Goal: Task Accomplishment & Management: Manage account settings

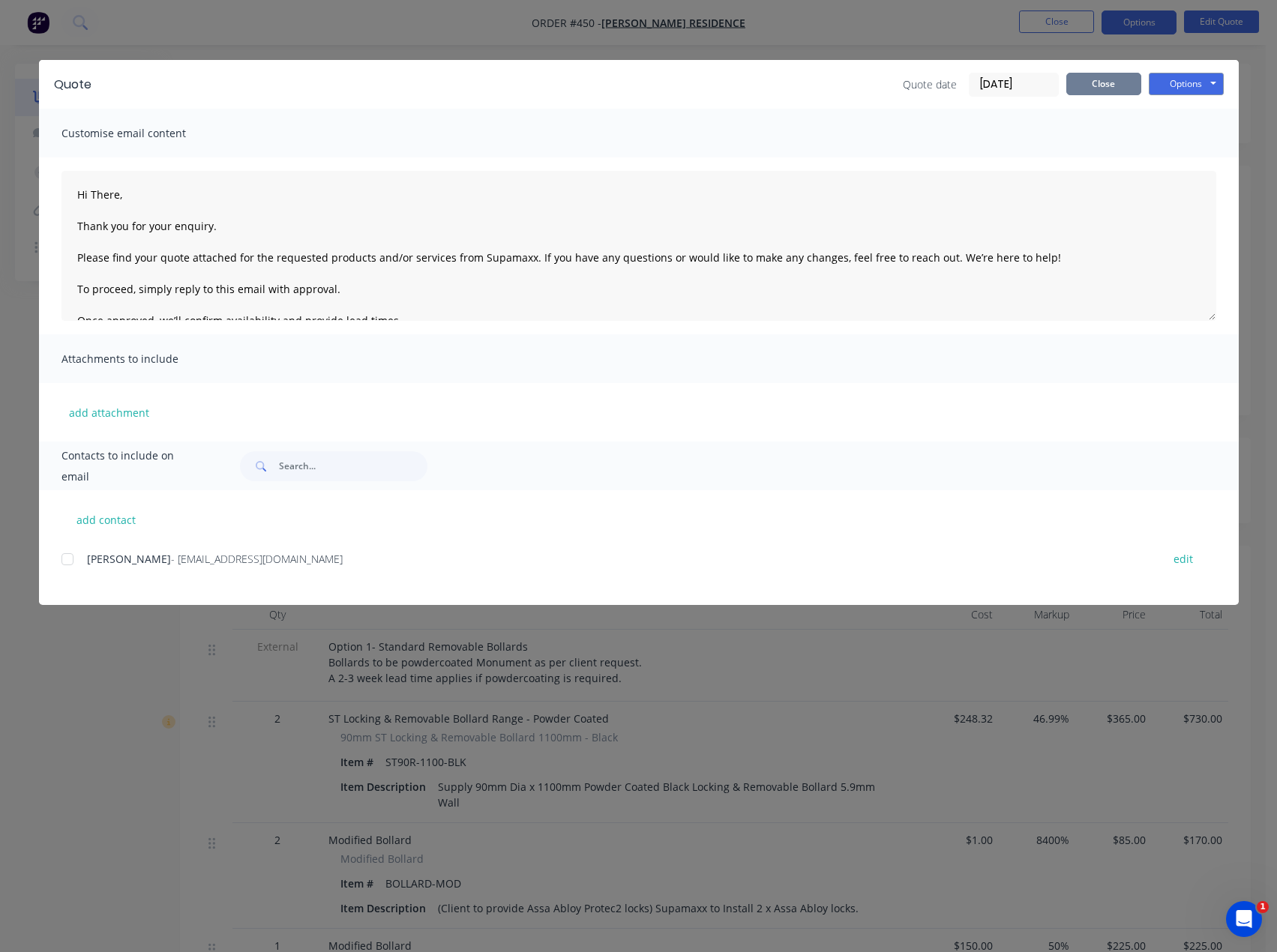
click at [1115, 82] on button "Close" at bounding box center [1104, 83] width 75 height 22
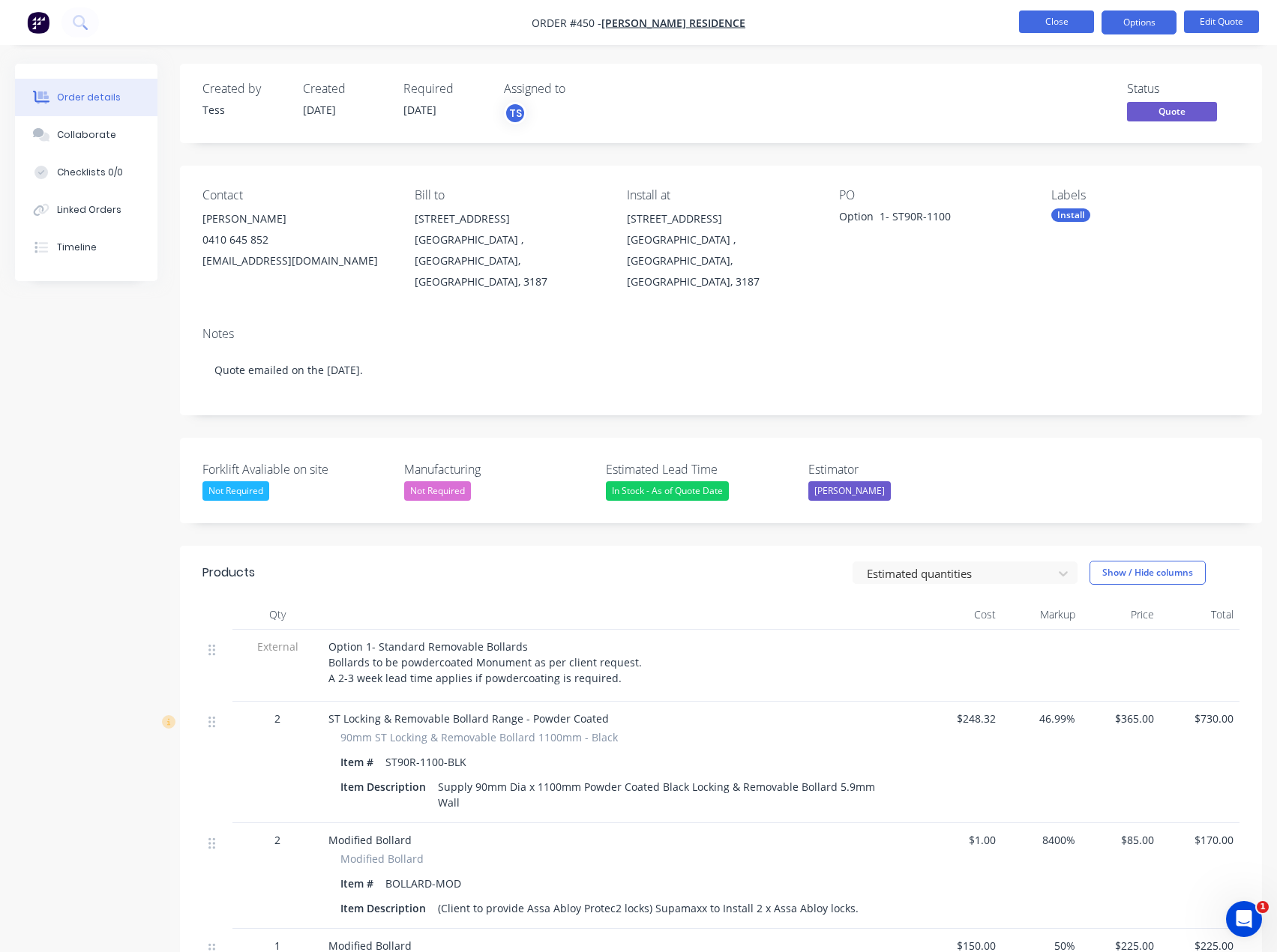
click at [1044, 21] on button "Close" at bounding box center [1057, 21] width 75 height 22
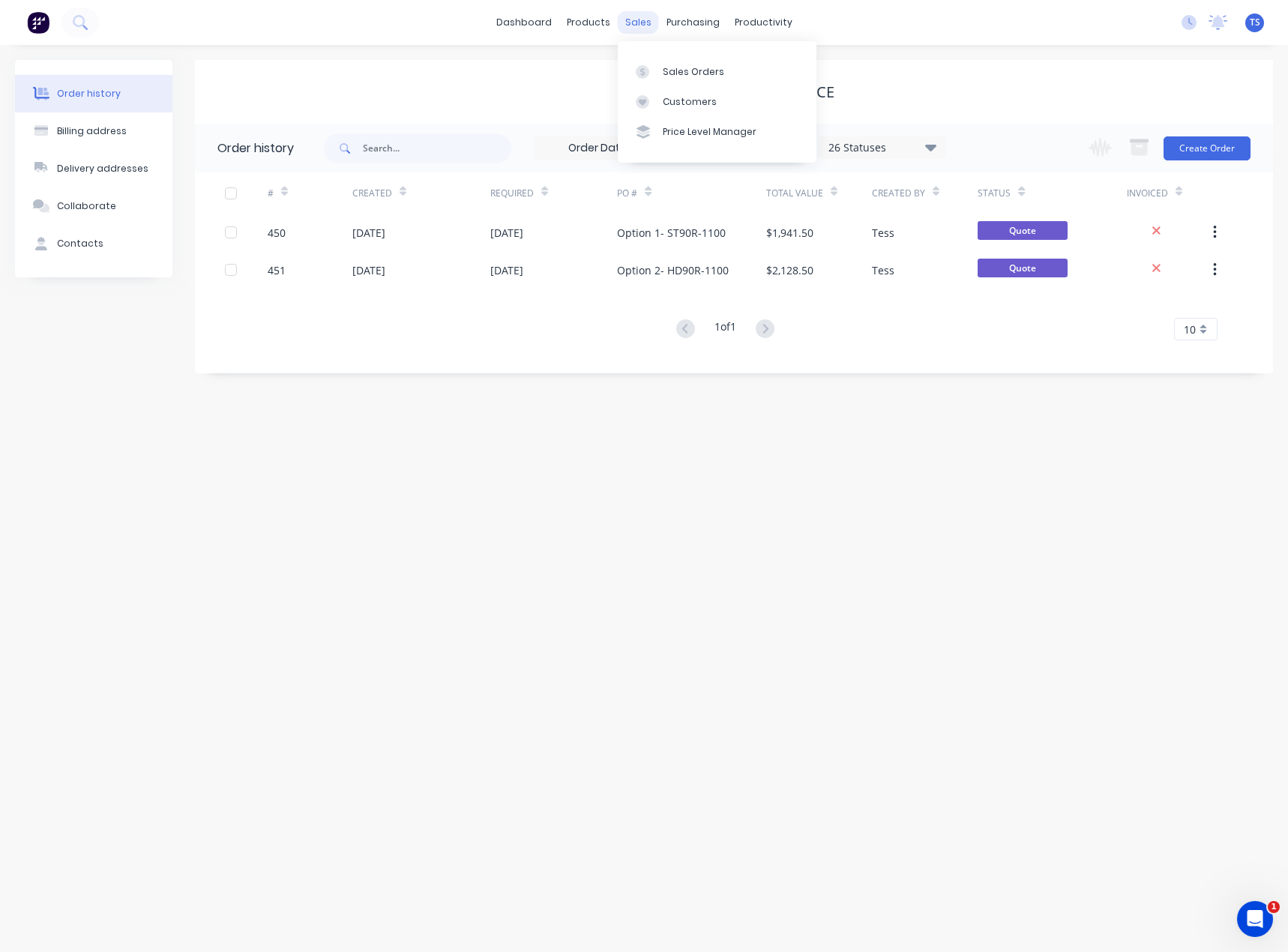
click at [621, 15] on div "sales" at bounding box center [638, 22] width 41 height 22
click at [677, 101] on div "Customers" at bounding box center [690, 102] width 54 height 13
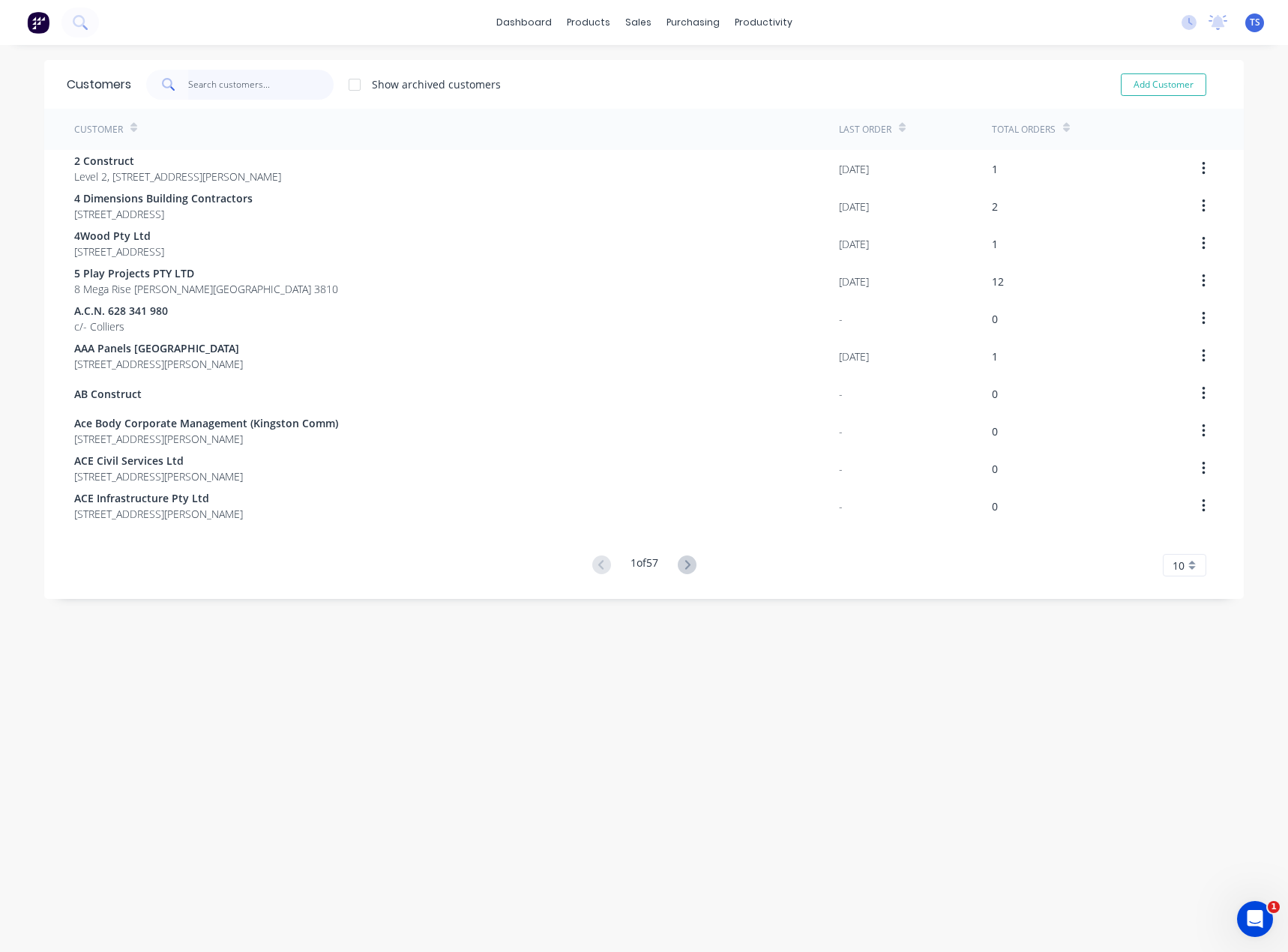
click at [237, 91] on input "text" at bounding box center [262, 85] width 146 height 30
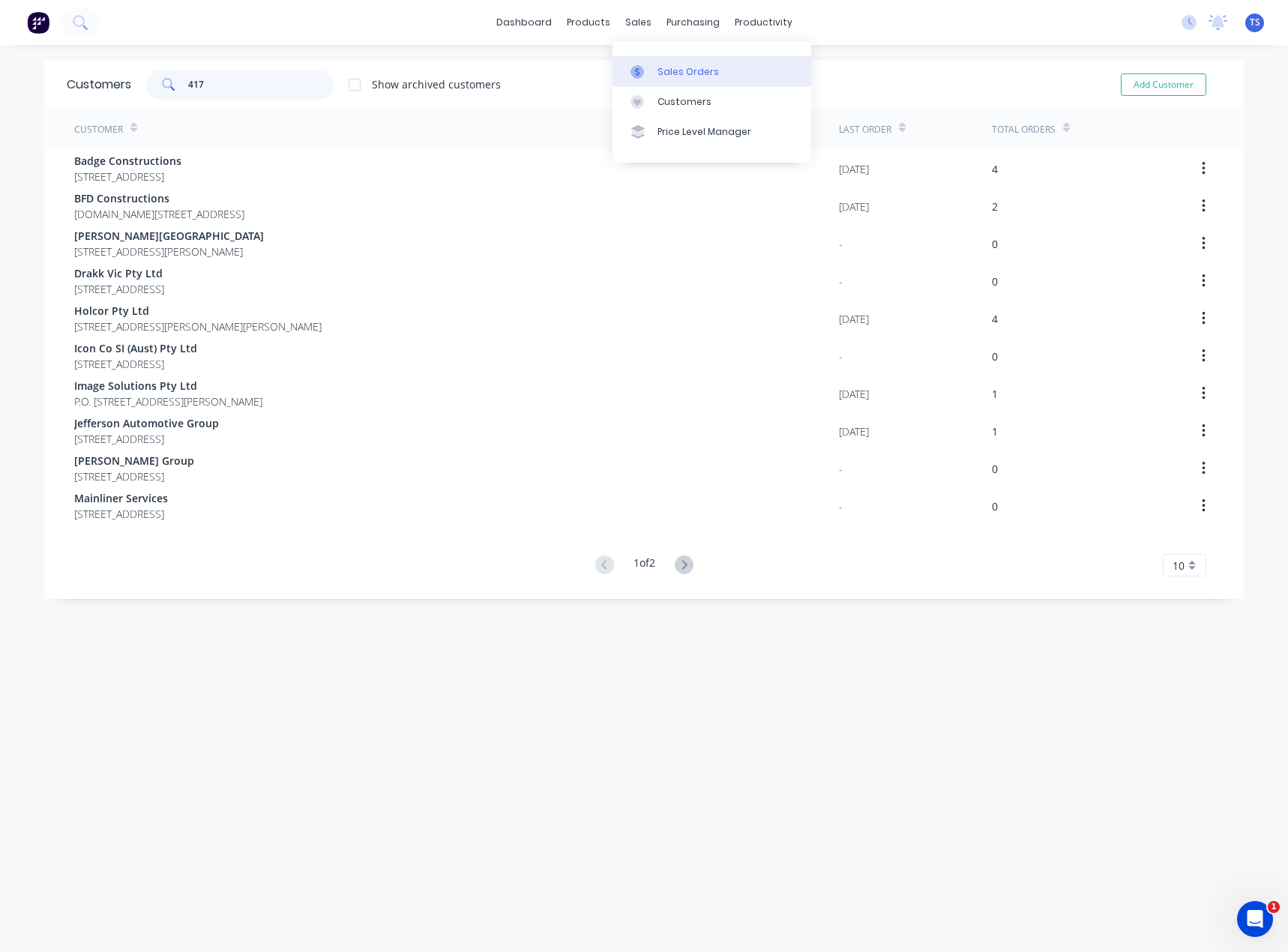
type input "417"
click at [654, 74] on link "Sales Orders" at bounding box center [711, 71] width 199 height 30
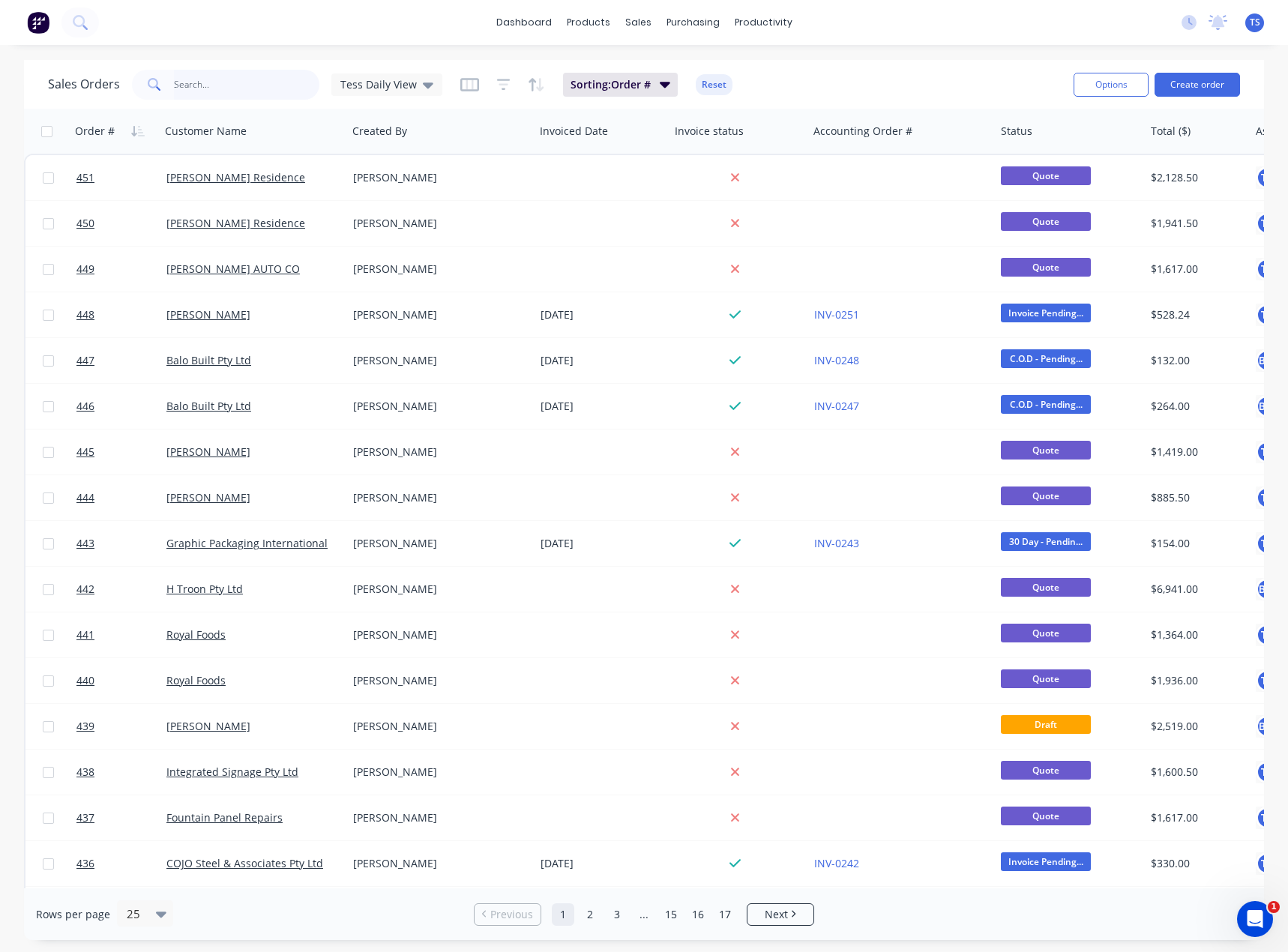
click at [202, 88] on input "text" at bounding box center [247, 85] width 146 height 30
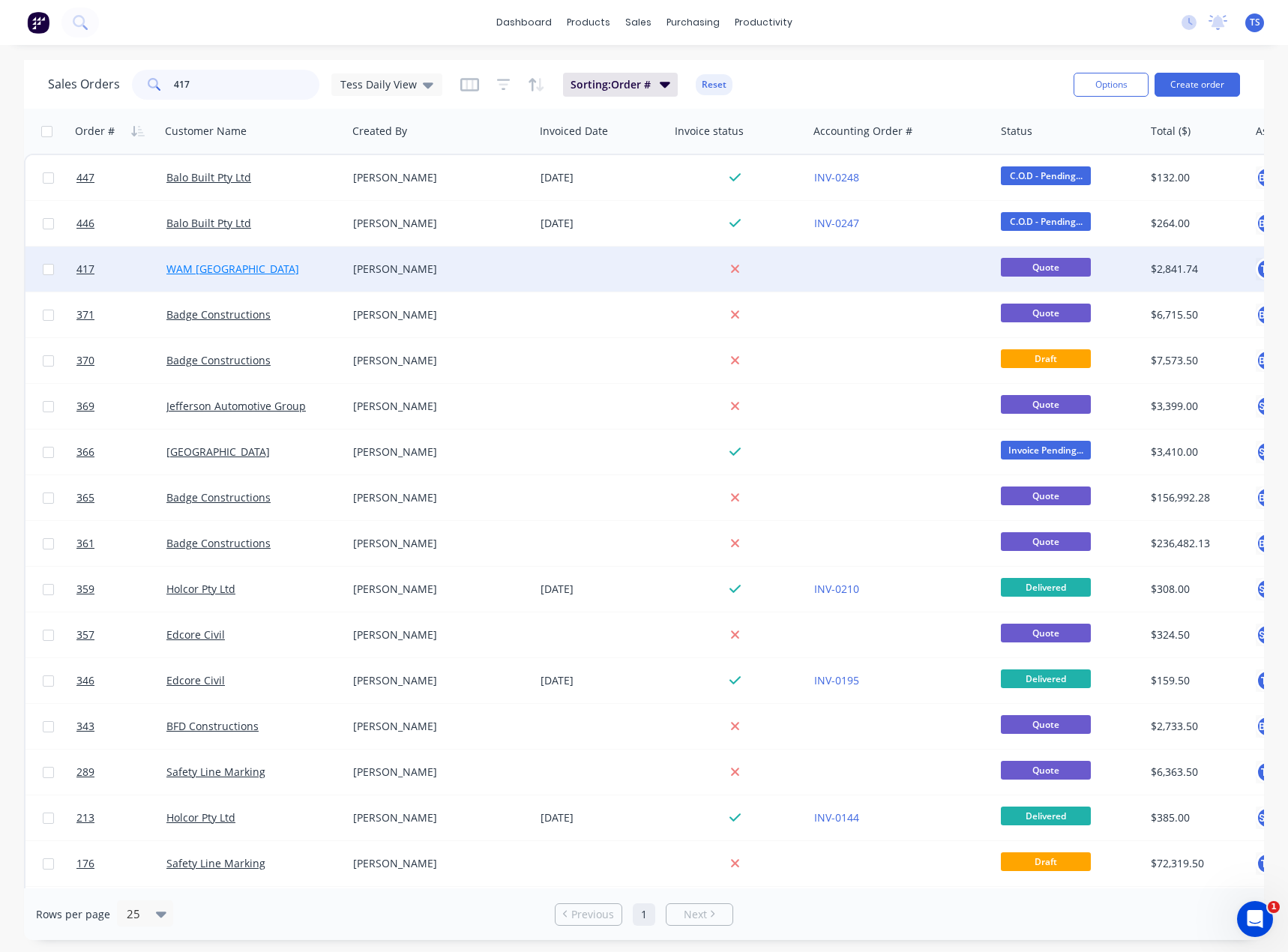
type input "417"
click at [189, 270] on link "WAM [GEOGRAPHIC_DATA]" at bounding box center [232, 269] width 133 height 14
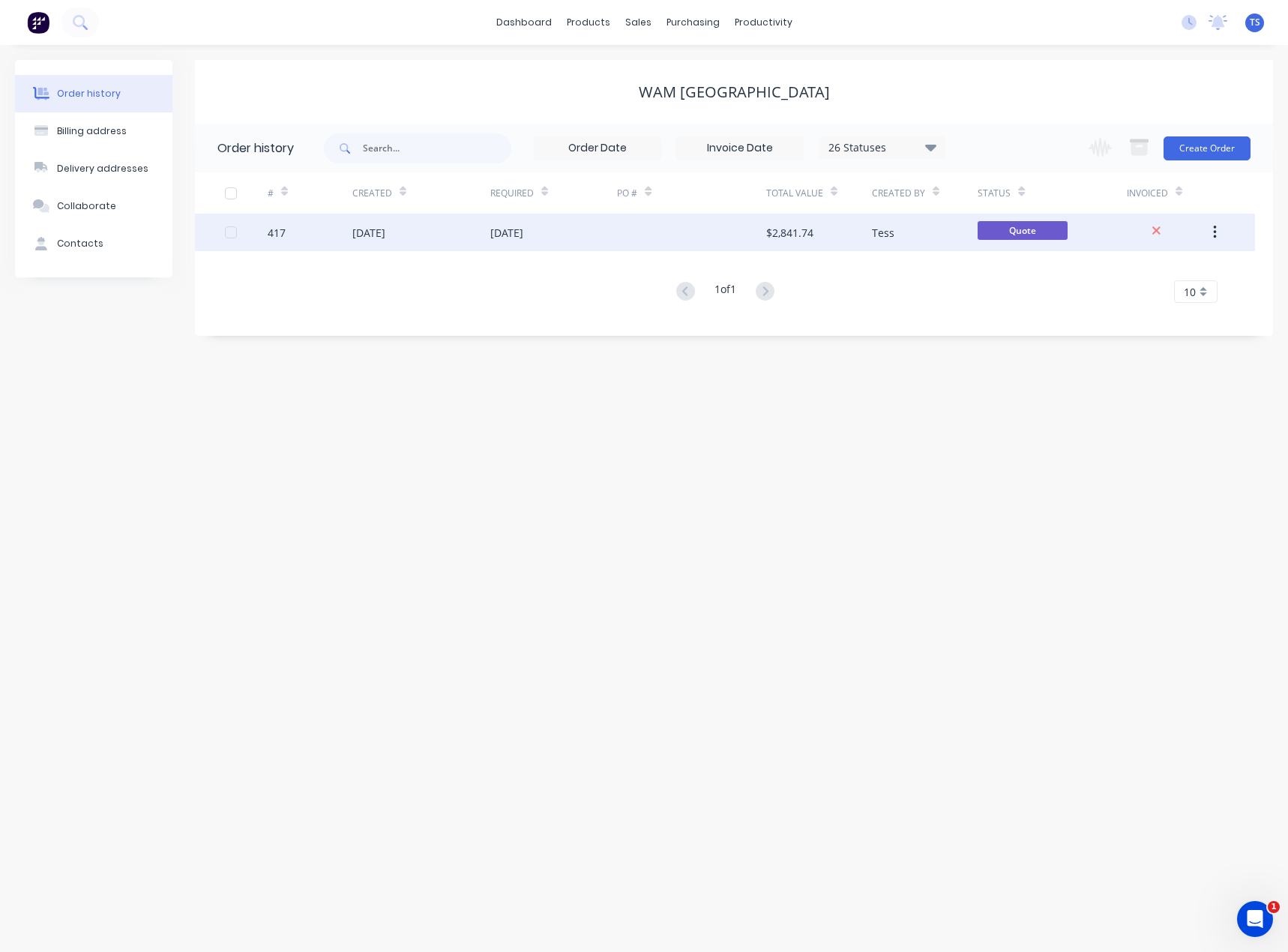
click at [518, 239] on div "[DATE]" at bounding box center [506, 233] width 33 height 16
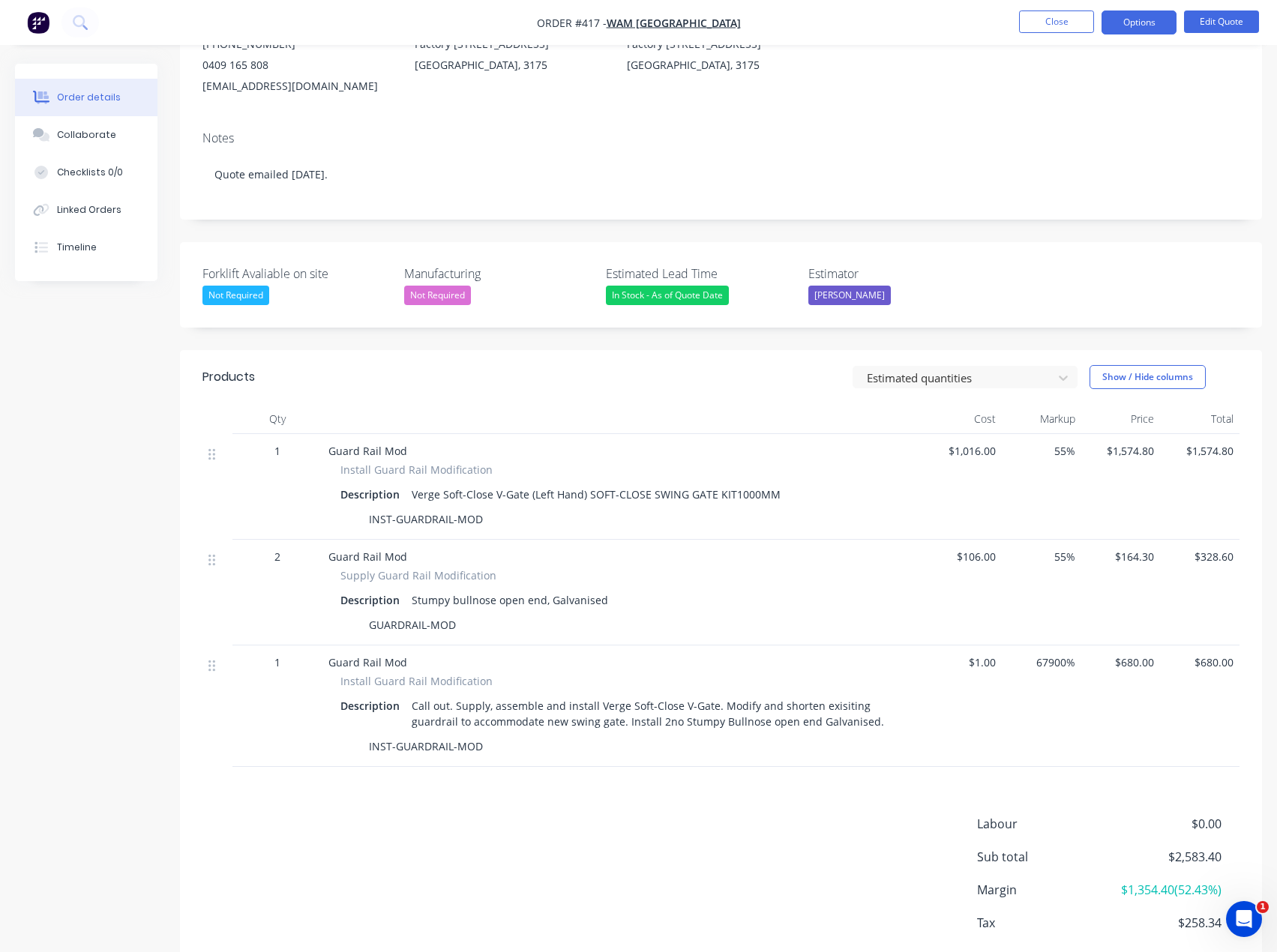
scroll to position [225, 0]
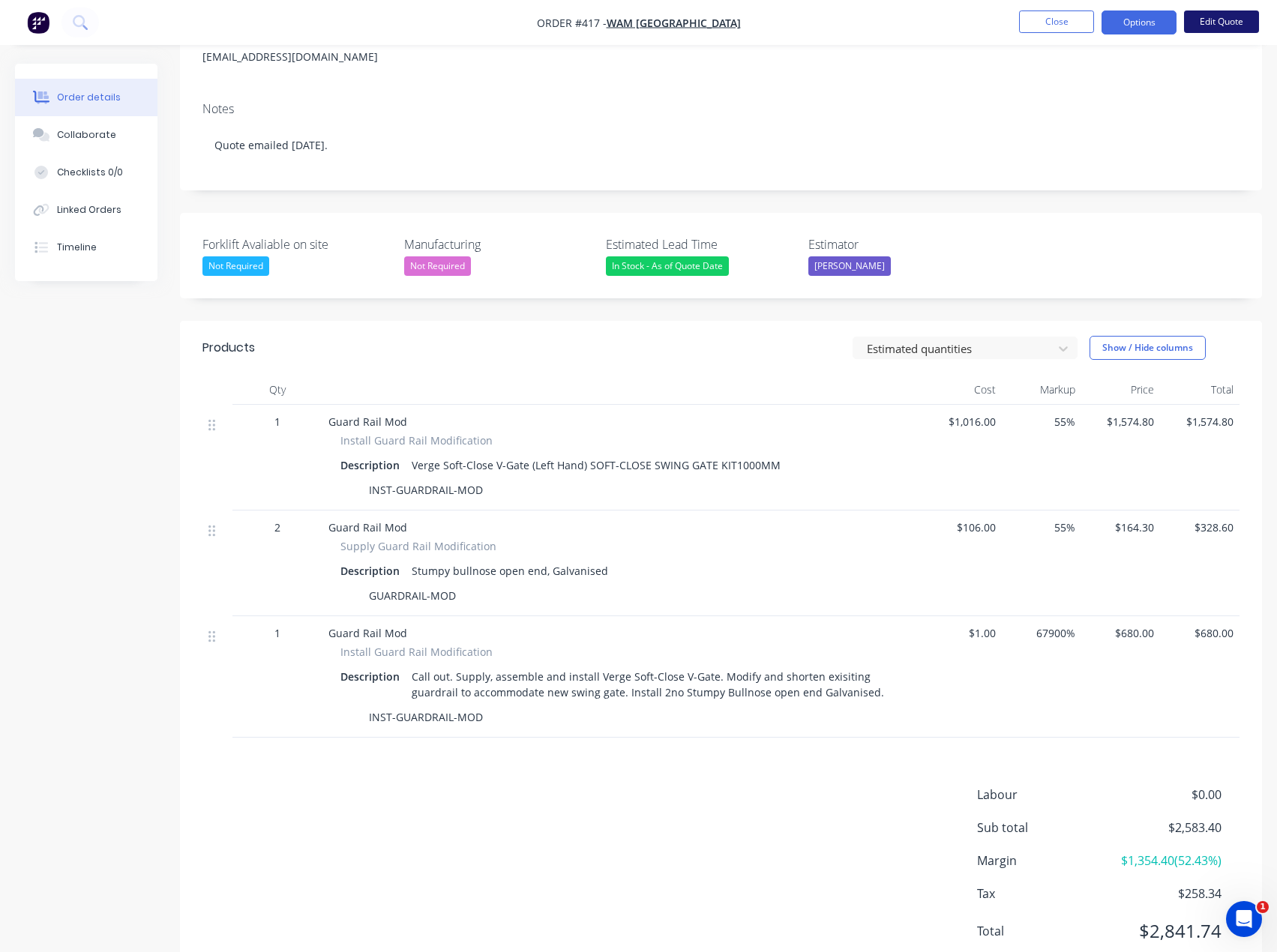
click at [1224, 19] on button "Edit Quote" at bounding box center [1221, 21] width 75 height 22
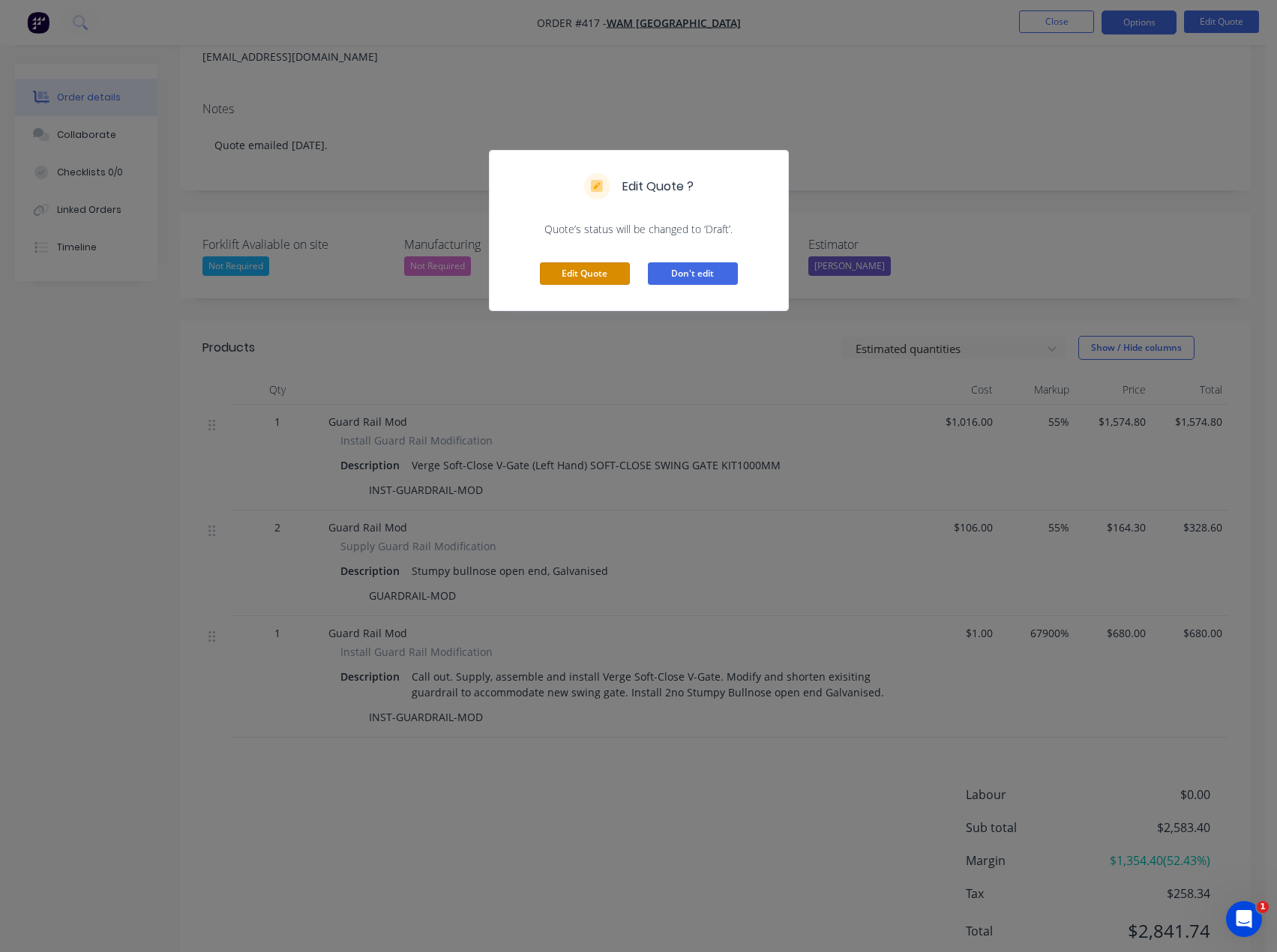
click at [585, 274] on button "Edit Quote" at bounding box center [585, 273] width 90 height 22
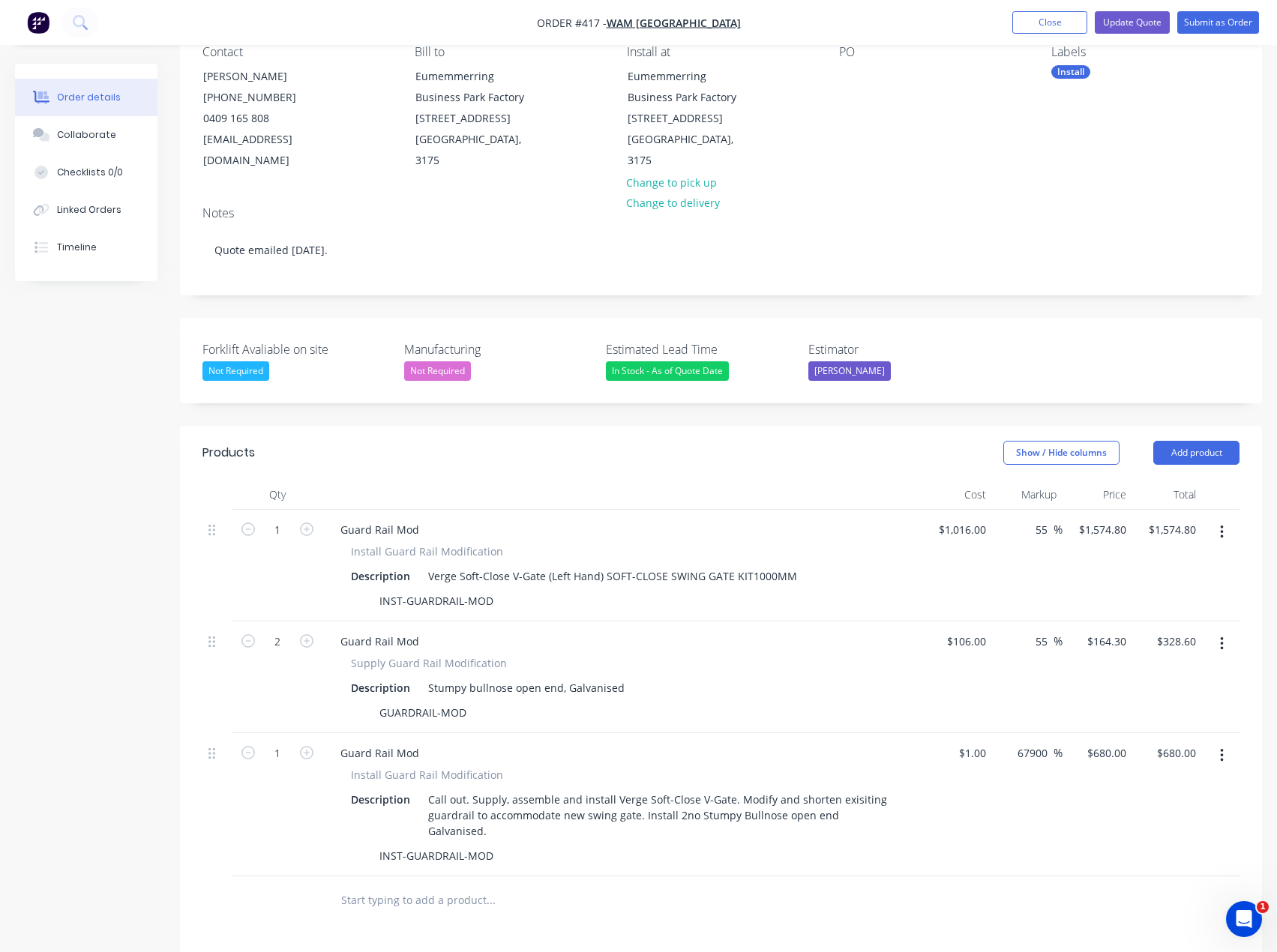
scroll to position [150, 0]
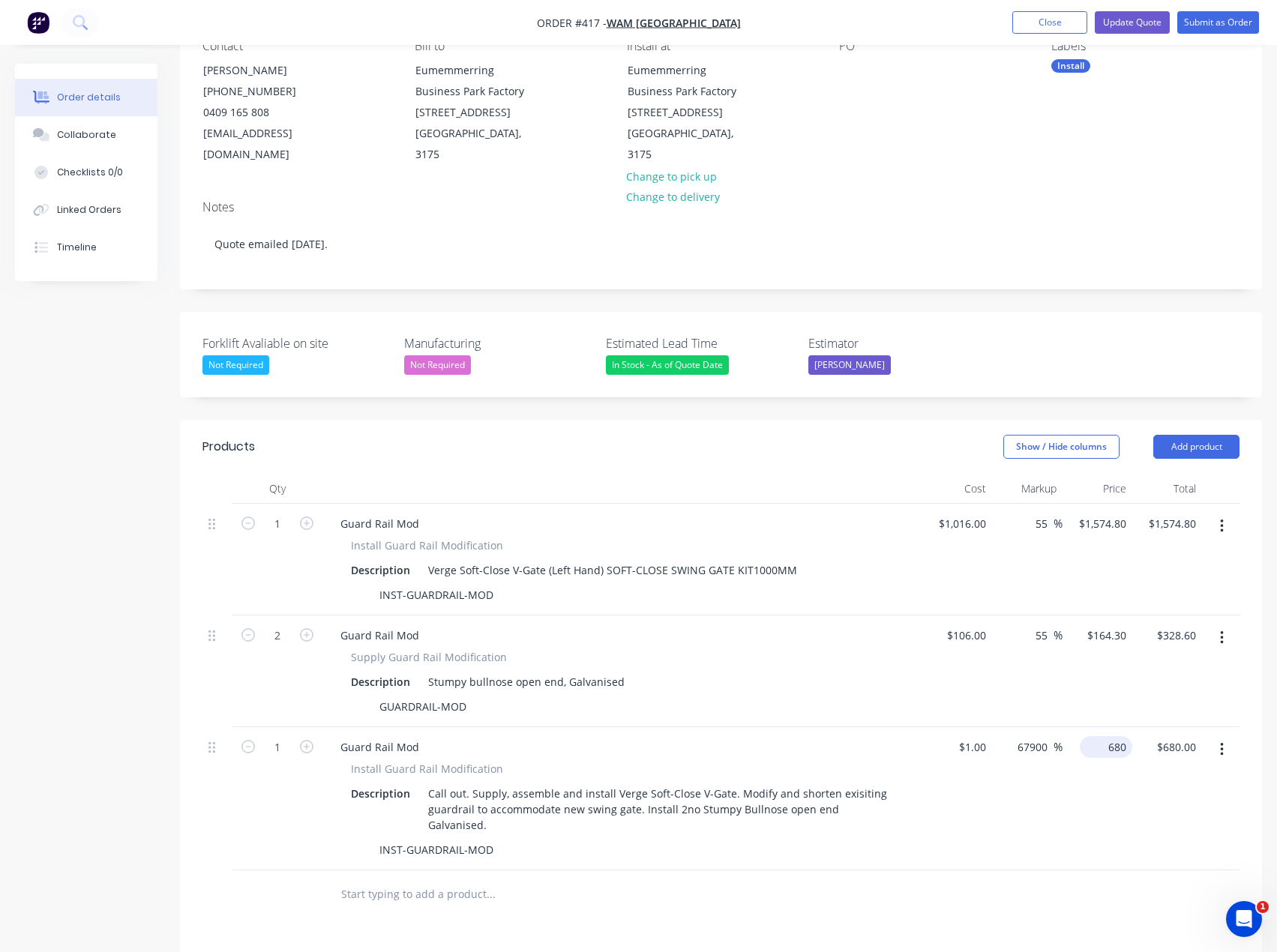
click at [1102, 749] on div "680 $680.00" at bounding box center [1106, 747] width 53 height 21
type input "$680.00"
click at [91, 142] on button "Collaborate" at bounding box center [87, 135] width 143 height 37
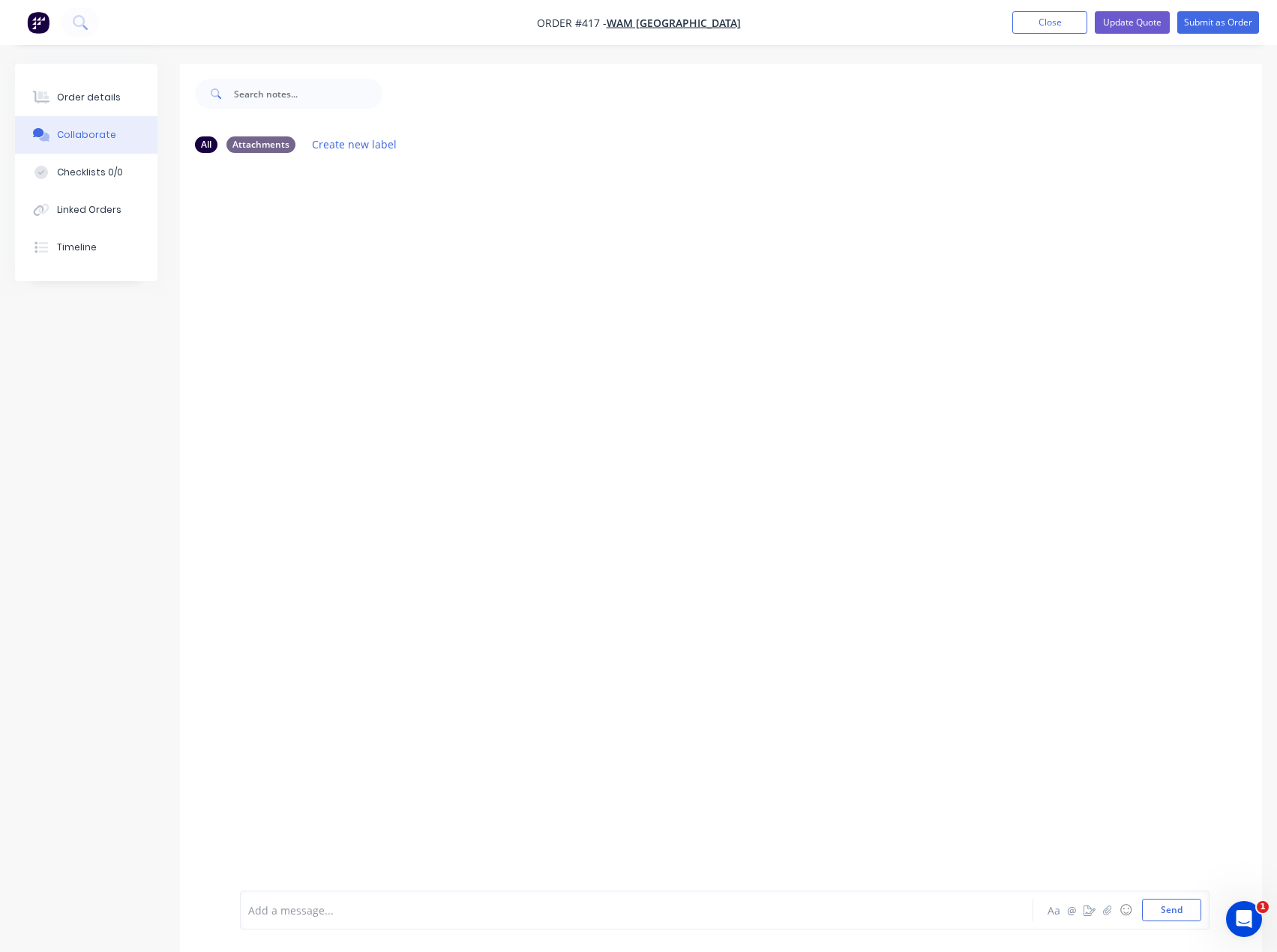
click at [91, 136] on div "Collaborate" at bounding box center [87, 135] width 59 height 13
click at [92, 95] on div "Order details" at bounding box center [88, 97] width 63 height 13
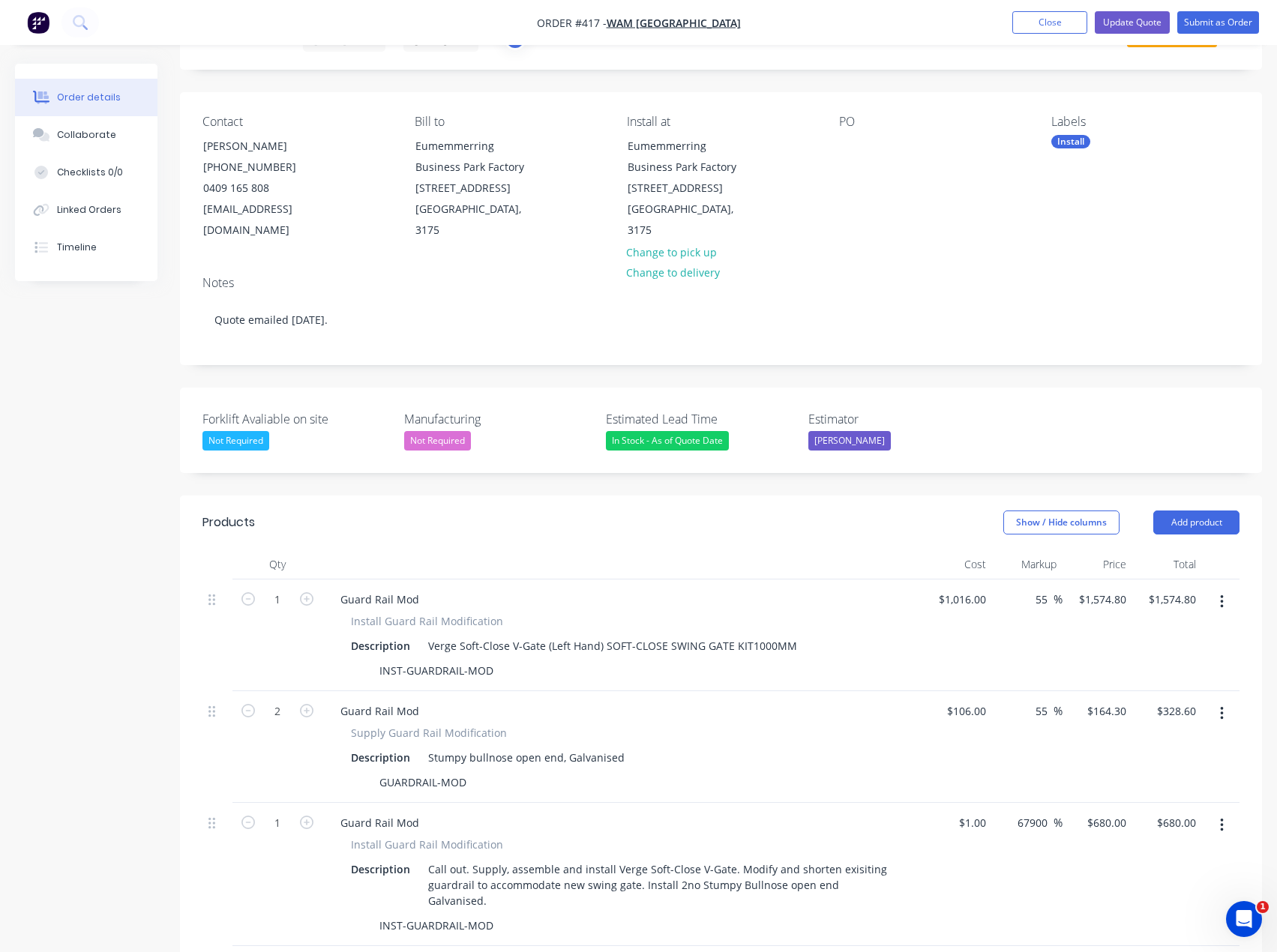
scroll to position [75, 0]
click at [96, 143] on button "Collaborate" at bounding box center [87, 135] width 143 height 37
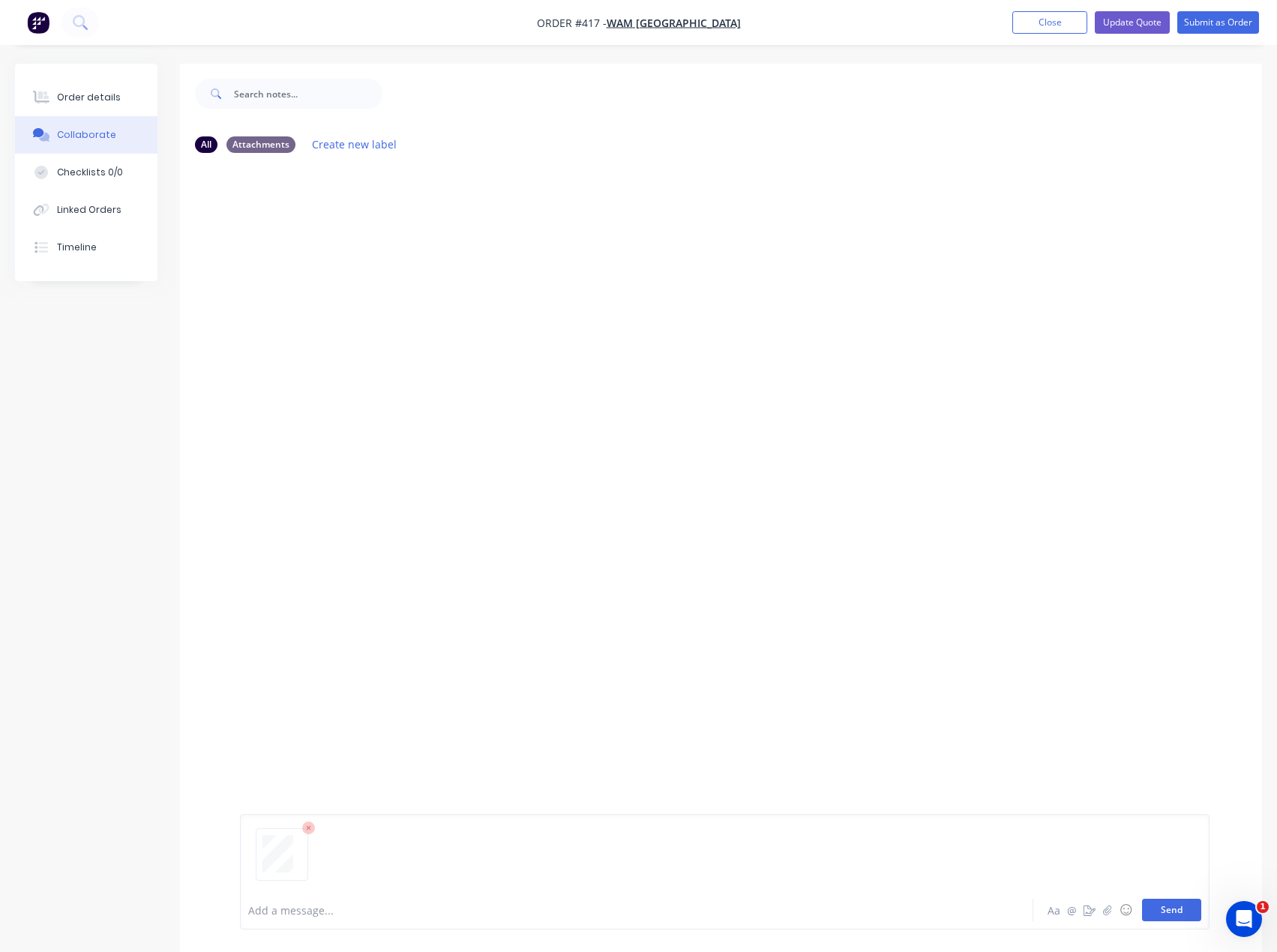
click at [1172, 911] on button "Send" at bounding box center [1171, 909] width 59 height 22
drag, startPoint x: 75, startPoint y: 99, endPoint x: 167, endPoint y: 78, distance: 94.4
click at [75, 99] on div "Order details" at bounding box center [88, 97] width 63 height 13
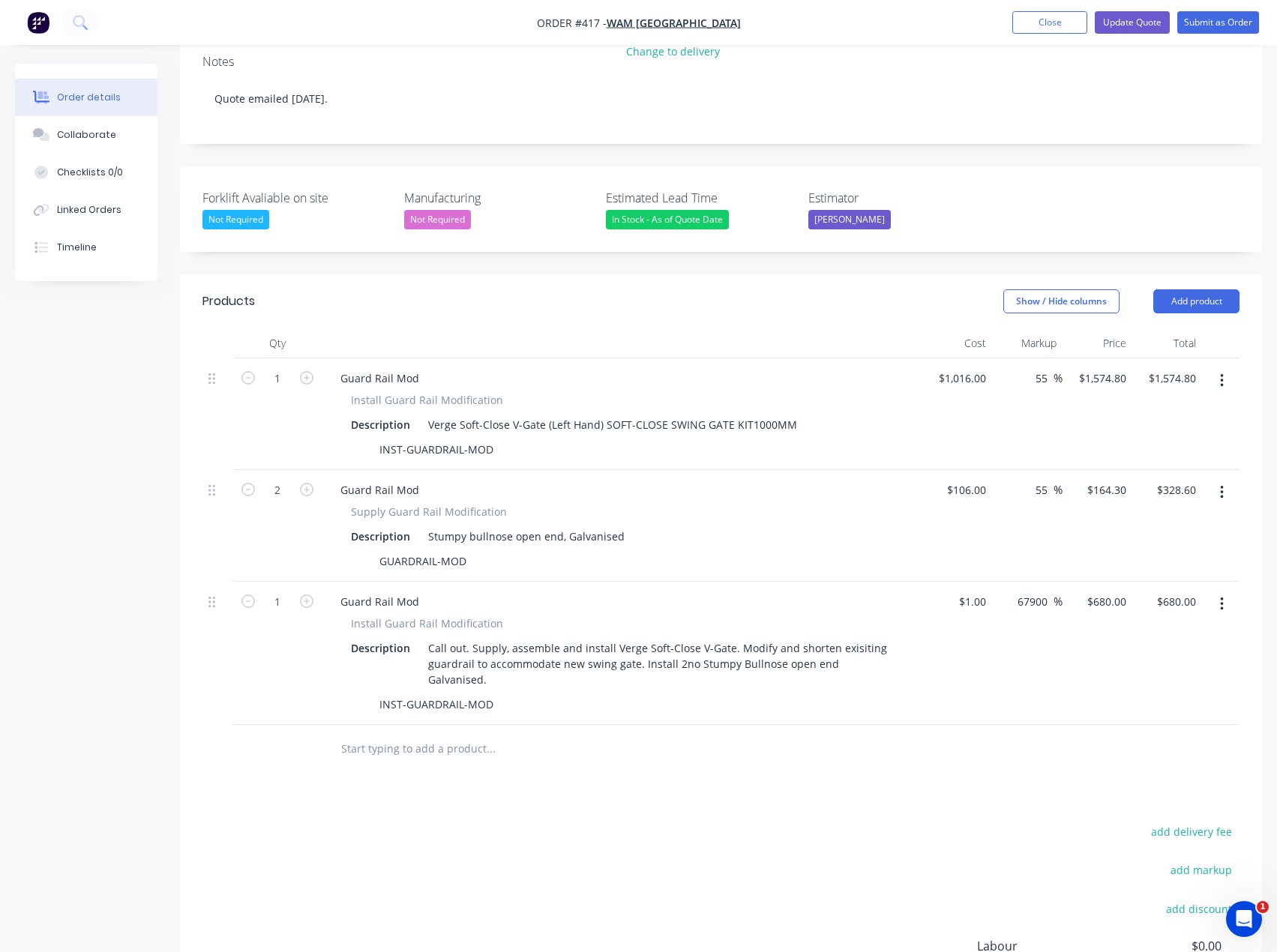
scroll to position [300, 0]
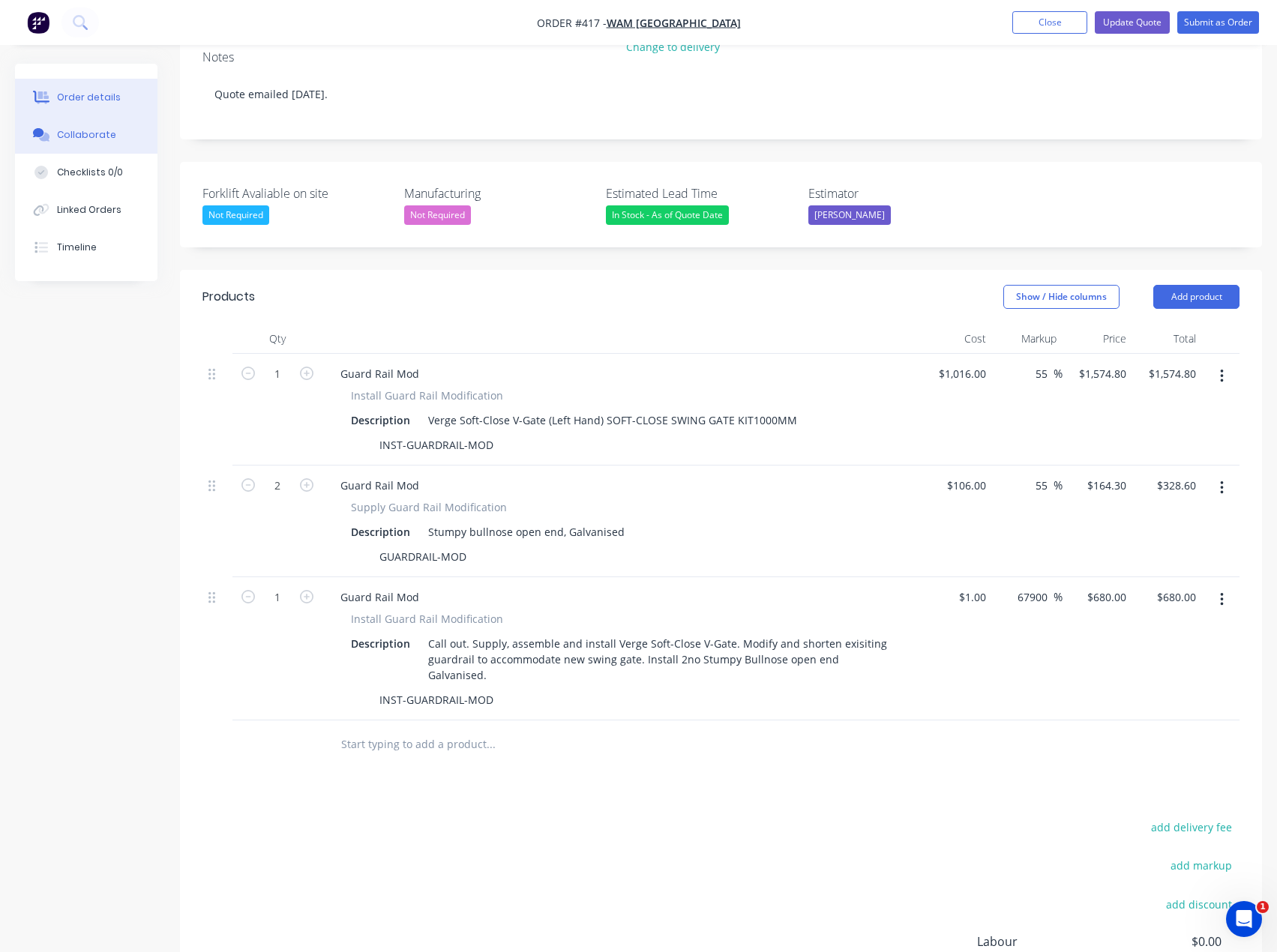
click at [54, 138] on button "Collaborate" at bounding box center [87, 135] width 143 height 37
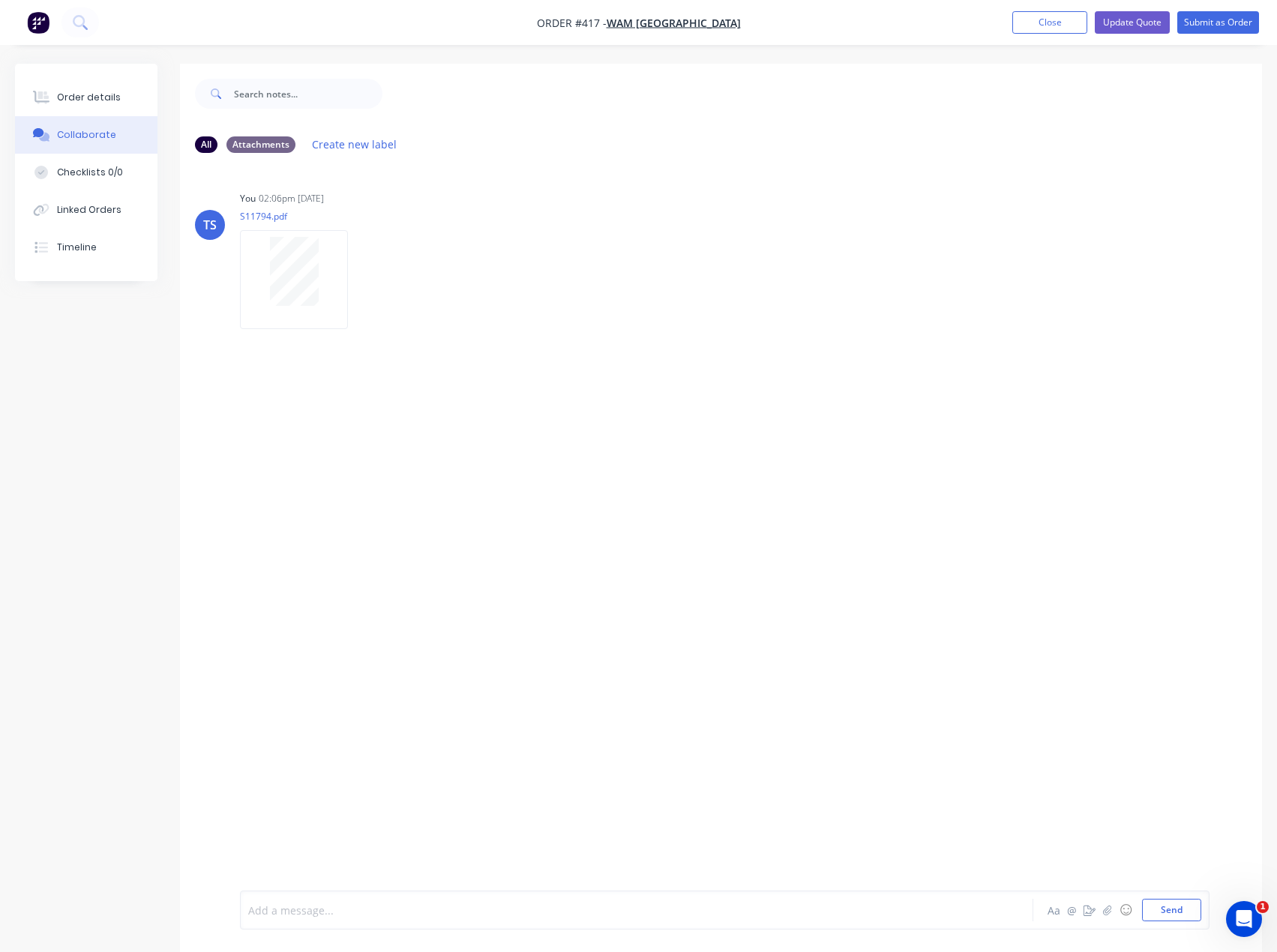
click at [316, 913] on div at bounding box center [606, 910] width 714 height 16
click at [108, 101] on div "Order details" at bounding box center [88, 97] width 63 height 13
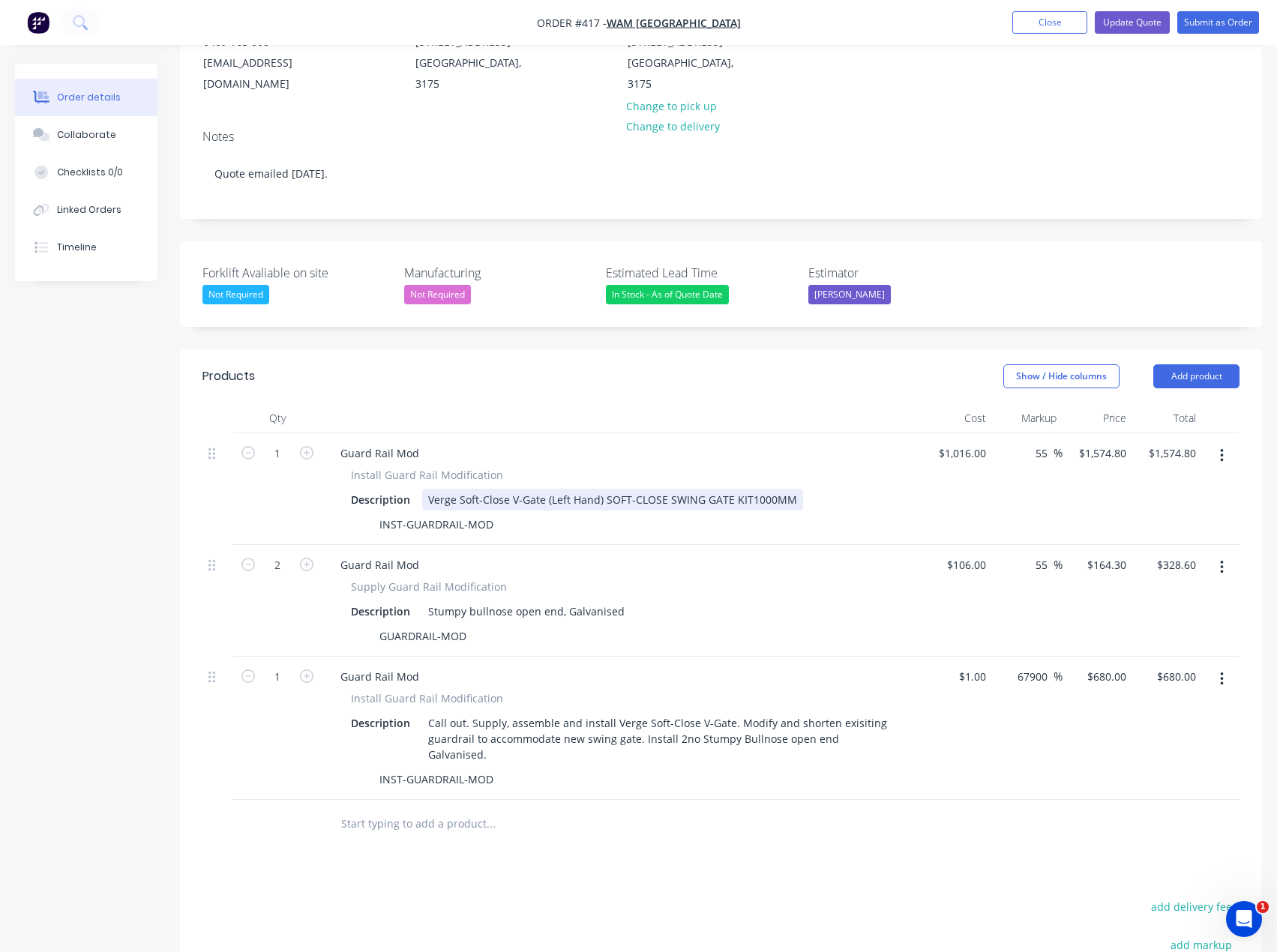
scroll to position [225, 0]
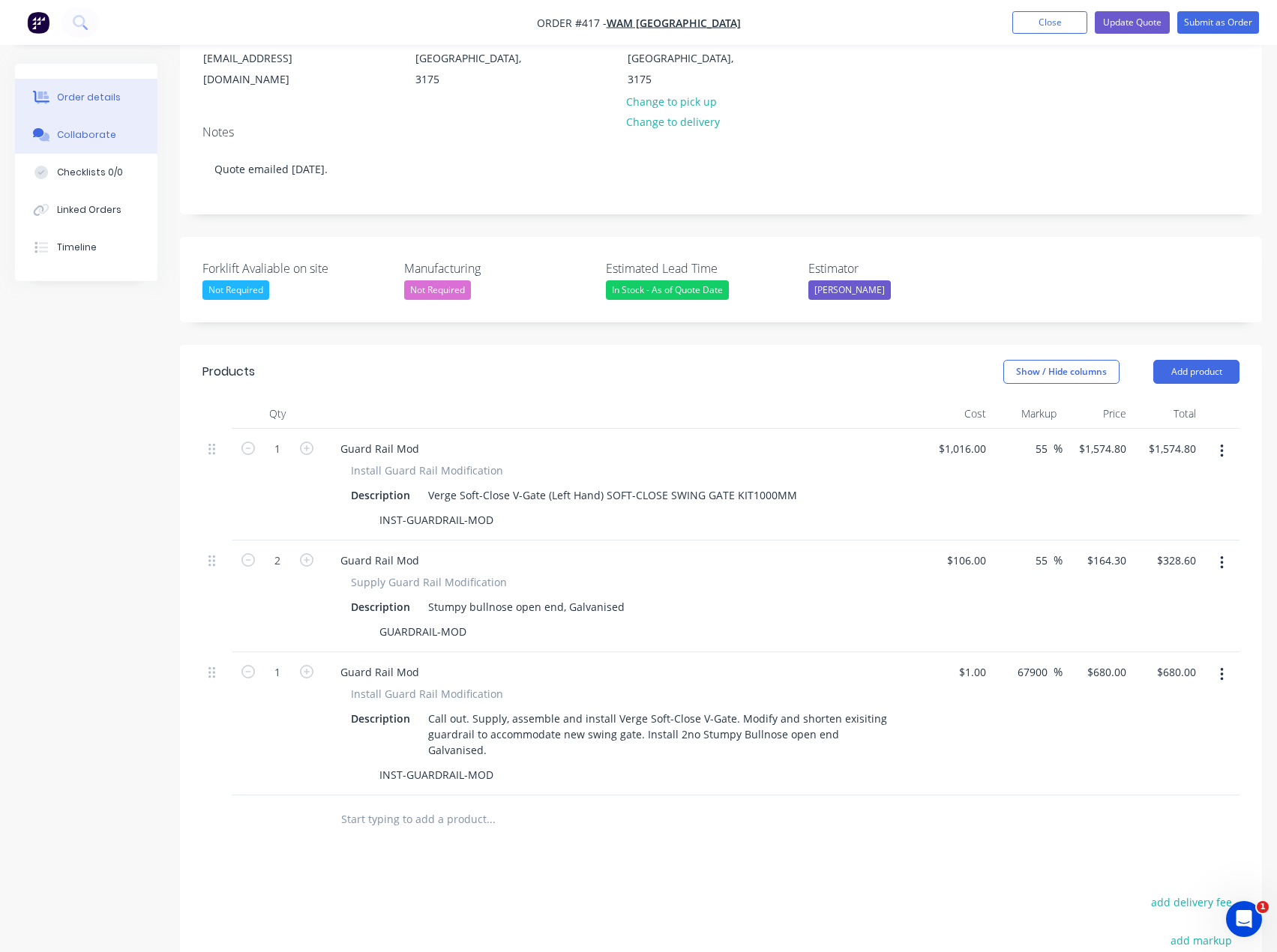
click at [66, 137] on div "Collaborate" at bounding box center [87, 135] width 59 height 13
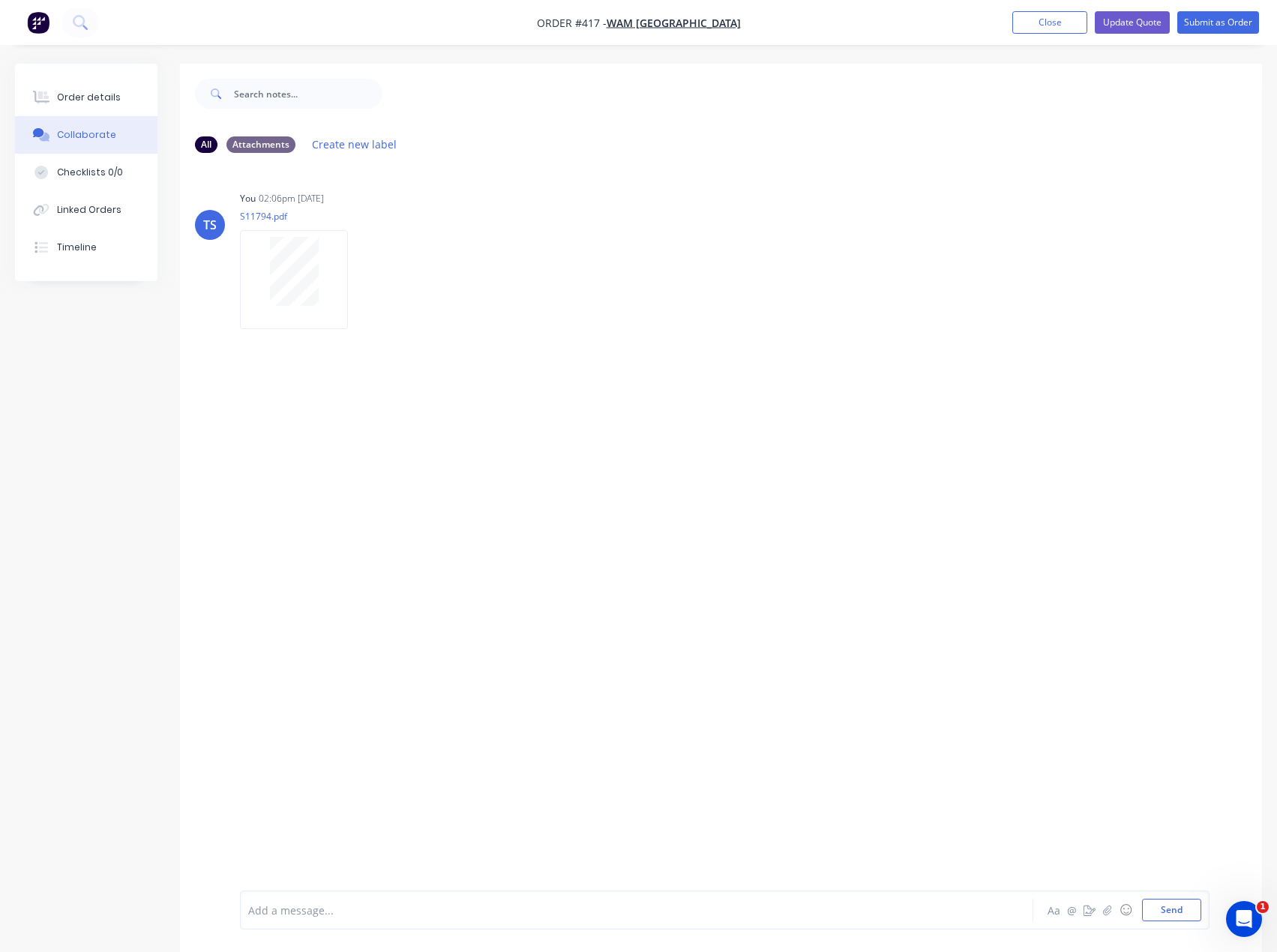
click at [265, 910] on div at bounding box center [606, 910] width 714 height 16
click at [313, 914] on span "INST-MOD BReakdown" at bounding box center [306, 910] width 114 height 14
click at [1181, 908] on button "Send" at bounding box center [1171, 909] width 59 height 22
click at [278, 907] on div at bounding box center [606, 910] width 714 height 16
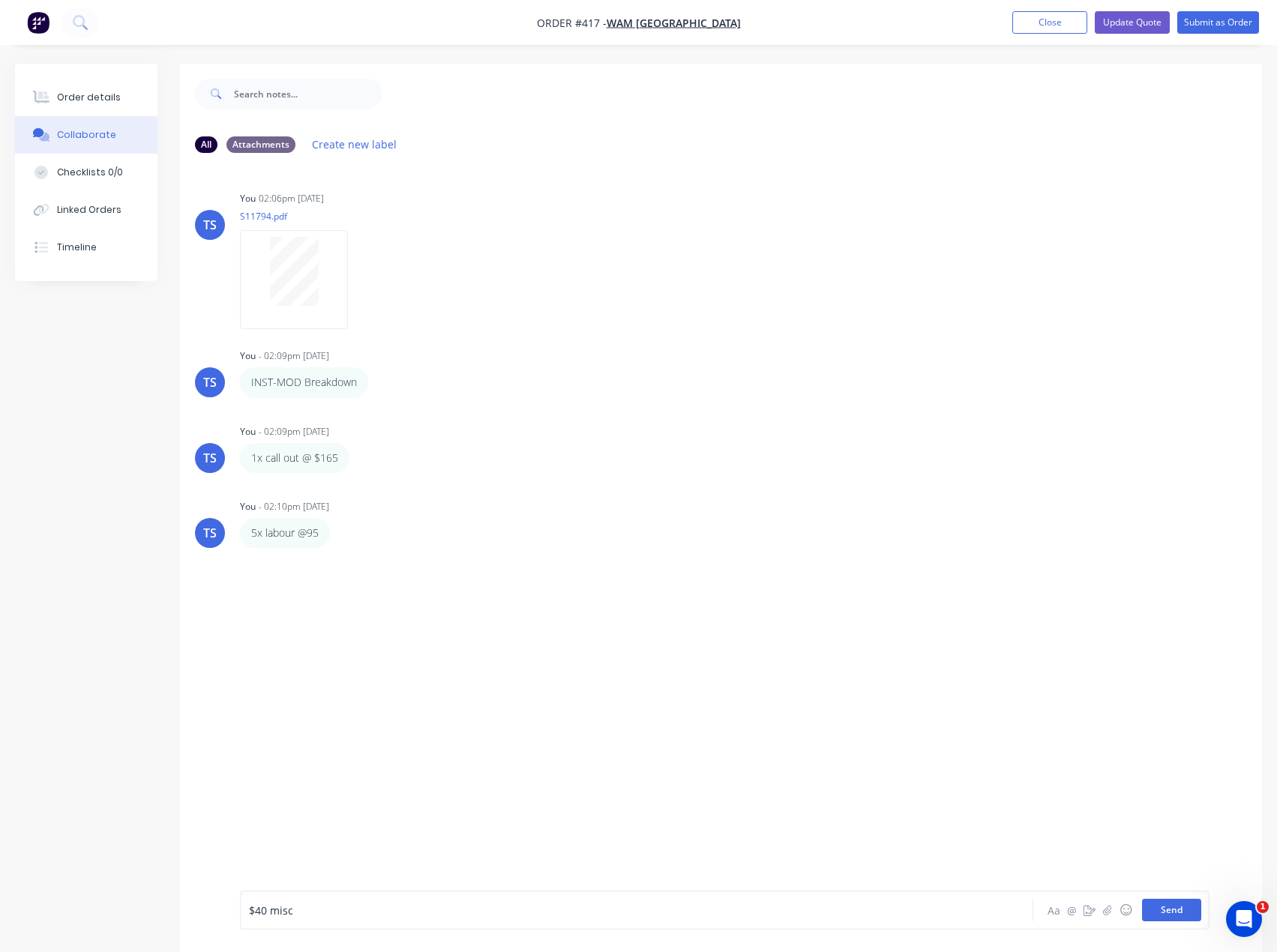
click at [1164, 914] on button "Send" at bounding box center [1171, 909] width 59 height 22
click at [56, 107] on button "Order details" at bounding box center [87, 97] width 143 height 37
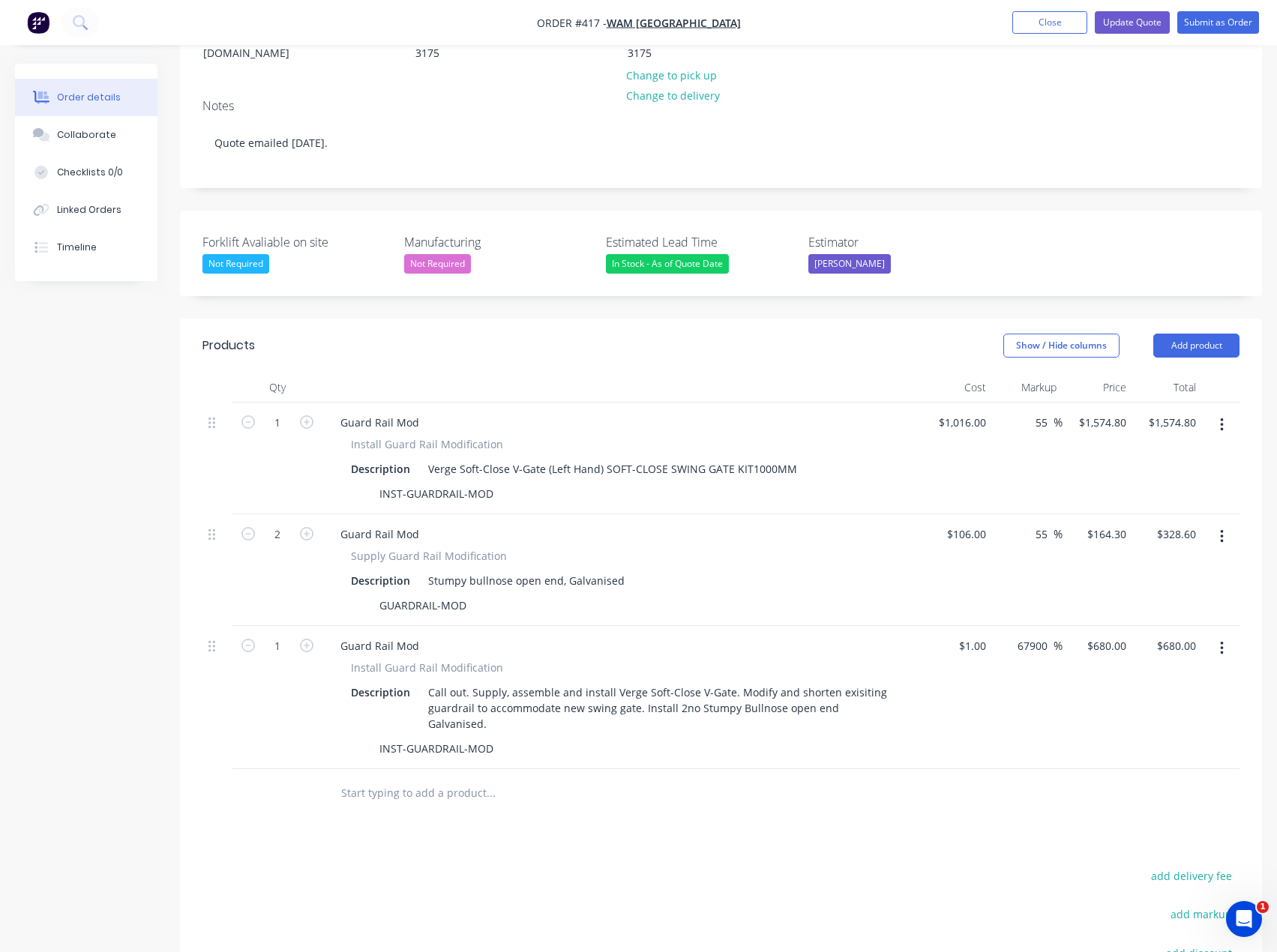
scroll to position [300, 0]
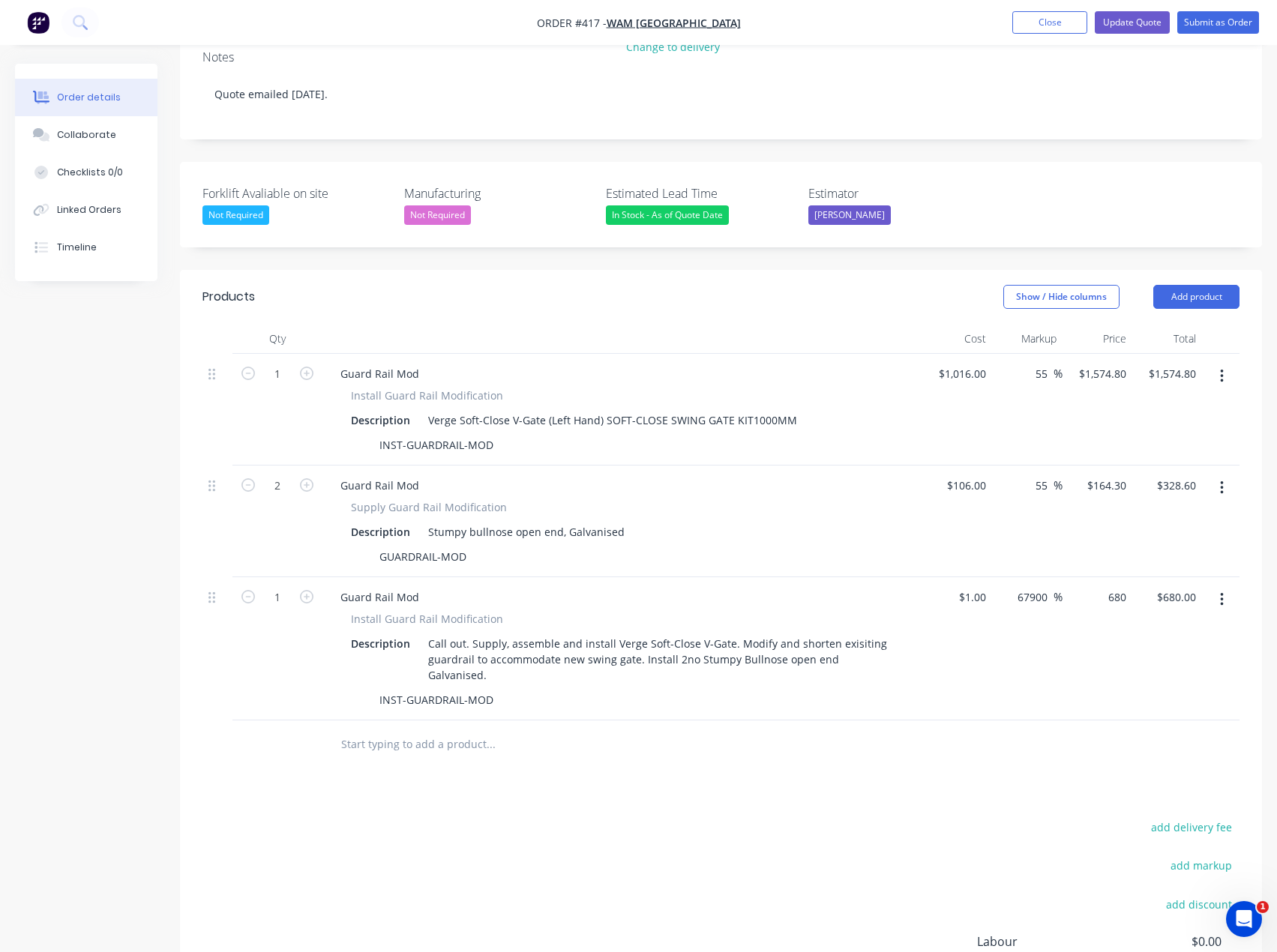
click at [1099, 601] on div "680 $680.00" at bounding box center [1097, 649] width 70 height 143
type input "630"
type input "62900"
type input "$630.00"
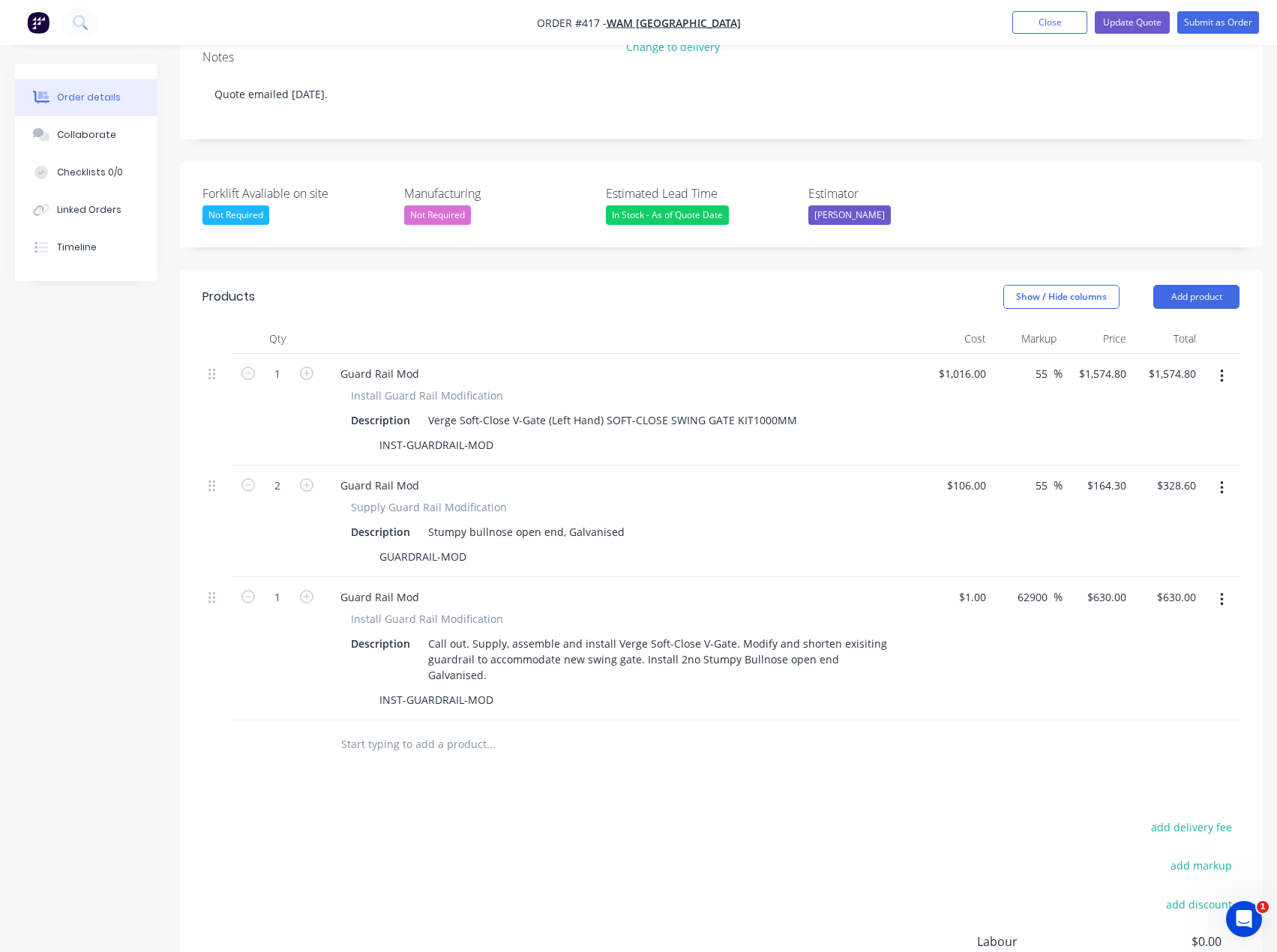
click at [837, 739] on div at bounding box center [592, 744] width 527 height 30
click at [1037, 368] on input "55" at bounding box center [1043, 374] width 20 height 21
click at [1047, 374] on input "55" at bounding box center [1043, 374] width 20 height 21
type input "45"
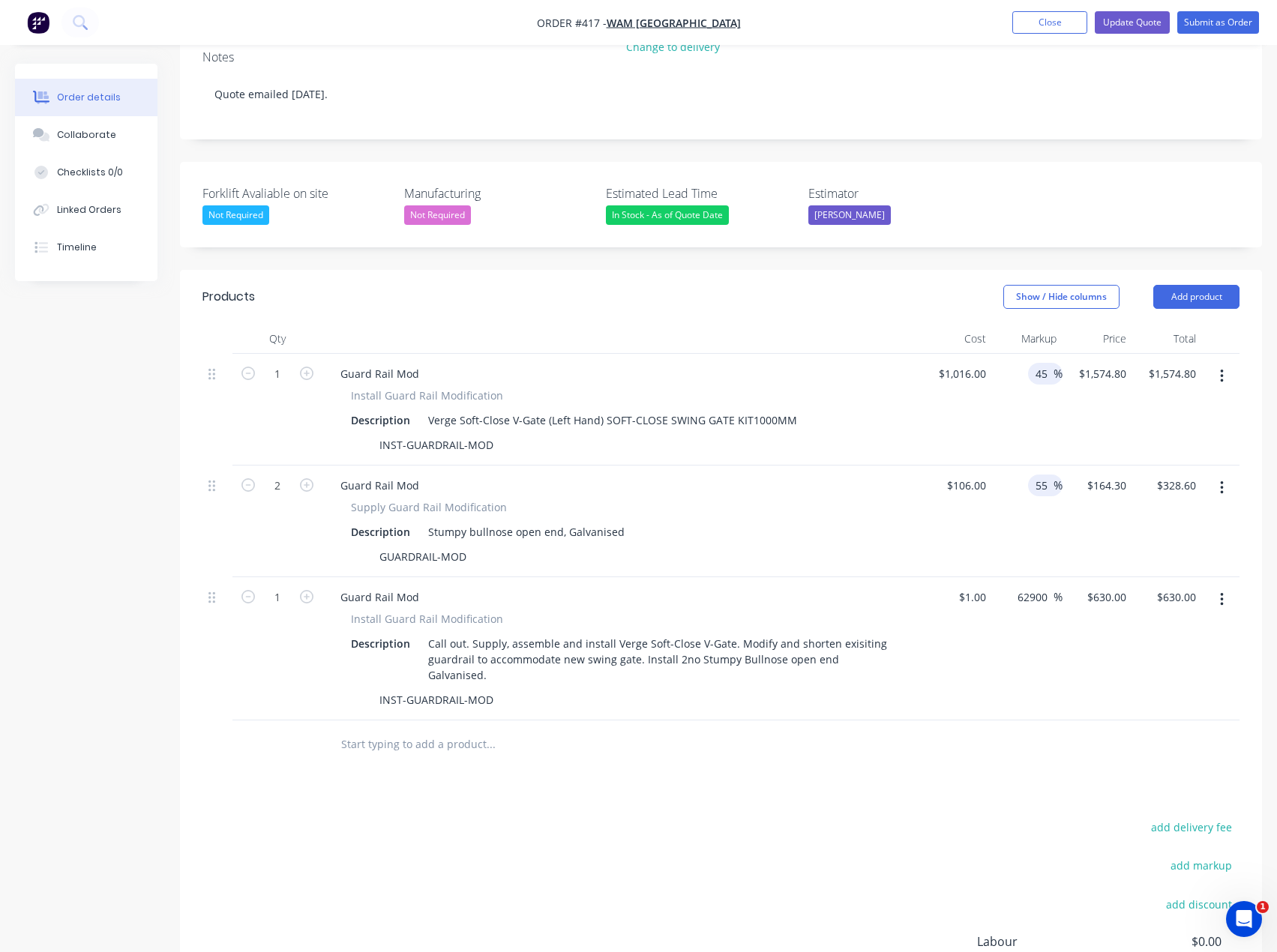
type input "$1,473.20"
click at [1040, 484] on input "55" at bounding box center [1043, 485] width 20 height 21
type input "45"
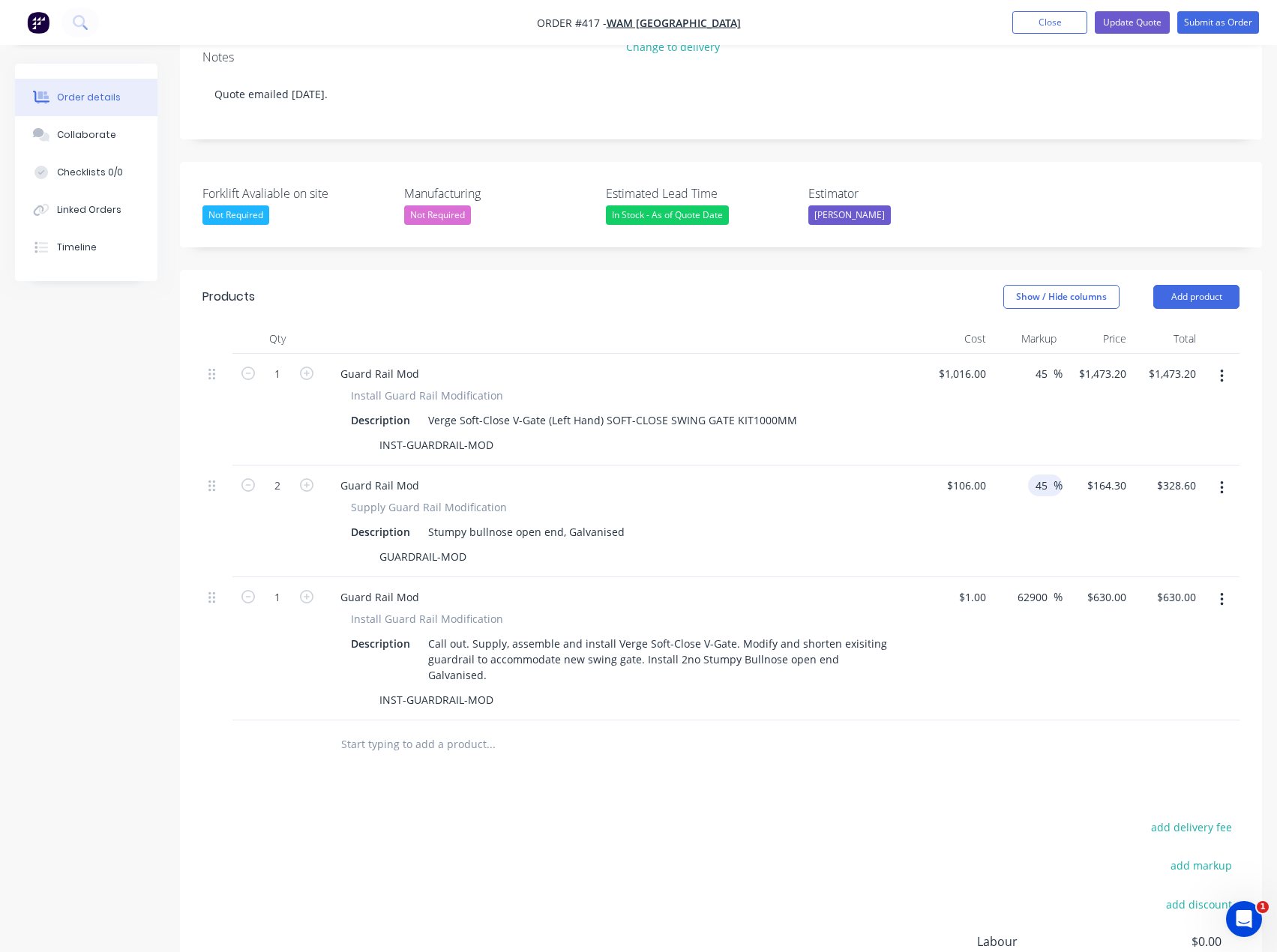
type input "$153.70"
type input "$307.40"
click at [1025, 524] on div "45 45 %" at bounding box center [1026, 521] width 70 height 112
click at [1045, 379] on input "45" at bounding box center [1043, 374] width 20 height 21
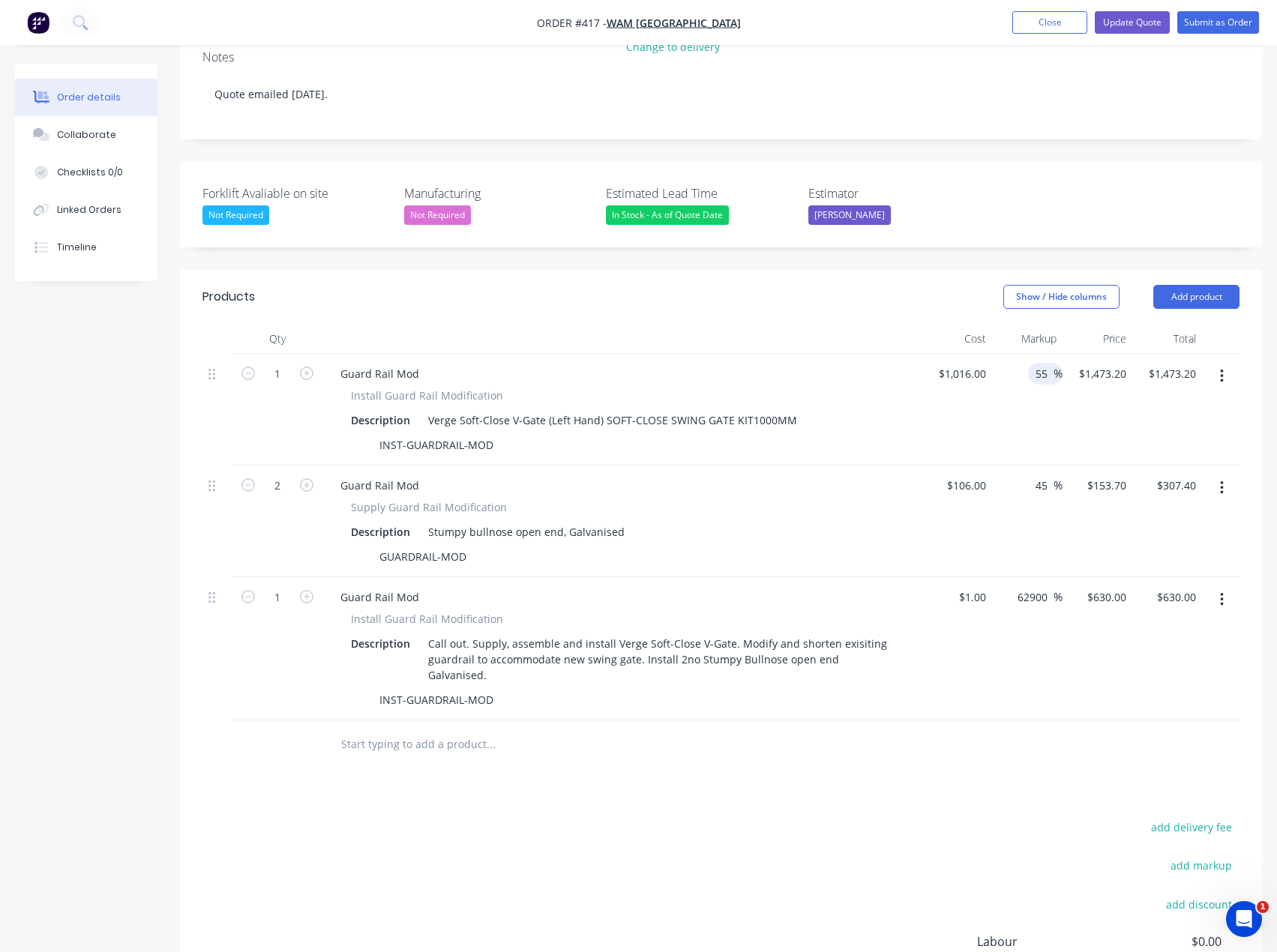
type input "55"
type input "$1,574.80"
click at [1038, 443] on div "55 55 %" at bounding box center [1026, 409] width 70 height 112
click at [1037, 484] on input "45" at bounding box center [1043, 485] width 20 height 21
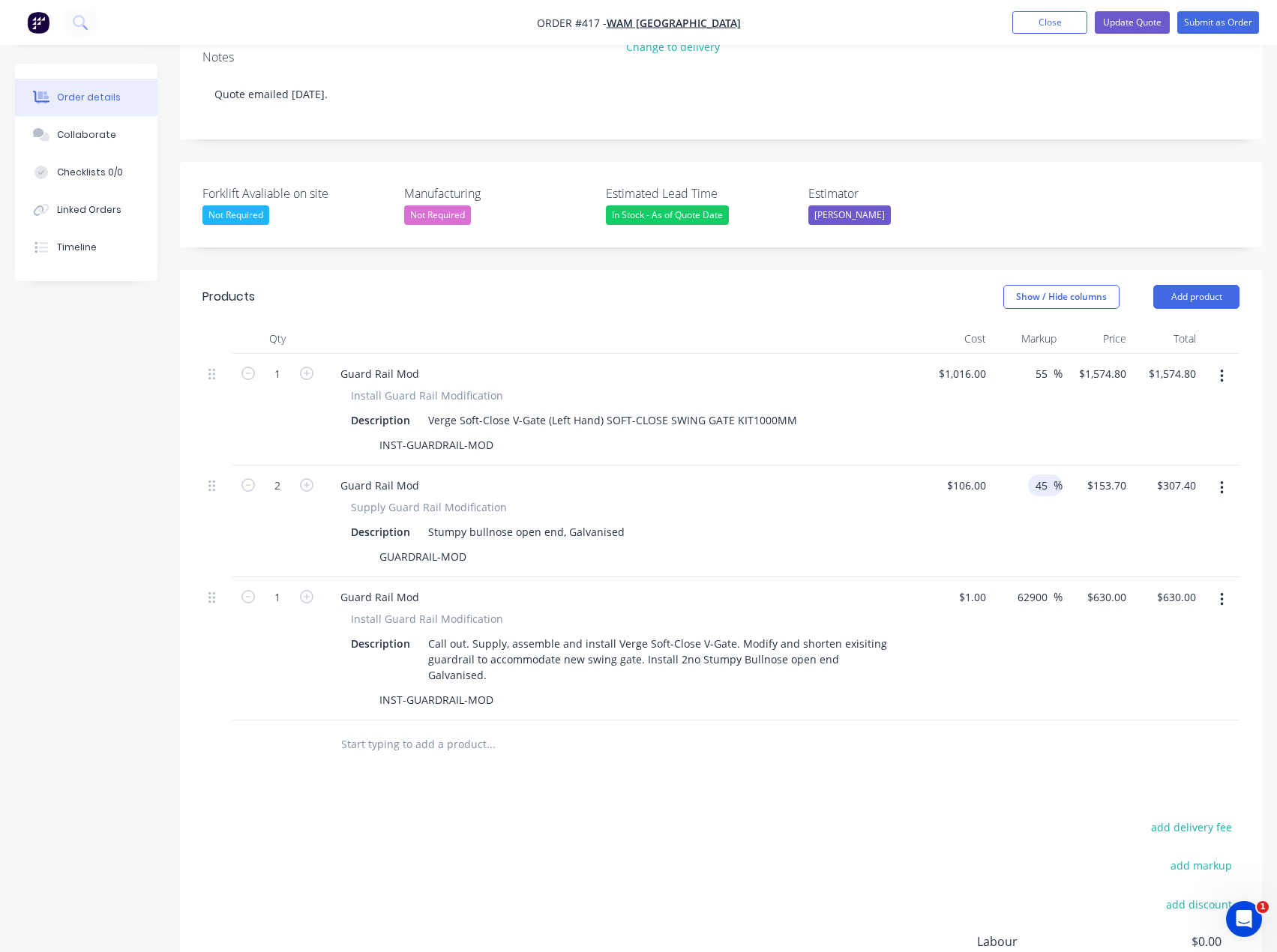
click at [1037, 484] on input "45" at bounding box center [1043, 485] width 20 height 21
type input "55"
type input "$164.30"
type input "$328.60"
click at [1038, 517] on div "55 55 %" at bounding box center [1026, 521] width 70 height 112
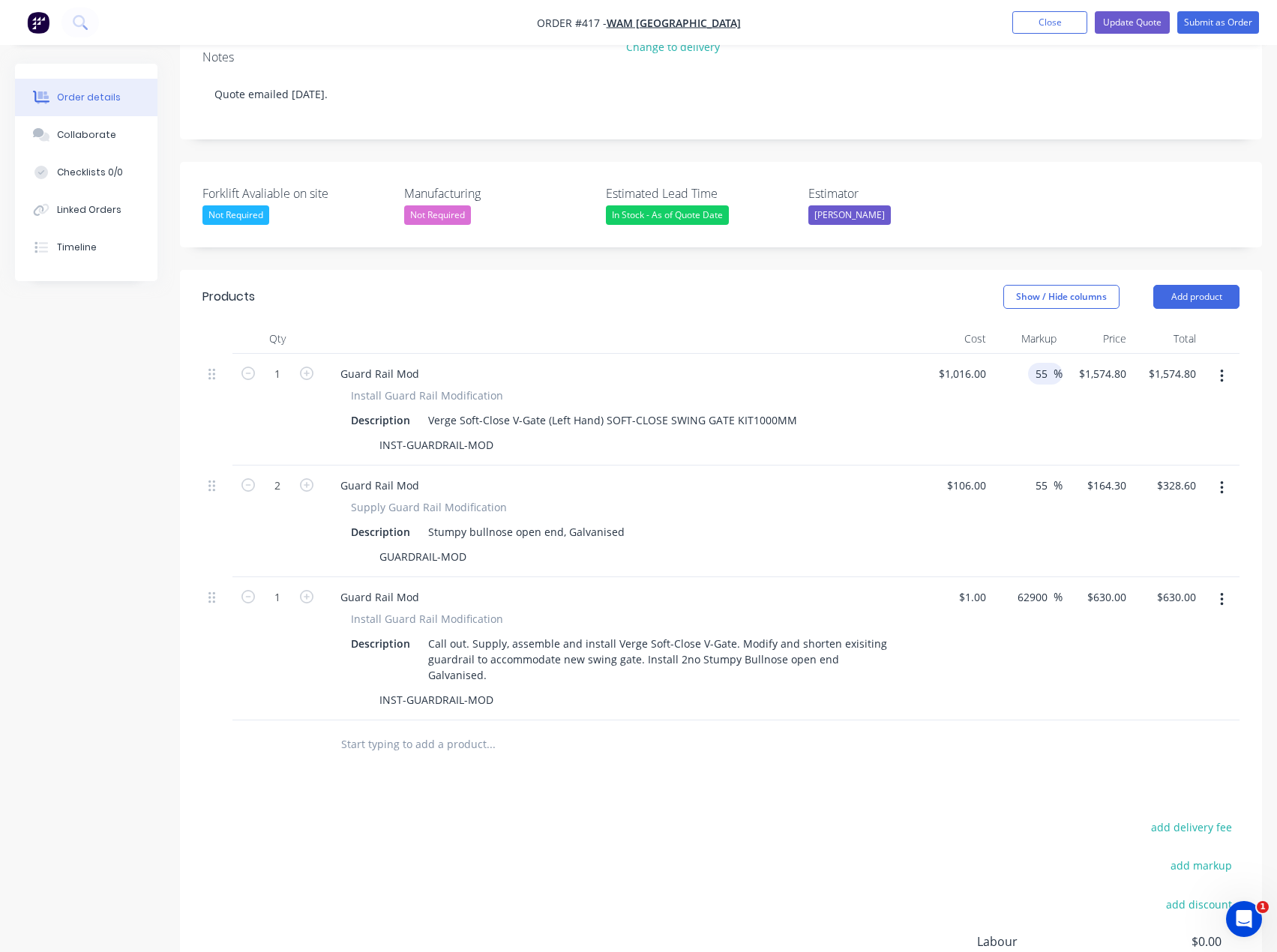
click at [1034, 375] on input "55" at bounding box center [1043, 374] width 20 height 21
click at [1042, 371] on input "55" at bounding box center [1043, 374] width 20 height 21
type input "50"
type input "$1,524.00"
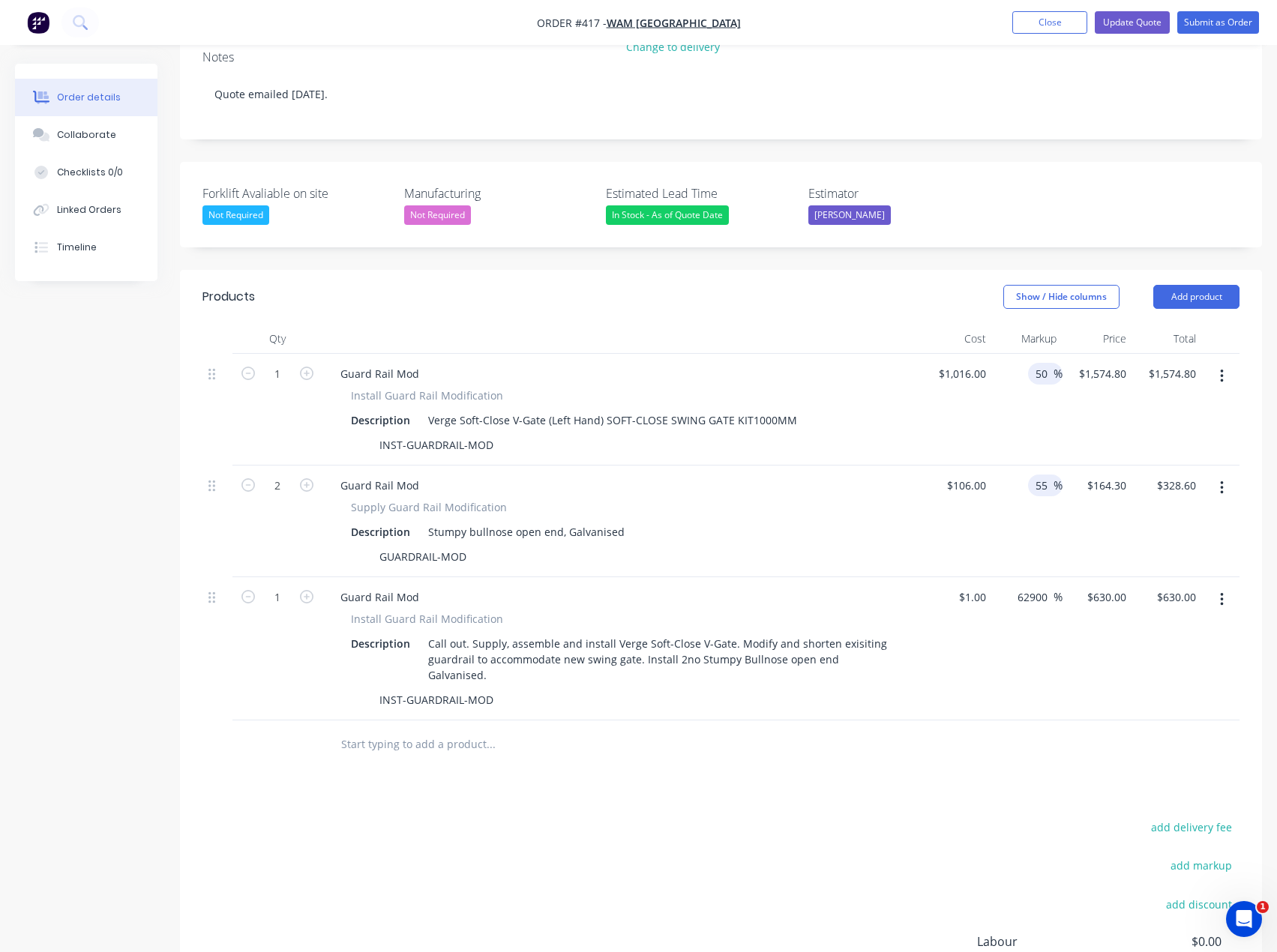
type input "$1,524.00"
click at [1038, 484] on input "55" at bounding box center [1043, 485] width 20 height 21
type input "50"
type input "$159.00"
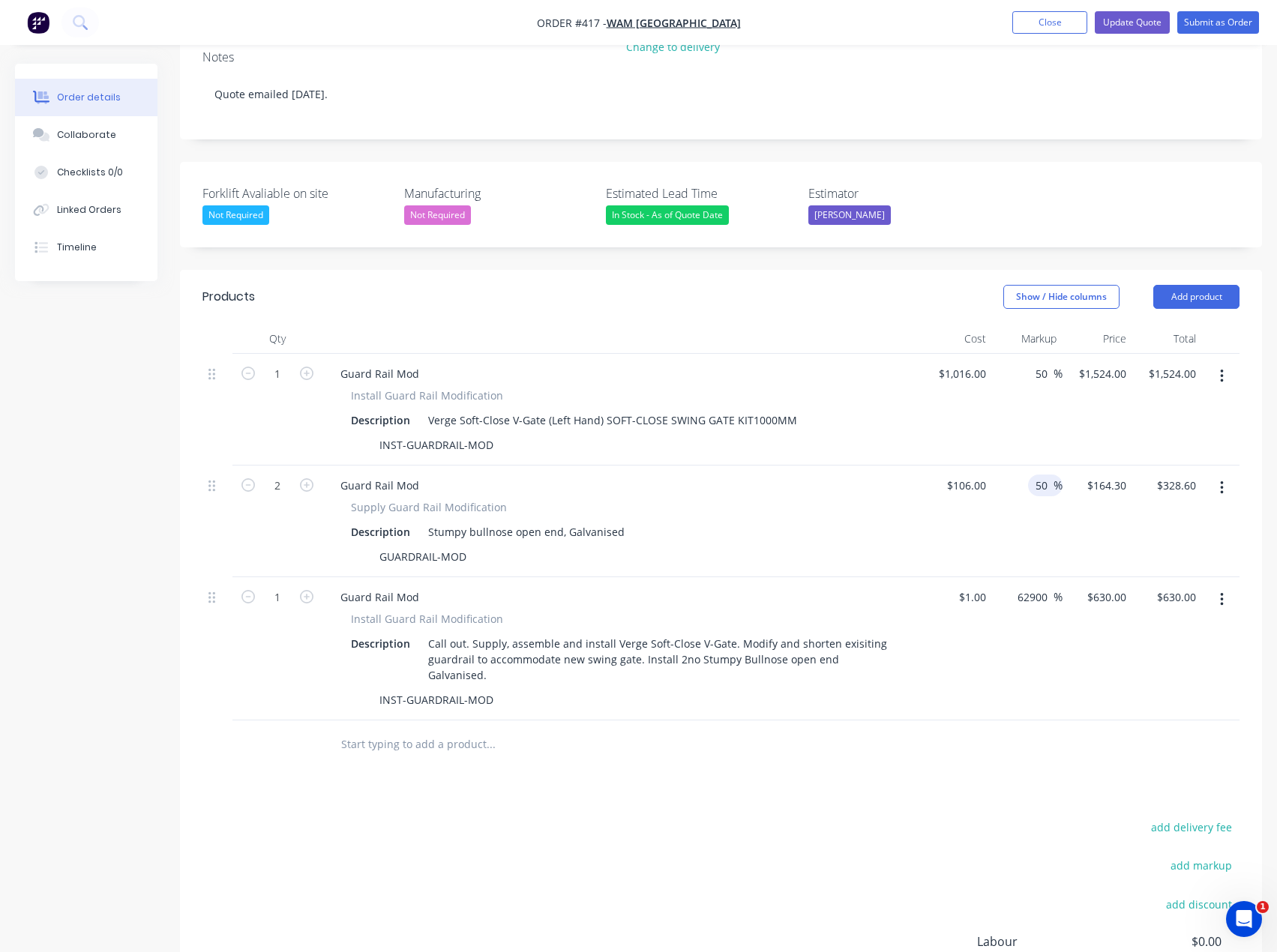
type input "$318.00"
click at [1016, 513] on div "50 50 %" at bounding box center [1026, 521] width 70 height 112
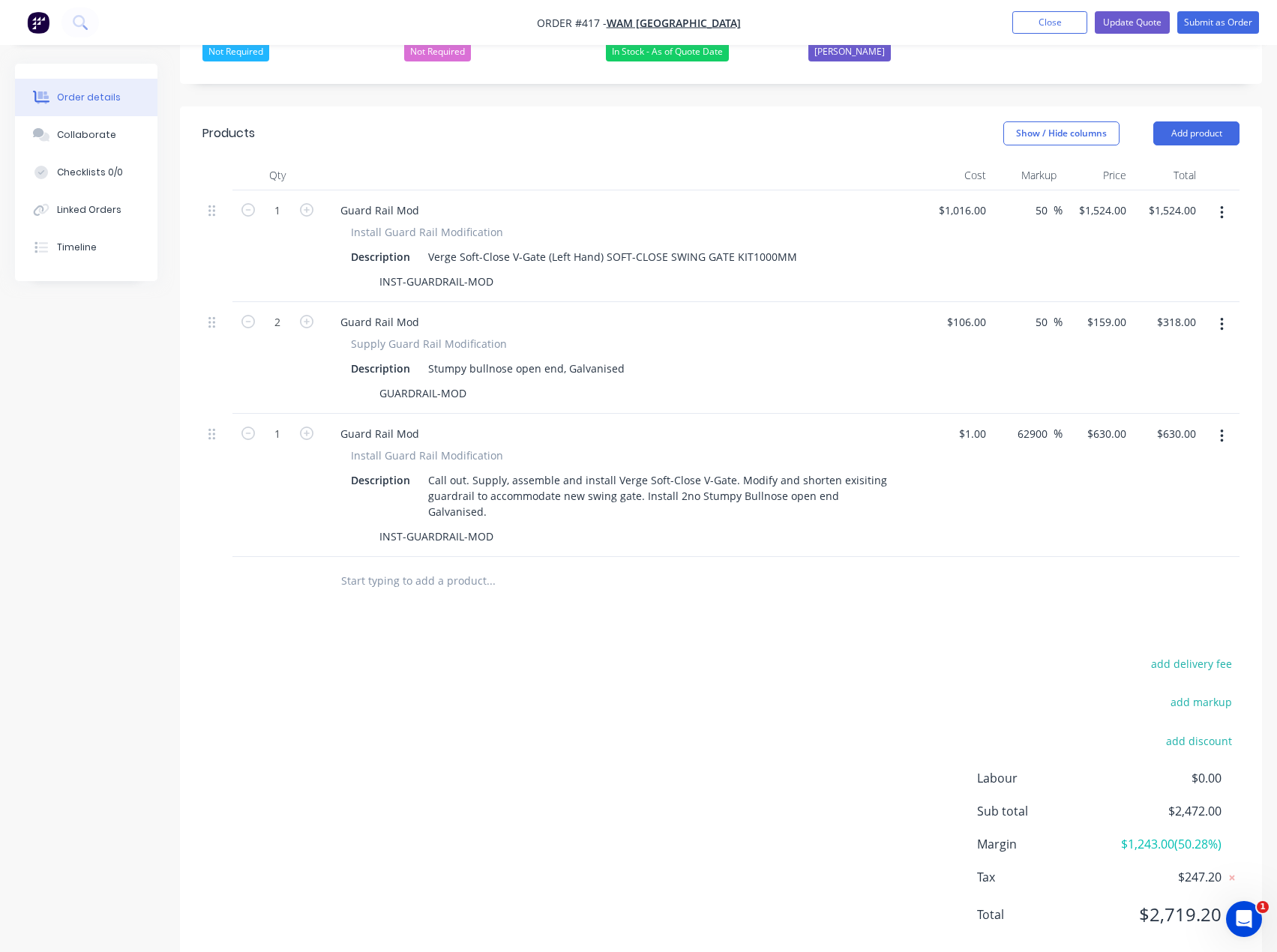
scroll to position [484, 0]
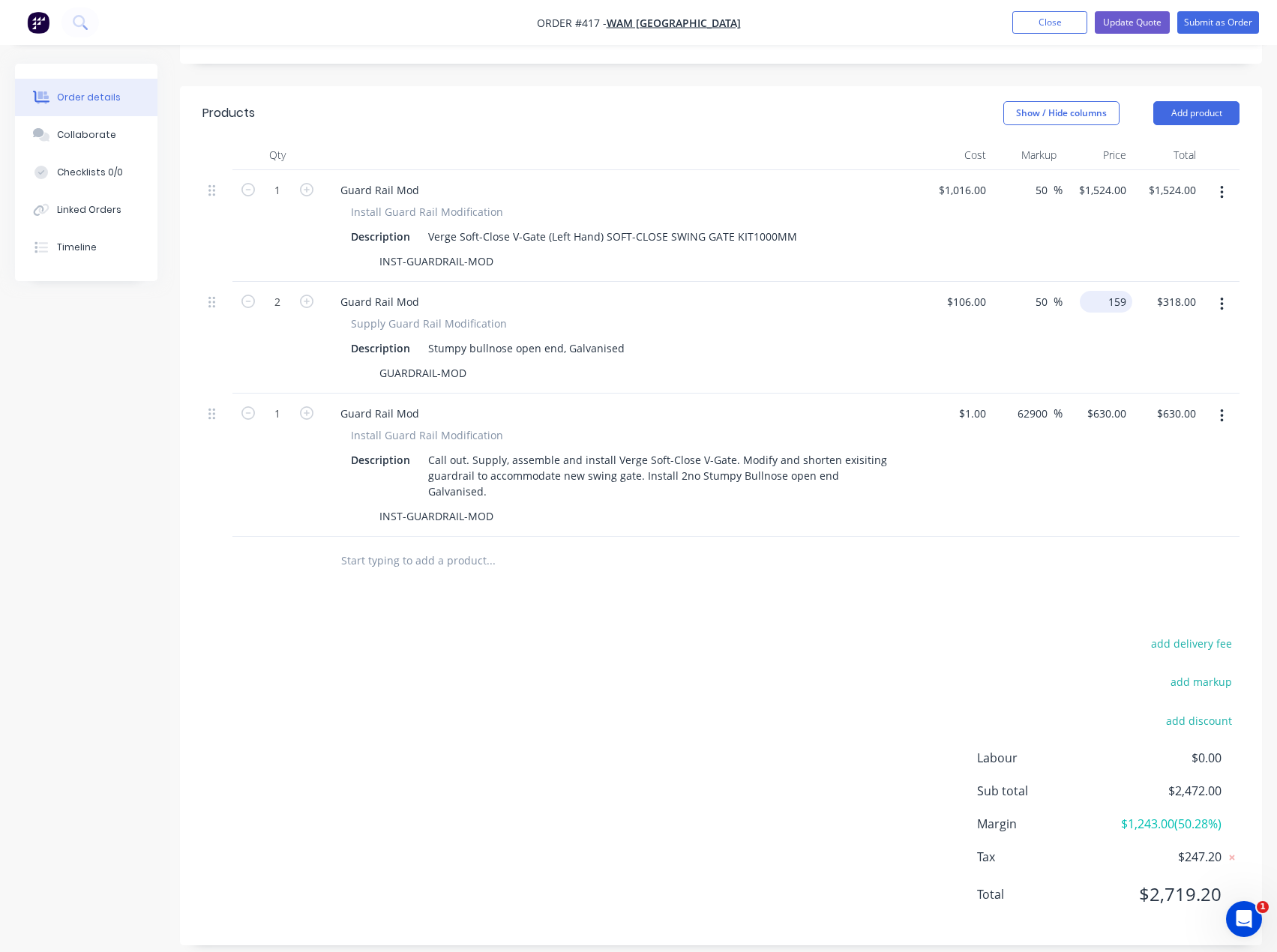
click at [1111, 302] on input "159" at bounding box center [1108, 302] width 46 height 21
type input "160"
type input "50.94"
type input "$160.00"
type input "$320.00"
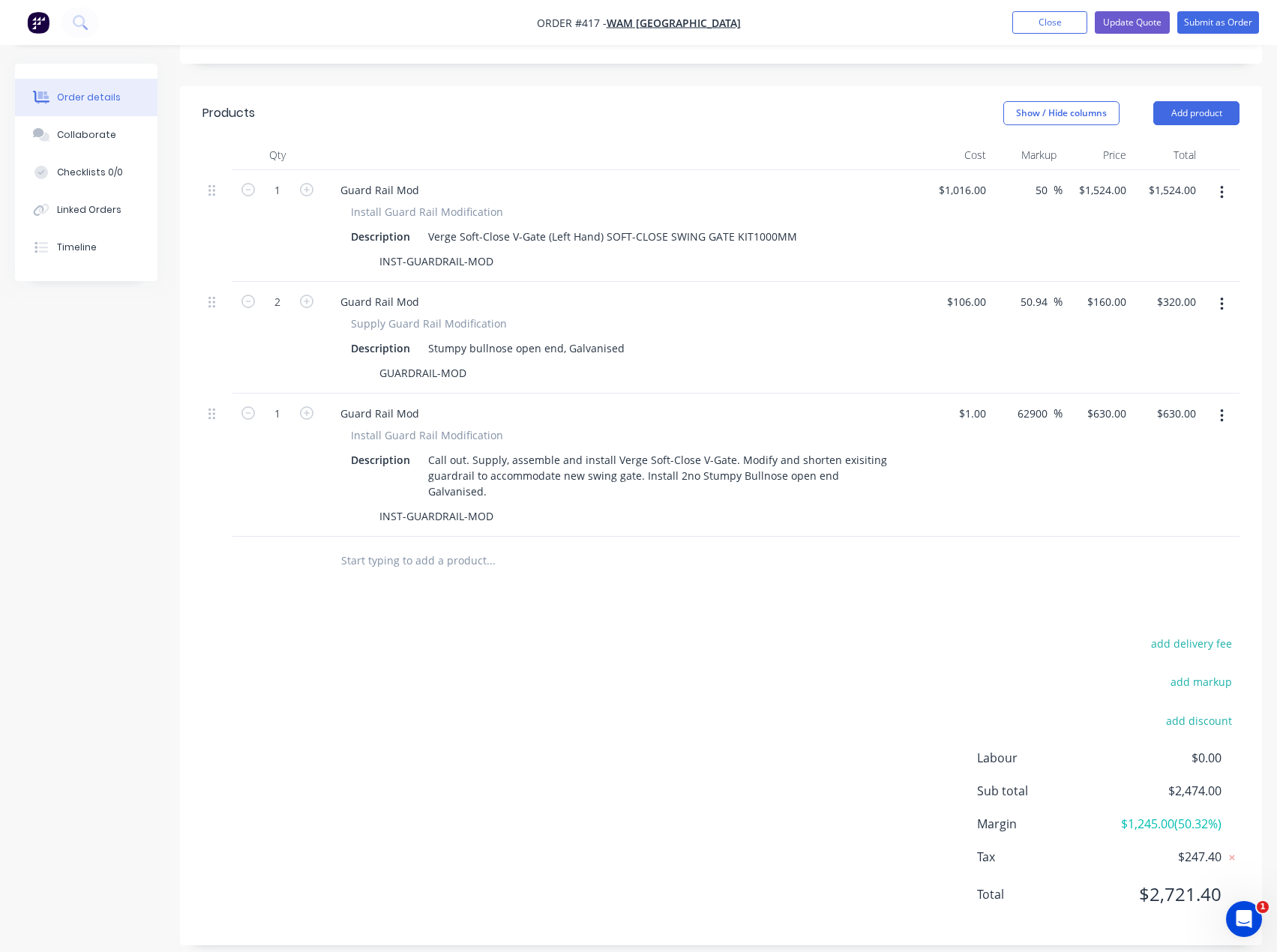
click at [748, 597] on div "Products Show / Hide columns Add product Qty Cost Markup Price Total 1 Guard Ra…" at bounding box center [721, 516] width 1082 height 859
click at [1118, 305] on input "160" at bounding box center [1119, 302] width 26 height 21
type input "159.2"
type input "50.19"
type input "$159.20"
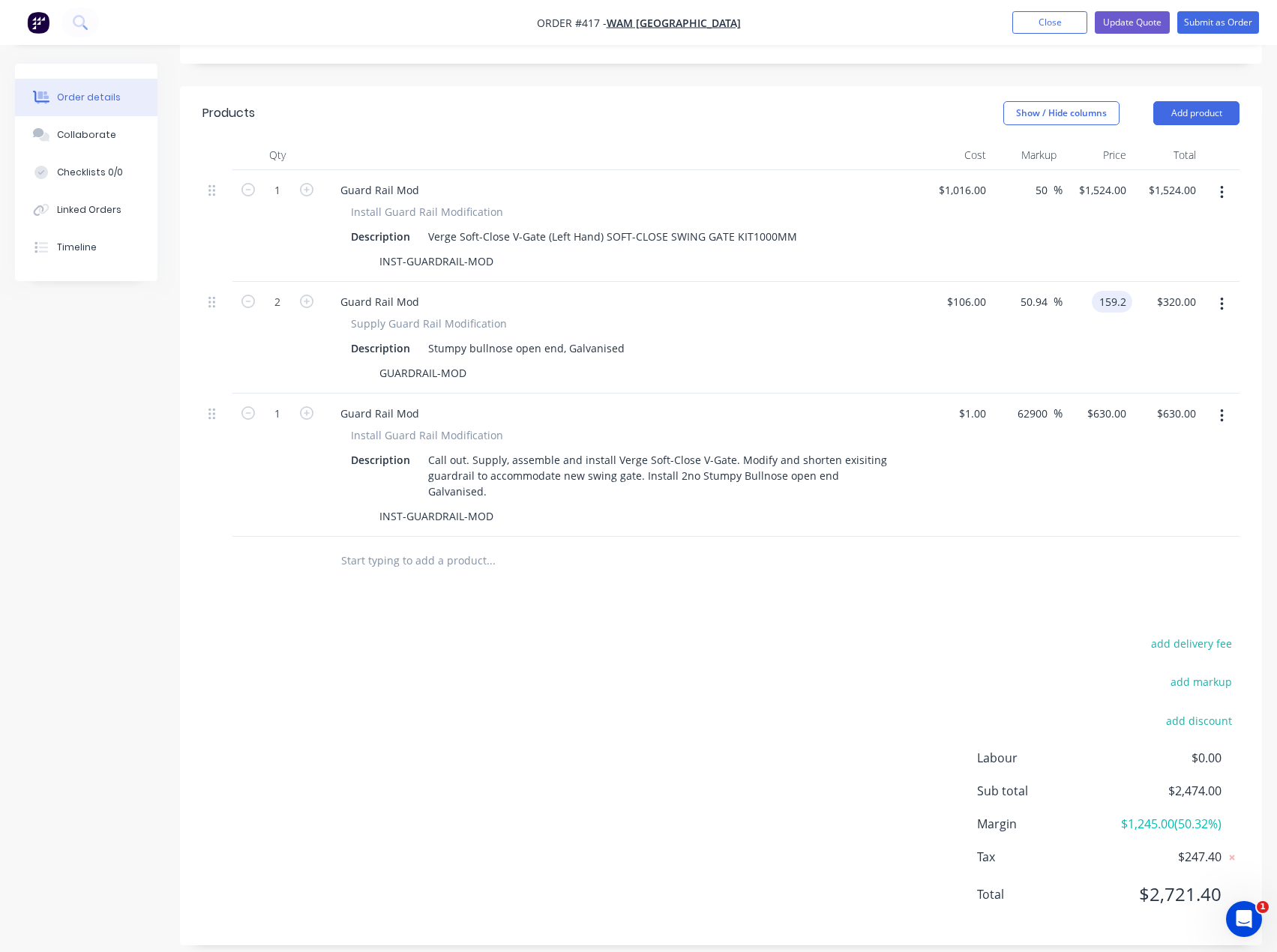
type input "$318.40"
click at [786, 609] on div "Products Show / Hide columns Add product Qty Cost Markup Price Total 1 Guard Ra…" at bounding box center [721, 516] width 1082 height 859
click at [1097, 415] on div "630 630" at bounding box center [1097, 465] width 70 height 143
type input "680"
type input "67900"
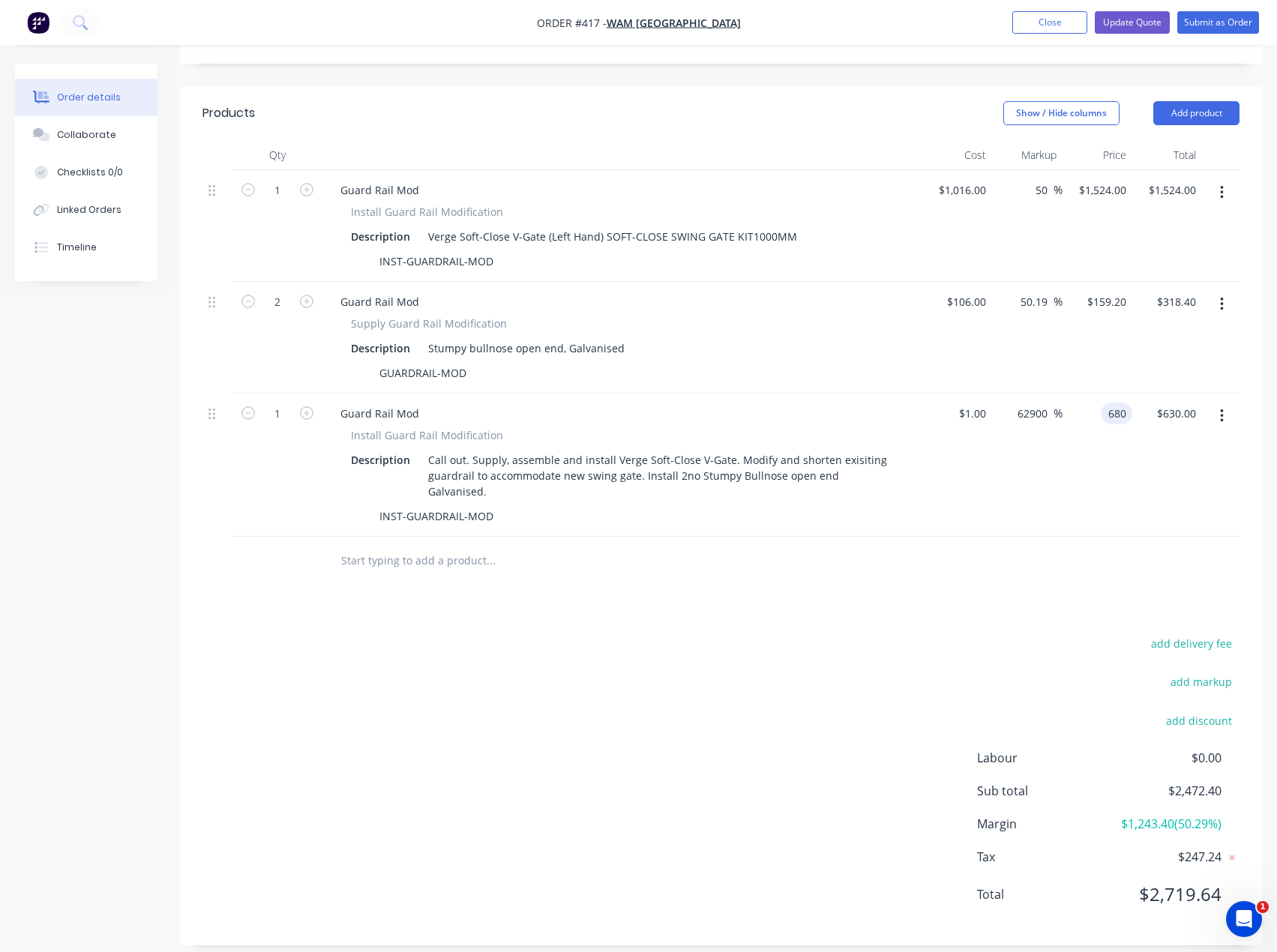
type input "$680.00"
click at [944, 571] on div "Products Show / Hide columns Add product Qty Cost Markup Price Total 1 Guard Ra…" at bounding box center [721, 516] width 1082 height 859
click at [1039, 302] on input "50.19" at bounding box center [1036, 302] width 35 height 21
click at [1033, 302] on input "50.19" at bounding box center [1036, 302] width 35 height 21
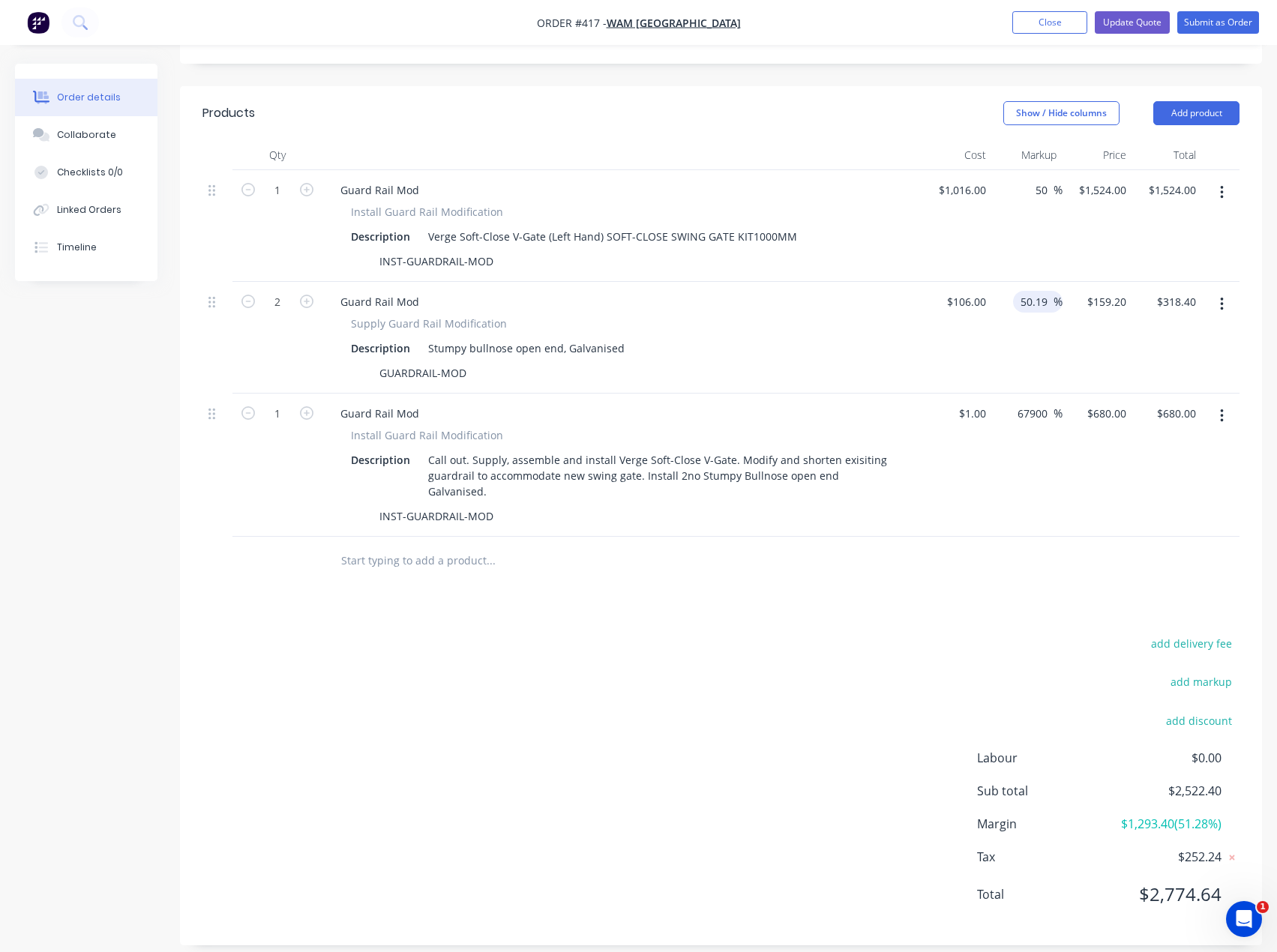
click at [1033, 302] on input "50.19" at bounding box center [1036, 302] width 35 height 21
type input "55"
type input "$164.30"
type input "$328.60"
click at [1041, 197] on input "50" at bounding box center [1043, 190] width 20 height 21
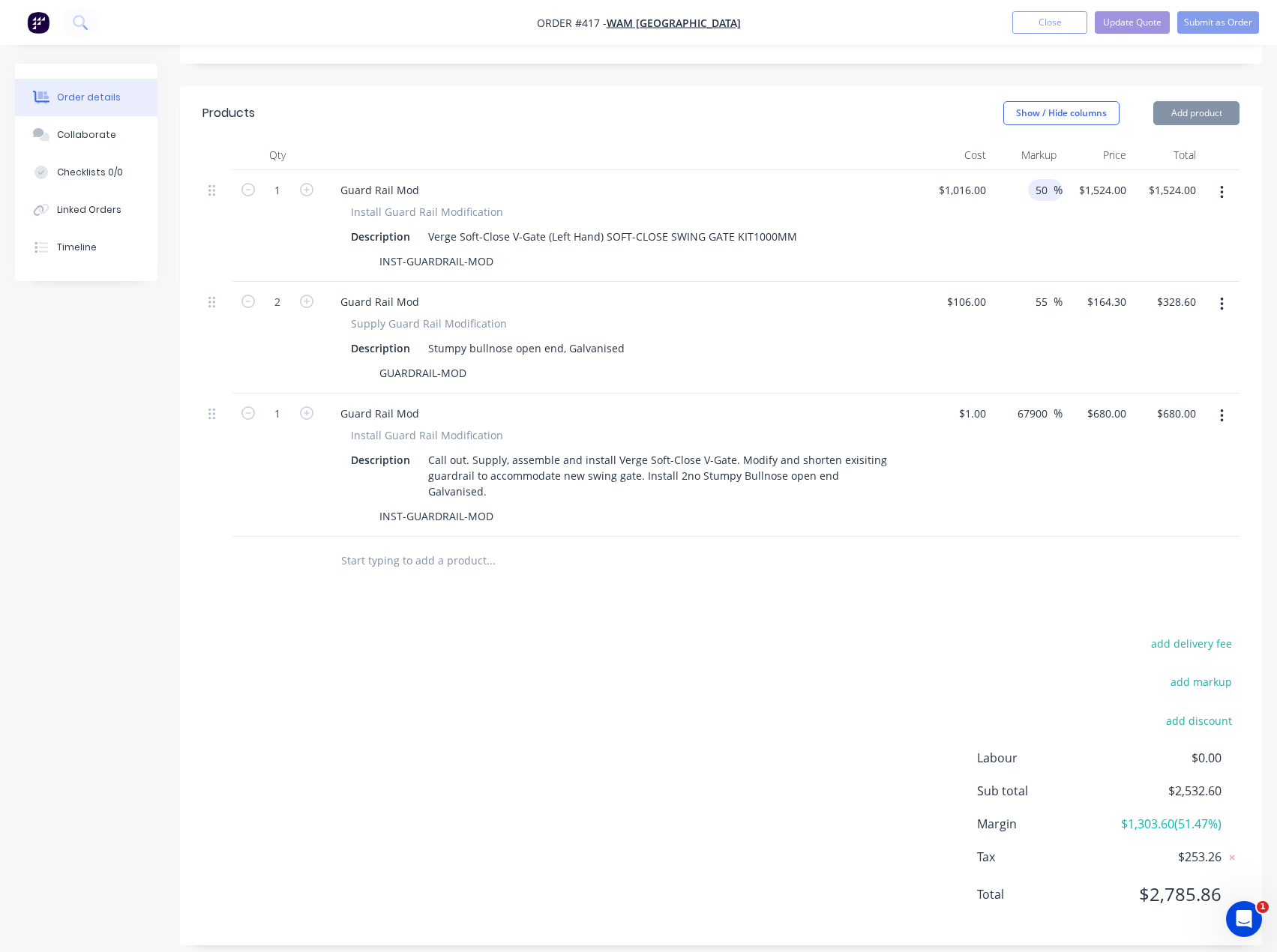
click at [1041, 197] on input "50" at bounding box center [1043, 190] width 20 height 21
type input "55"
type input "$1,574.80"
click at [880, 711] on div "add delivery fee add markup add discount Labour $0.00 Sub total $2,583.40 Margi…" at bounding box center [721, 778] width 1037 height 289
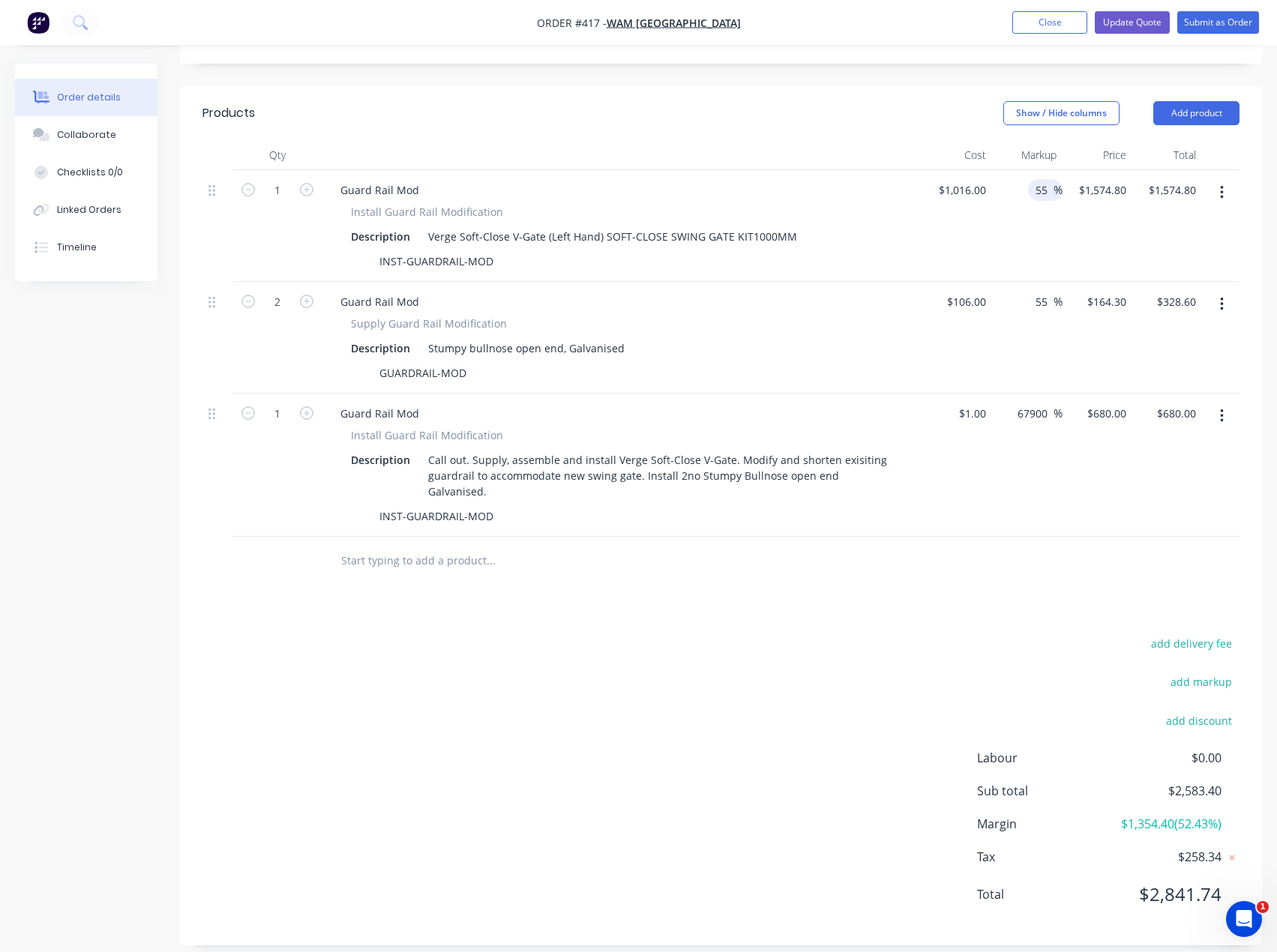
click at [1046, 193] on input "55" at bounding box center [1043, 190] width 20 height 21
type input "50"
type input "$1,524.00"
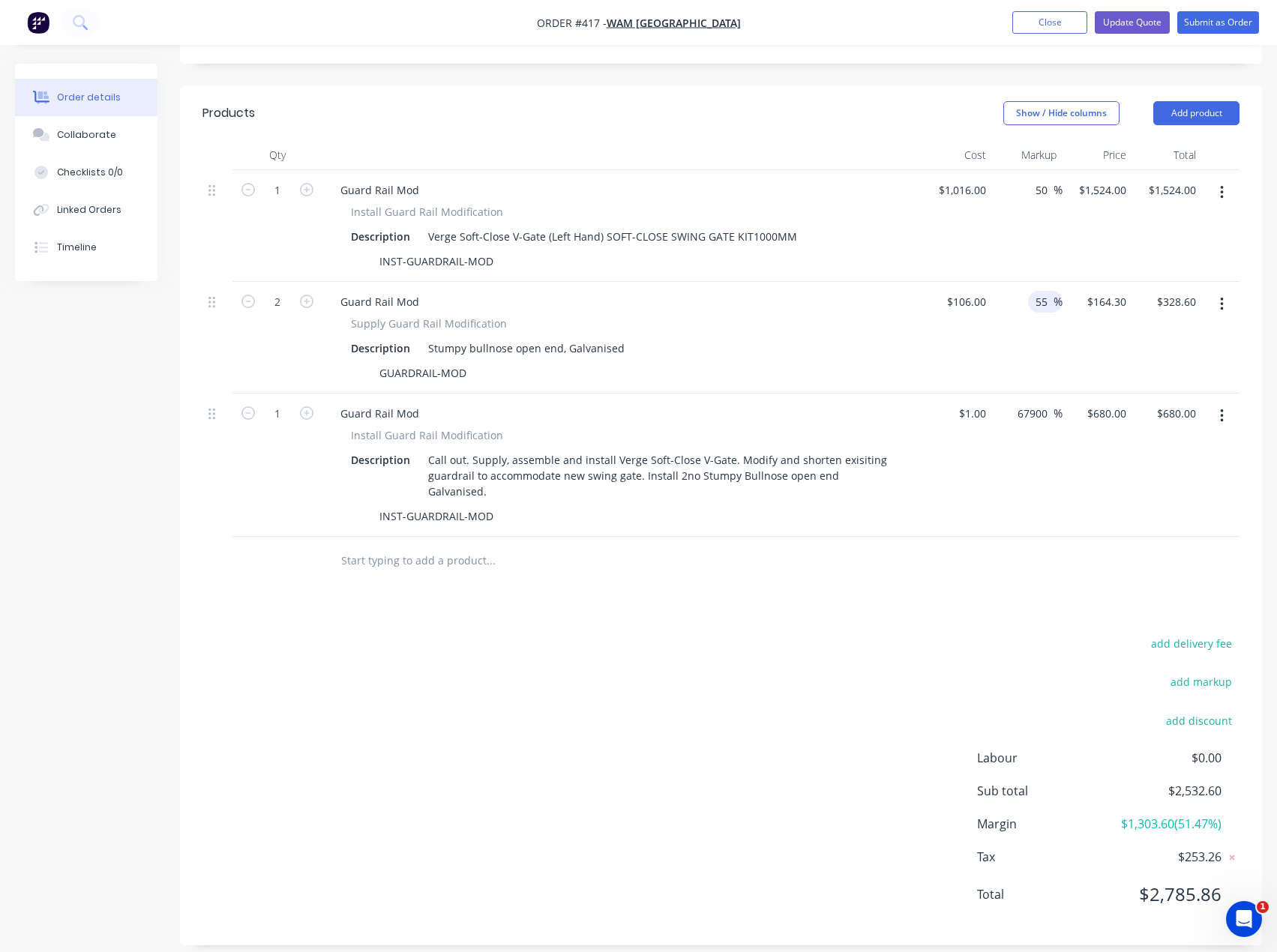
click at [1038, 299] on input "55" at bounding box center [1043, 302] width 20 height 21
type input "50"
type input "$159.00"
type input "$318.00"
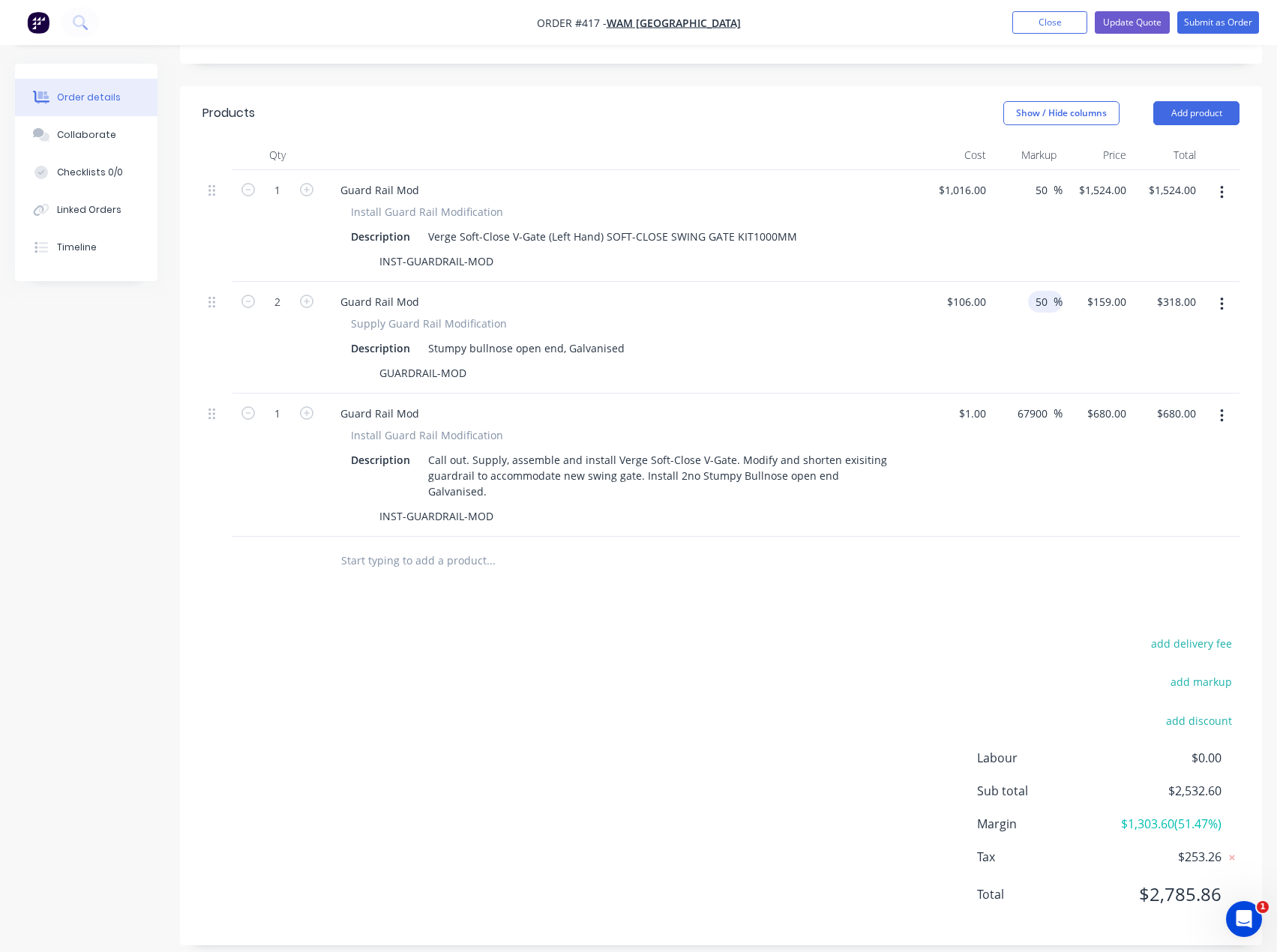
click at [927, 580] on div "Products Show / Hide columns Add product Qty Cost Markup Price Total 1 Guard Ra…" at bounding box center [721, 516] width 1082 height 859
click at [1103, 413] on div "680 $680.00" at bounding box center [1106, 413] width 53 height 21
type input "630"
type input "62900"
type input "$630.00"
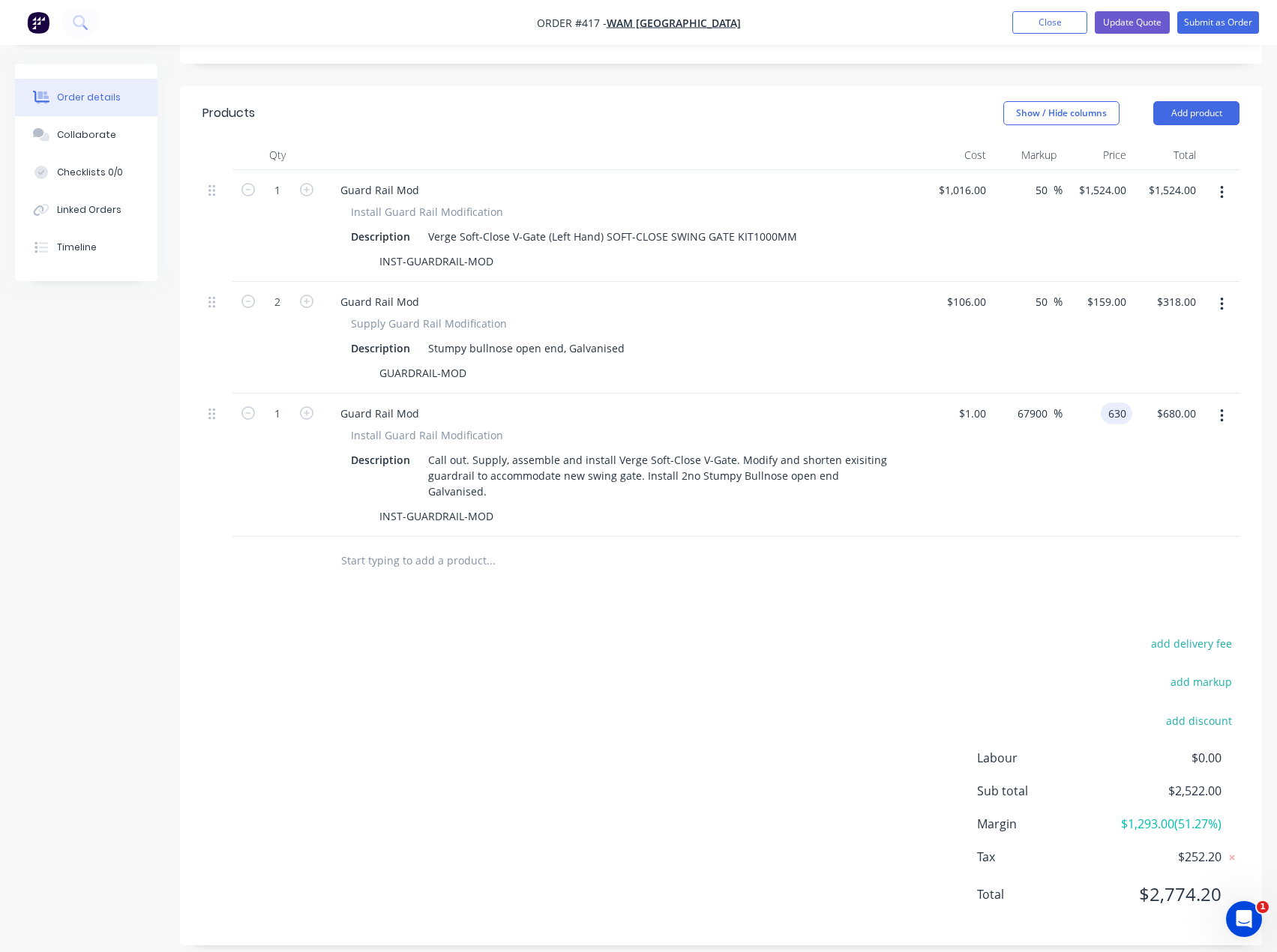
type input "$630.00"
click at [823, 644] on div "add delivery fee add markup add discount Labour $0.00 Sub total $2,472.00 Margi…" at bounding box center [721, 778] width 1037 height 289
click at [1107, 304] on input "159" at bounding box center [1108, 302] width 46 height 21
type input "159.80"
type input "50.75"
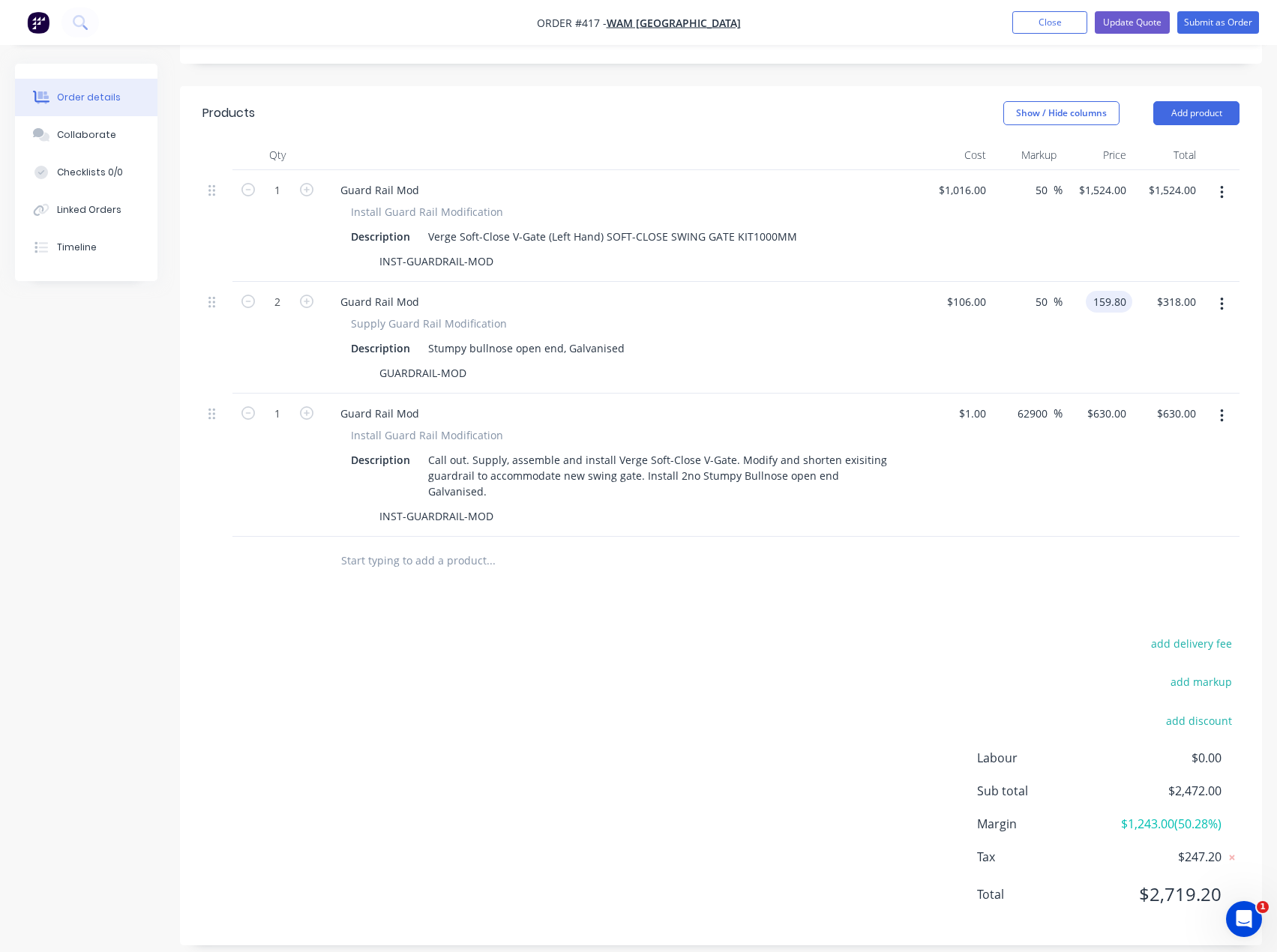
type input "$159.80"
type input "$319.60"
click at [833, 600] on div "Products Show / Hide columns Add product Qty Cost Markup Price Total 1 Guard Ra…" at bounding box center [721, 516] width 1082 height 859
click at [1113, 302] on input "159.8" at bounding box center [1108, 302] width 46 height 21
click at [1125, 298] on input "159.8" at bounding box center [1115, 302] width 35 height 21
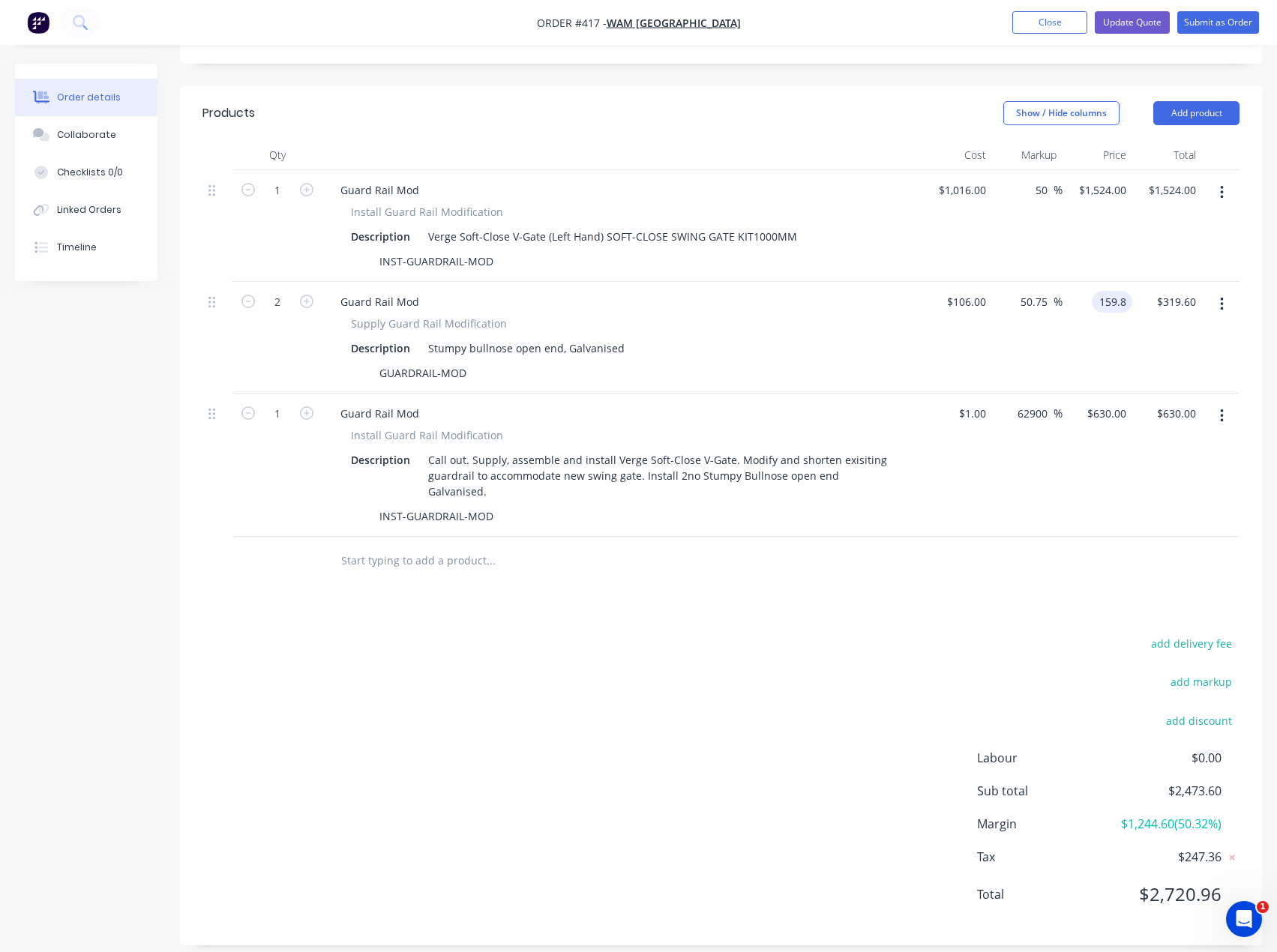
click at [1125, 298] on input "159.8" at bounding box center [1115, 302] width 35 height 21
click at [1126, 304] on input "159.8" at bounding box center [1115, 302] width 35 height 21
click at [1124, 304] on input "159.8" at bounding box center [1115, 302] width 35 height 21
click at [1122, 304] on input "159.8" at bounding box center [1115, 302] width 35 height 21
click at [1115, 301] on input "159.8" at bounding box center [1115, 302] width 35 height 21
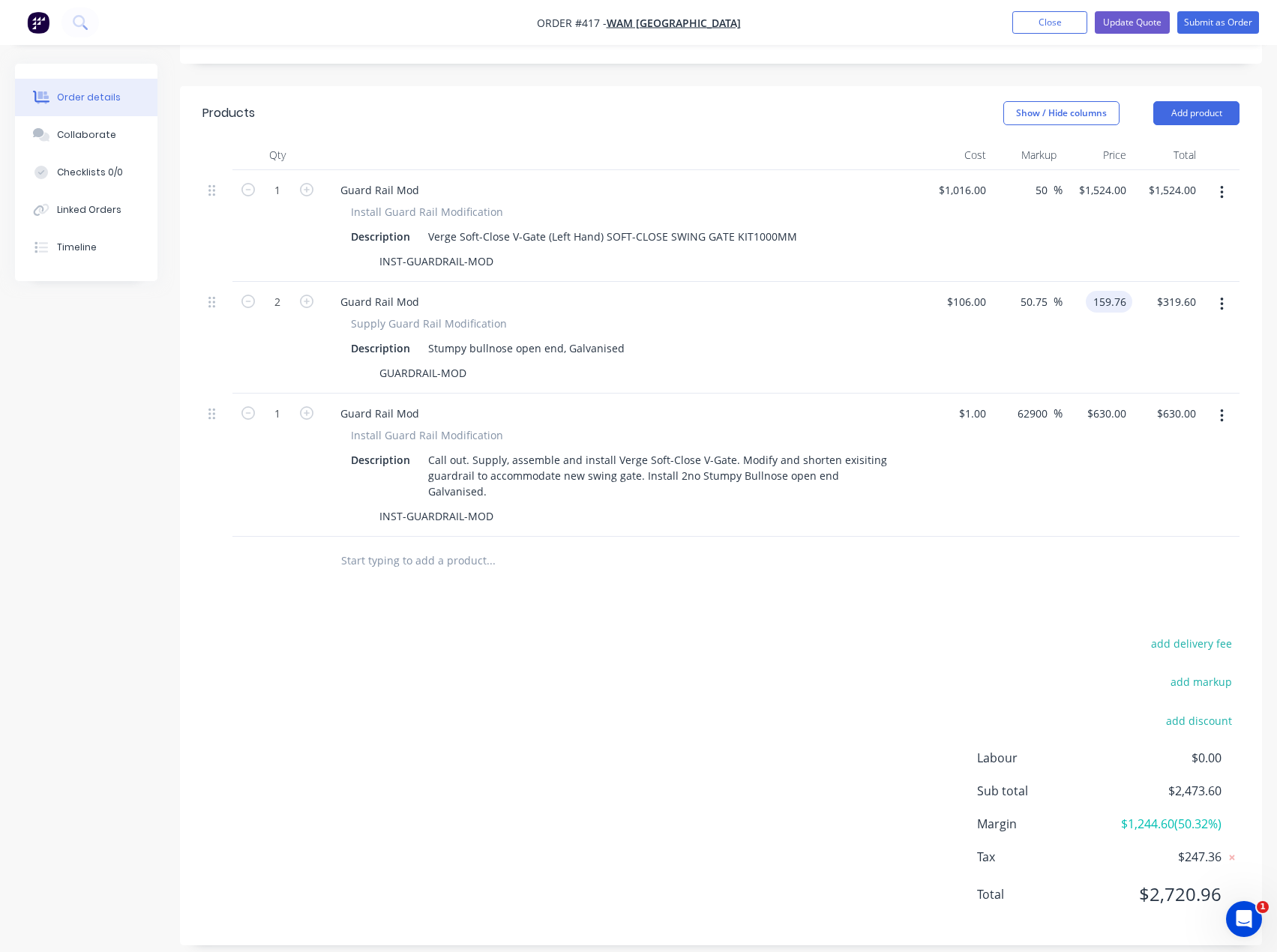
type input "159.76"
type input "50.72"
type input "$159.76"
type input "$319.52"
click at [938, 574] on div "Products Show / Hide columns Add product Qty Cost Markup Price Total 1 Guard Ra…" at bounding box center [721, 516] width 1082 height 859
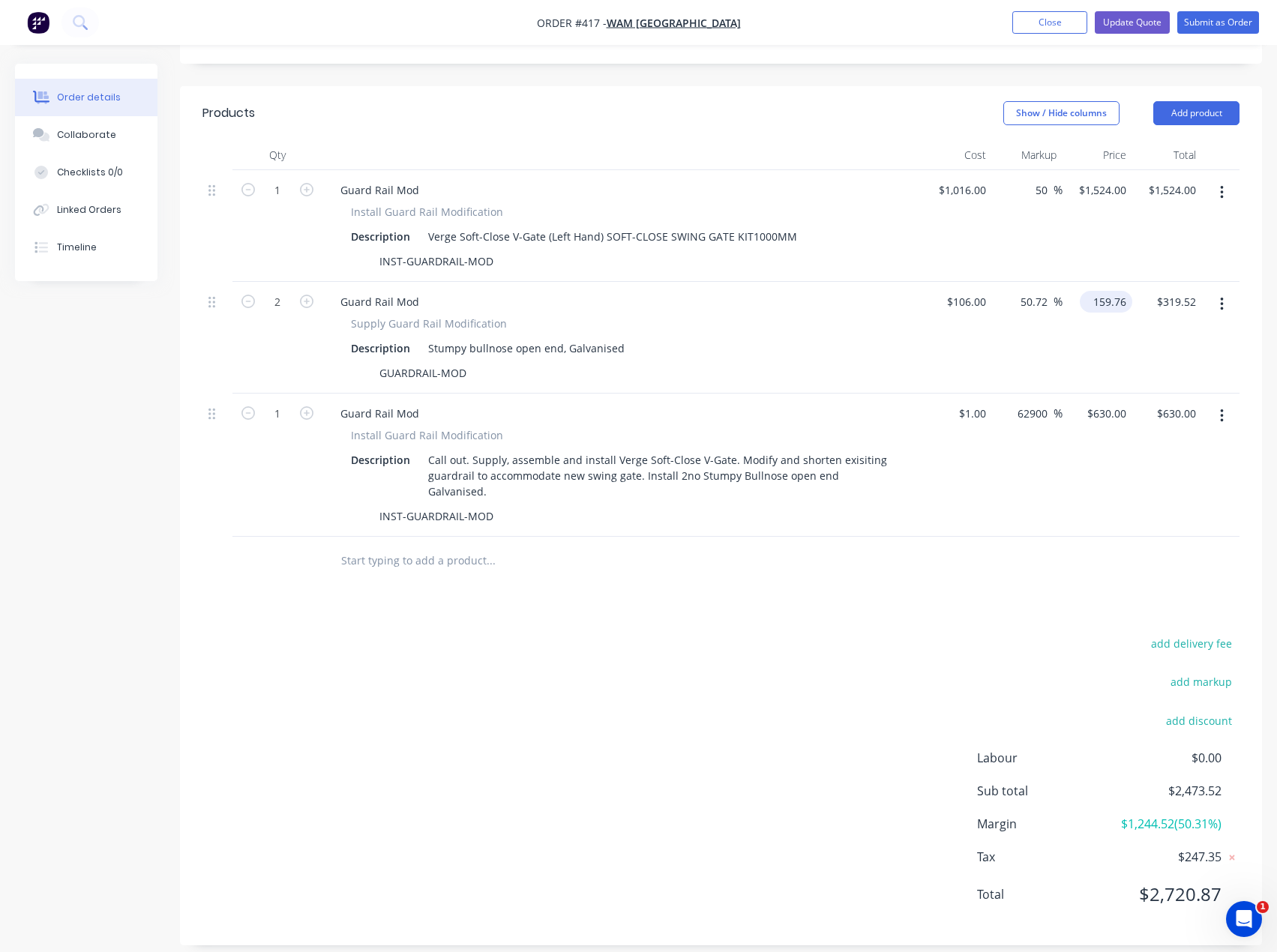
click at [1107, 310] on input "159.76" at bounding box center [1108, 302] width 46 height 21
type input "159.46"
type input "50.43"
type input "$159.46"
type input "$318.92"
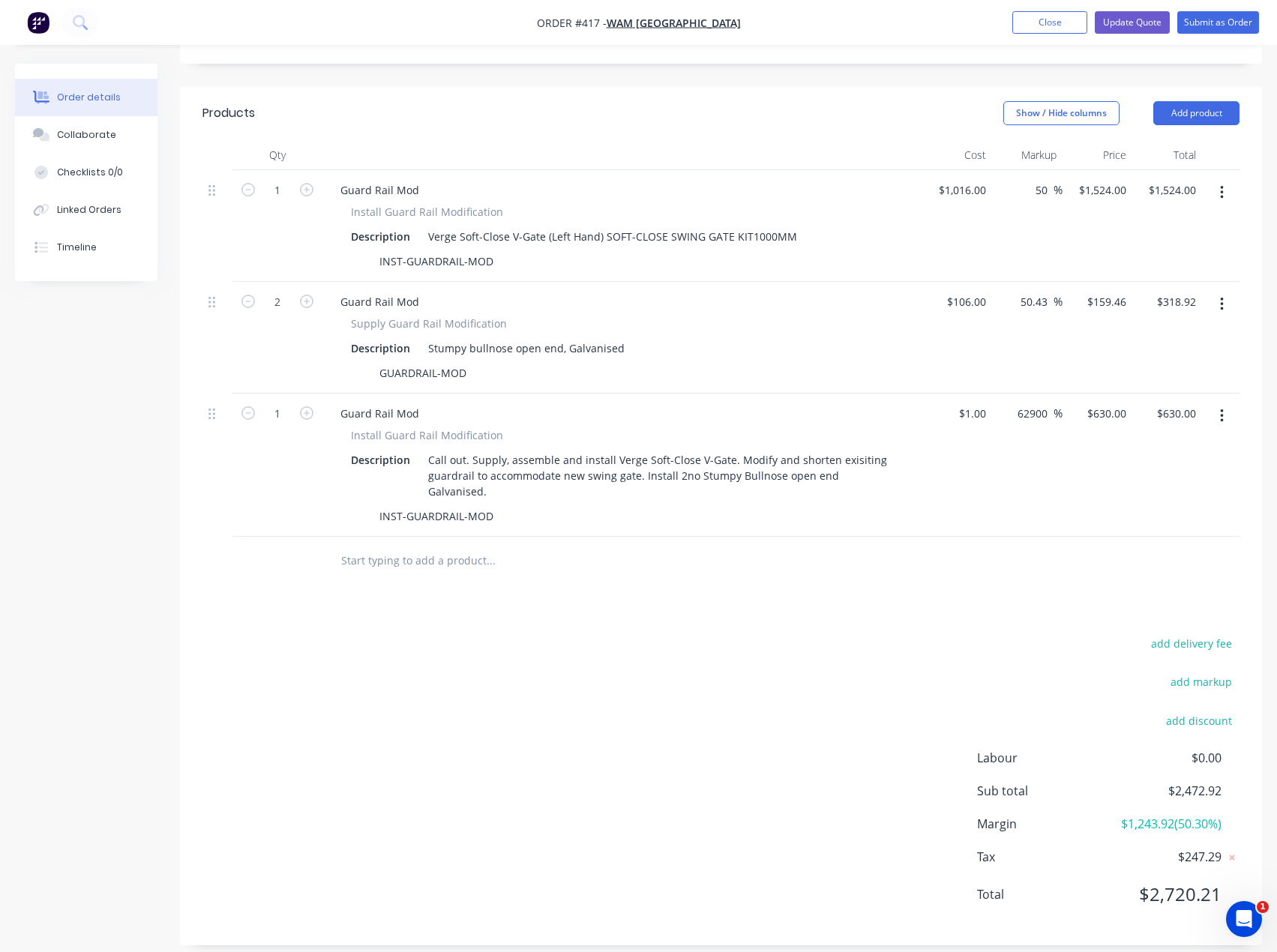
click at [841, 633] on div "add delivery fee add markup add discount Labour $0.00 Sub total $2,472.92 Margi…" at bounding box center [721, 778] width 1037 height 289
click at [1113, 302] on input "159.46" at bounding box center [1108, 302] width 46 height 21
type input "159.32"
type input "50.3"
type input "$159.32"
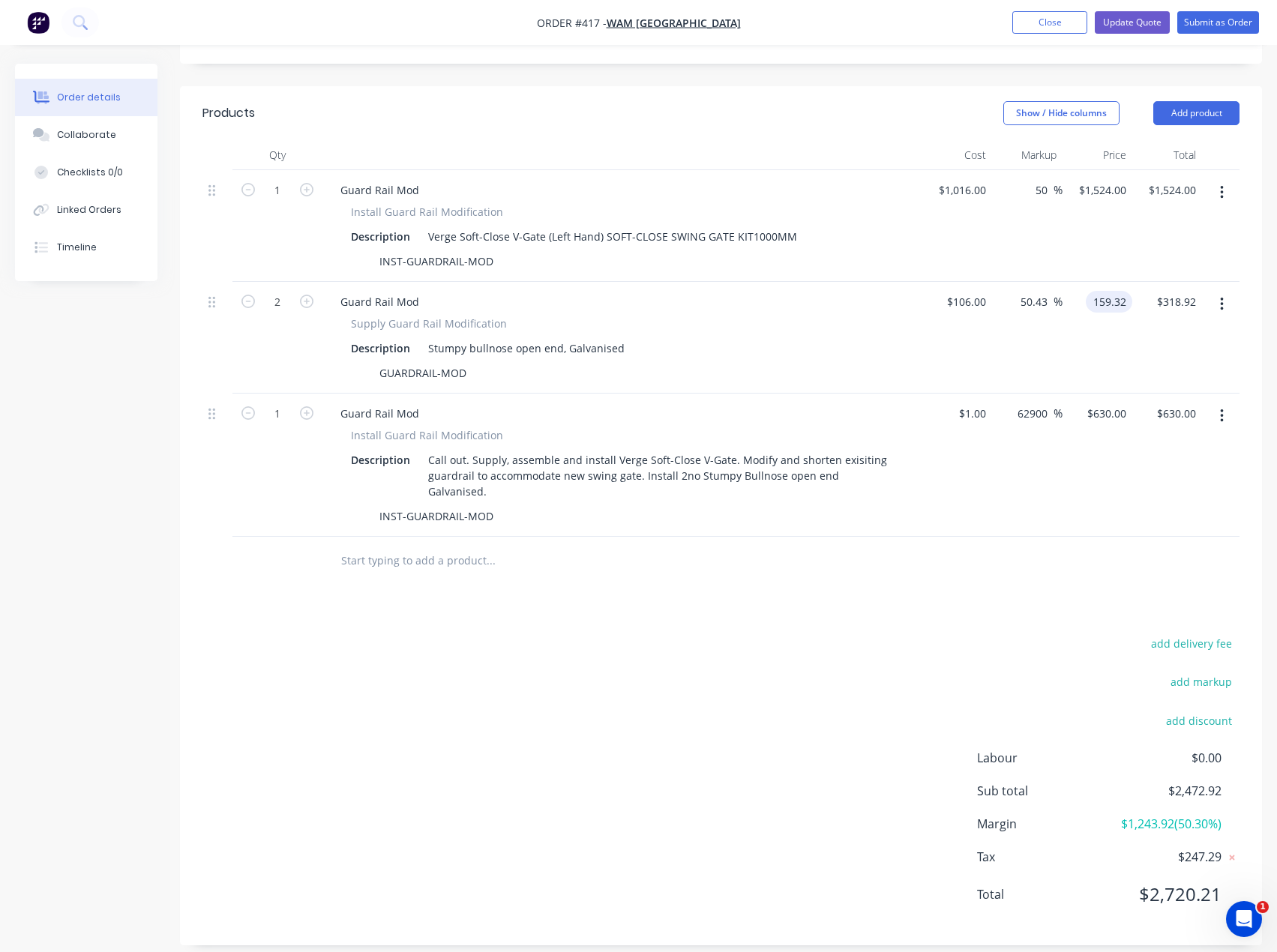
type input "$318.64"
click at [855, 633] on div "add delivery fee add markup add discount Labour $0.00 Sub total $2,472.92 Margi…" at bounding box center [721, 778] width 1037 height 289
click at [1107, 304] on input "159.32" at bounding box center [1108, 302] width 46 height 21
click at [1124, 302] on input "159.32" at bounding box center [1111, 302] width 40 height 21
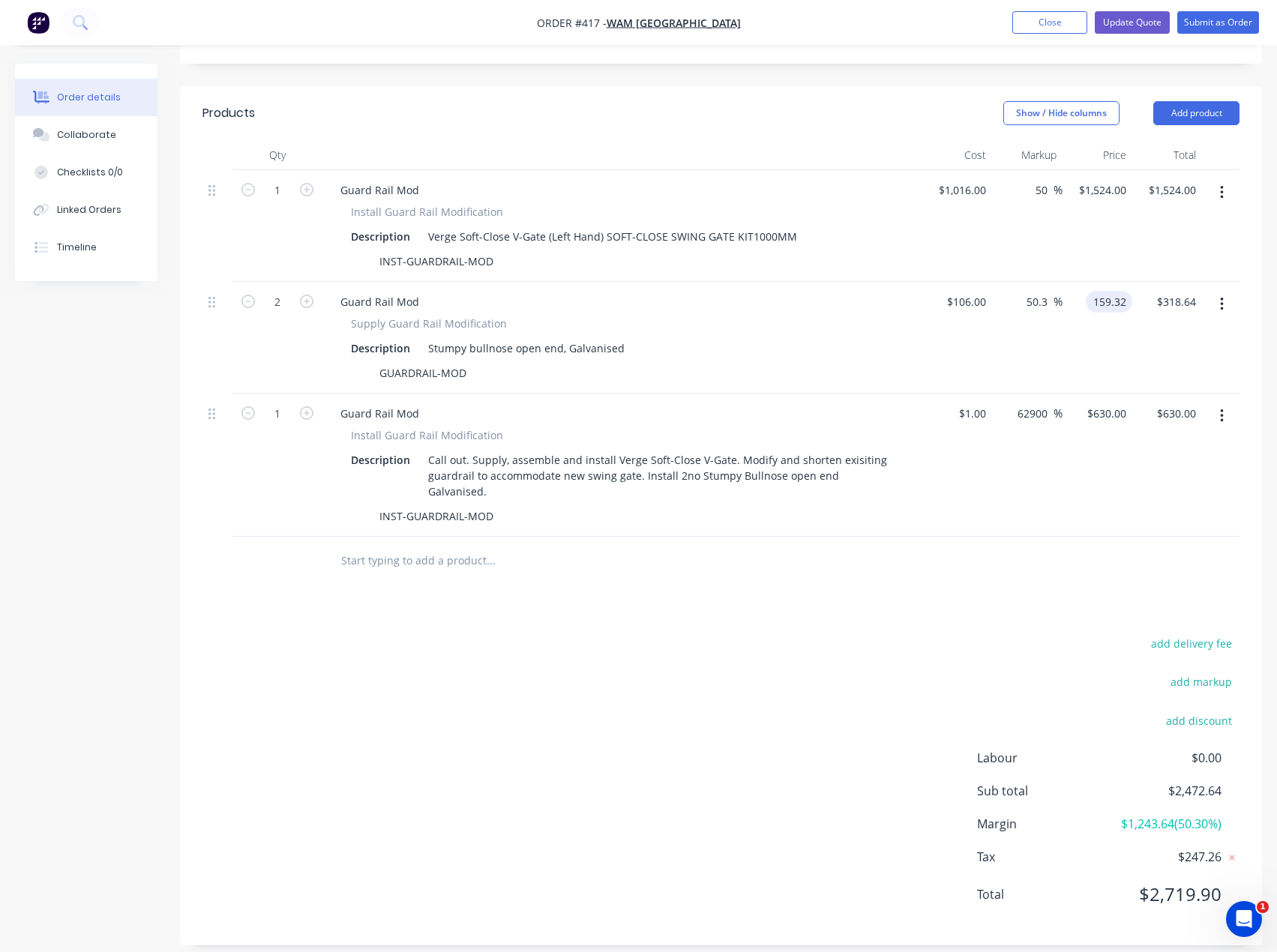
click at [1124, 302] on input "159.32" at bounding box center [1111, 302] width 40 height 21
type input "159.36"
type input "50.34"
type input "$159.36"
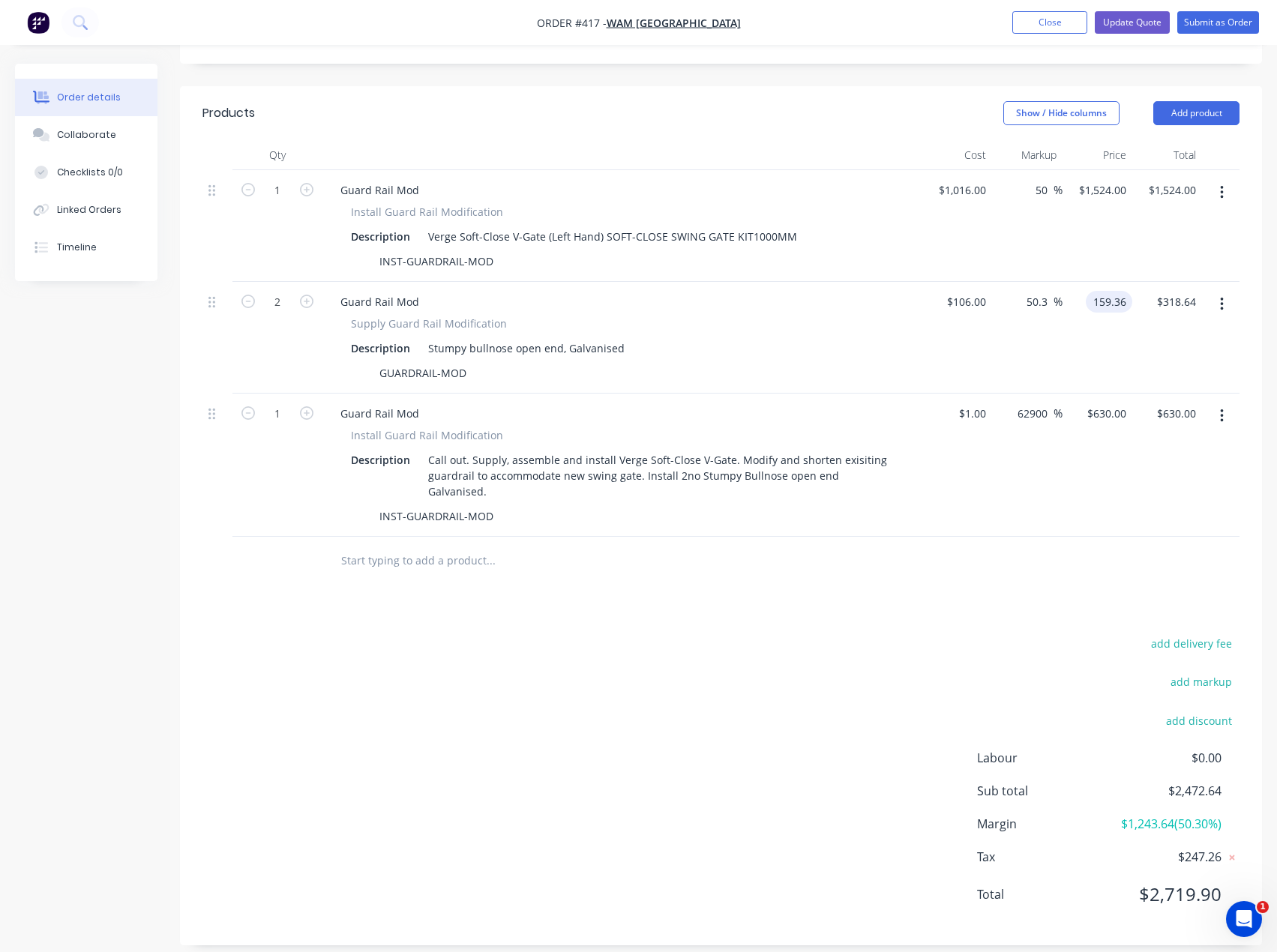
type input "$318.72"
click at [689, 633] on div "add delivery fee add markup add discount Labour $0.00 Sub total $2,472.72 Margi…" at bounding box center [721, 778] width 1037 height 289
click at [1122, 304] on input "159.36" at bounding box center [1108, 302] width 46 height 21
type input "159.37"
type input "50.35"
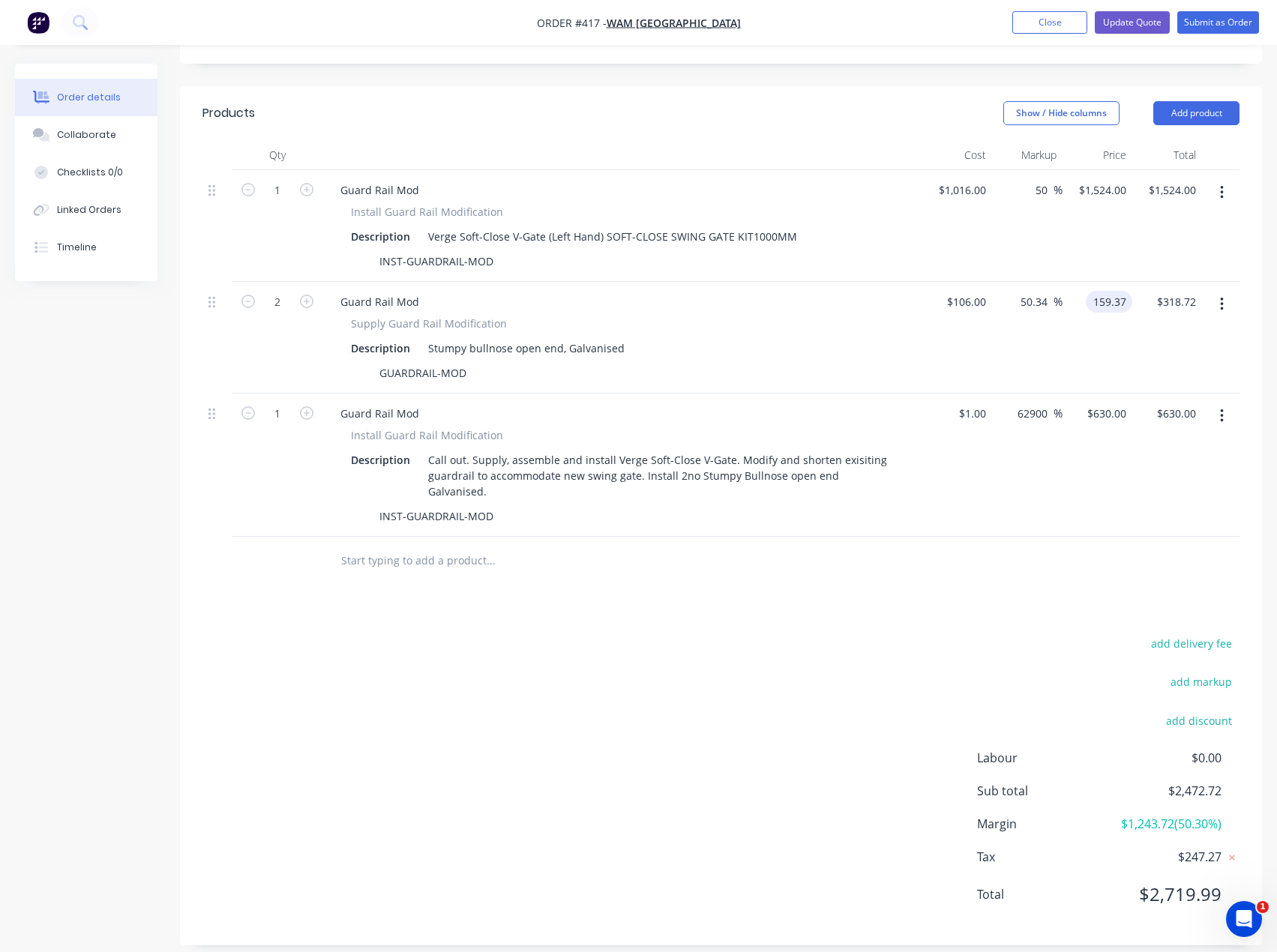
type input "$159.37"
type input "$318.74"
click at [656, 696] on div "add delivery fee add markup add discount Labour $0.00 Sub total $2,472.72 Margi…" at bounding box center [721, 778] width 1037 height 289
click at [1123, 300] on input "159.37" at bounding box center [1108, 302] width 46 height 21
type input "159.32"
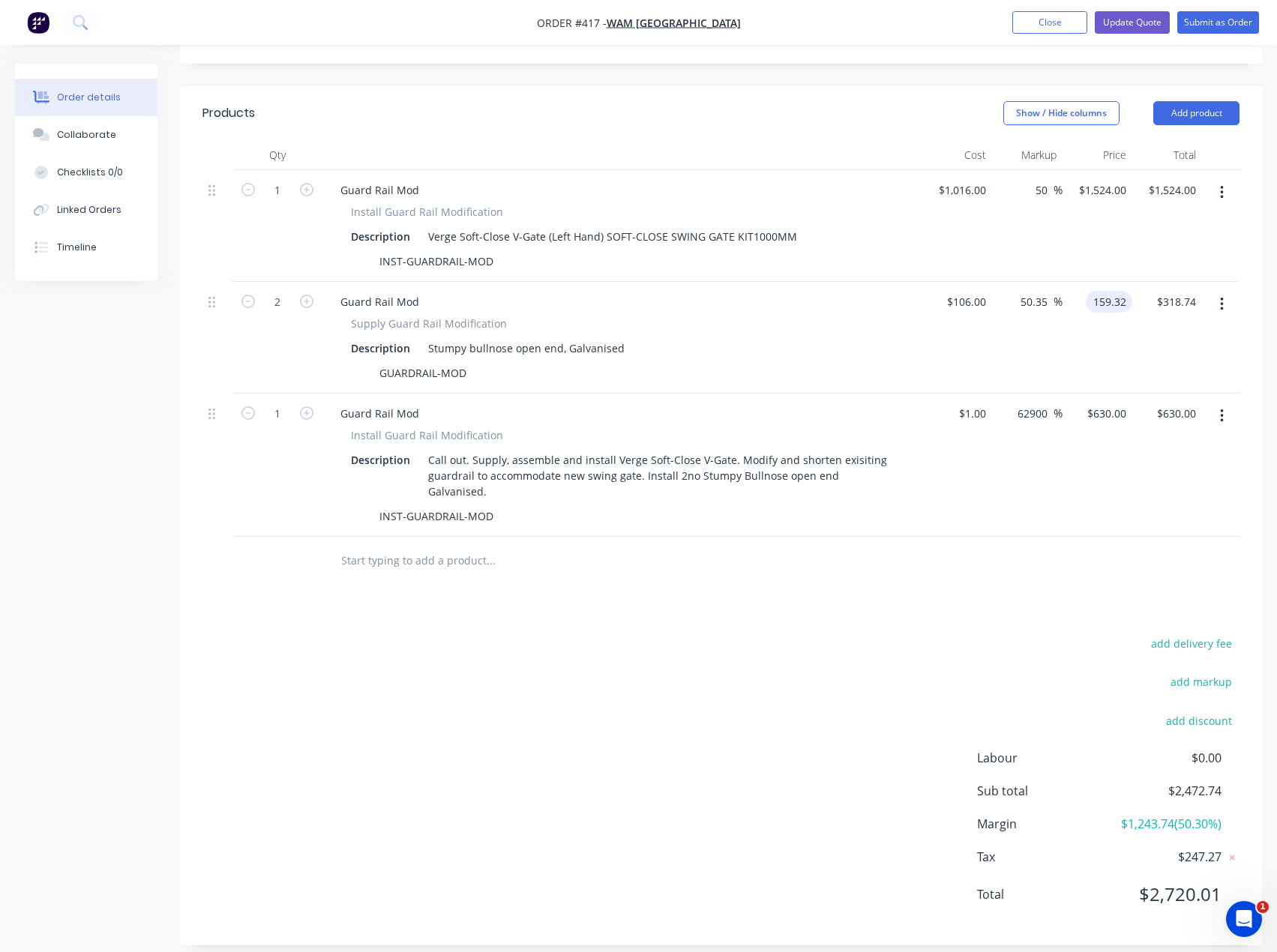
type input "50.3"
type input "$159.32"
type input "$318.64"
click at [918, 672] on div "add delivery fee add markup add discount Labour $0.00 Sub total $2,472.64 Margi…" at bounding box center [721, 778] width 1037 height 289
click at [1108, 301] on input "159.32" at bounding box center [1111, 302] width 40 height 21
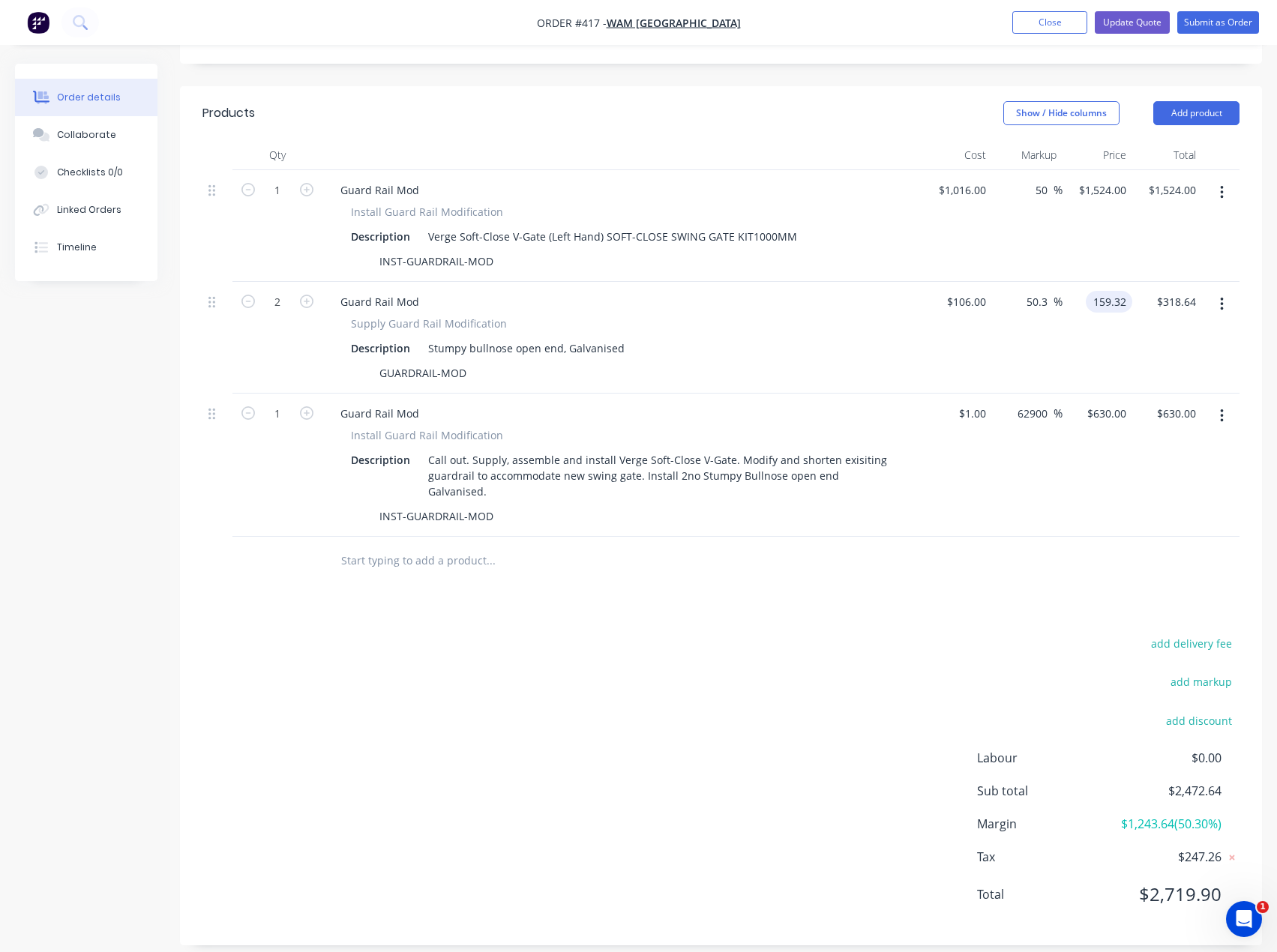
click at [1124, 299] on input "159.32" at bounding box center [1111, 302] width 40 height 21
type input "159.36"
type input "50.34"
type input "$159.36"
type input "$318.72"
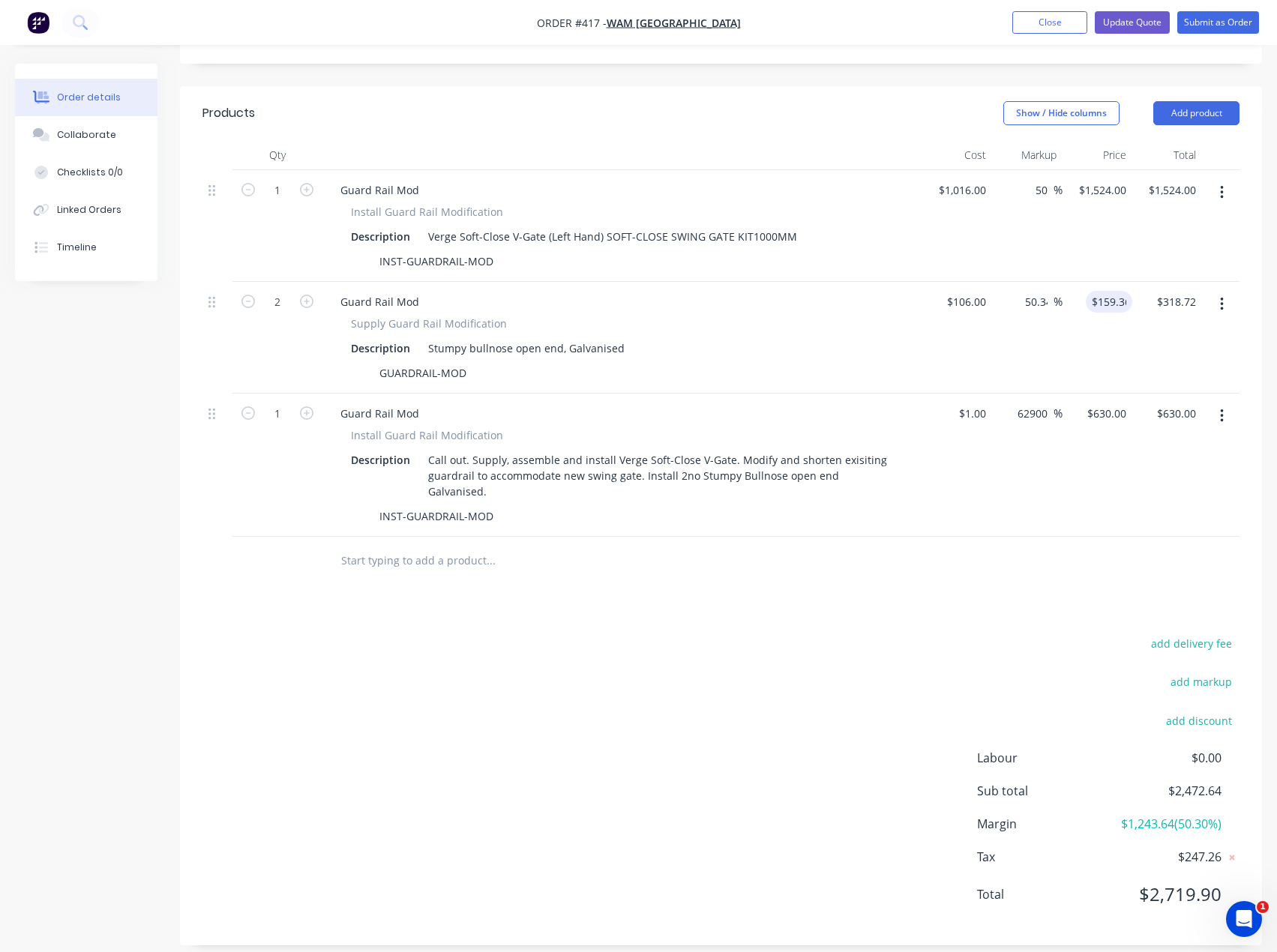
click at [736, 756] on div "add delivery fee add markup add discount Labour $0.00 Sub total $2,472.64 Margi…" at bounding box center [721, 778] width 1037 height 289
click at [1098, 302] on input "159.36" at bounding box center [1108, 302] width 46 height 21
click at [690, 686] on div "add delivery fee add markup add discount Labour $0.00 Sub total $2,472.72 Margi…" at bounding box center [721, 778] width 1037 height 289
click at [1091, 305] on input "159.361" at bounding box center [1108, 302] width 46 height 21
click at [1124, 297] on input "159.361" at bounding box center [1108, 302] width 46 height 21
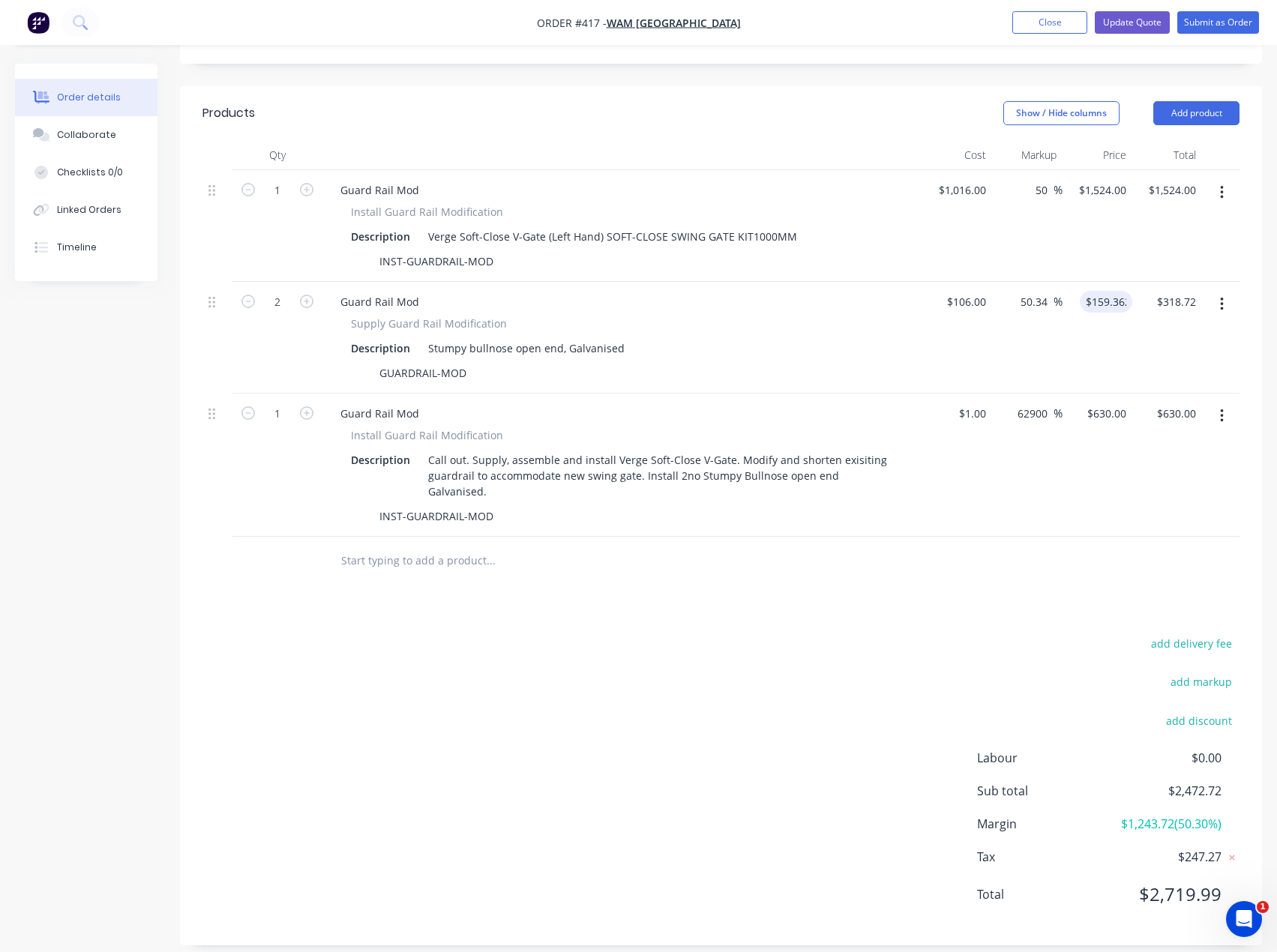
click at [775, 687] on div "add delivery fee add markup add discount Labour $0.00 Sub total $2,472.72 Margi…" at bounding box center [721, 778] width 1037 height 289
click at [1123, 308] on input "159.362" at bounding box center [1106, 302] width 53 height 21
type input "159."
type input "50"
type input "$159.00"
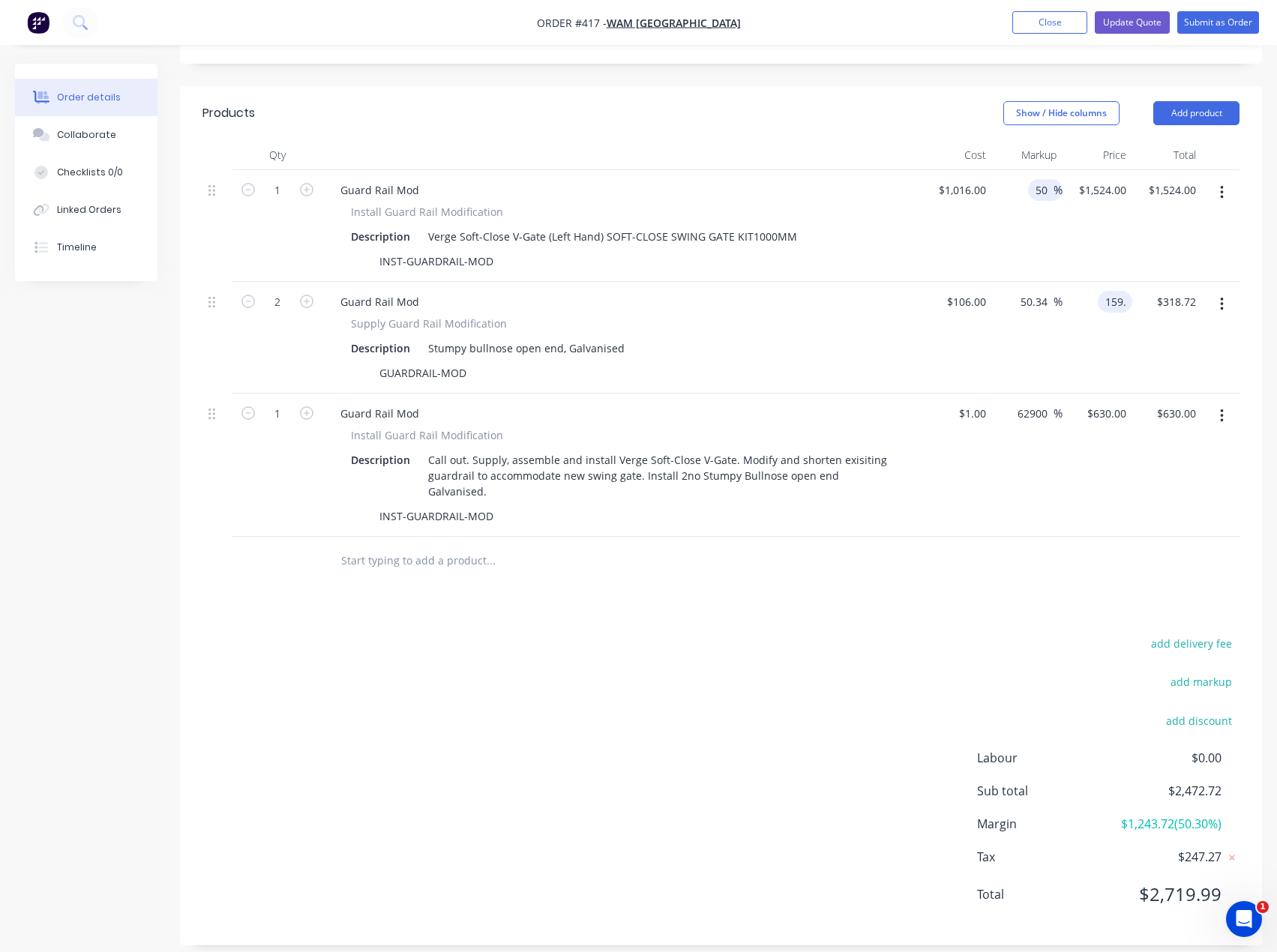
type input "$318.00"
click at [1037, 187] on input "50" at bounding box center [1043, 190] width 20 height 21
click at [1041, 190] on input "50" at bounding box center [1043, 190] width 20 height 21
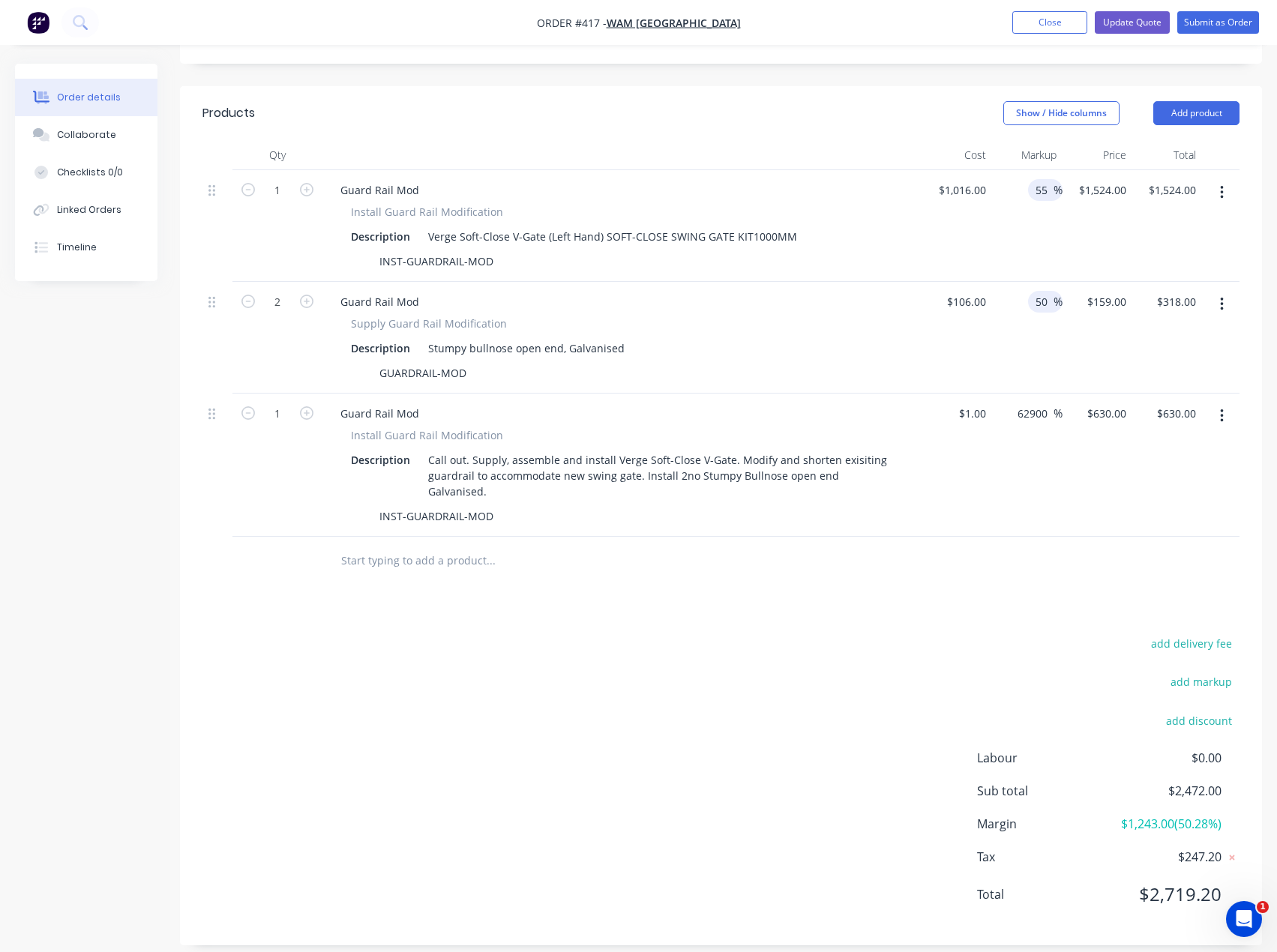
type input "55"
type input "$1,574.80"
click at [1040, 301] on input "50" at bounding box center [1043, 302] width 20 height 21
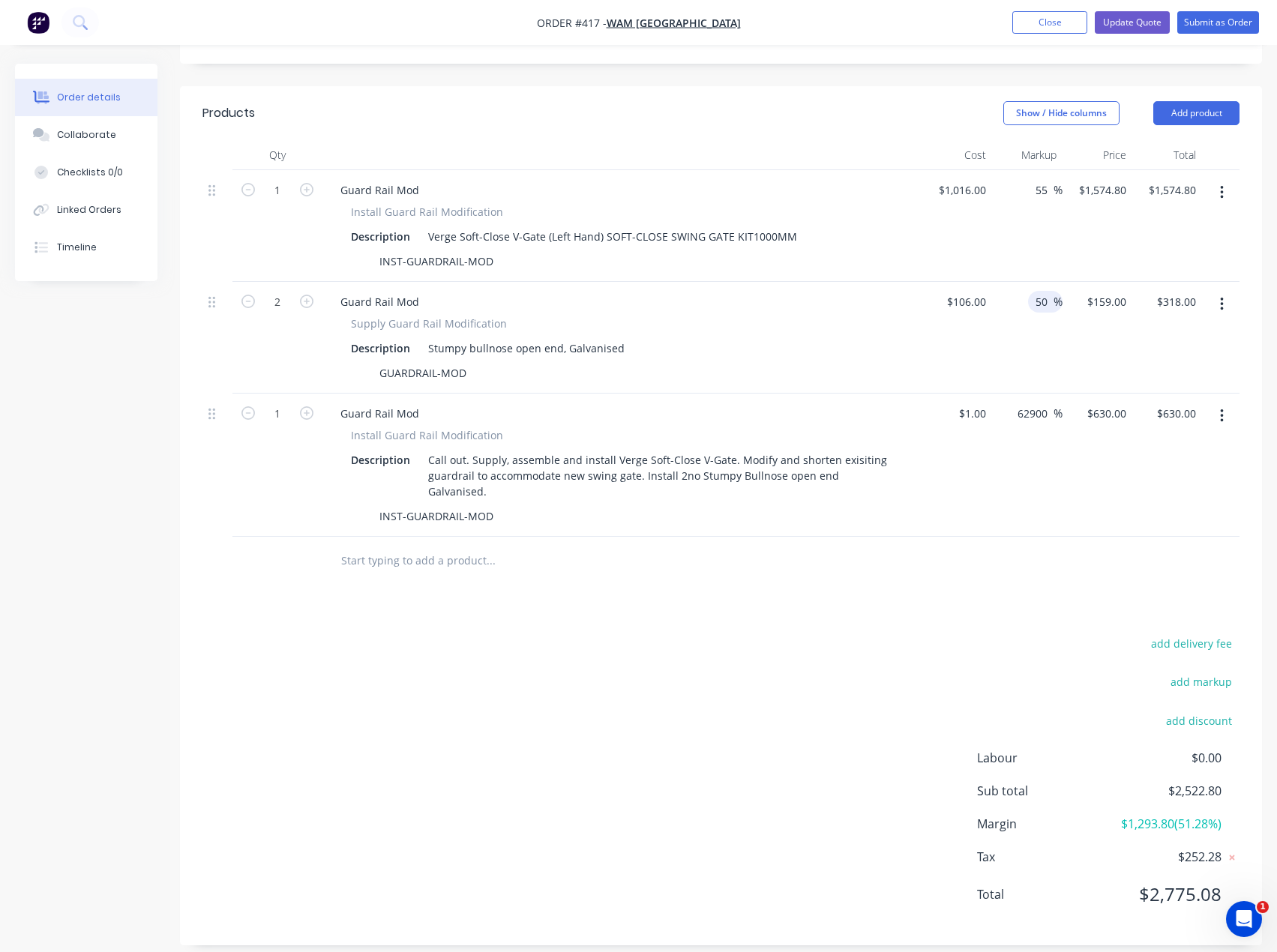
click at [1040, 301] on input "50" at bounding box center [1043, 302] width 20 height 21
type input "55"
type input "$164.30"
type input "$328.60"
click at [1103, 415] on div "630 $630.00" at bounding box center [1106, 413] width 53 height 21
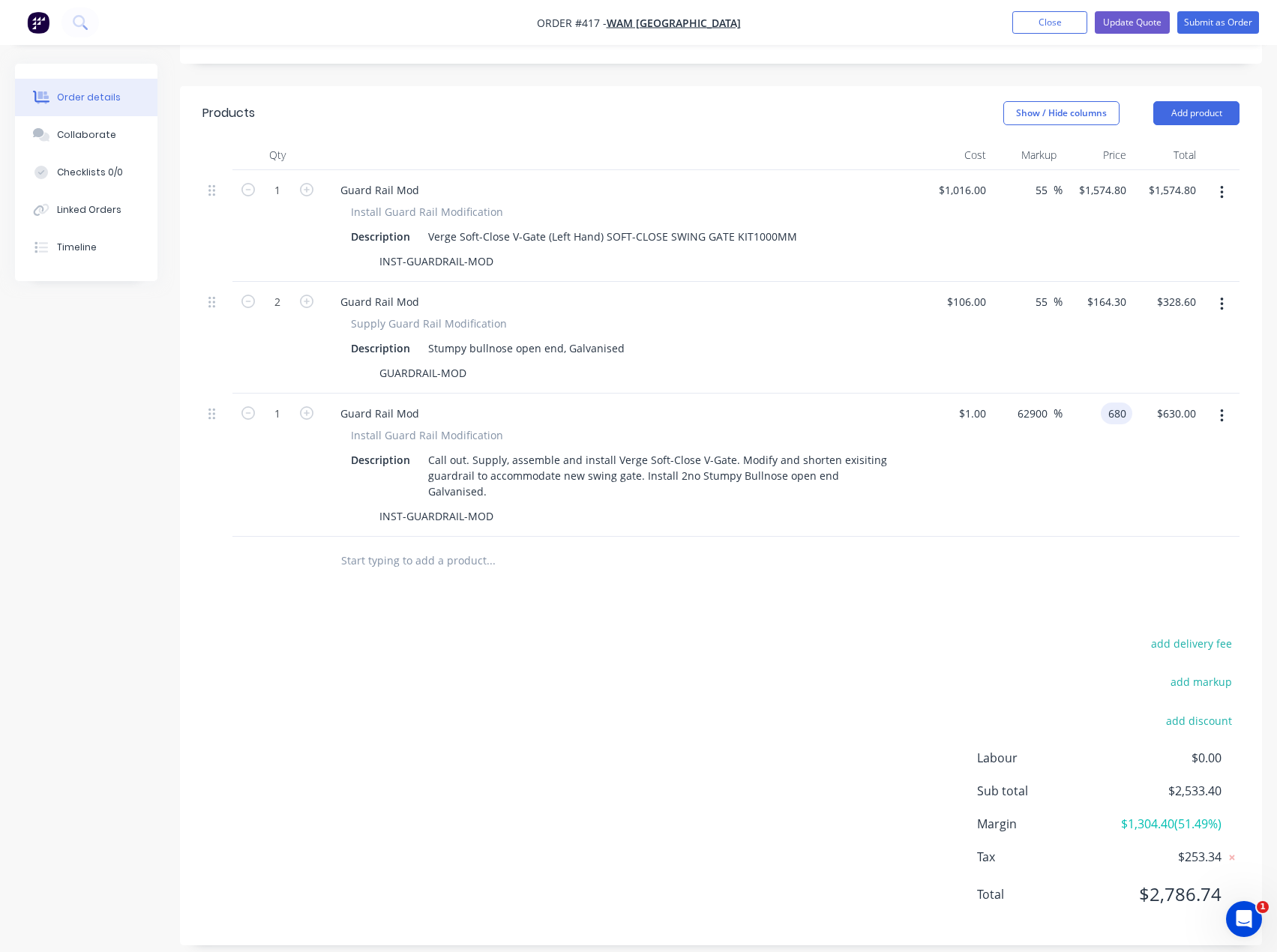
type input "680"
type input "67900"
type input "$680.00"
click at [909, 635] on div "add delivery fee add markup add discount Labour $0.00 Sub total $2,583.40 Margi…" at bounding box center [721, 778] width 1037 height 289
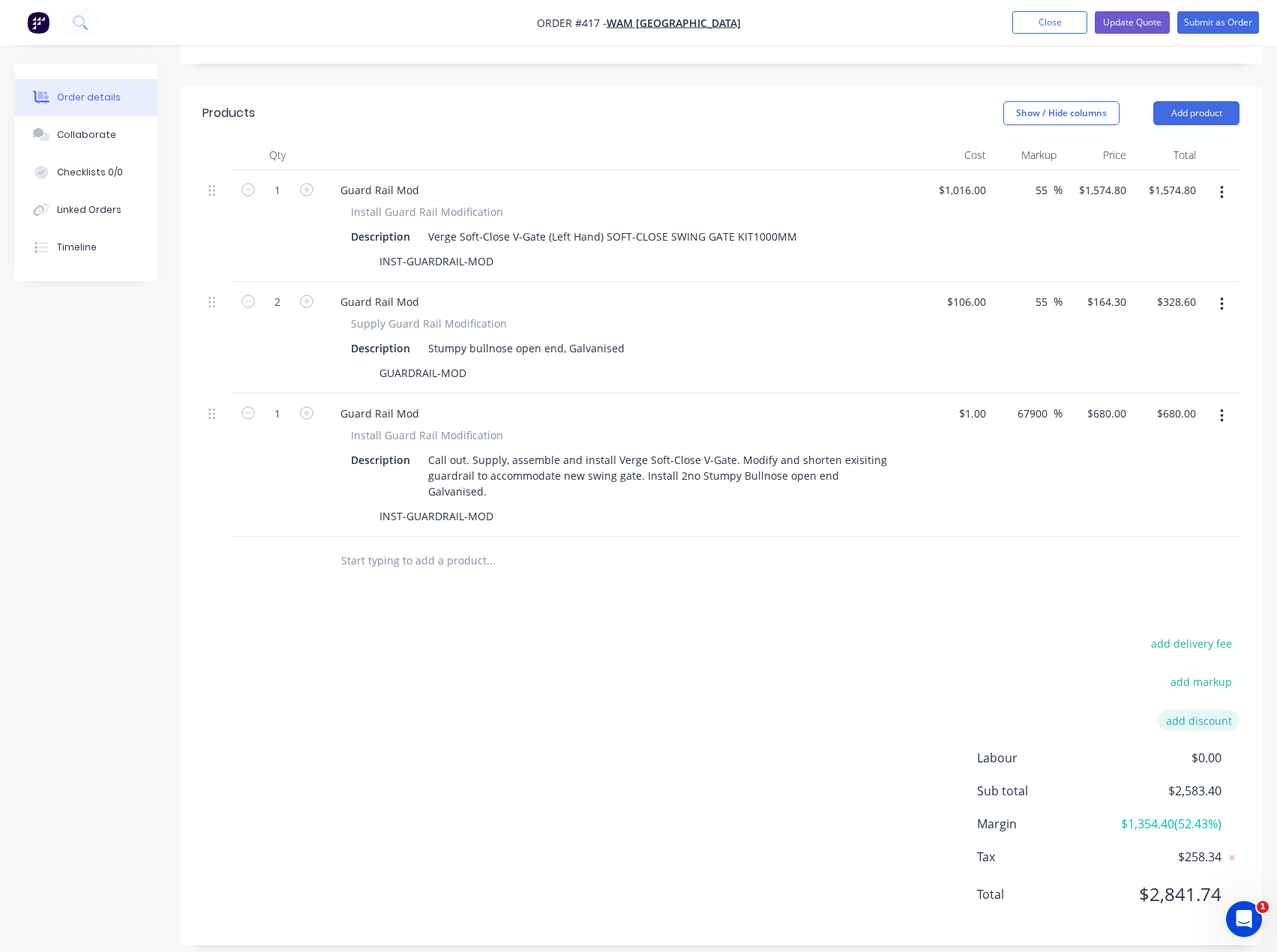
click at [1189, 710] on button "add discount" at bounding box center [1198, 720] width 82 height 21
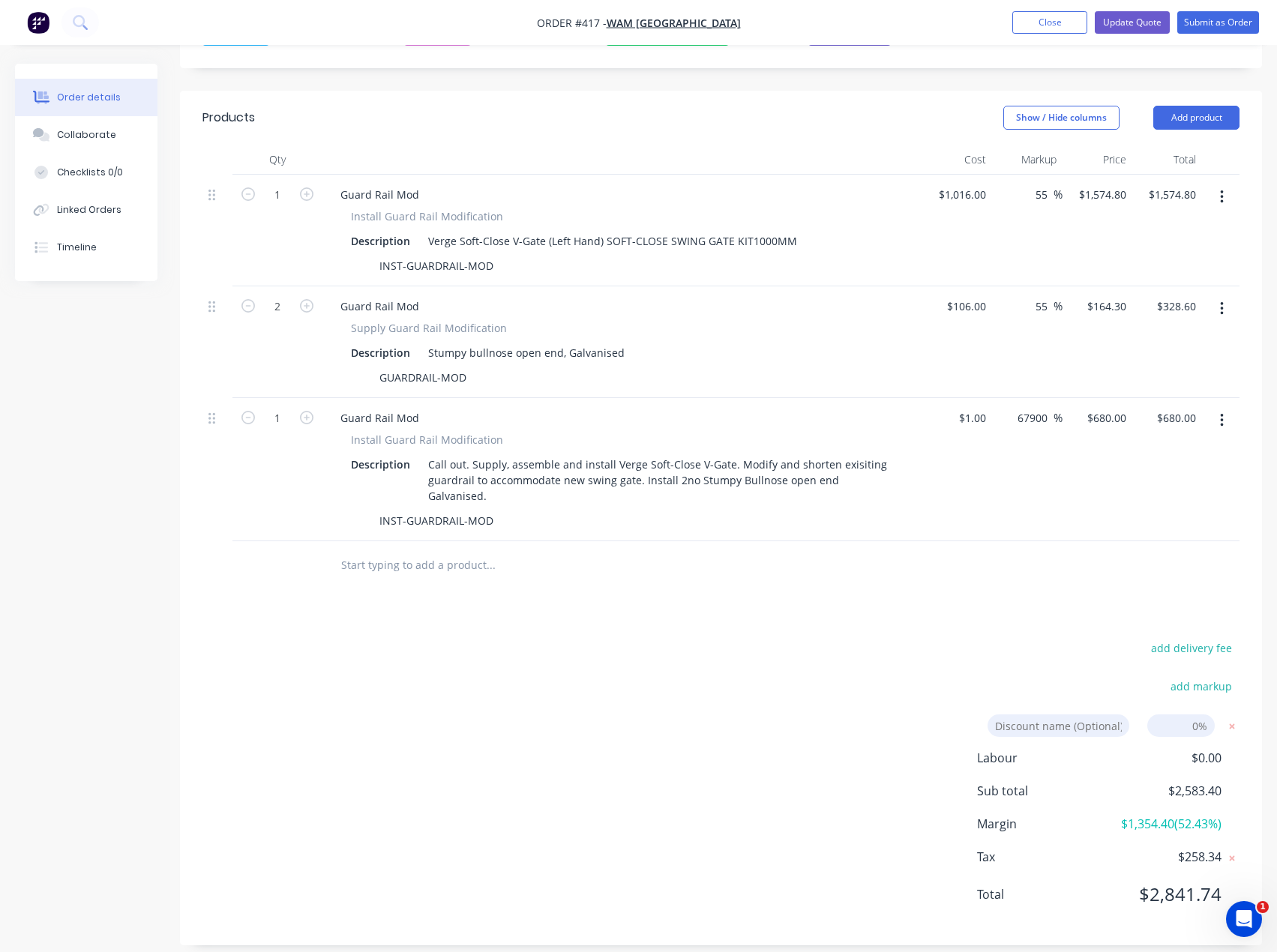
click at [1179, 715] on input at bounding box center [1181, 725] width 68 height 22
click at [1128, 638] on div "add delivery fee" at bounding box center [1146, 657] width 187 height 38
click at [1196, 715] on input at bounding box center [1181, 725] width 68 height 22
type input "2"
click at [1019, 638] on div "add delivery fee add markup Discount name (Optional) 2 2 0% Labour $0.00 Sub to…" at bounding box center [721, 781] width 1037 height 286
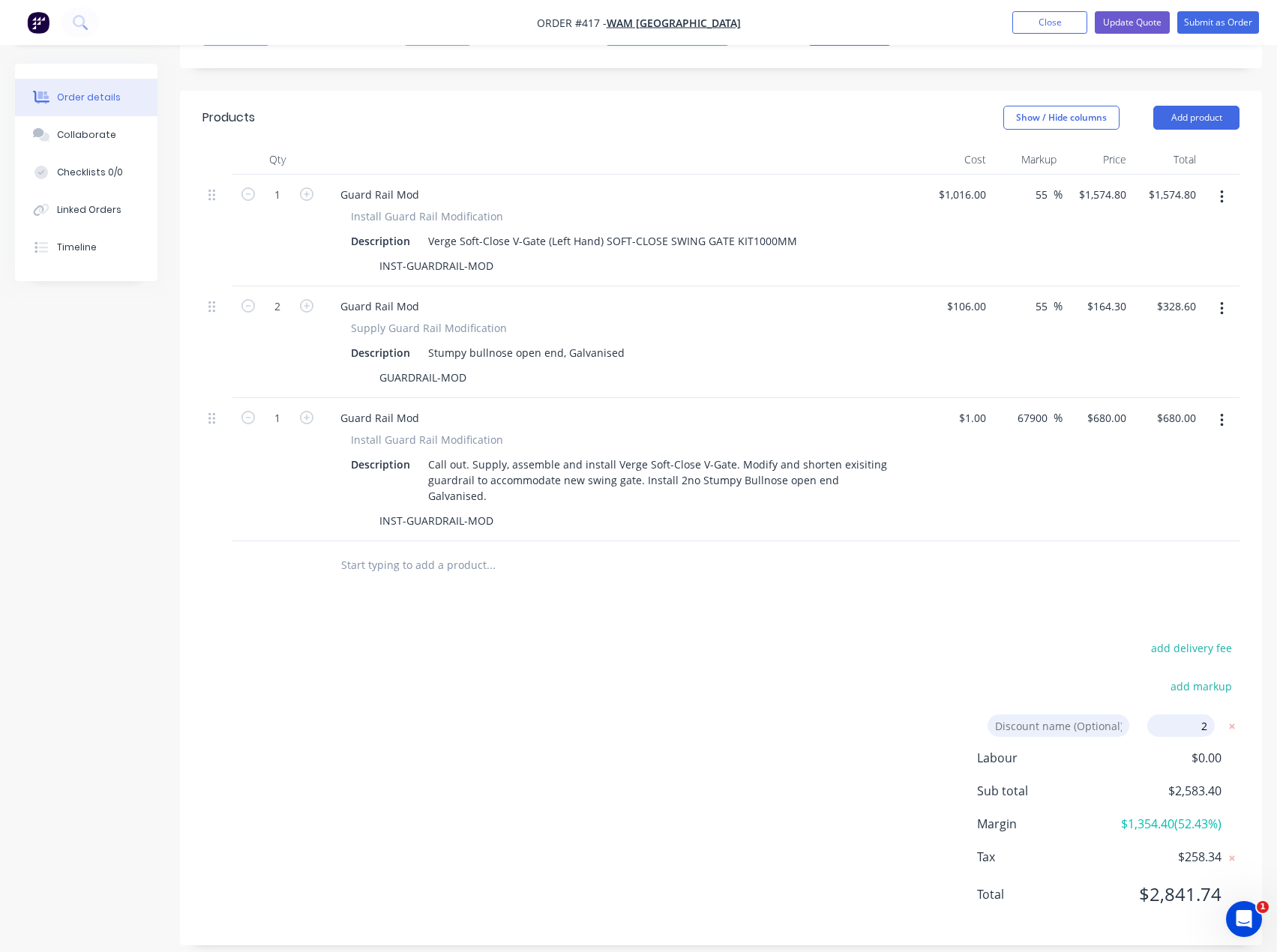
click at [1203, 715] on input "2" at bounding box center [1181, 725] width 68 height 22
drag, startPoint x: 1207, startPoint y: 705, endPoint x: 1185, endPoint y: 708, distance: 22.2
click at [1185, 715] on input "2" at bounding box center [1181, 725] width 68 height 22
click at [1235, 719] on icon at bounding box center [1231, 726] width 15 height 15
click at [1107, 419] on input "680" at bounding box center [1108, 418] width 46 height 21
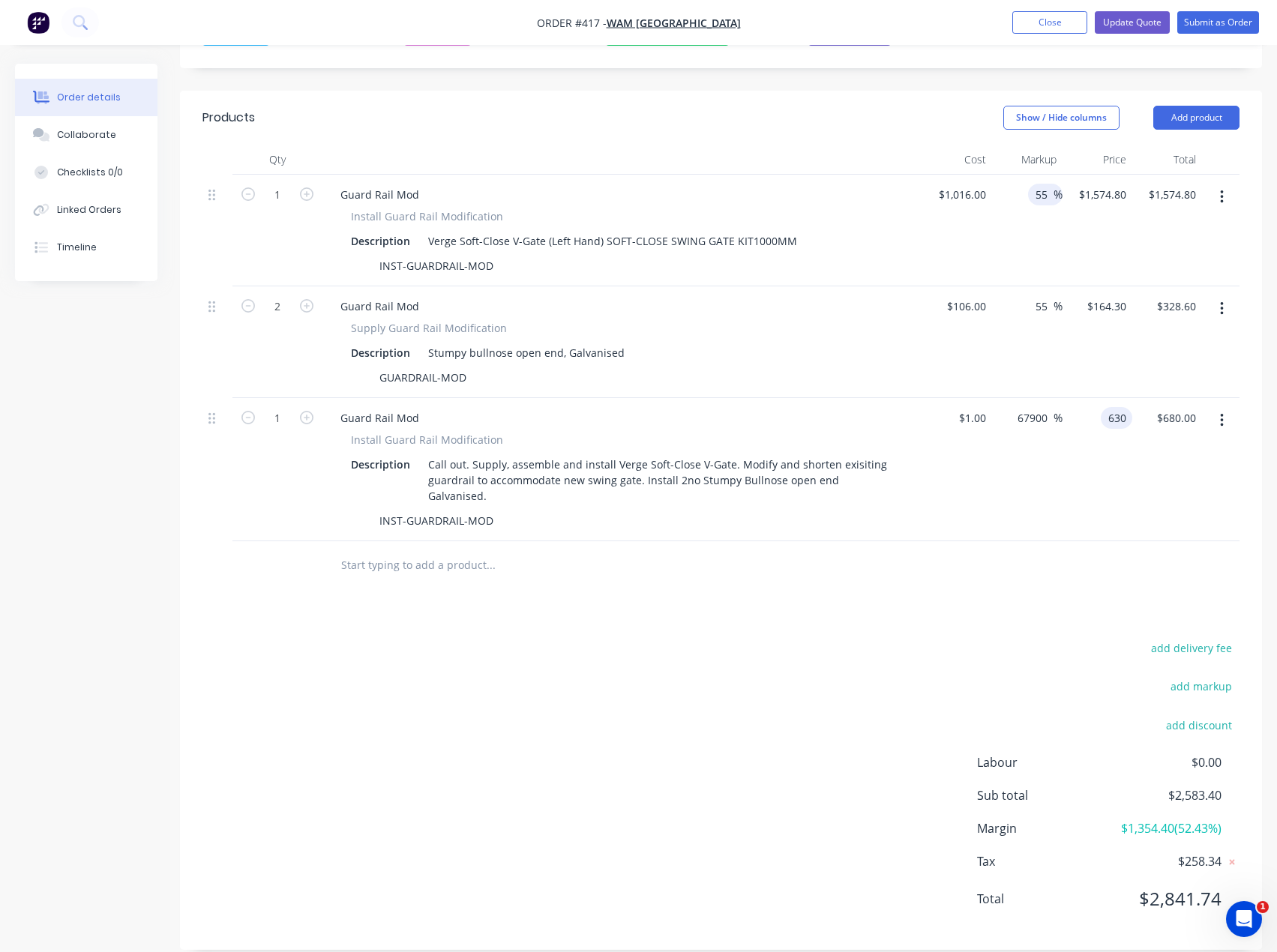
type input "630"
type input "62900"
type input "$630.00"
click at [1046, 195] on input "55" at bounding box center [1043, 195] width 20 height 21
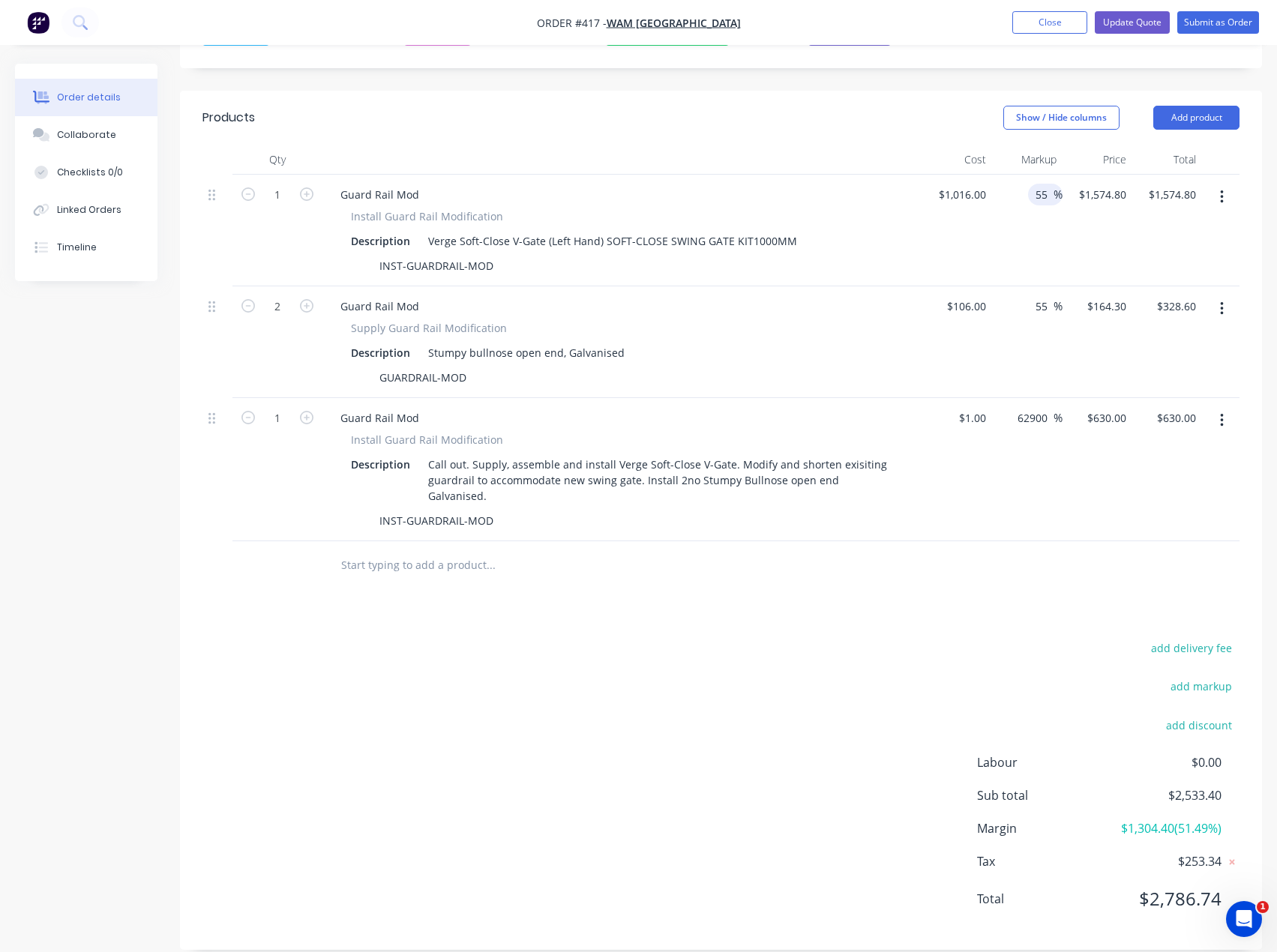
click at [1046, 195] on input "55" at bounding box center [1043, 195] width 20 height 21
type input "50"
type input "$1,524.00"
click at [1037, 307] on input "55" at bounding box center [1043, 306] width 20 height 21
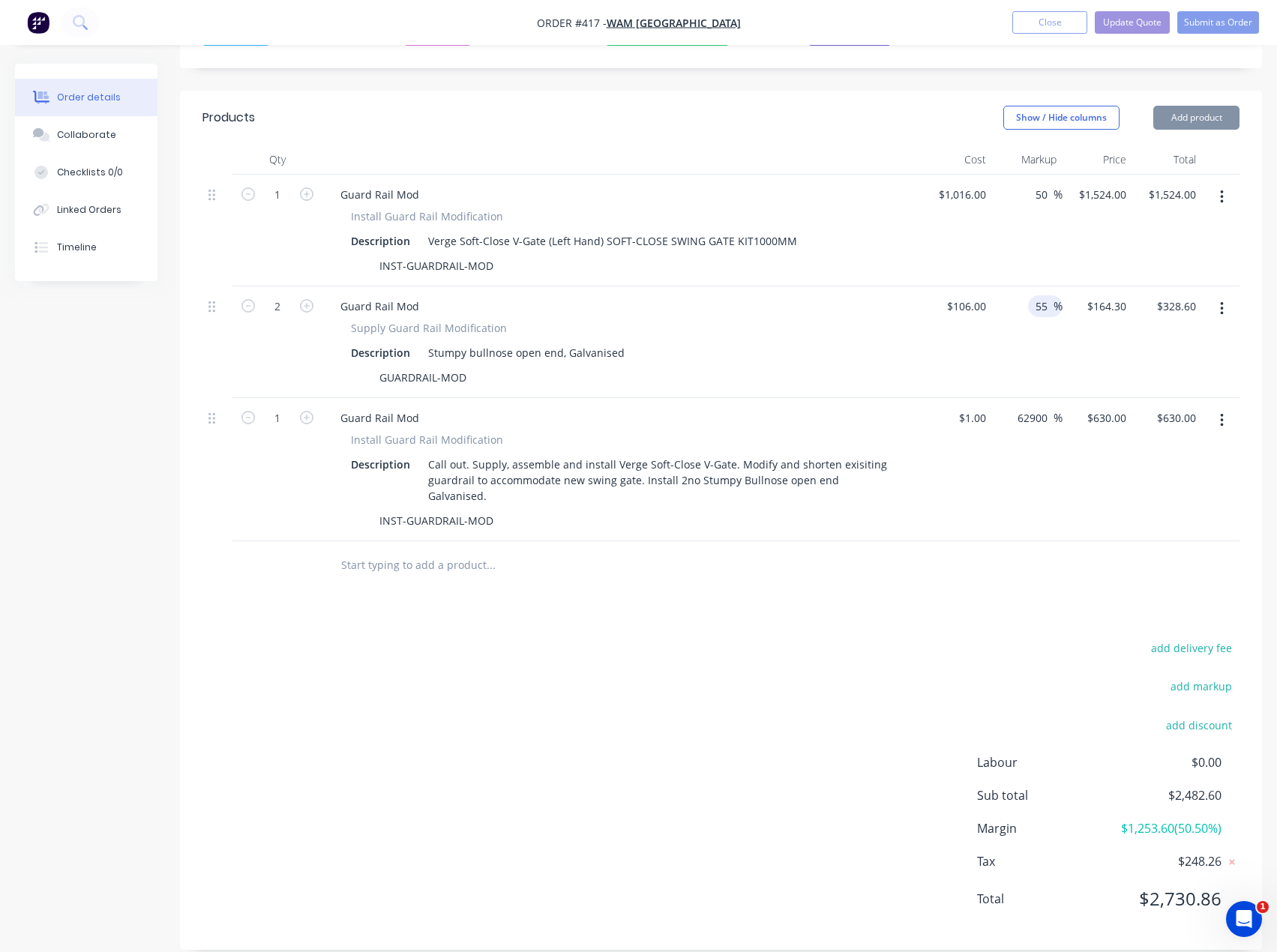
click at [1037, 307] on input "55" at bounding box center [1043, 306] width 20 height 21
type input "50"
type input "$159.00"
type input "$318.00"
click at [615, 667] on div "add delivery fee add markup add discount Labour $0.00 Sub total $2,482.60 Margi…" at bounding box center [721, 782] width 1037 height 289
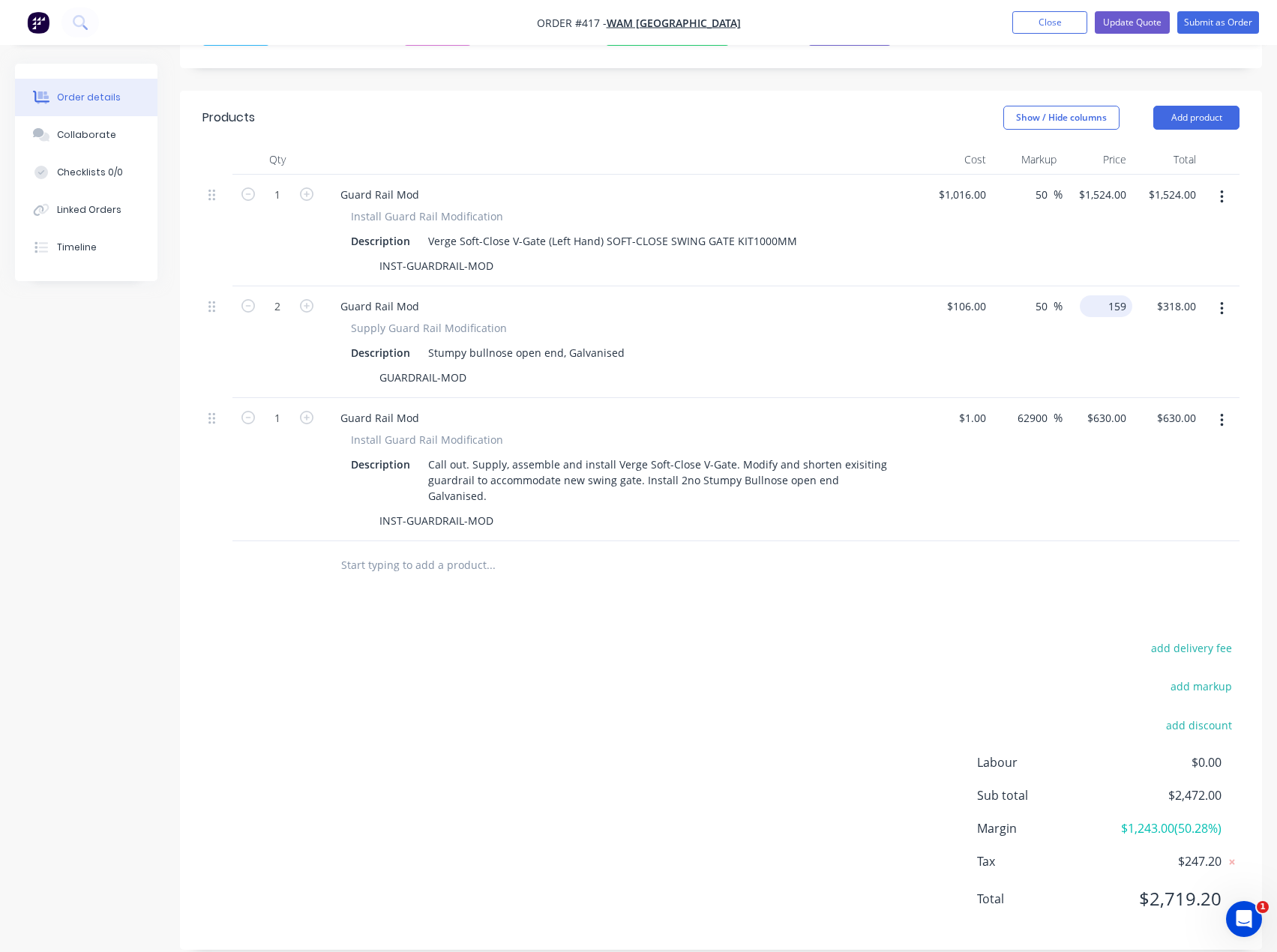
click at [1123, 307] on input "159" at bounding box center [1108, 306] width 46 height 21
click at [1123, 307] on input "159" at bounding box center [1119, 306] width 26 height 21
type input "159.37"
type input "50.35"
type input "$159.37"
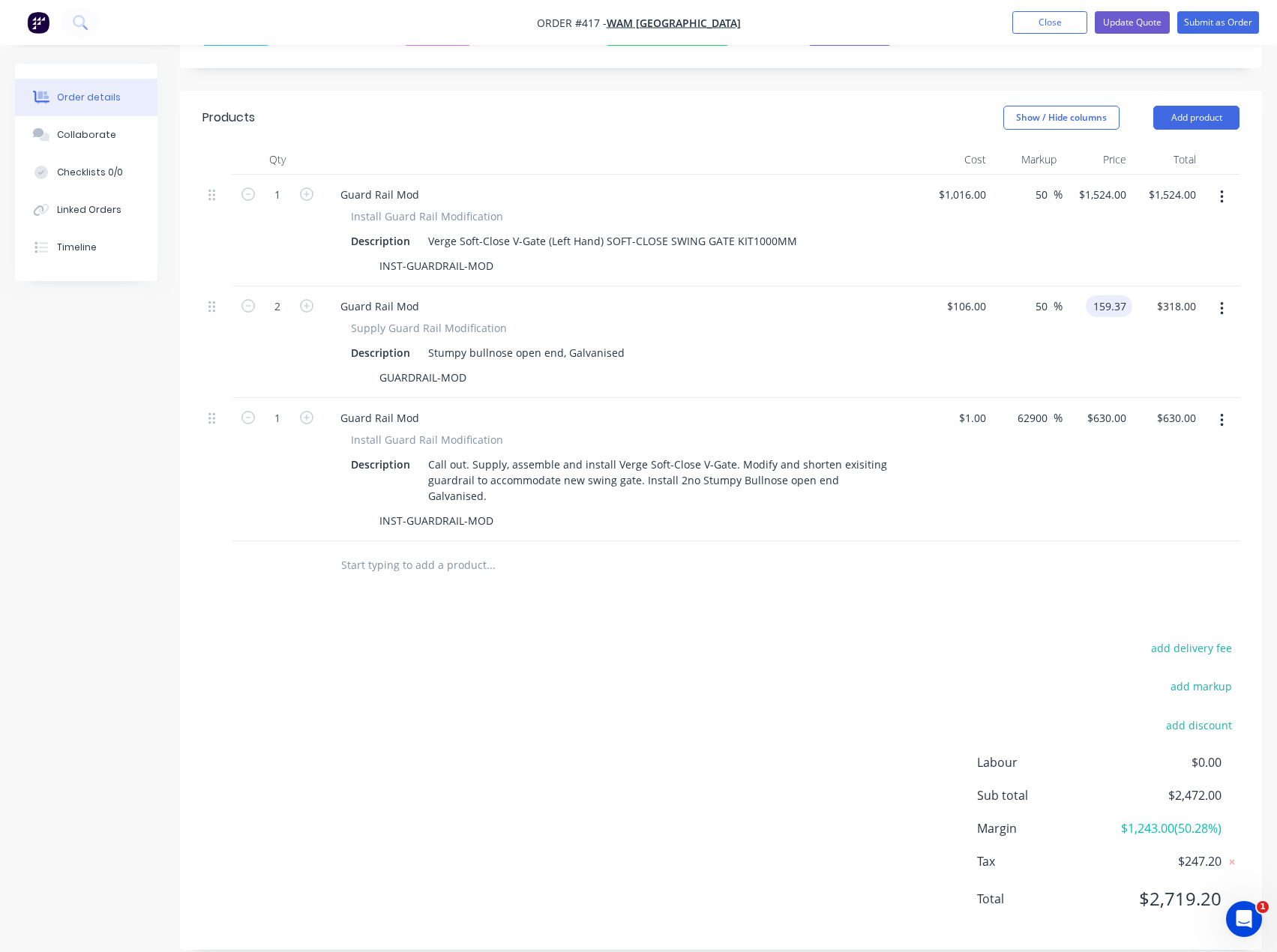
type input "$318.74"
click at [931, 663] on div "add delivery fee add markup add discount Labour $0.00 Sub total $2,472.00 Margi…" at bounding box center [721, 782] width 1037 height 289
click at [1108, 299] on input "159.37" at bounding box center [1108, 306] width 46 height 21
type input "$159.367"
type input "$318.73"
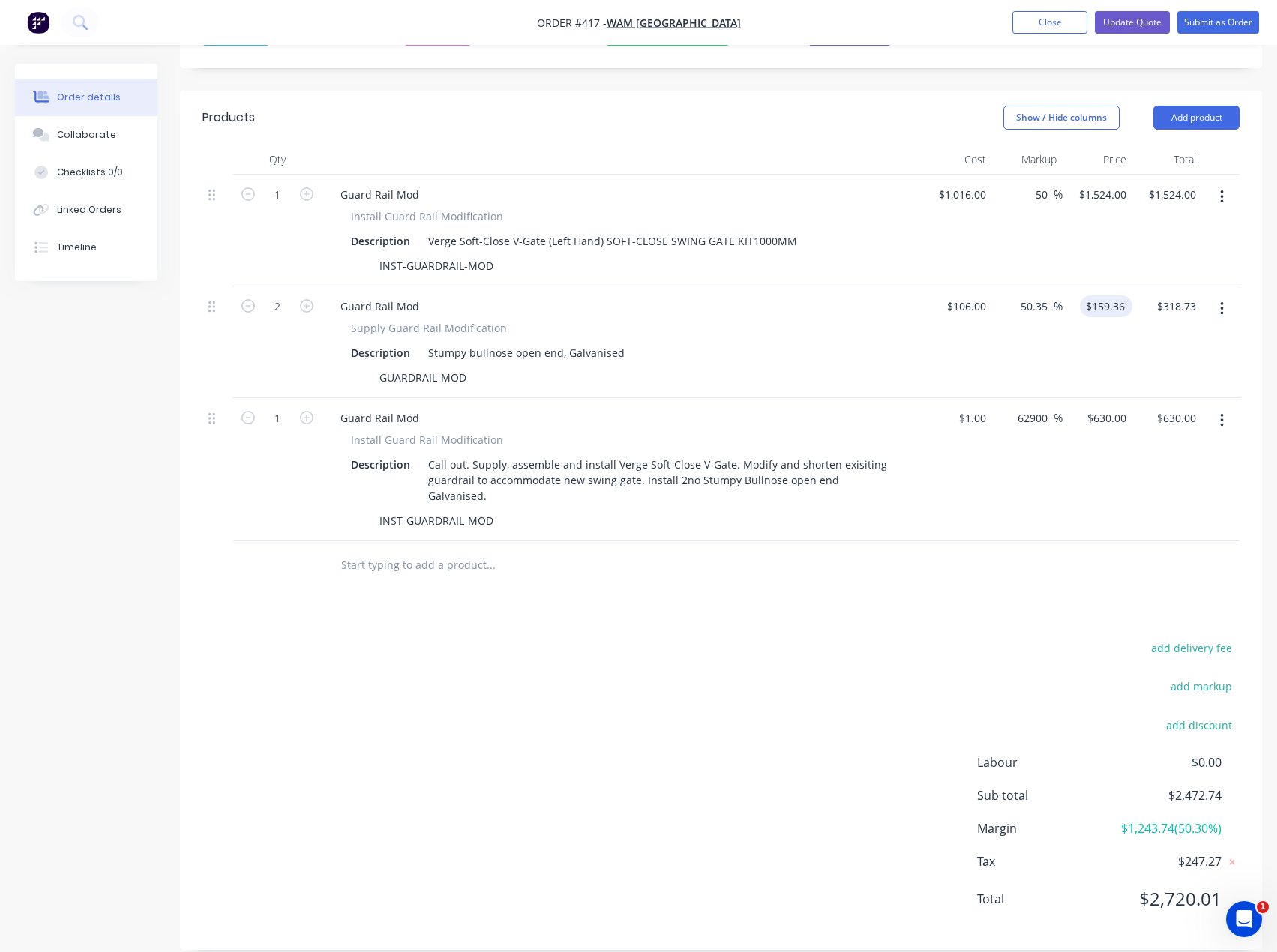
click at [822, 638] on div "add delivery fee add markup add discount Labour $0.00 Sub total $2,472.74 Margi…" at bounding box center [721, 782] width 1037 height 289
click at [1120, 18] on button "Update Quote" at bounding box center [1132, 22] width 75 height 22
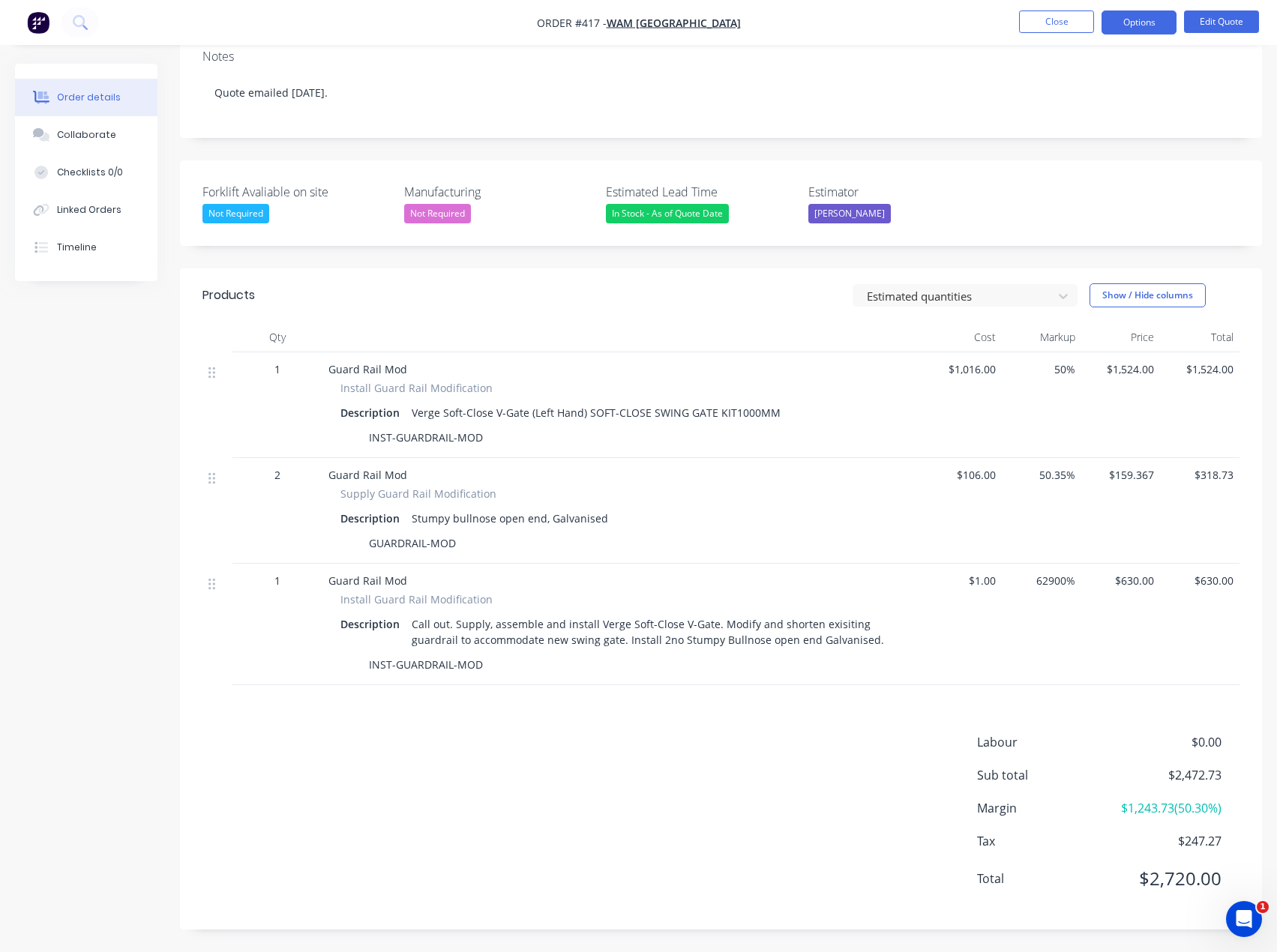
scroll to position [0, 0]
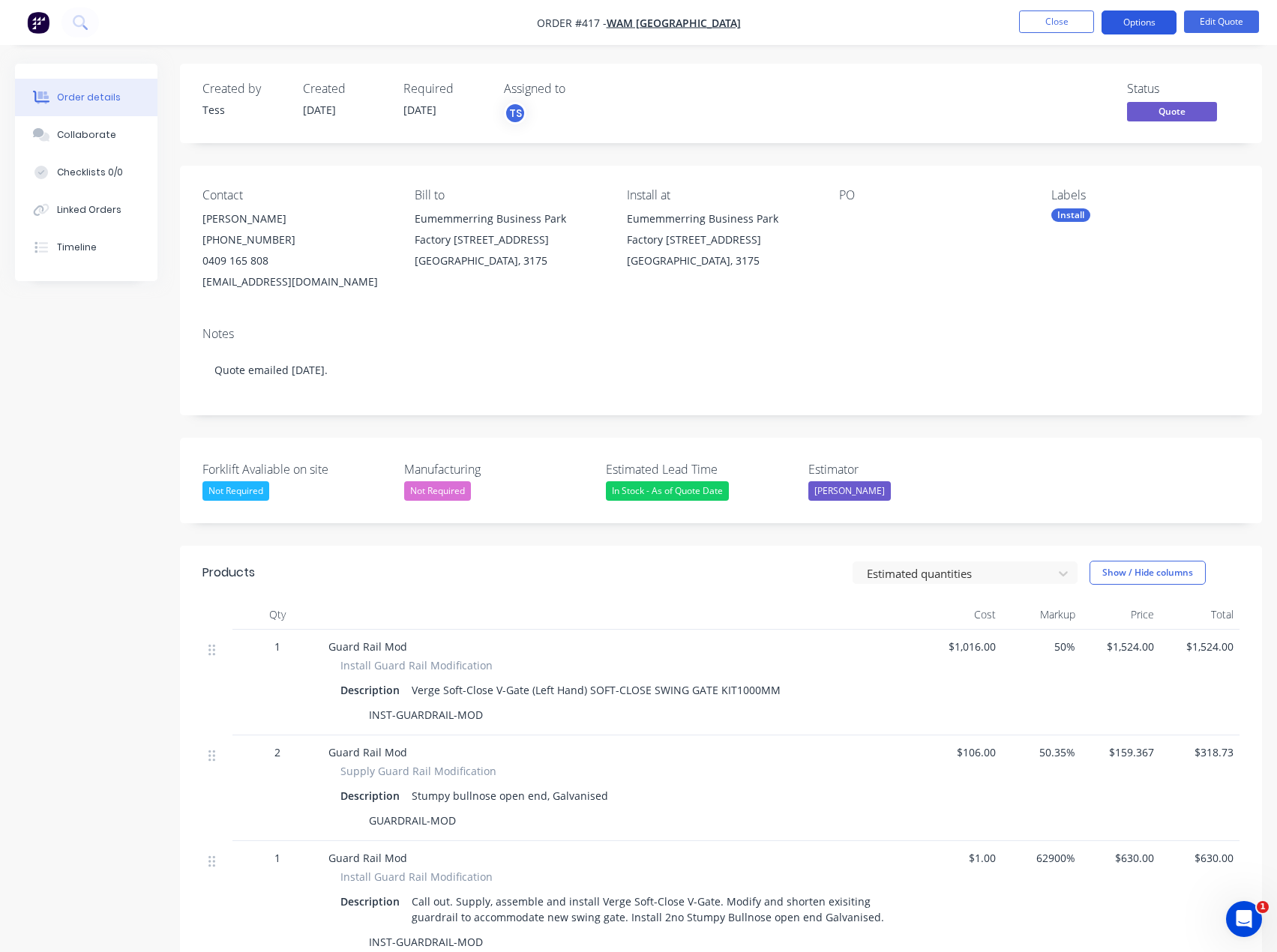
click at [1149, 21] on button "Options" at bounding box center [1139, 22] width 75 height 24
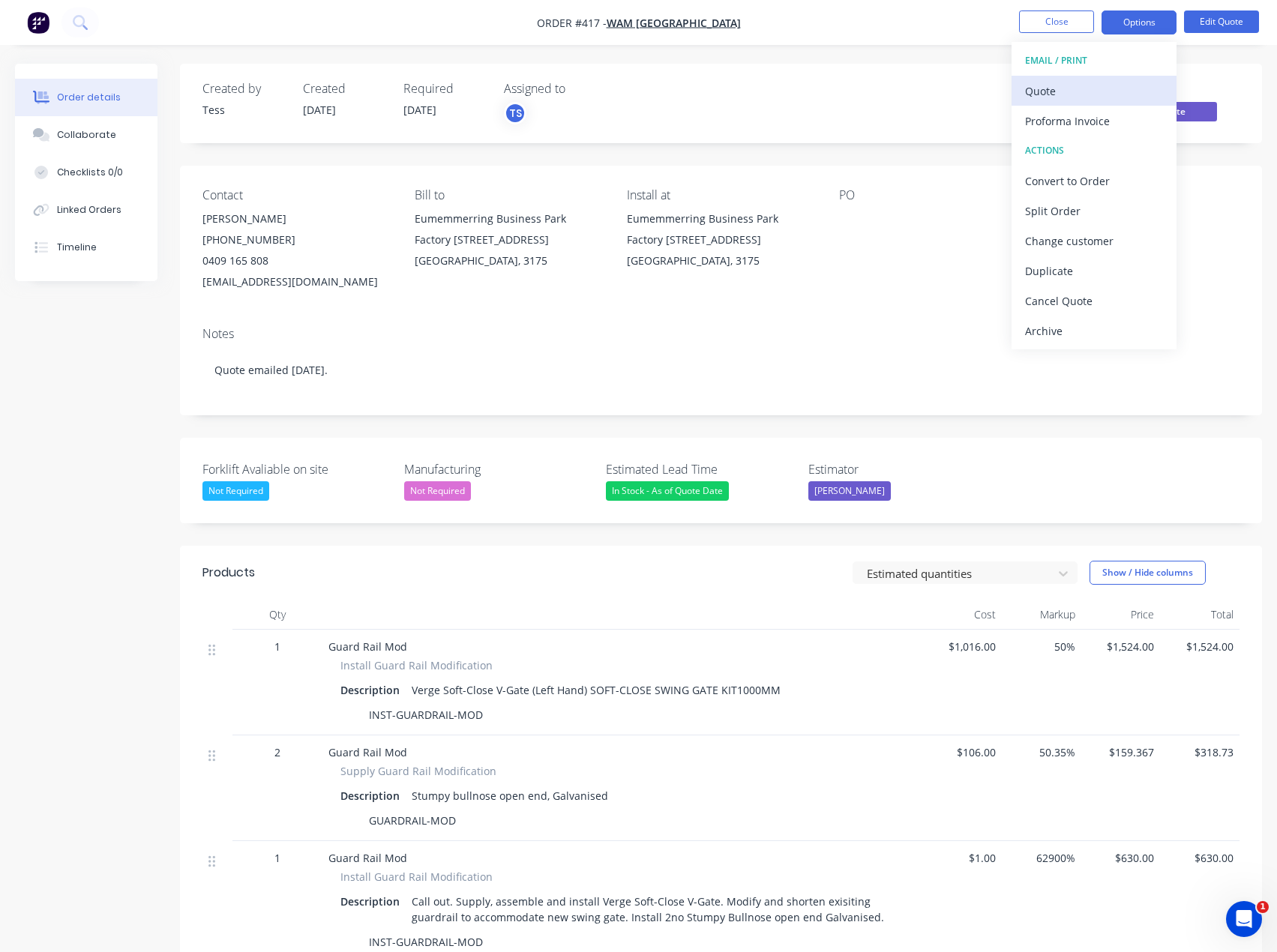
click at [1086, 87] on div "Quote" at bounding box center [1093, 91] width 138 height 21
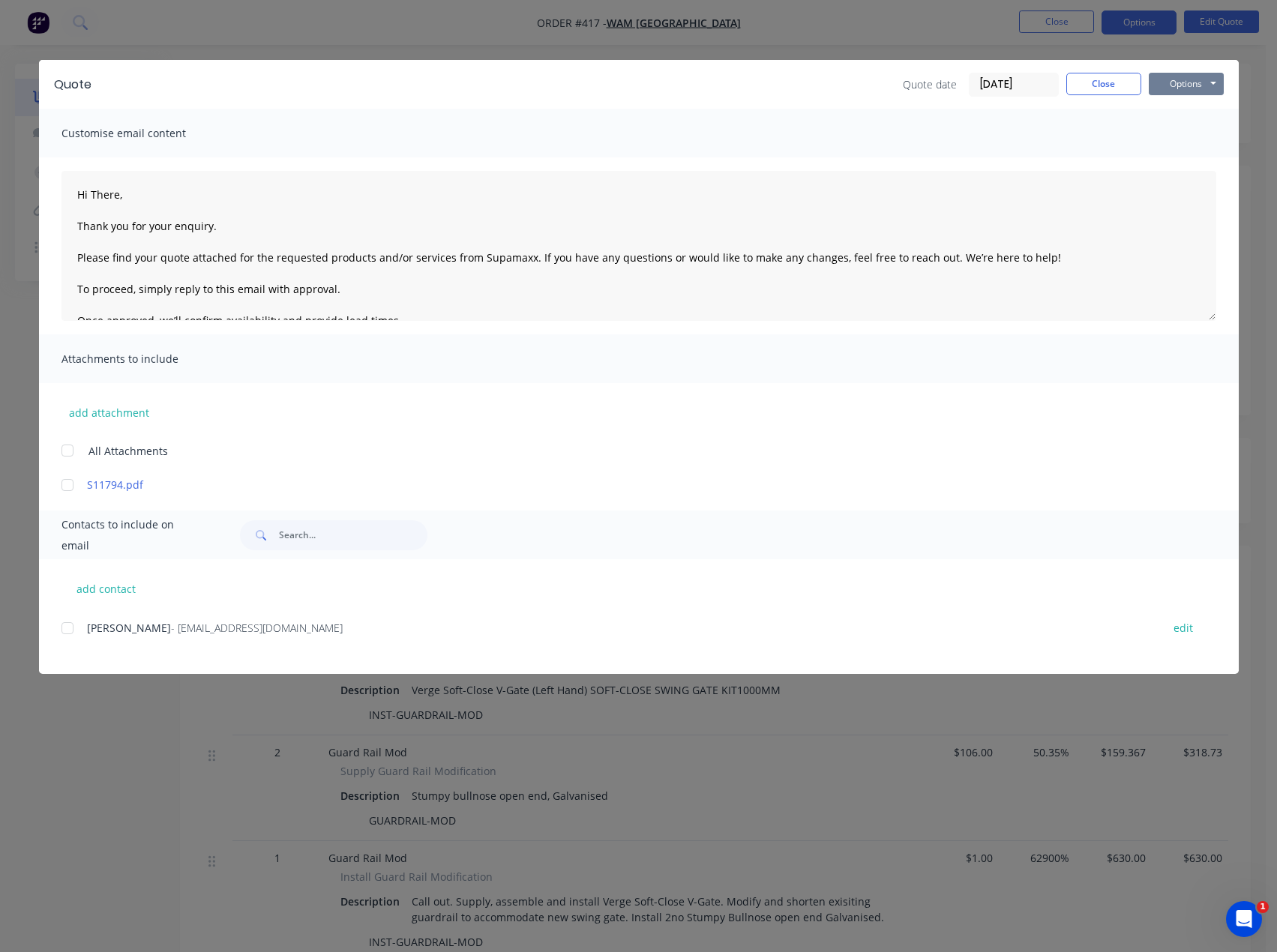
click at [1179, 84] on button "Options" at bounding box center [1186, 83] width 75 height 22
click at [1176, 107] on button "Preview" at bounding box center [1197, 111] width 96 height 25
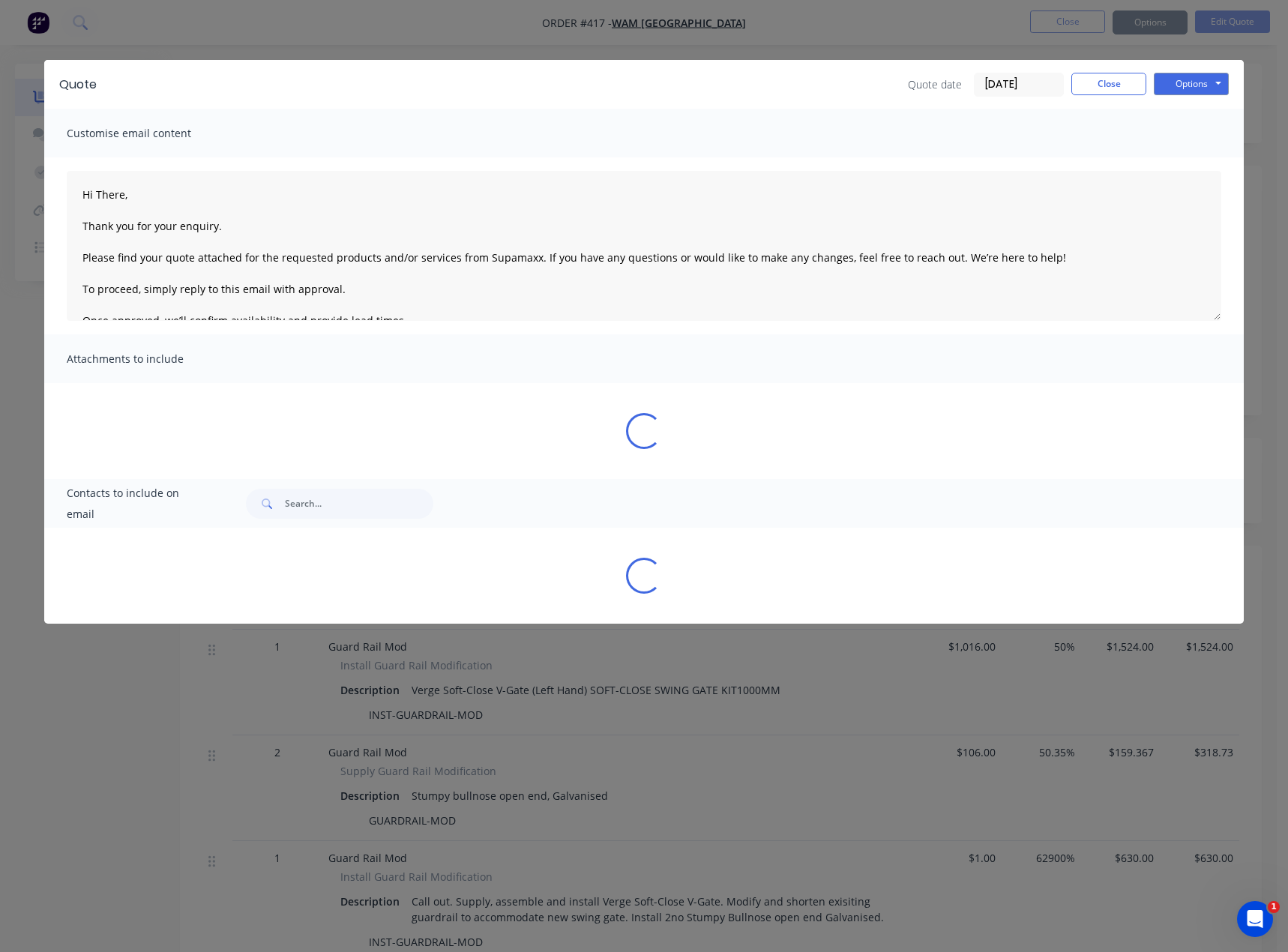
type textarea "Hi There, Thank you for your enquiry. Please find your quote attached for the r…"
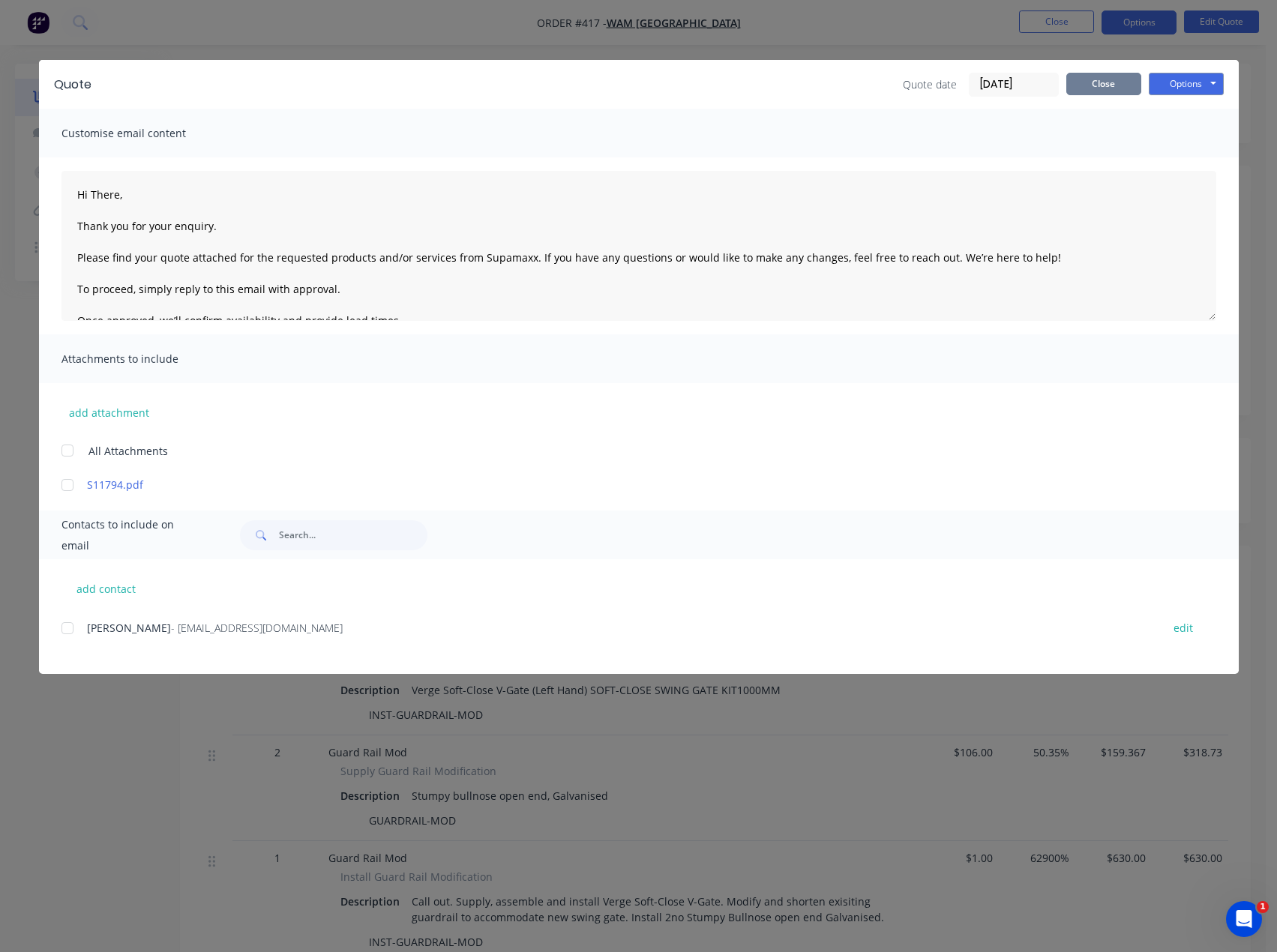
click at [1090, 86] on button "Close" at bounding box center [1104, 83] width 75 height 22
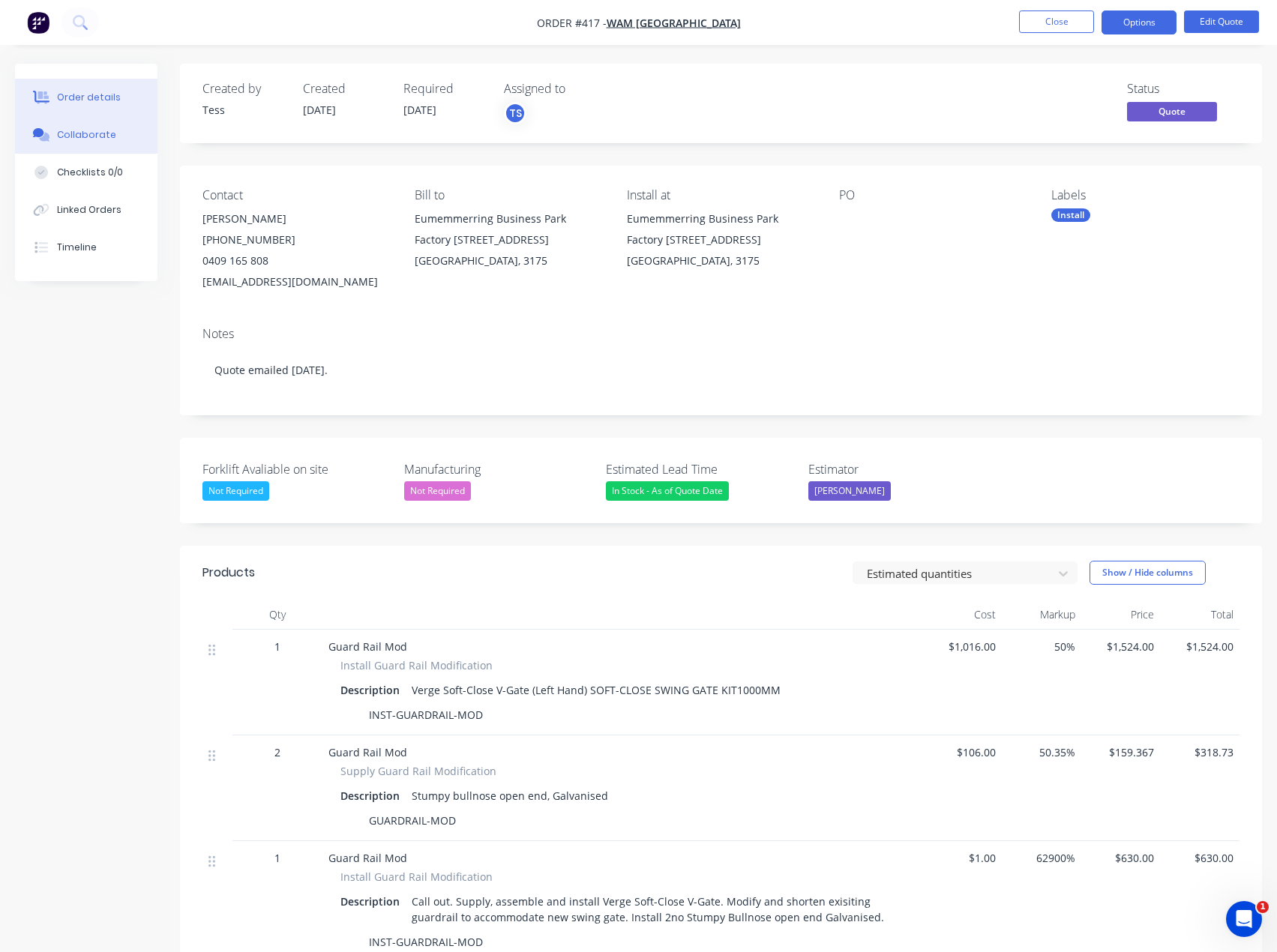
click at [73, 131] on div "Collaborate" at bounding box center [87, 135] width 59 height 13
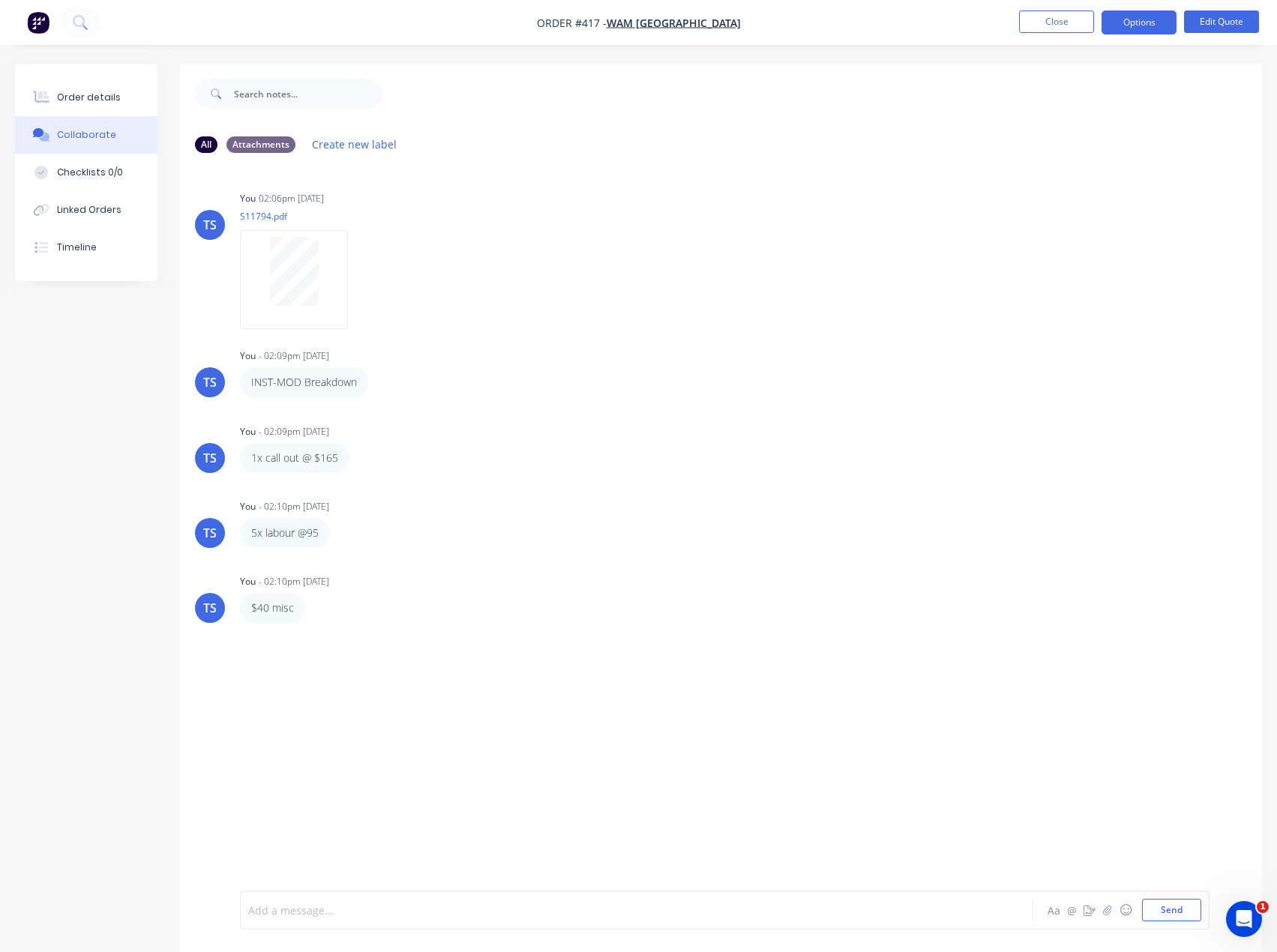
click at [312, 910] on div at bounding box center [606, 910] width 714 height 16
click at [286, 907] on span "reviised as per [PERSON_NAME]." at bounding box center [331, 910] width 164 height 14
click at [341, 918] on div "Revised as per Babu." at bounding box center [605, 909] width 715 height 22
click at [357, 910] on div "Revised as per Babu." at bounding box center [606, 910] width 714 height 16
click at [353, 915] on span "Revised as per Babu. Trying to get the job over the line." at bounding box center [388, 910] width 278 height 14
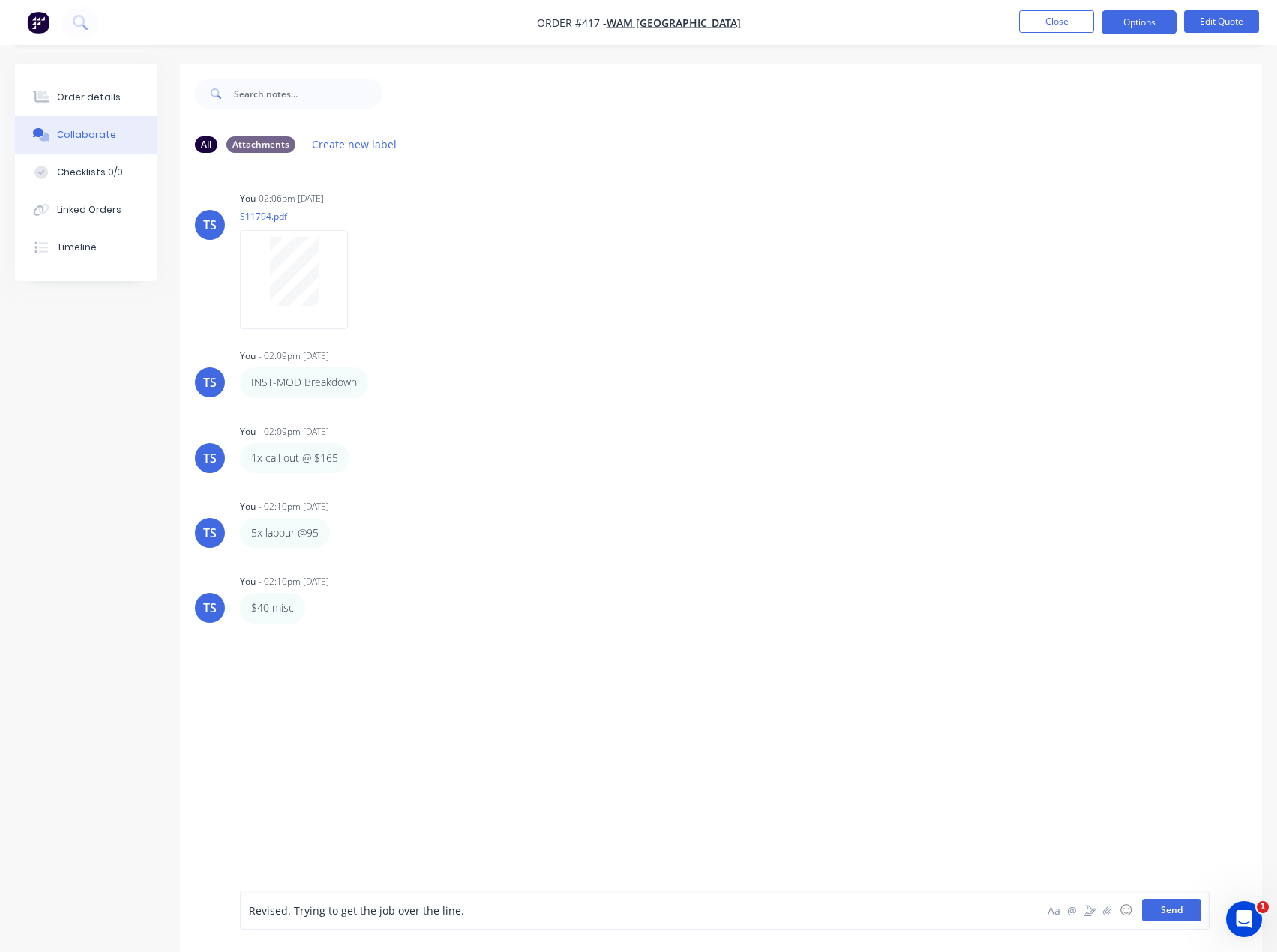
click at [1152, 910] on button "Send" at bounding box center [1171, 909] width 59 height 22
click at [95, 102] on div "Order details" at bounding box center [88, 97] width 63 height 13
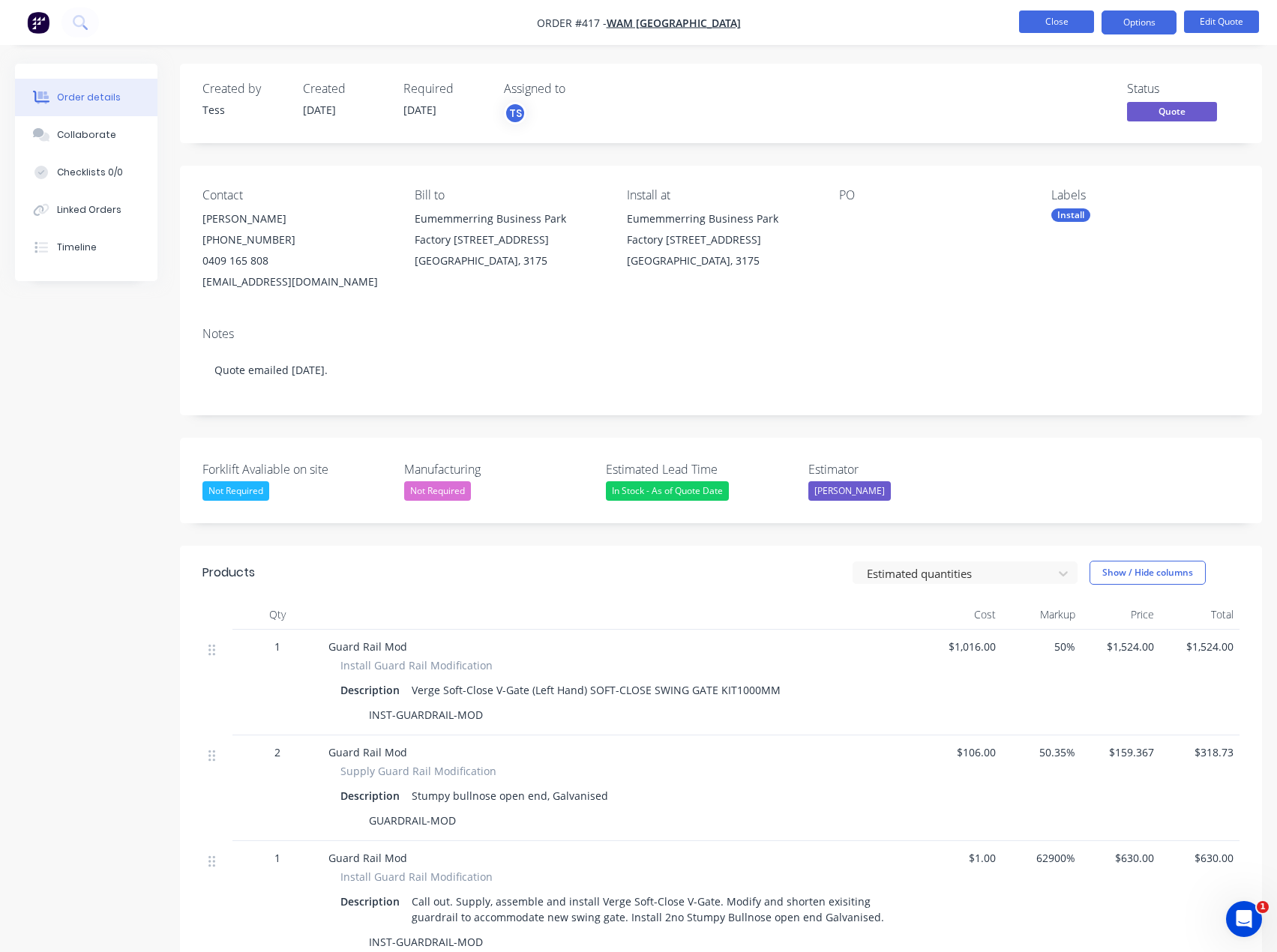
click at [1067, 16] on button "Close" at bounding box center [1057, 21] width 75 height 22
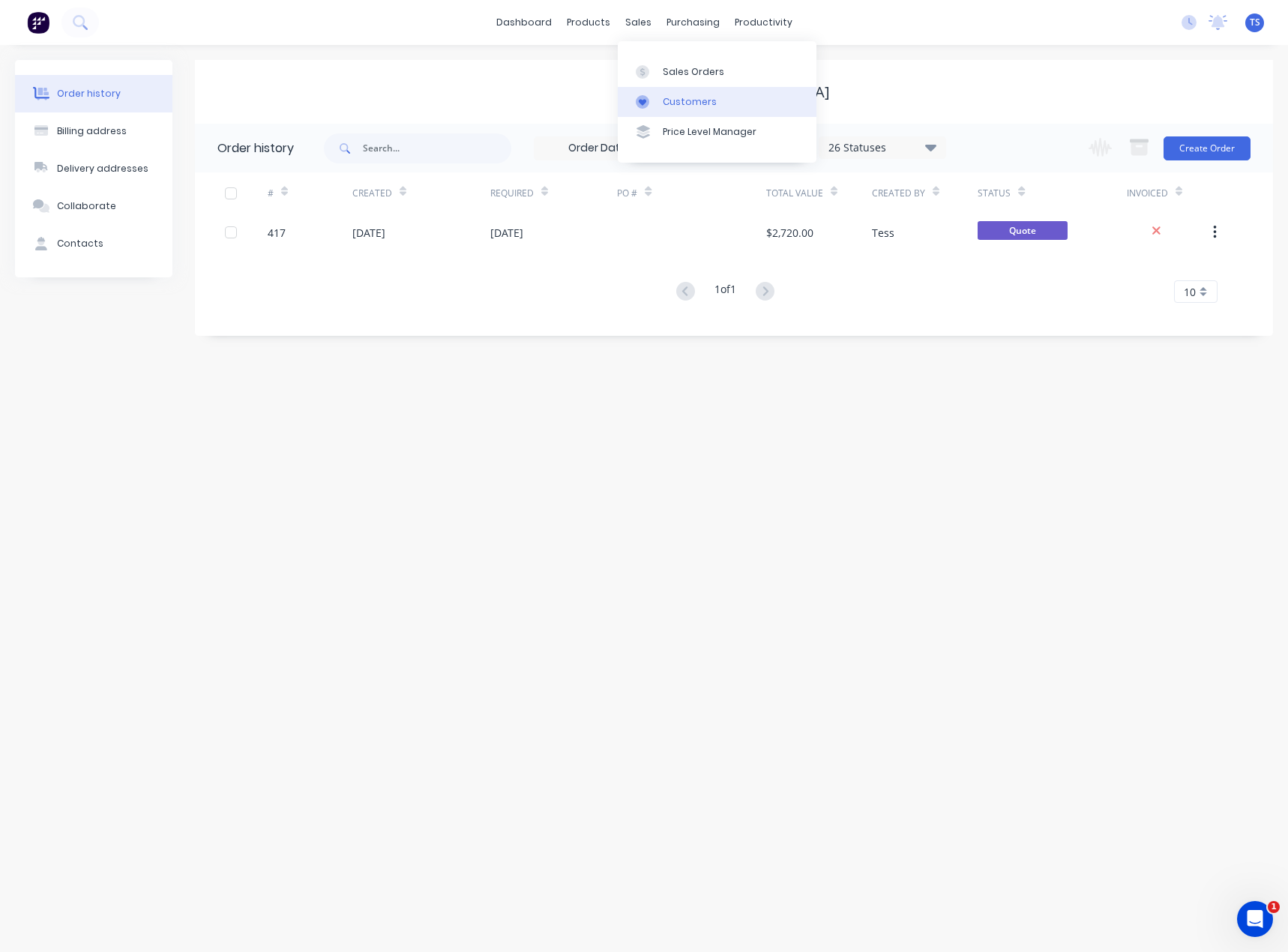
click at [661, 101] on link "Customers" at bounding box center [717, 102] width 199 height 30
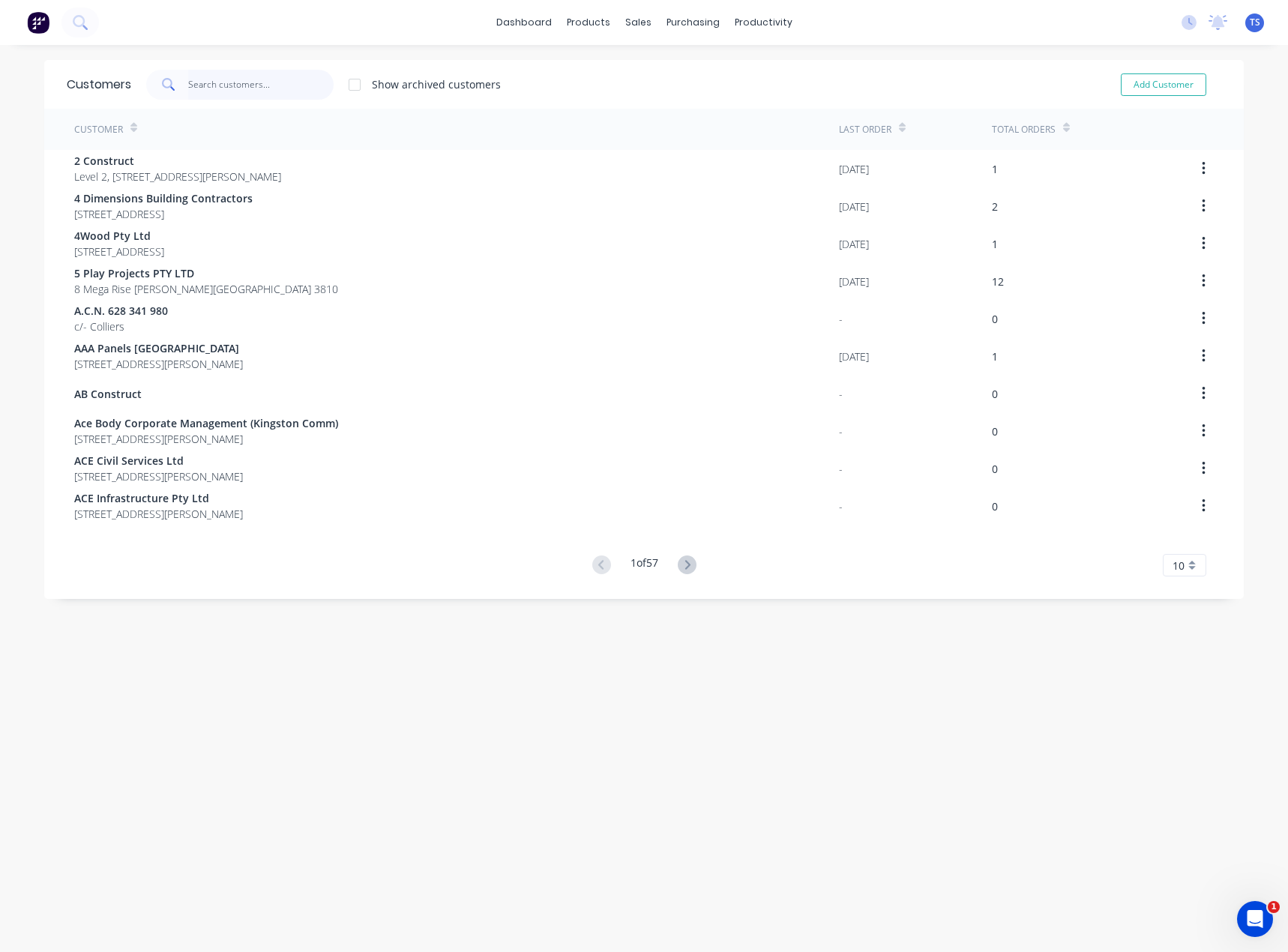
click at [265, 81] on input "text" at bounding box center [262, 85] width 146 height 30
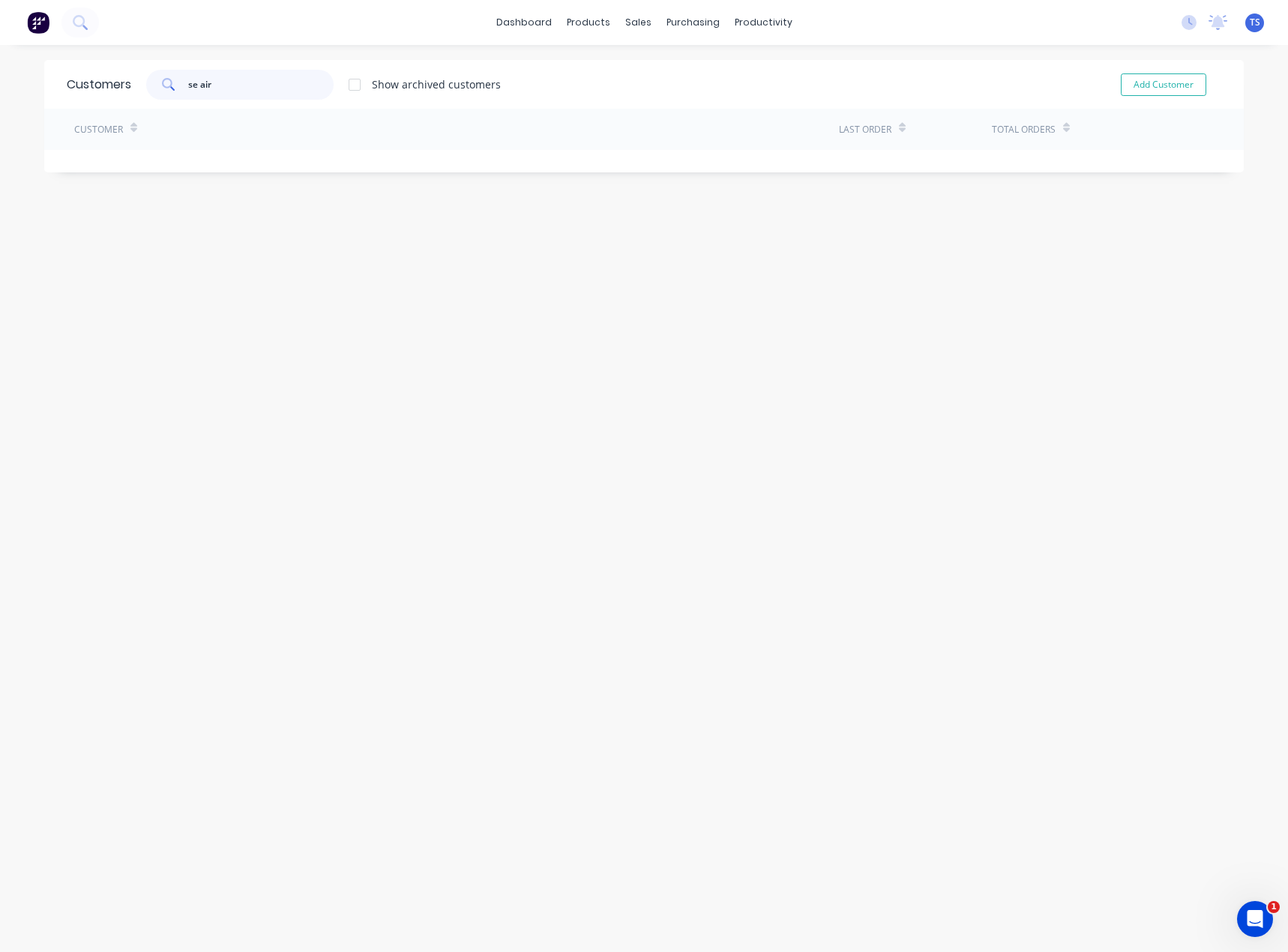
click at [195, 87] on input "se air" at bounding box center [262, 85] width 146 height 30
drag, startPoint x: 245, startPoint y: 81, endPoint x: 146, endPoint y: 86, distance: 99.1
click at [146, 86] on div "seair" at bounding box center [240, 85] width 187 height 30
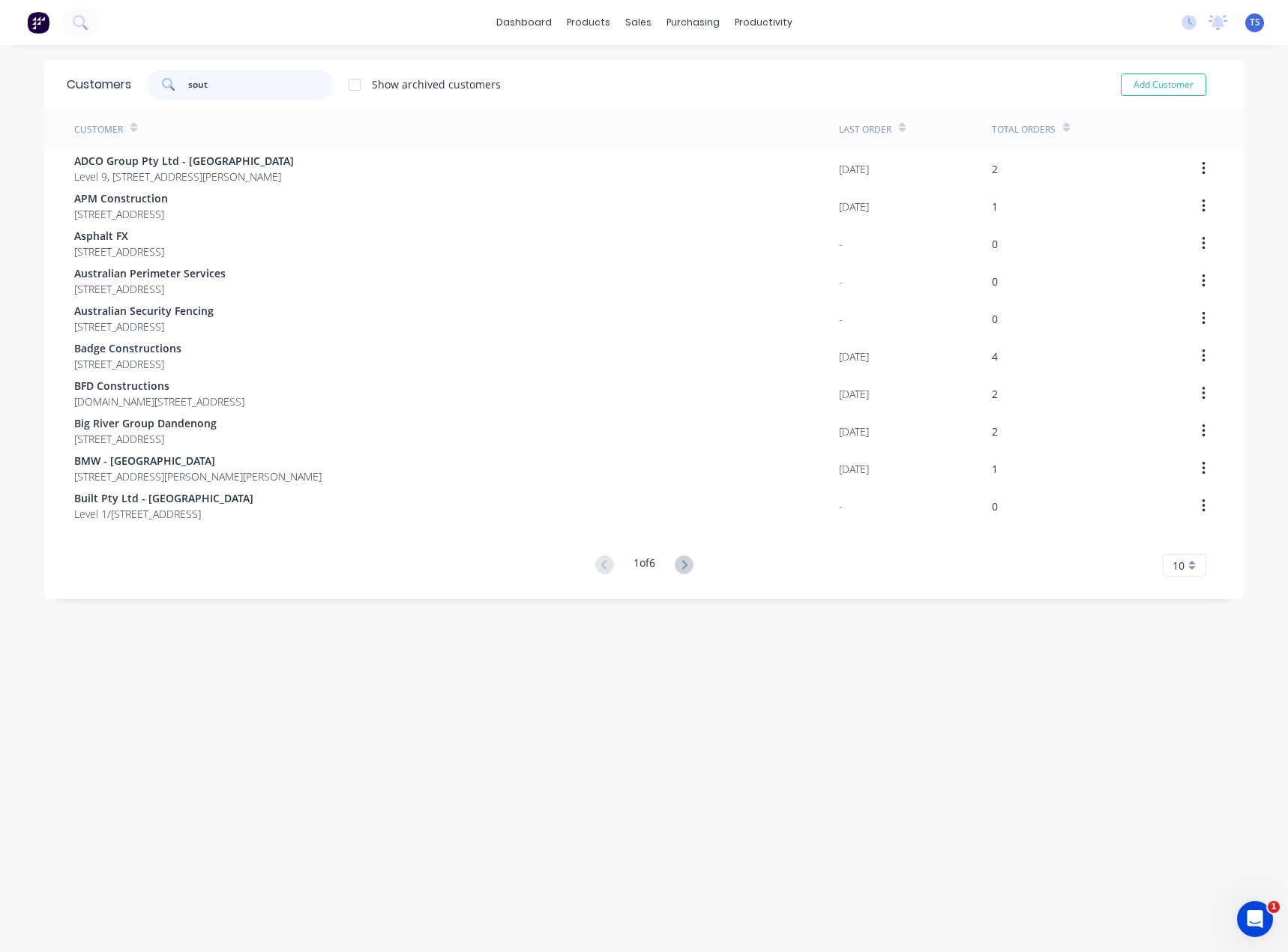
drag, startPoint x: 218, startPoint y: 81, endPoint x: 152, endPoint y: 79, distance: 66.0
click at [152, 79] on div "sout" at bounding box center [240, 85] width 187 height 30
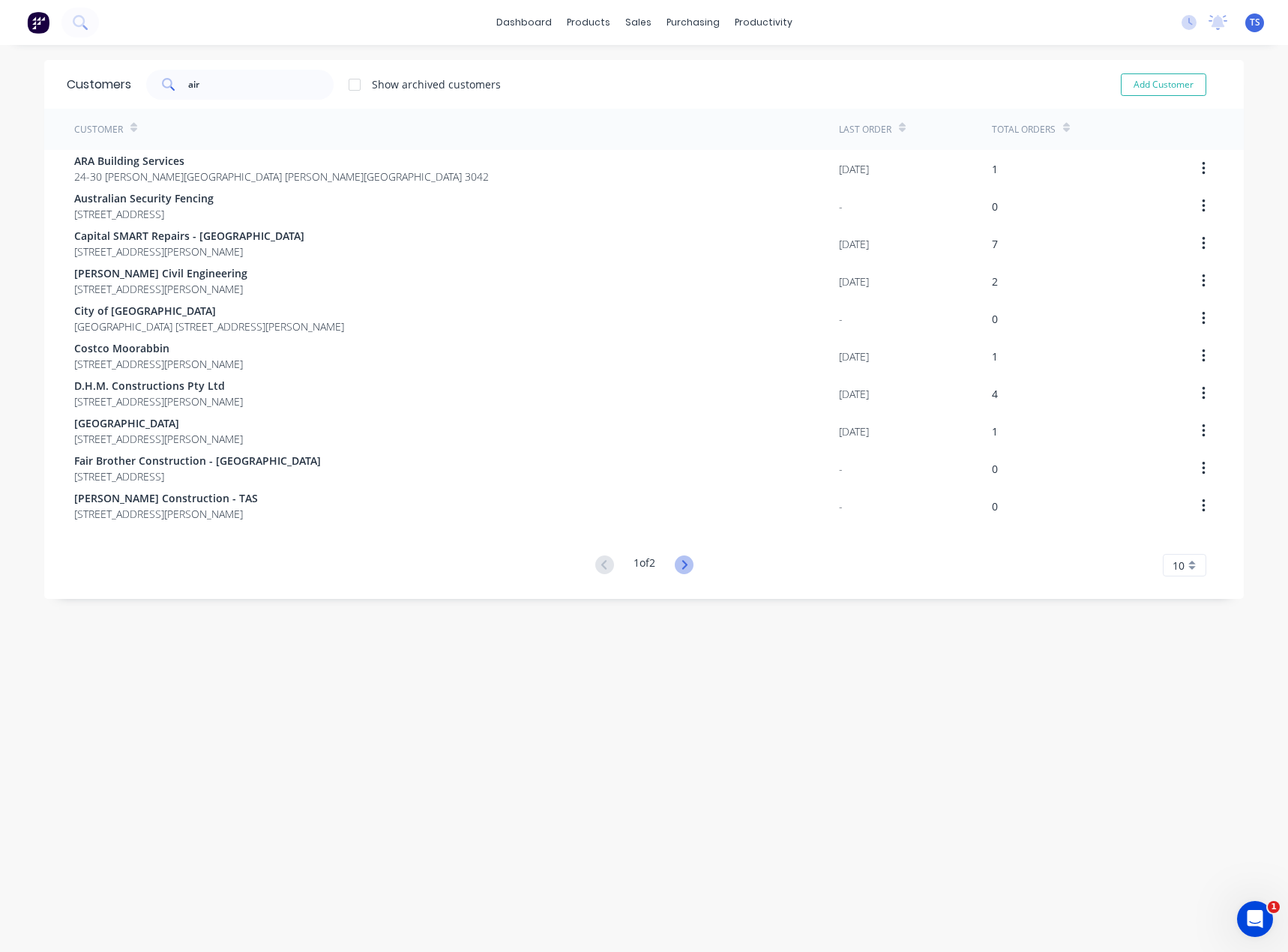
click at [678, 568] on icon at bounding box center [684, 564] width 19 height 19
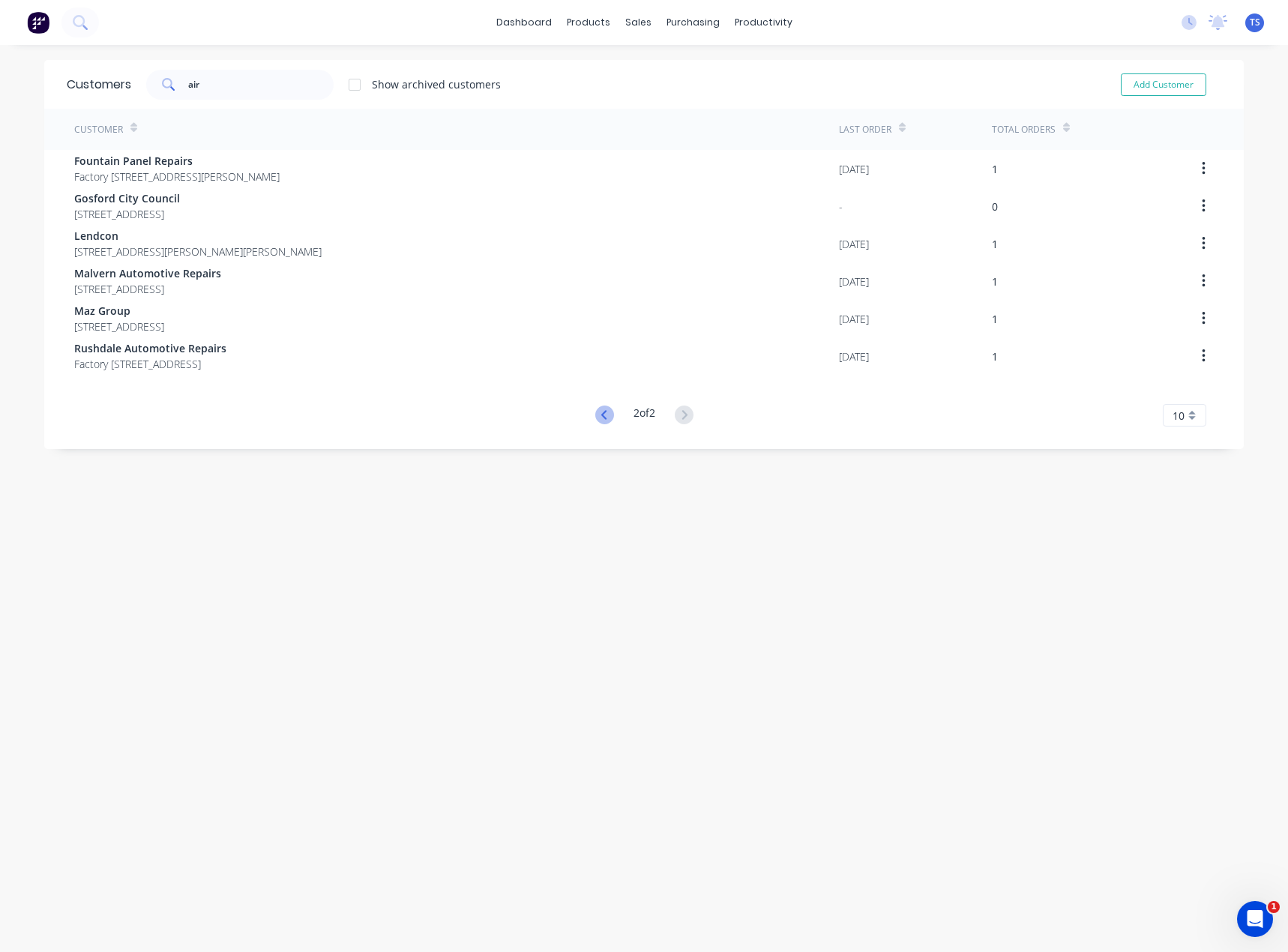
click at [595, 410] on icon at bounding box center [604, 414] width 19 height 19
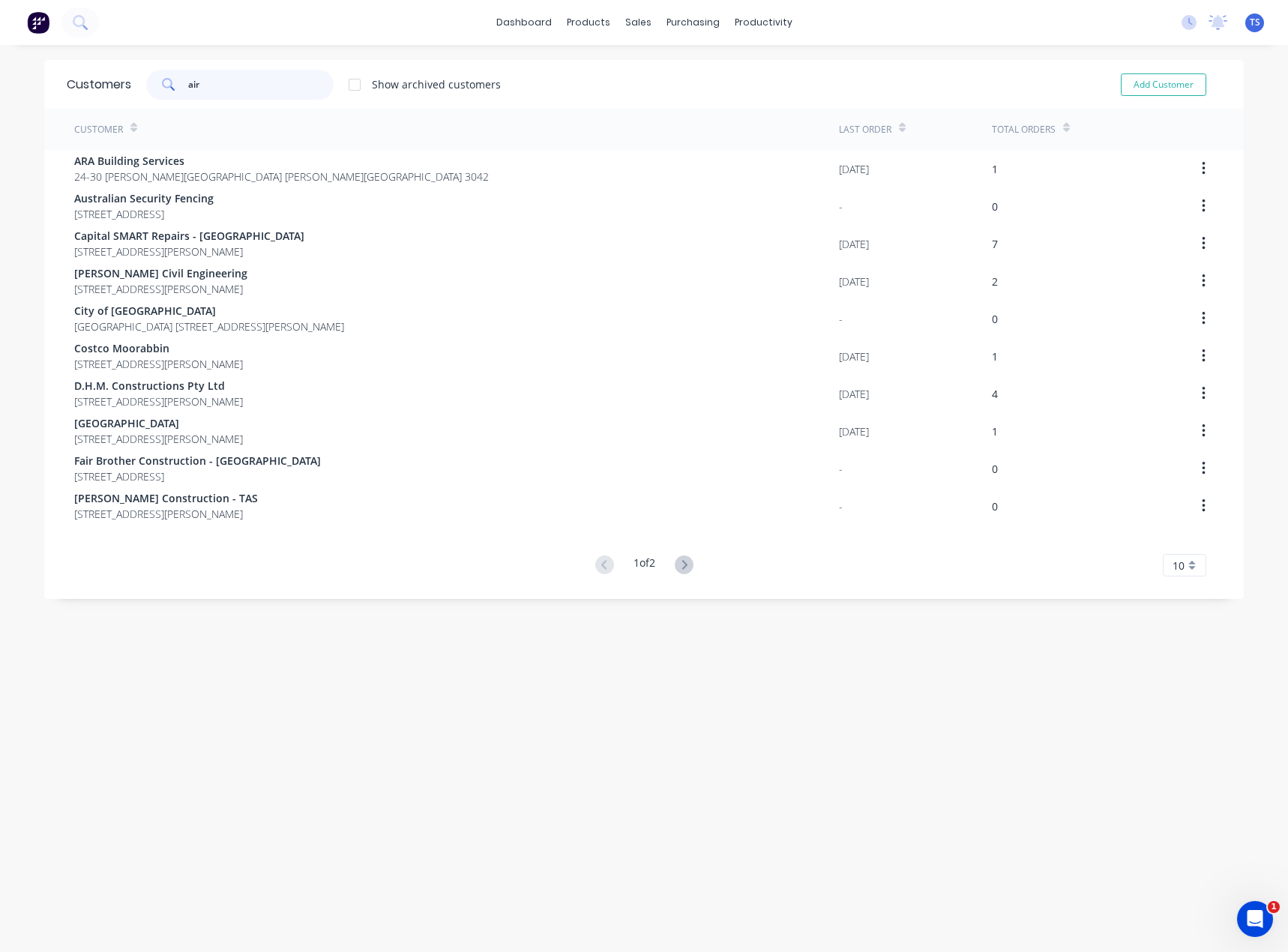
drag, startPoint x: 219, startPoint y: 88, endPoint x: 142, endPoint y: 101, distance: 78.1
click at [142, 101] on div "Customers air Show archived customers Add Customer" at bounding box center [644, 84] width 1200 height 49
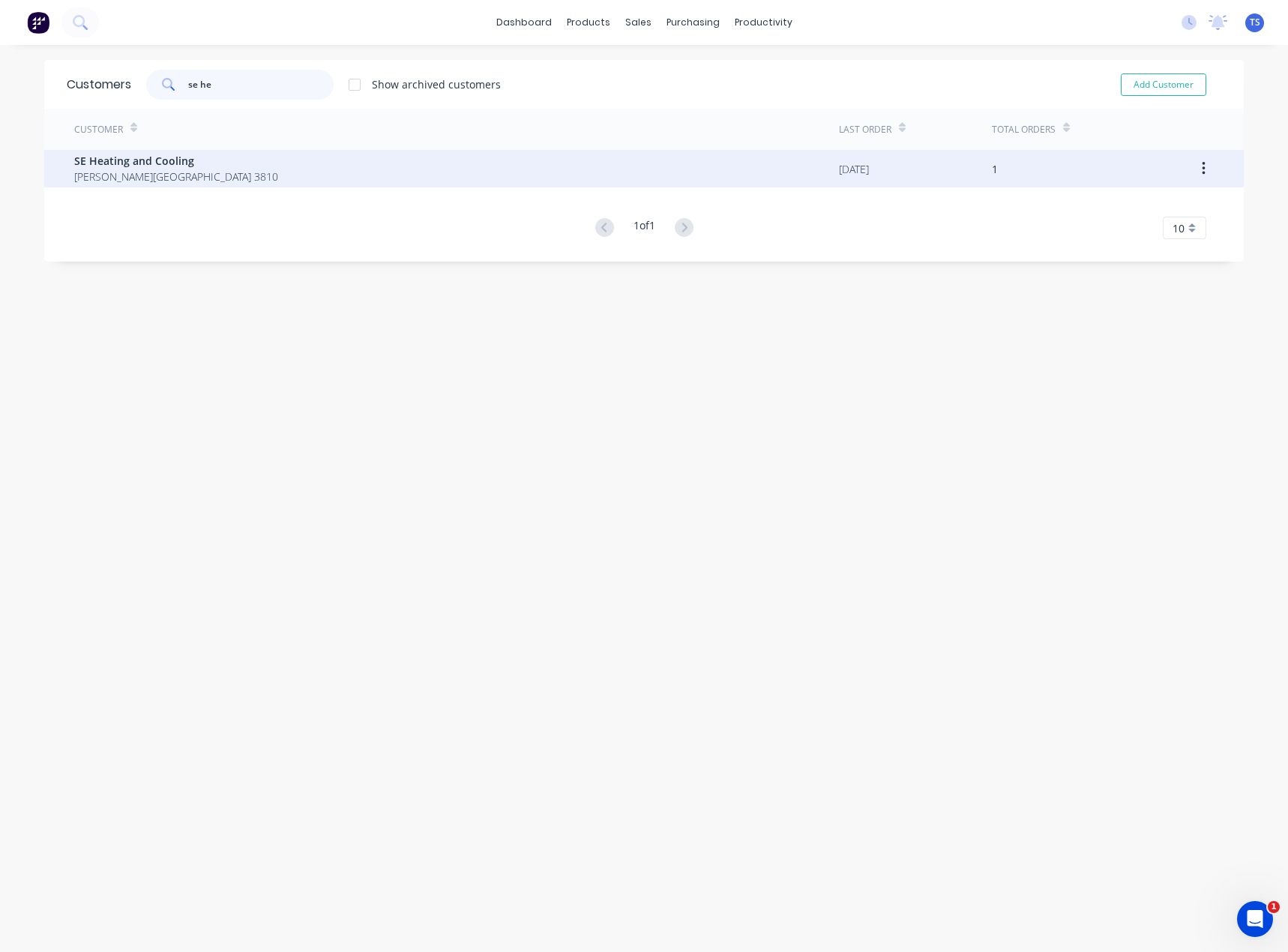
type input "se he"
click at [121, 169] on span "[PERSON_NAME][GEOGRAPHIC_DATA] 3810" at bounding box center [176, 177] width 204 height 16
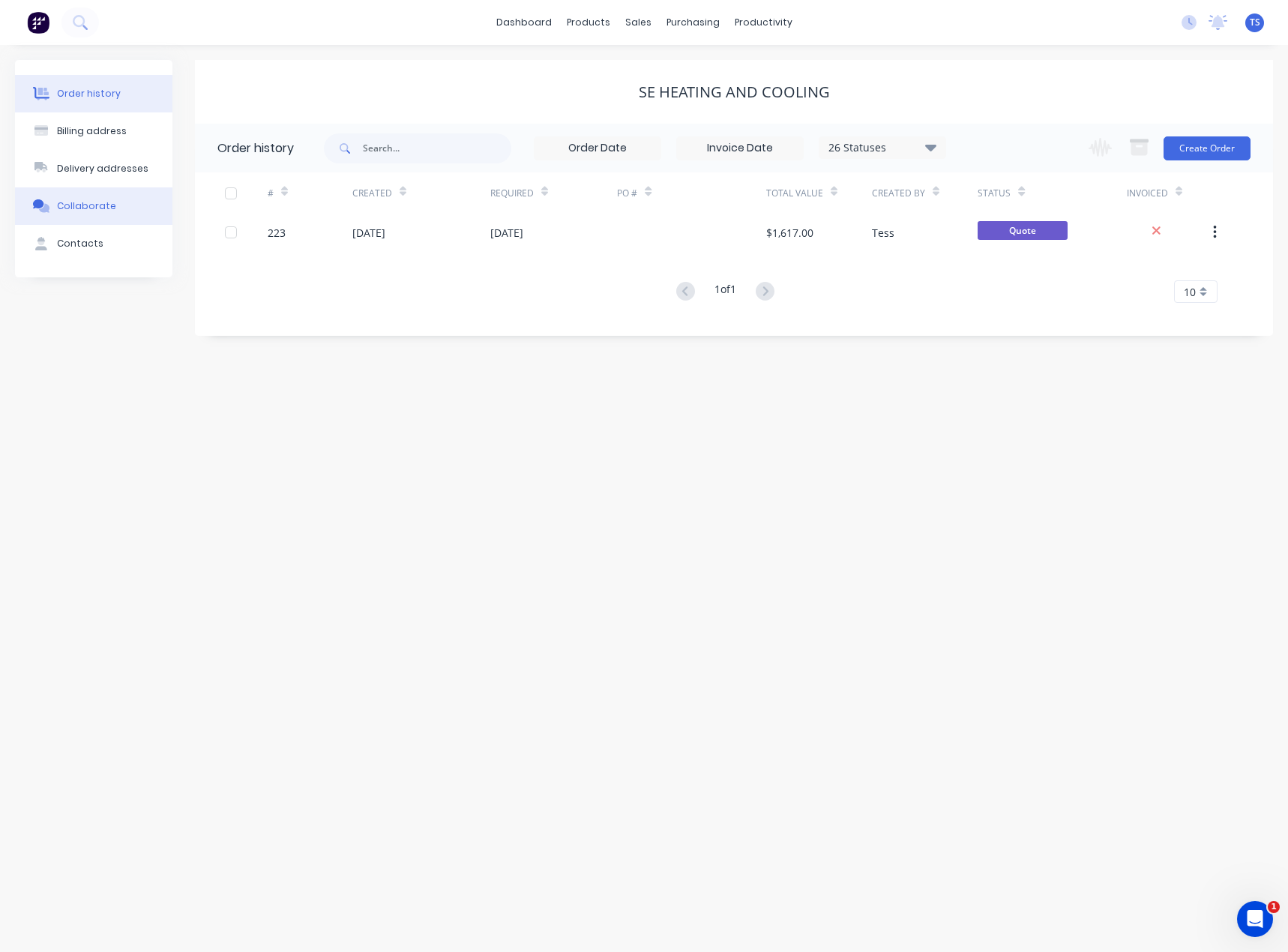
click at [71, 203] on div "Collaborate" at bounding box center [87, 205] width 59 height 13
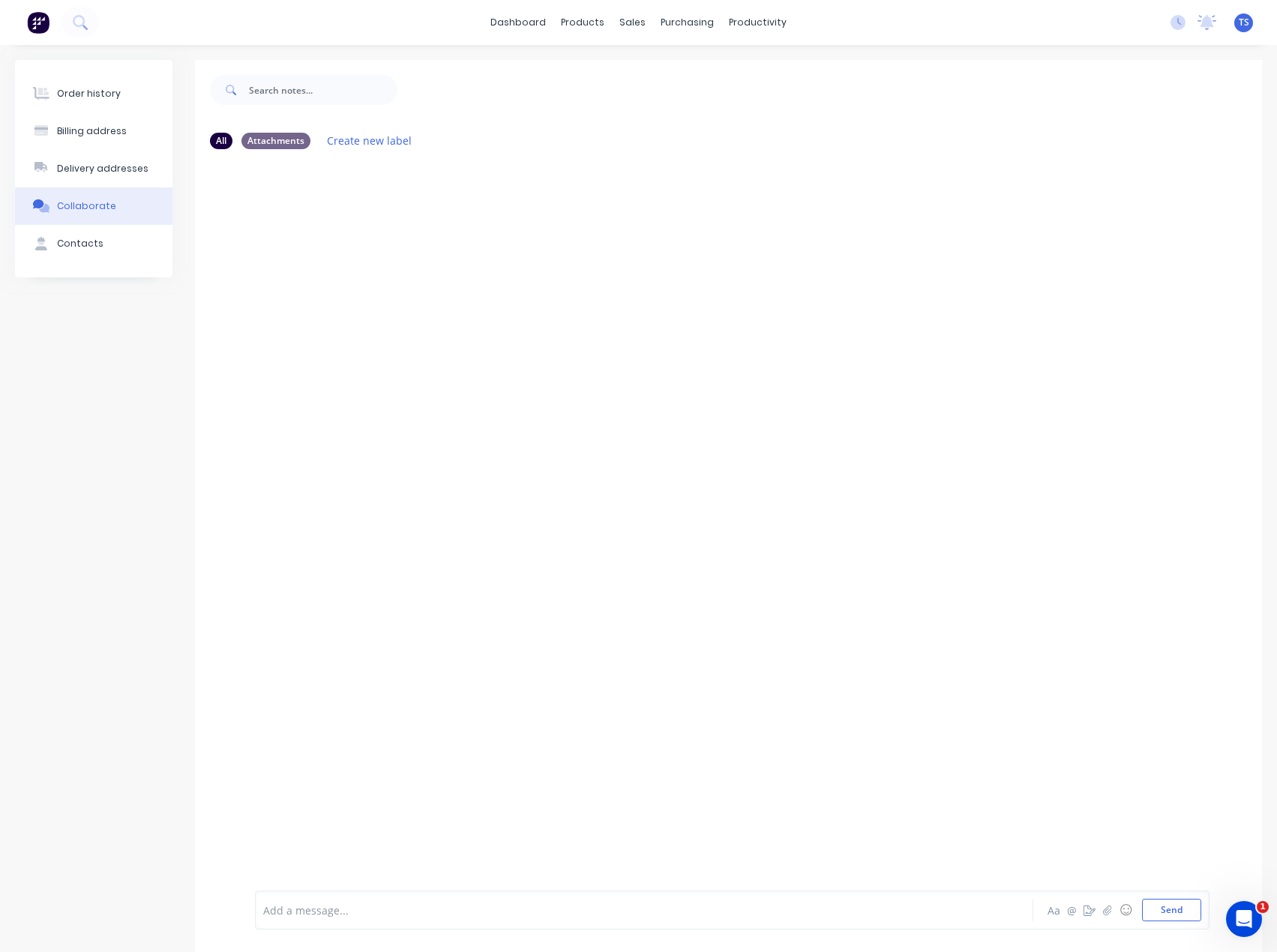
click at [338, 899] on div "Add a message..." at bounding box center [615, 909] width 703 height 22
click at [370, 909] on span "Called to follow up, resnt quote to [PERSON_NAME]." at bounding box center [394, 910] width 260 height 14
click at [374, 909] on span "Called to follow up, resnt quote to [PERSON_NAME]." at bounding box center [394, 910] width 260 height 14
click at [484, 905] on div "Called to follow up, resent quote to [PERSON_NAME]." at bounding box center [615, 910] width 702 height 16
click at [1159, 910] on button "Send" at bounding box center [1171, 909] width 59 height 22
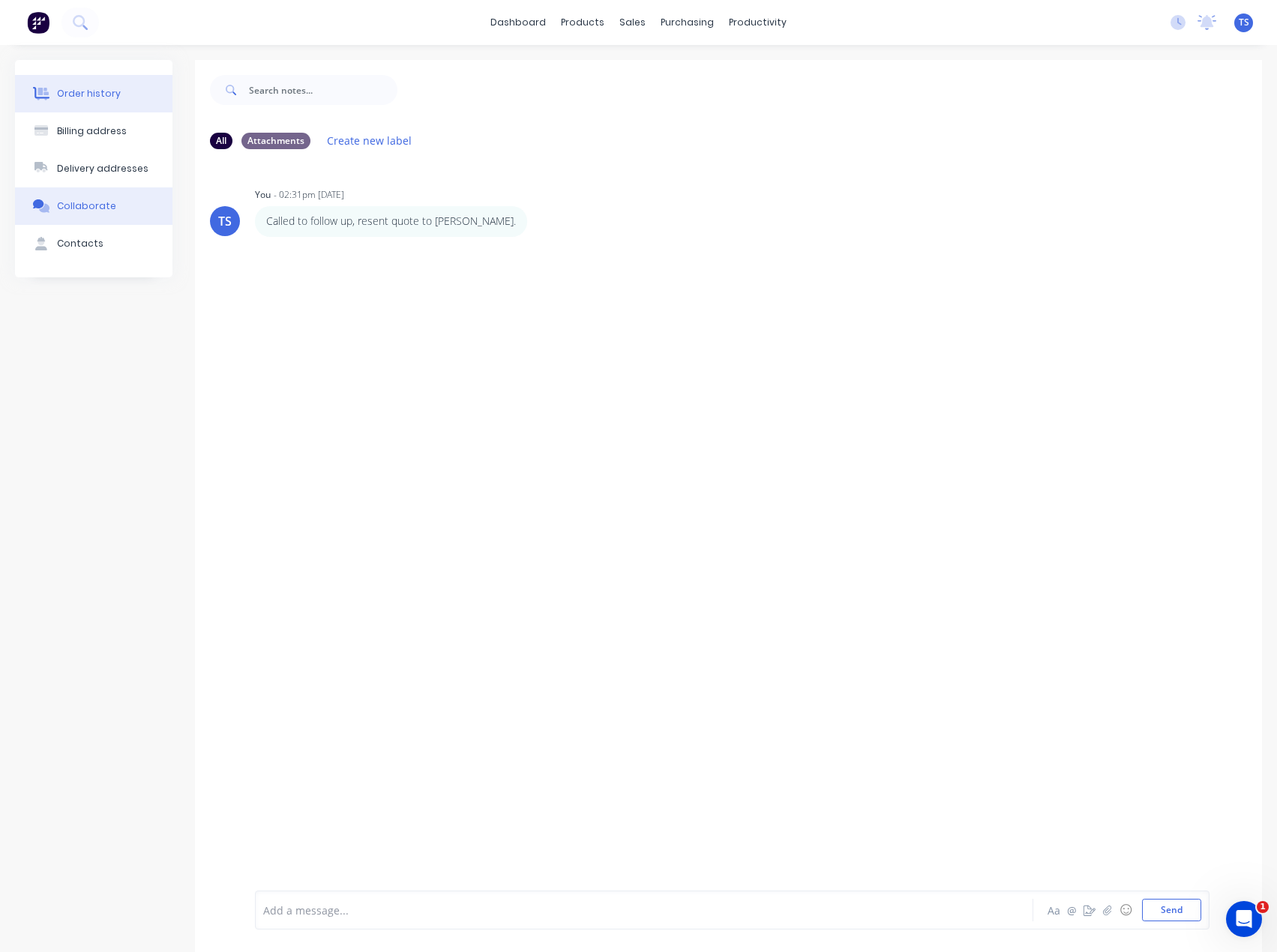
click at [79, 100] on div "Order history" at bounding box center [88, 93] width 63 height 13
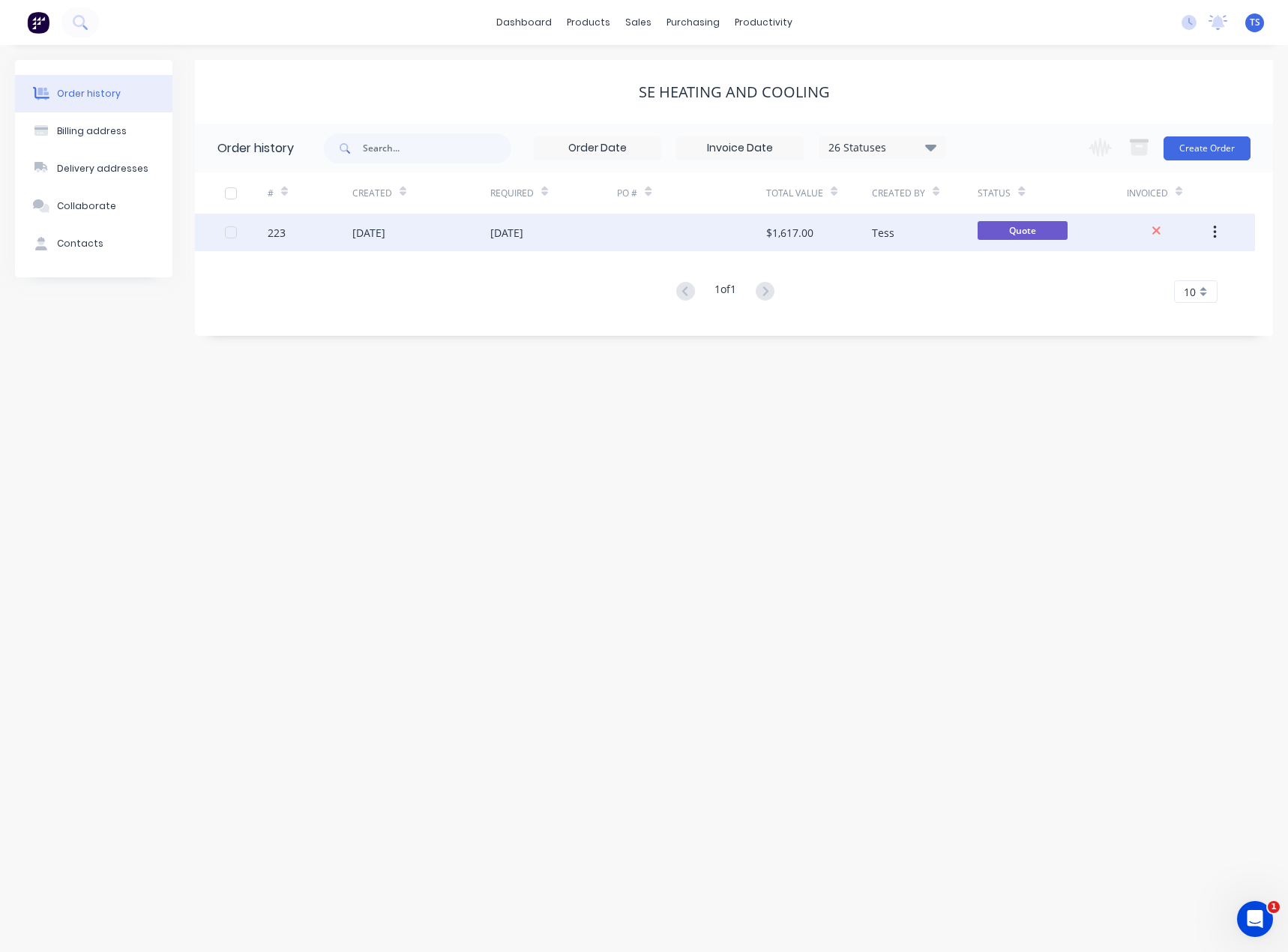
click at [386, 232] on div "[DATE]" at bounding box center [369, 233] width 33 height 16
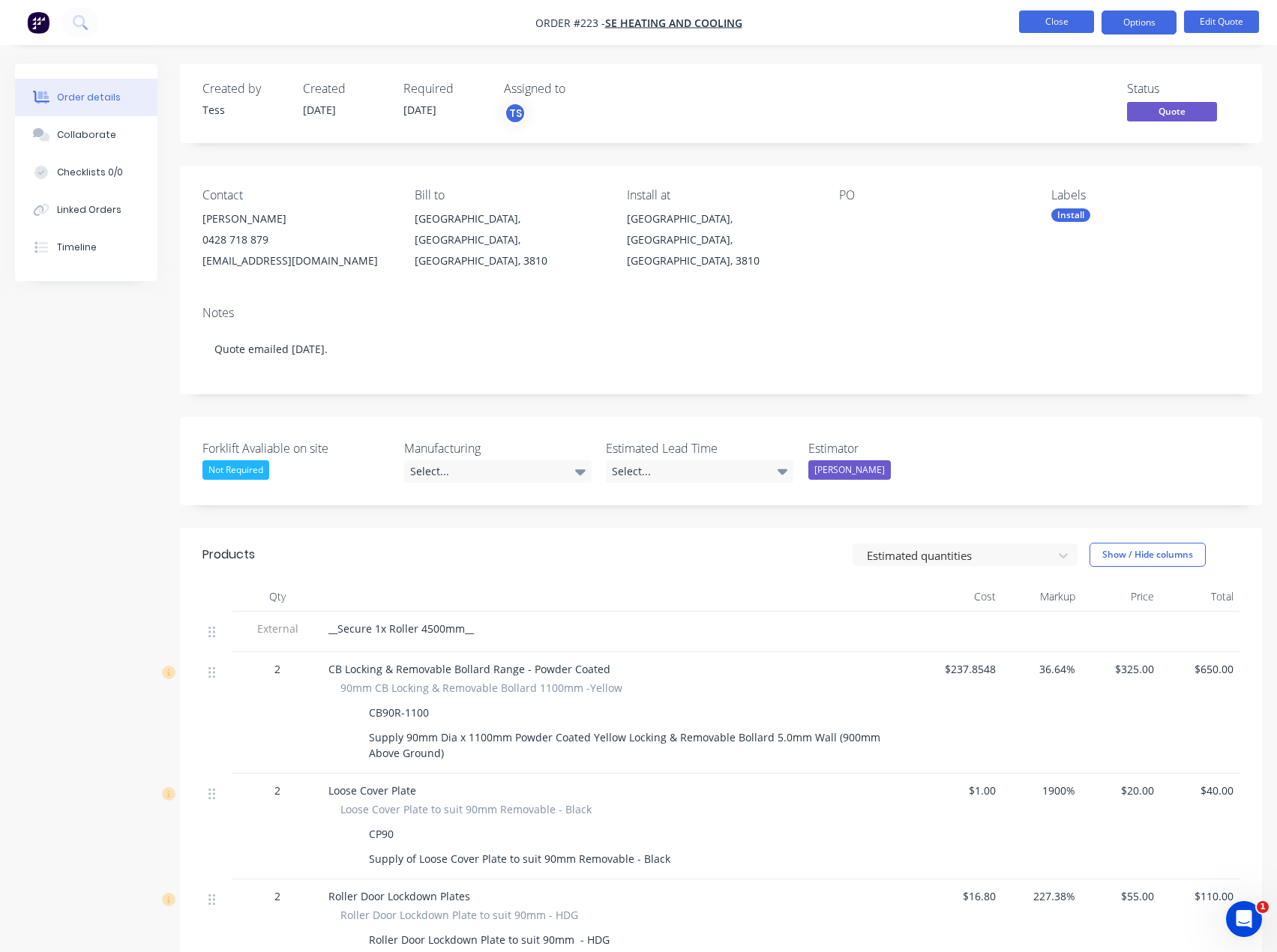
click at [1070, 21] on button "Close" at bounding box center [1057, 21] width 75 height 22
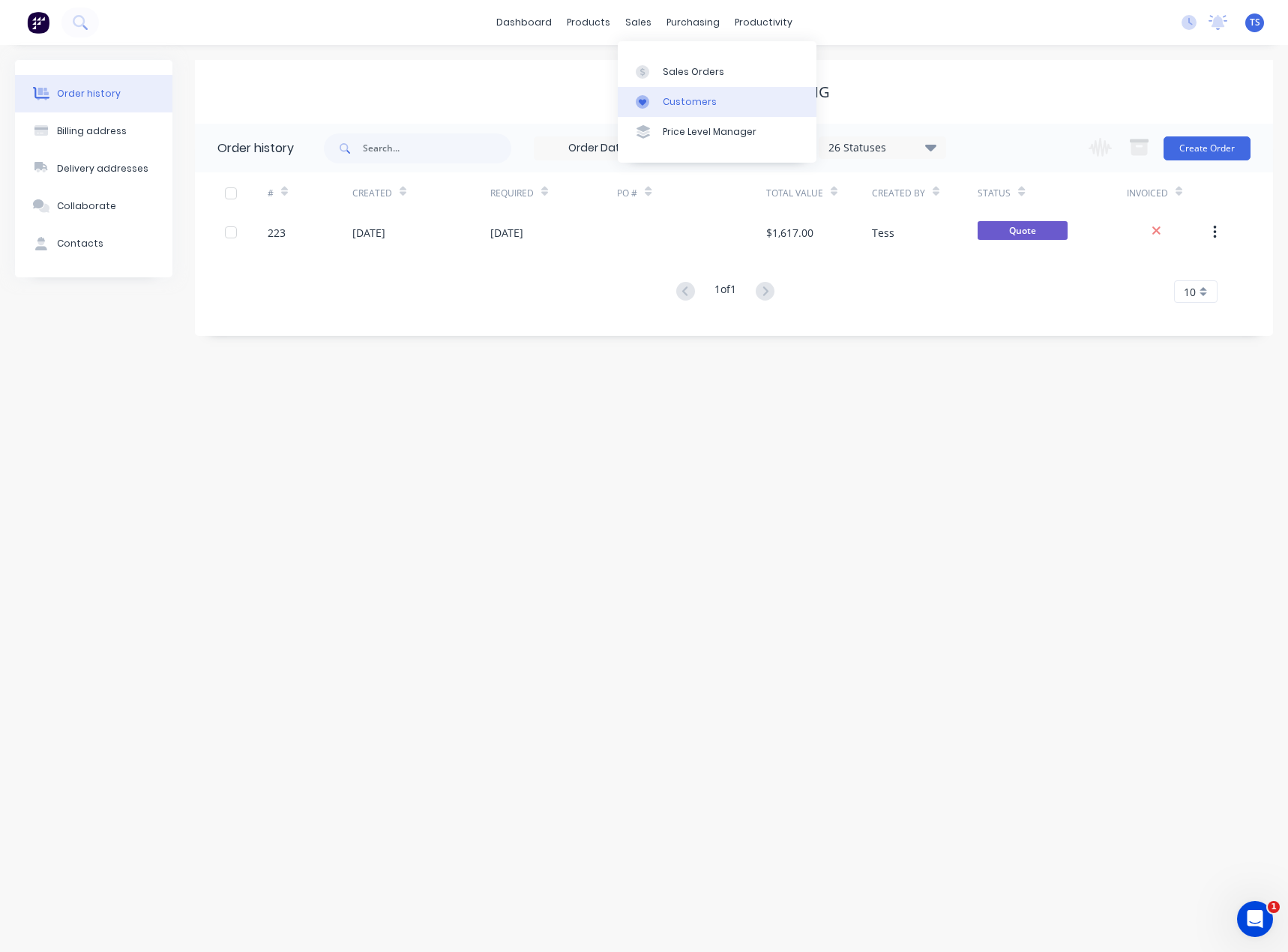
click at [702, 105] on div "Customers" at bounding box center [690, 102] width 54 height 13
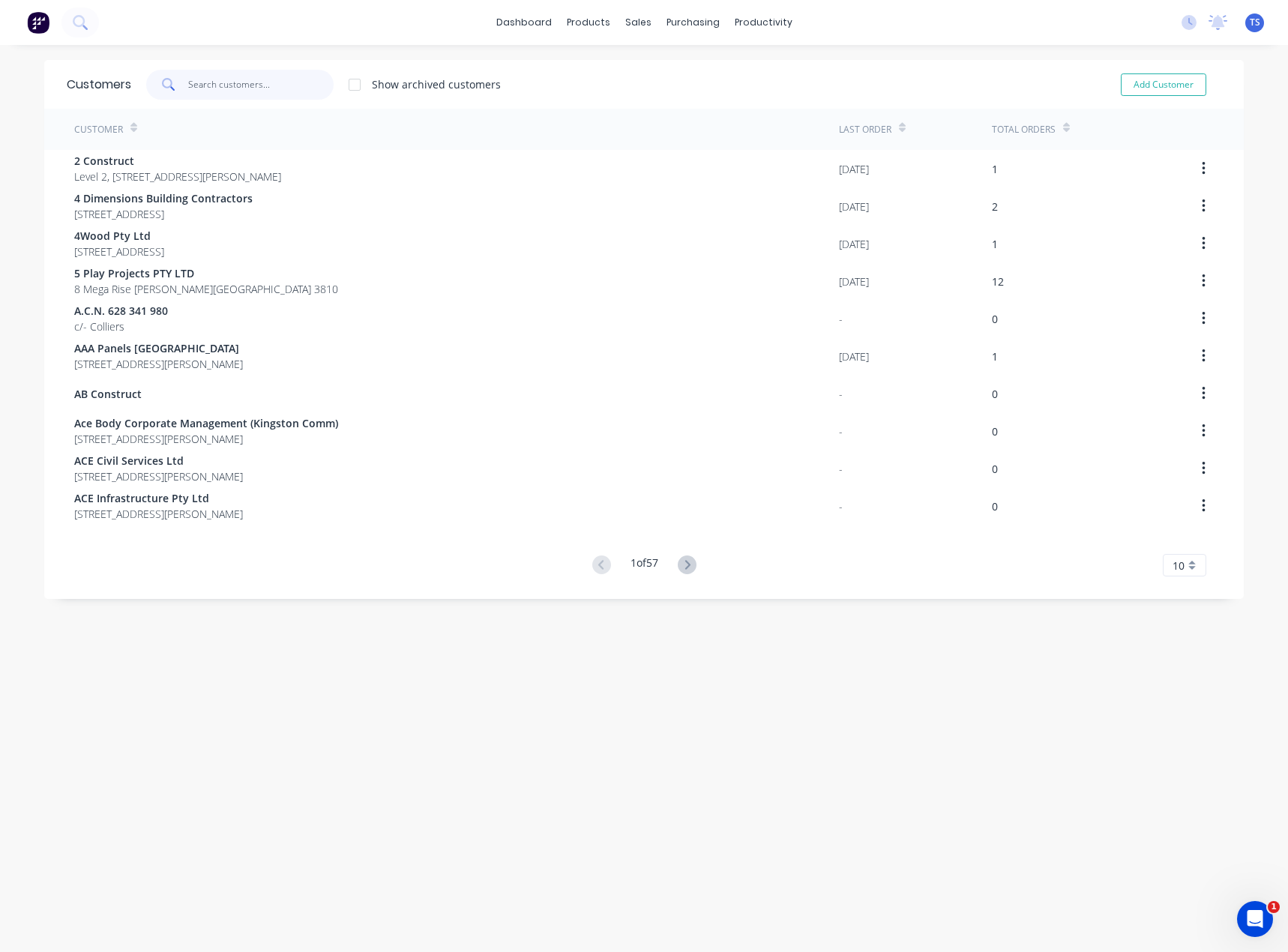
click at [213, 77] on input "text" at bounding box center [262, 85] width 146 height 30
click at [249, 90] on input "text" at bounding box center [262, 85] width 146 height 30
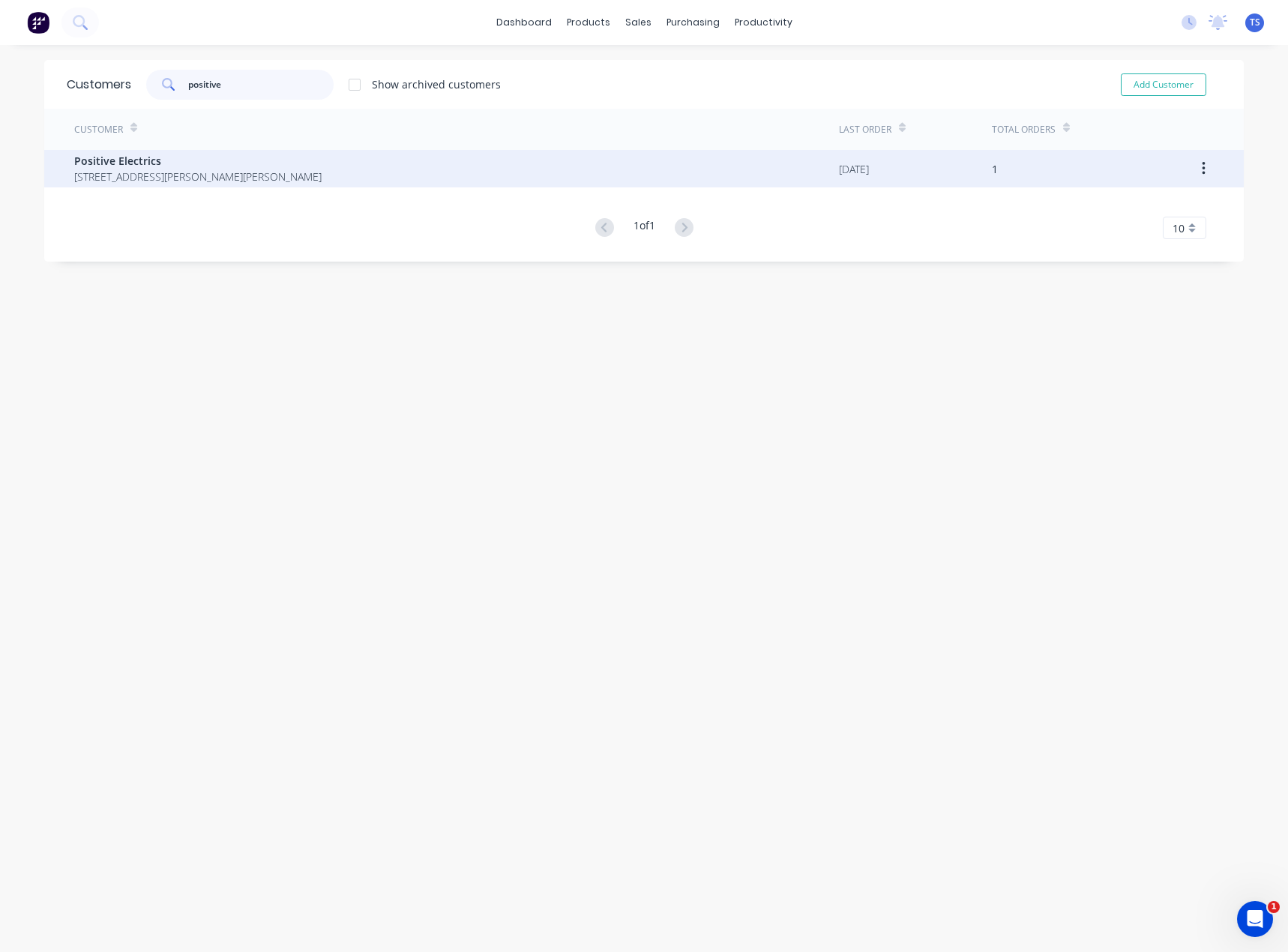
type input "positive"
click at [138, 167] on span "Positive Electrics" at bounding box center [197, 161] width 247 height 16
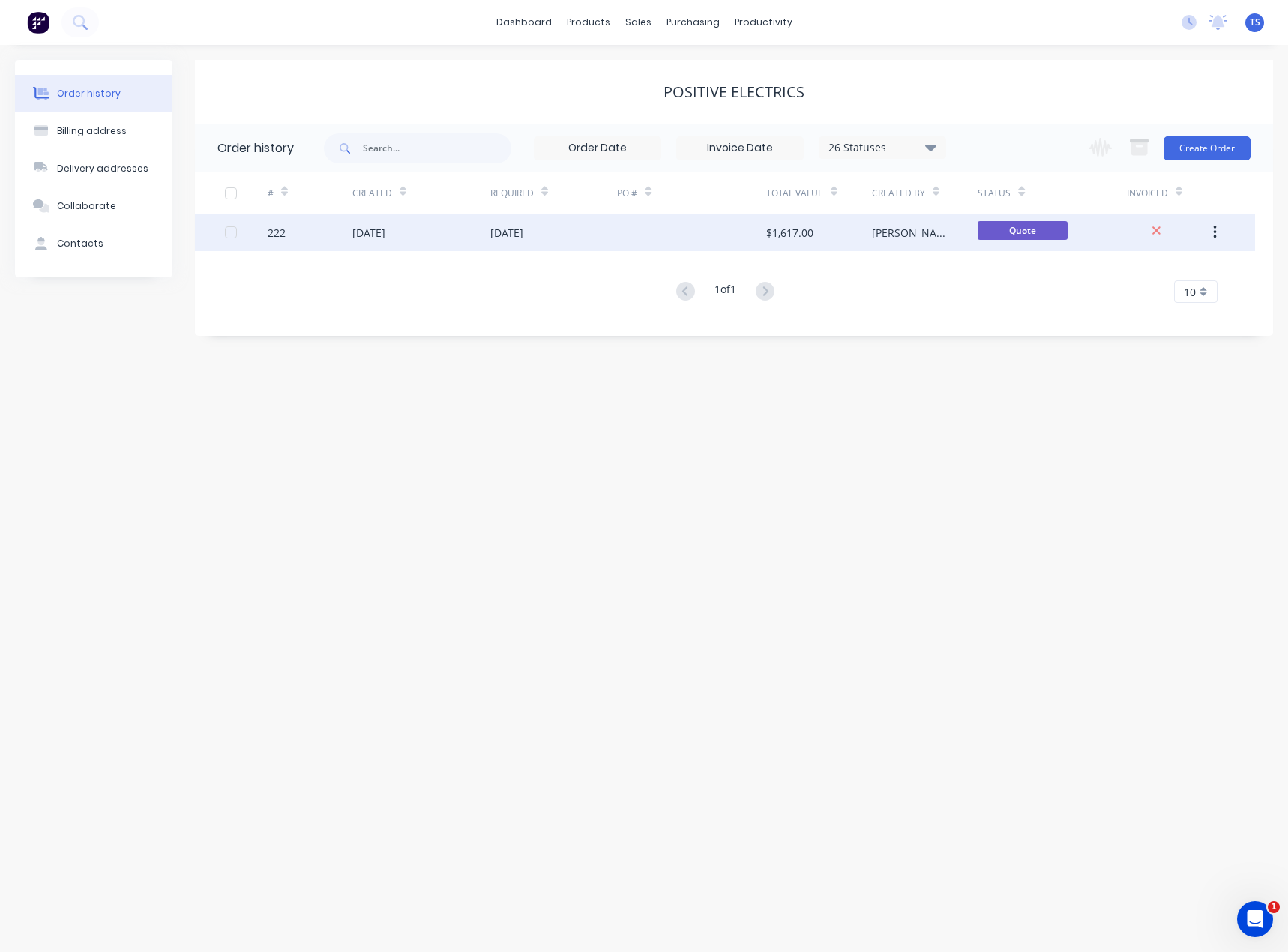
click at [523, 236] on div "[DATE]" at bounding box center [506, 233] width 33 height 16
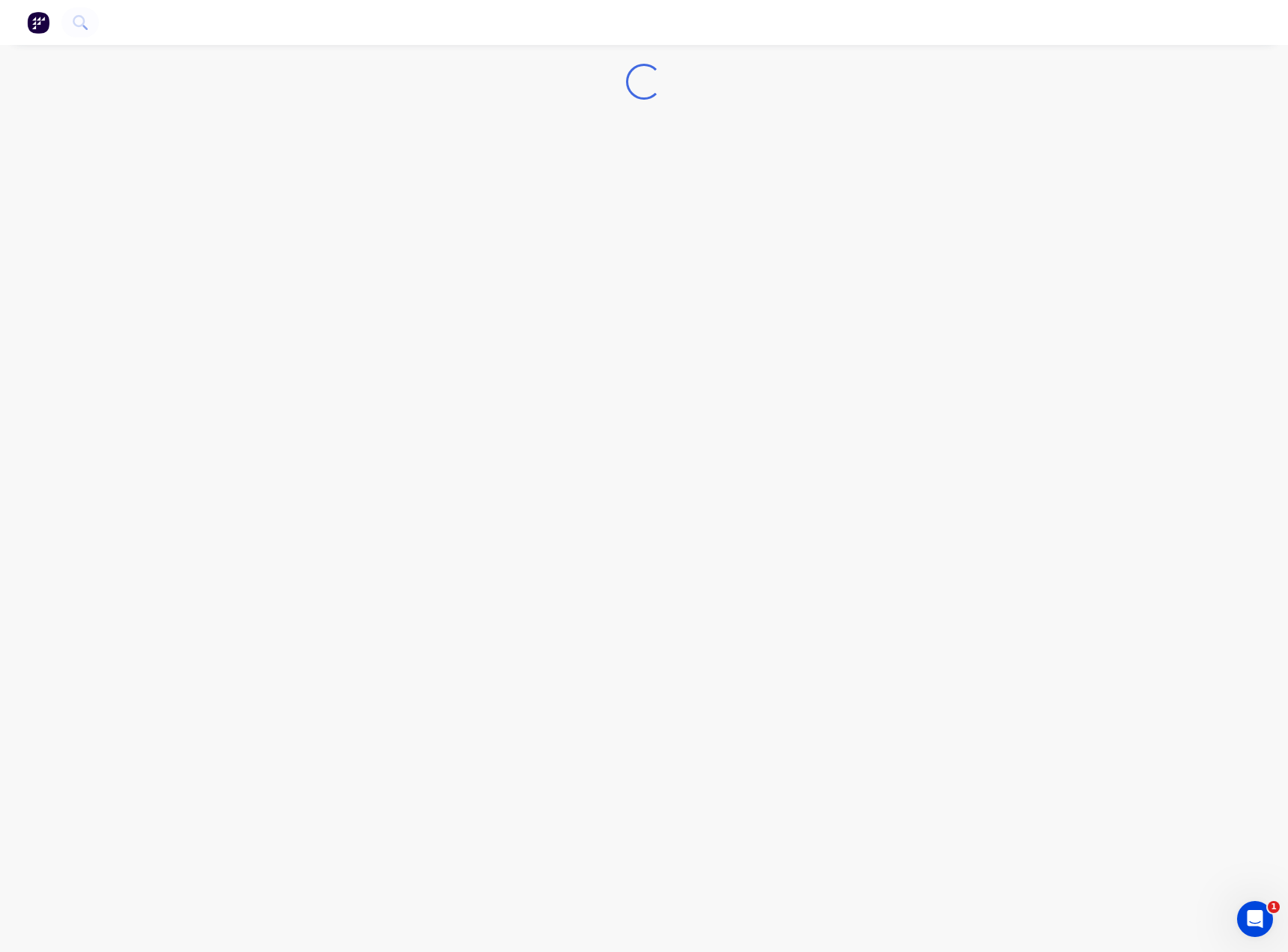
click at [546, 235] on div "Loading..." at bounding box center [644, 476] width 1288 height 952
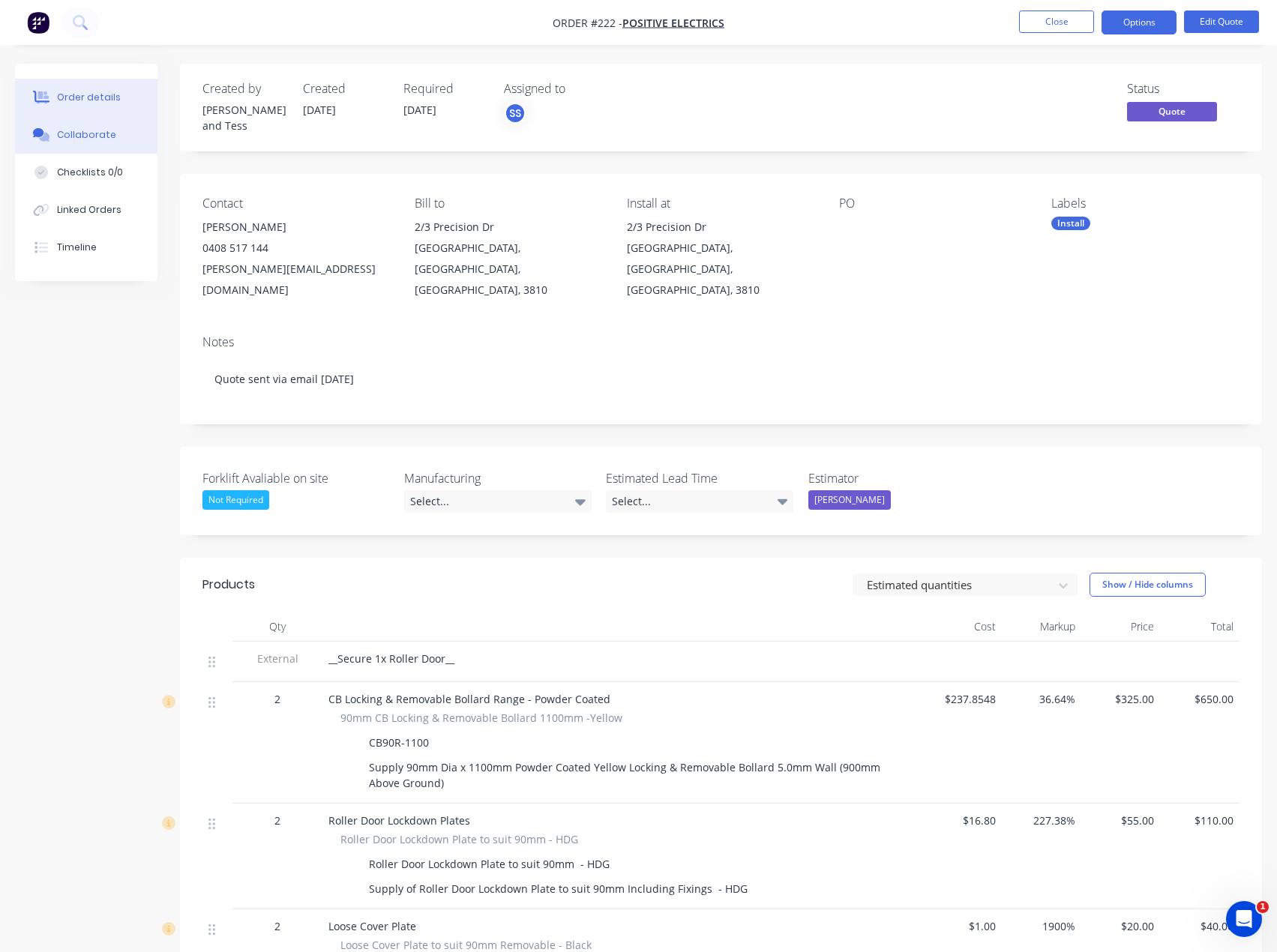
click at [62, 133] on div "Collaborate" at bounding box center [87, 135] width 59 height 13
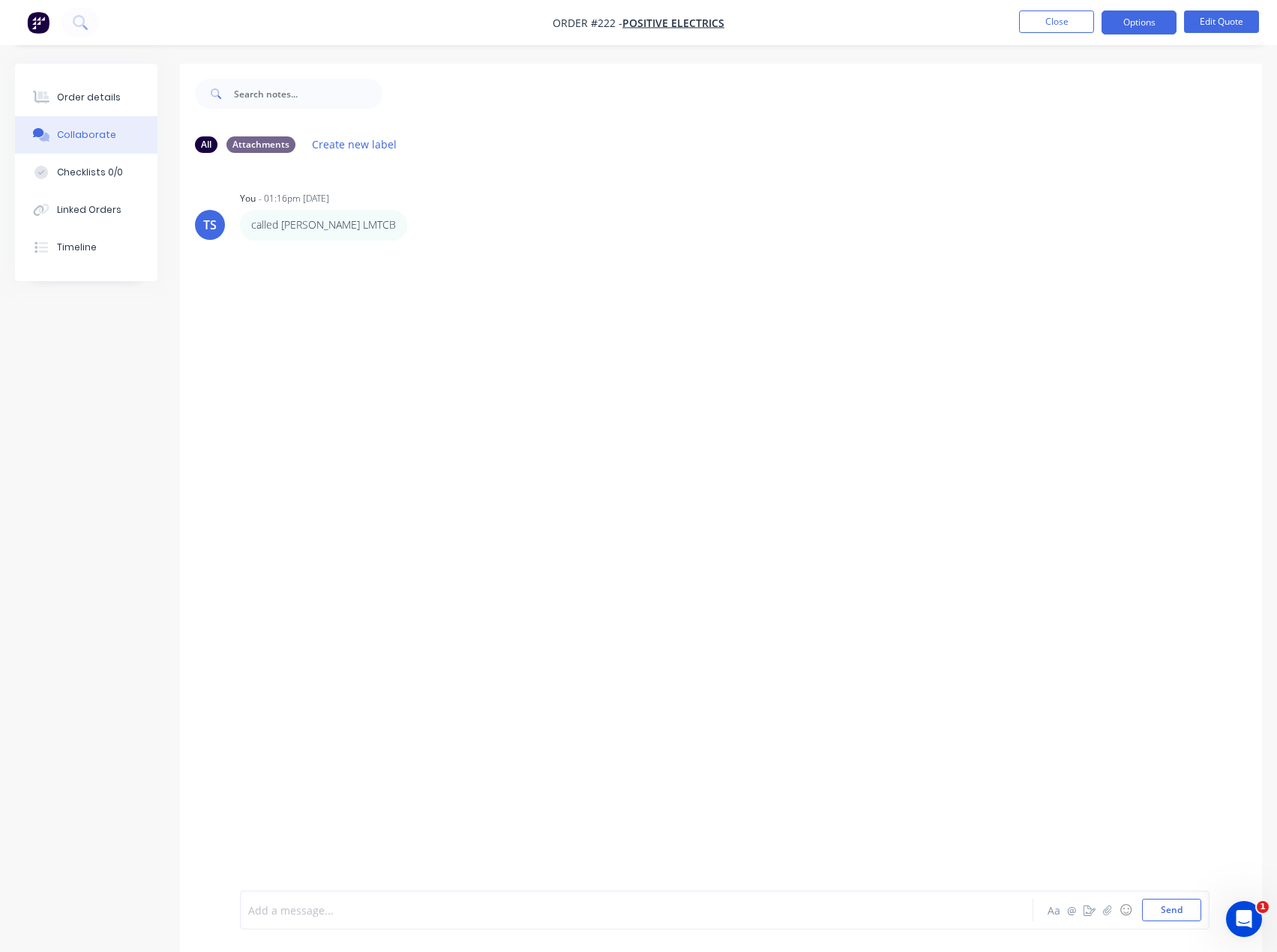
click at [351, 903] on div at bounding box center [606, 910] width 714 height 16
click at [333, 916] on div "Called" at bounding box center [606, 910] width 714 height 16
click at [327, 913] on span "Called and spokje to [PERSON_NAME] (owner) resent quote." at bounding box center [399, 910] width 300 height 14
click at [592, 914] on div "Called and spoke to [PERSON_NAME] (owner) resent quote." at bounding box center [606, 910] width 714 height 16
click at [1183, 907] on button "Send" at bounding box center [1171, 909] width 59 height 22
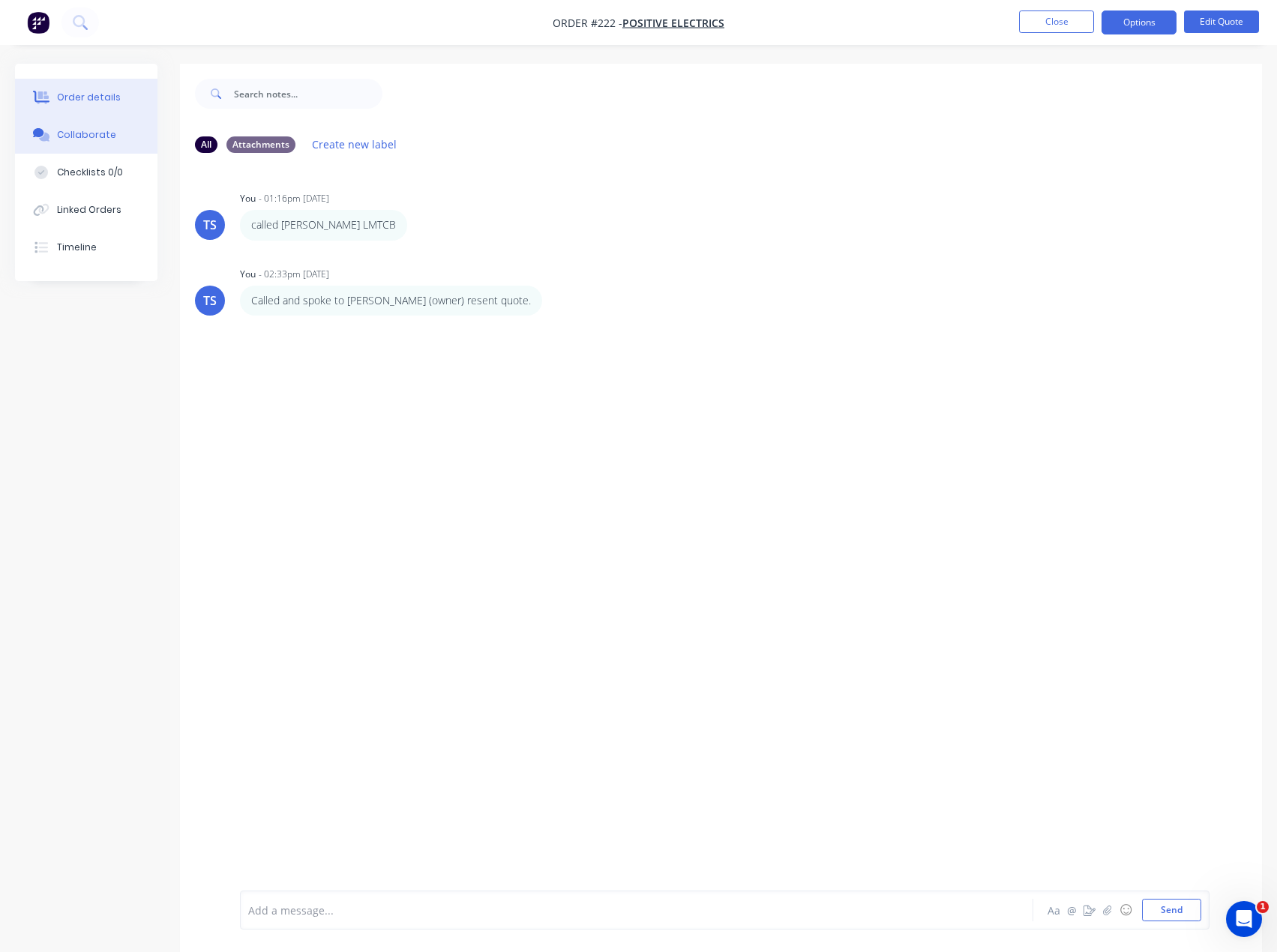
click at [118, 89] on button "Order details" at bounding box center [87, 97] width 143 height 37
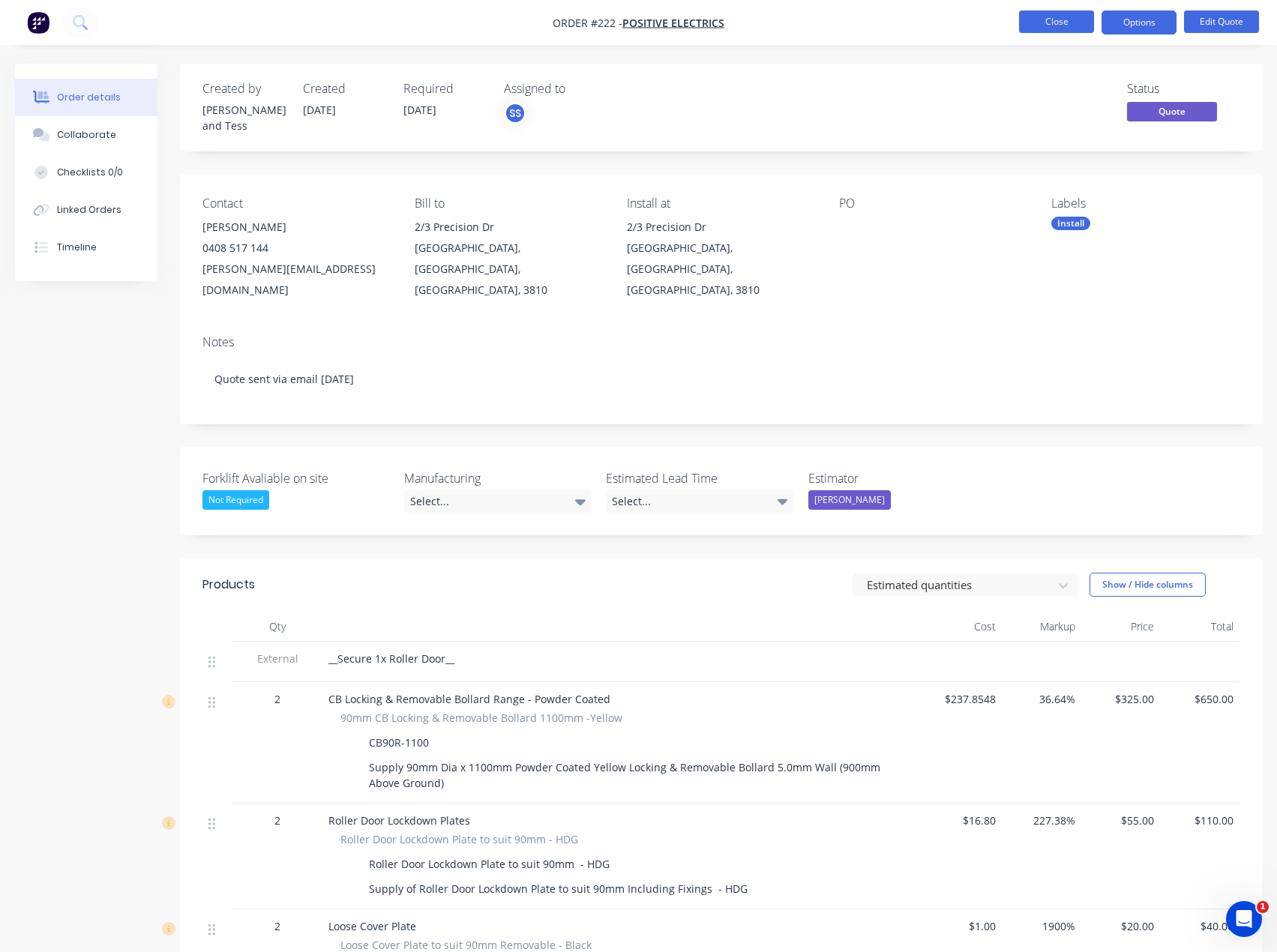
click at [1071, 23] on button "Close" at bounding box center [1057, 21] width 75 height 22
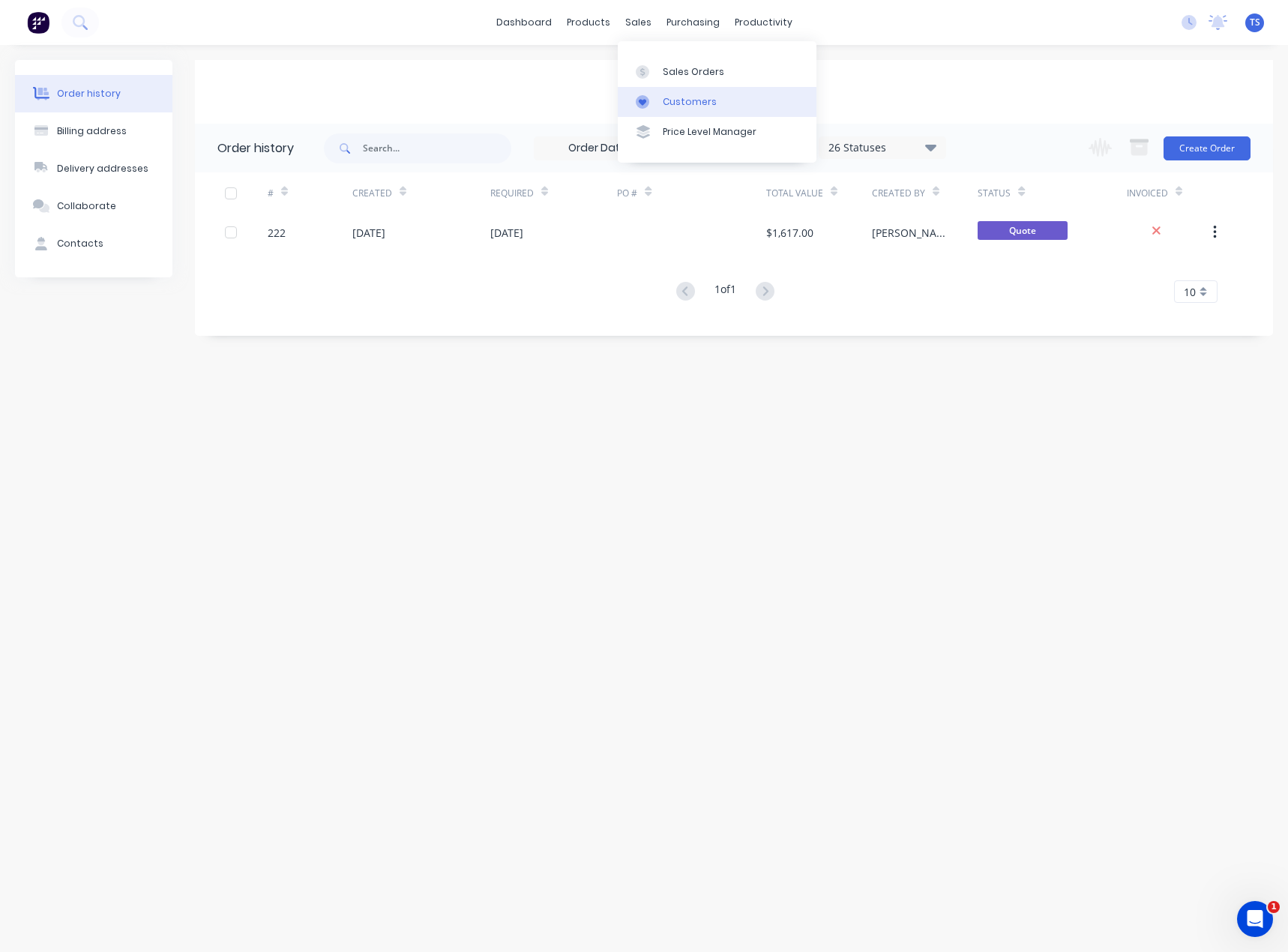
click at [652, 100] on div at bounding box center [646, 102] width 22 height 13
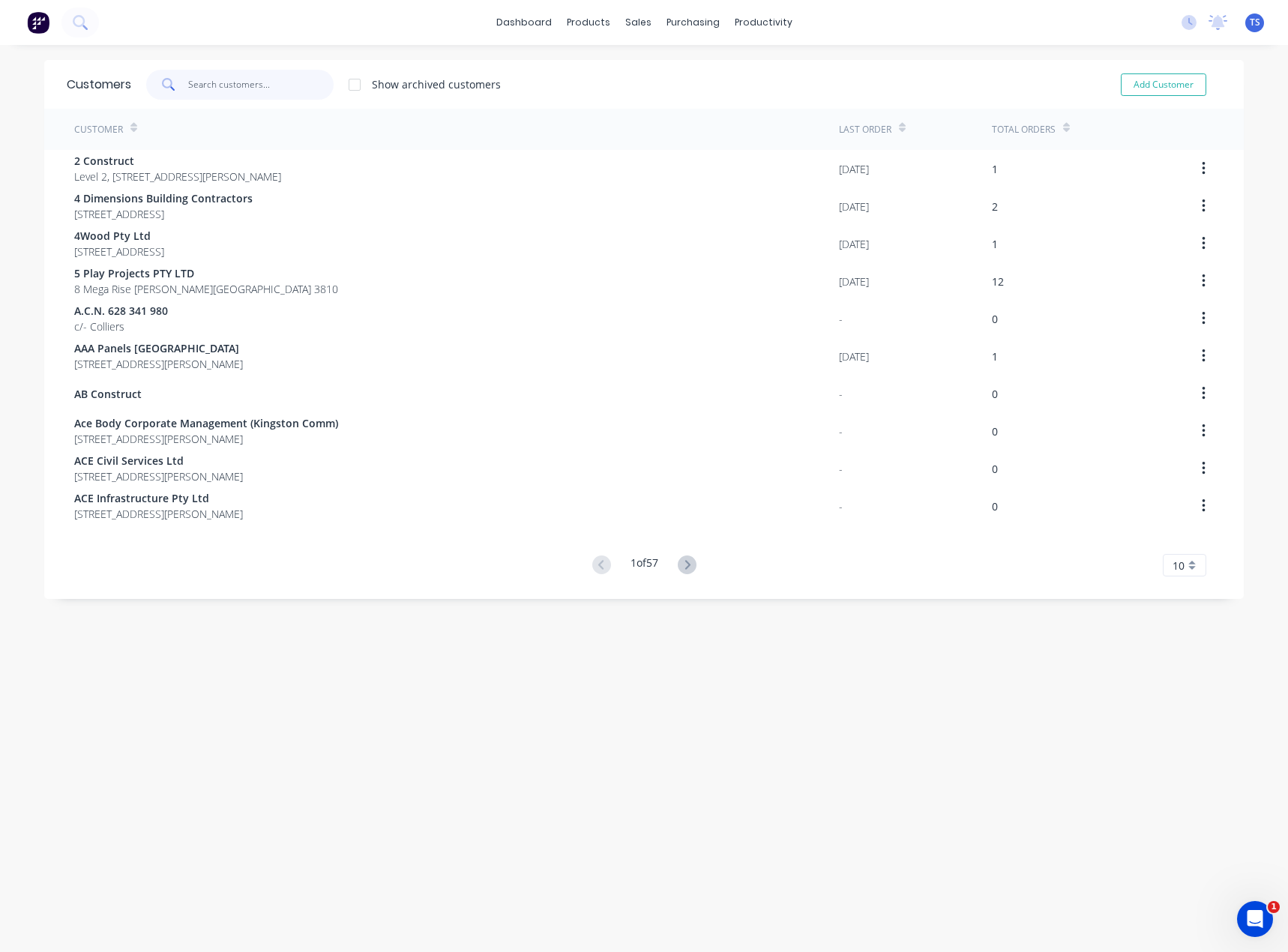
click at [228, 89] on input "text" at bounding box center [262, 85] width 146 height 30
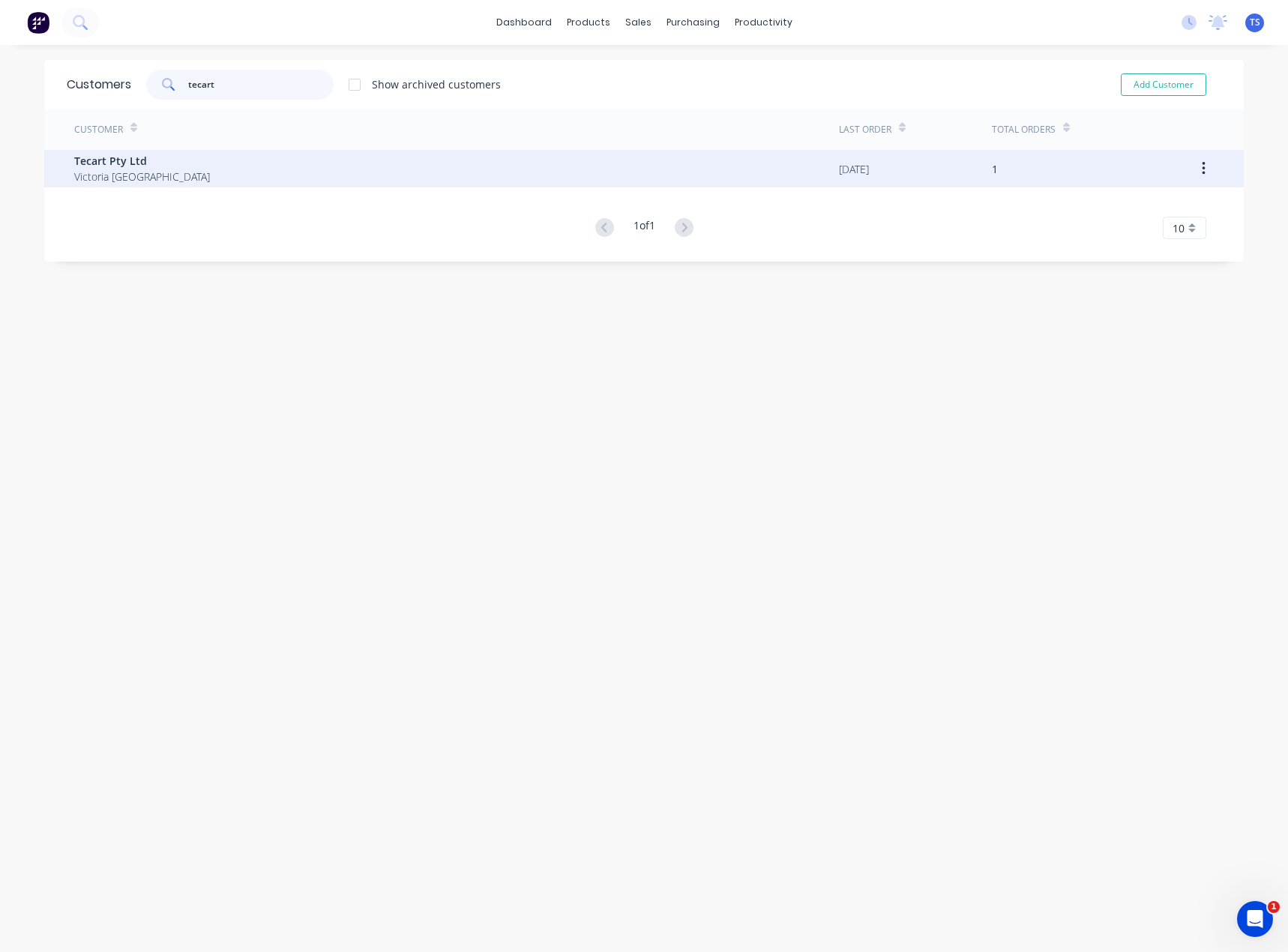
type input "tecart"
click at [179, 167] on div "Tecart Pty Ltd [GEOGRAPHIC_DATA]" at bounding box center [456, 169] width 765 height 37
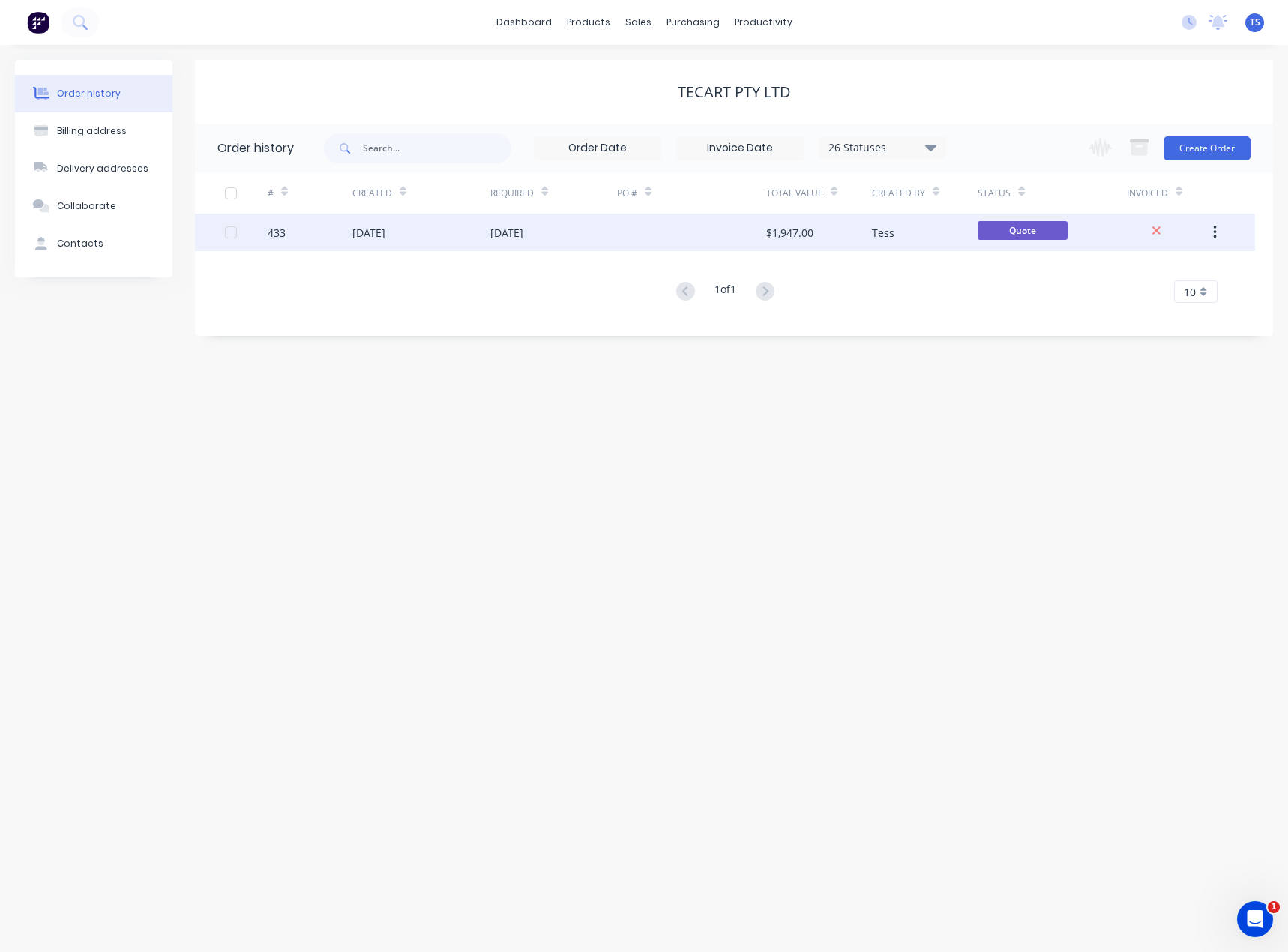
click at [523, 236] on div "[DATE]" at bounding box center [506, 233] width 33 height 16
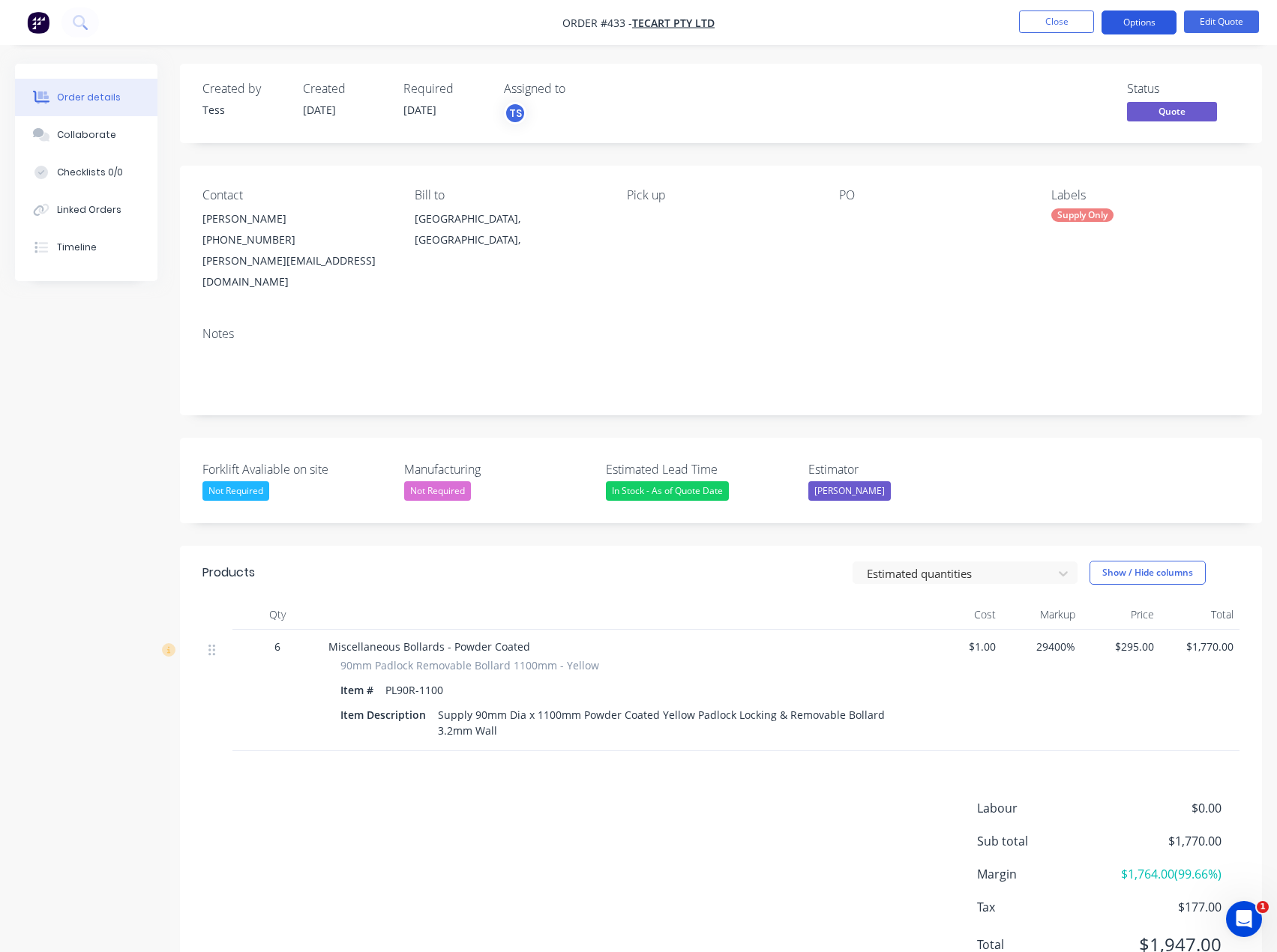
click at [1142, 19] on button "Options" at bounding box center [1139, 22] width 75 height 24
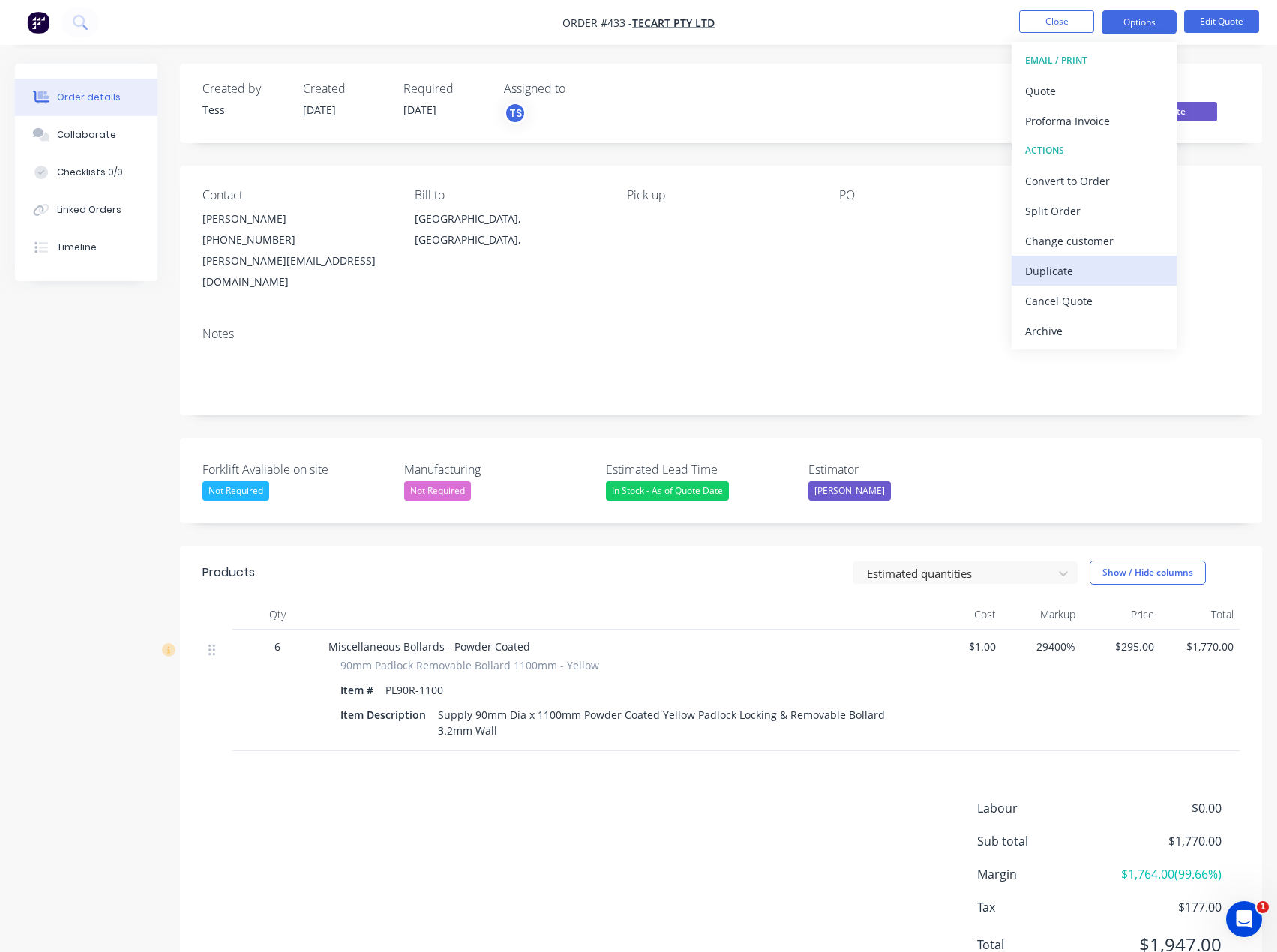
click at [1044, 273] on div "Duplicate" at bounding box center [1093, 270] width 138 height 21
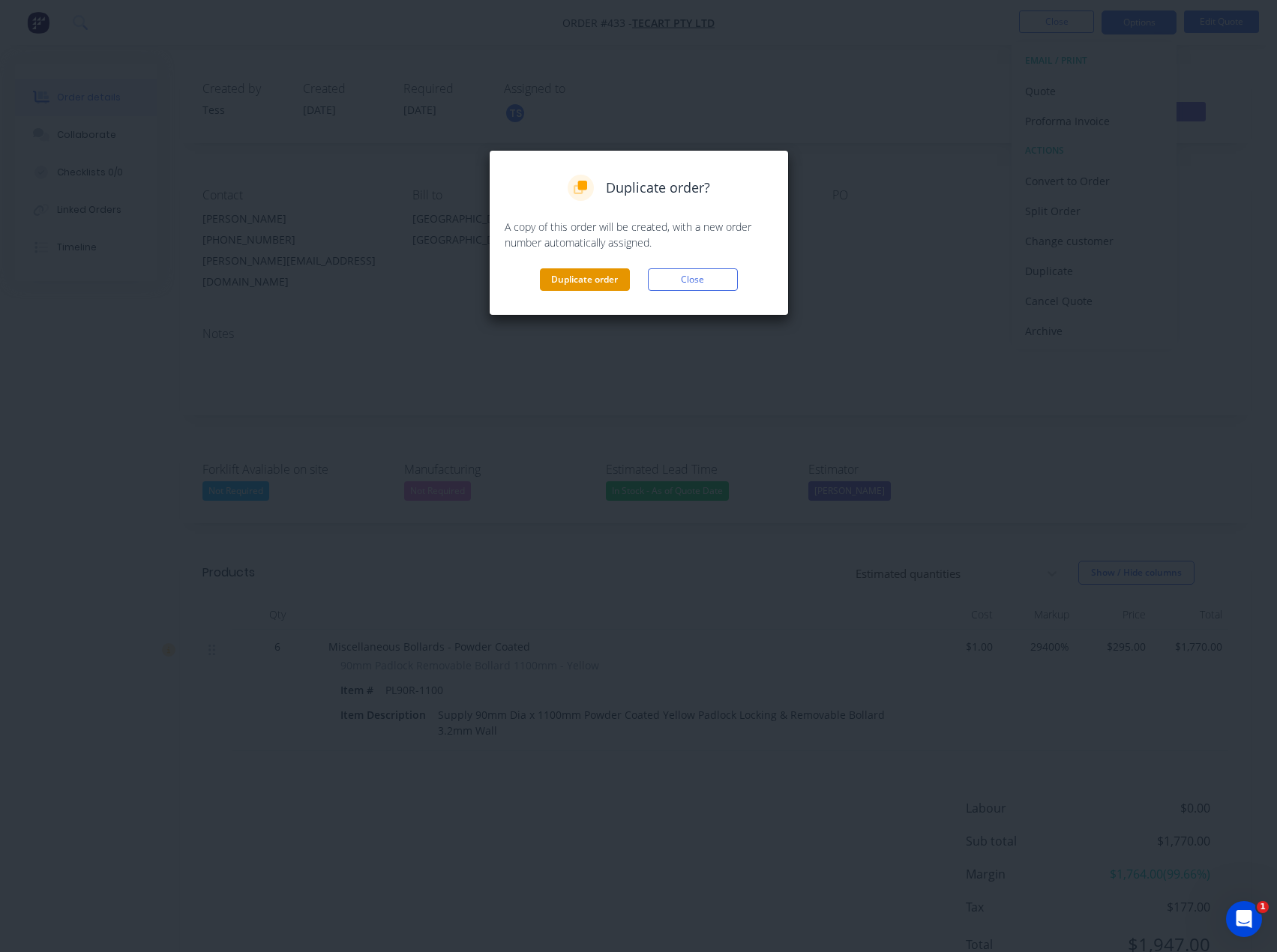
click at [579, 278] on button "Duplicate order" at bounding box center [585, 279] width 90 height 22
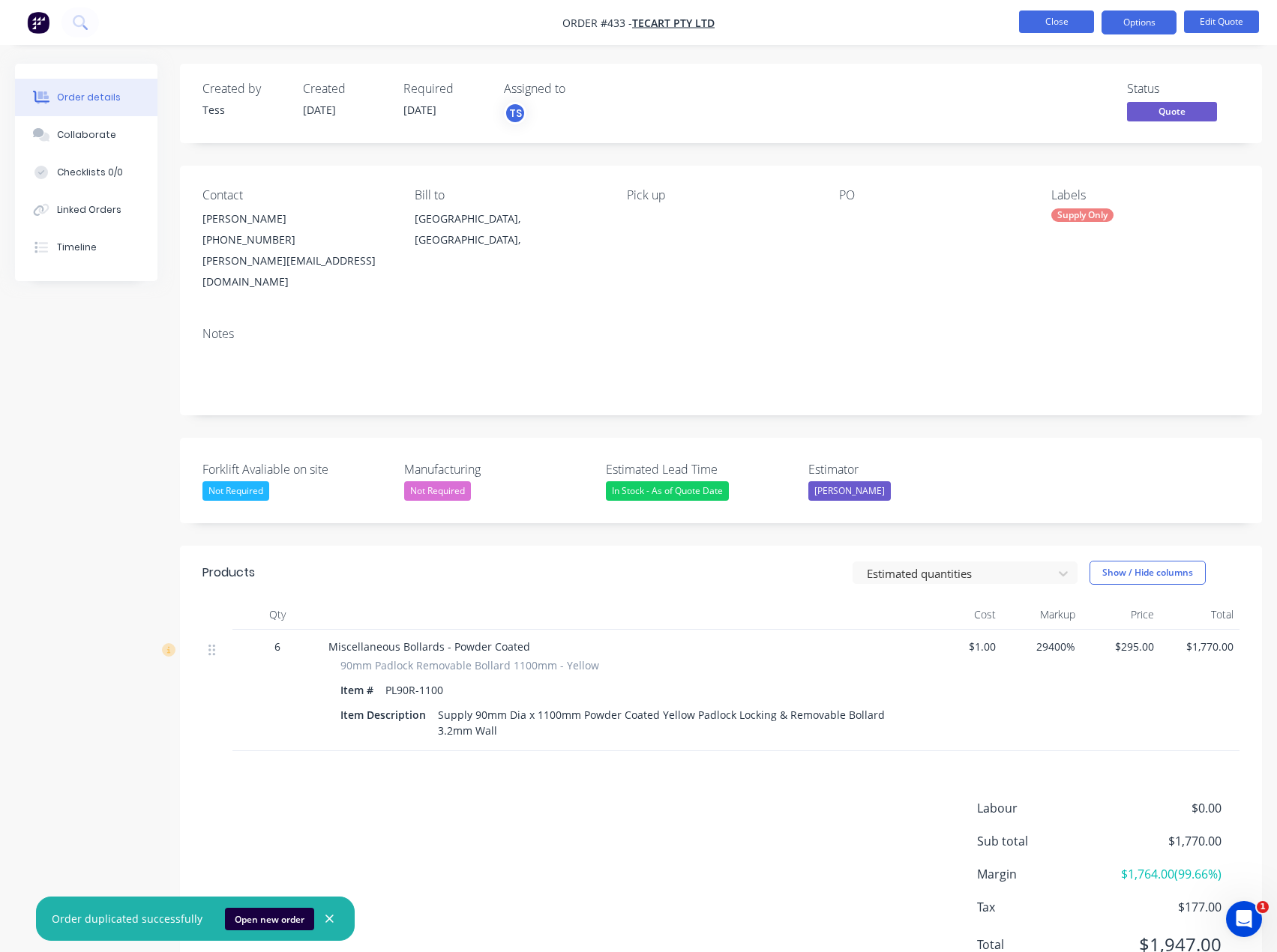
click at [1061, 21] on button "Close" at bounding box center [1057, 21] width 75 height 22
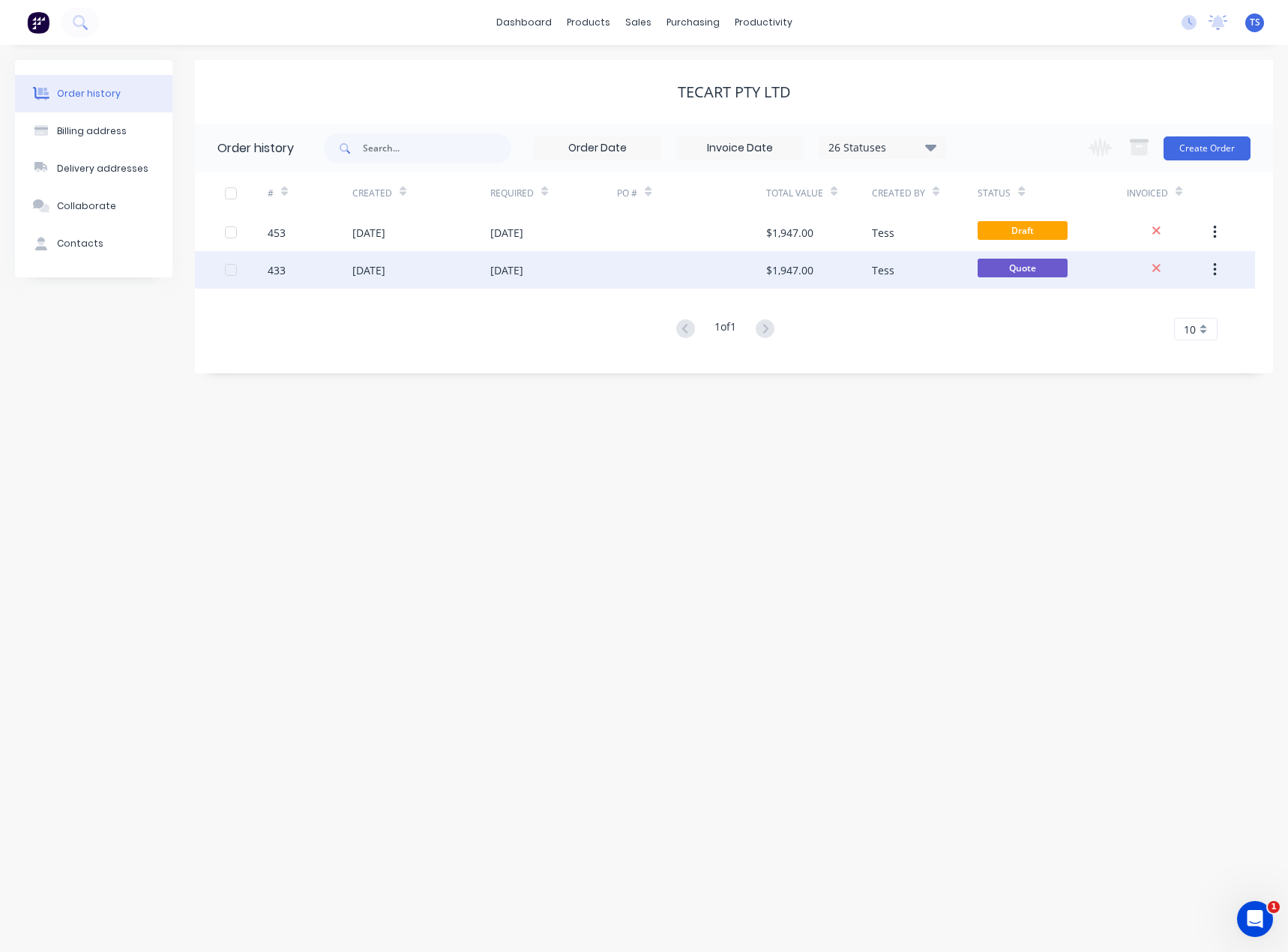
click at [596, 269] on div "[DATE]" at bounding box center [553, 269] width 128 height 37
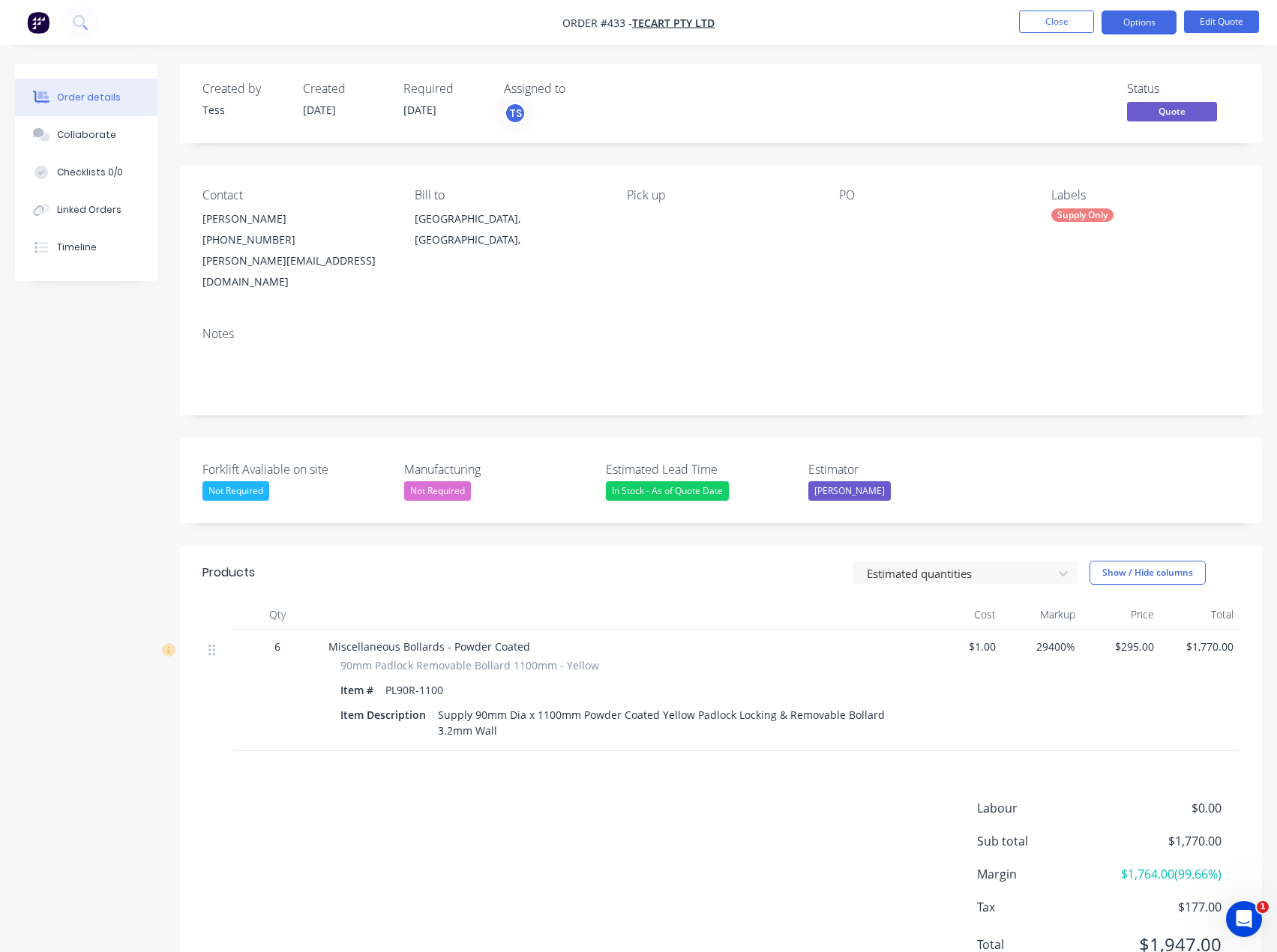
click at [857, 211] on div at bounding box center [933, 219] width 187 height 21
click at [1216, 18] on button "Edit Quote" at bounding box center [1221, 21] width 75 height 22
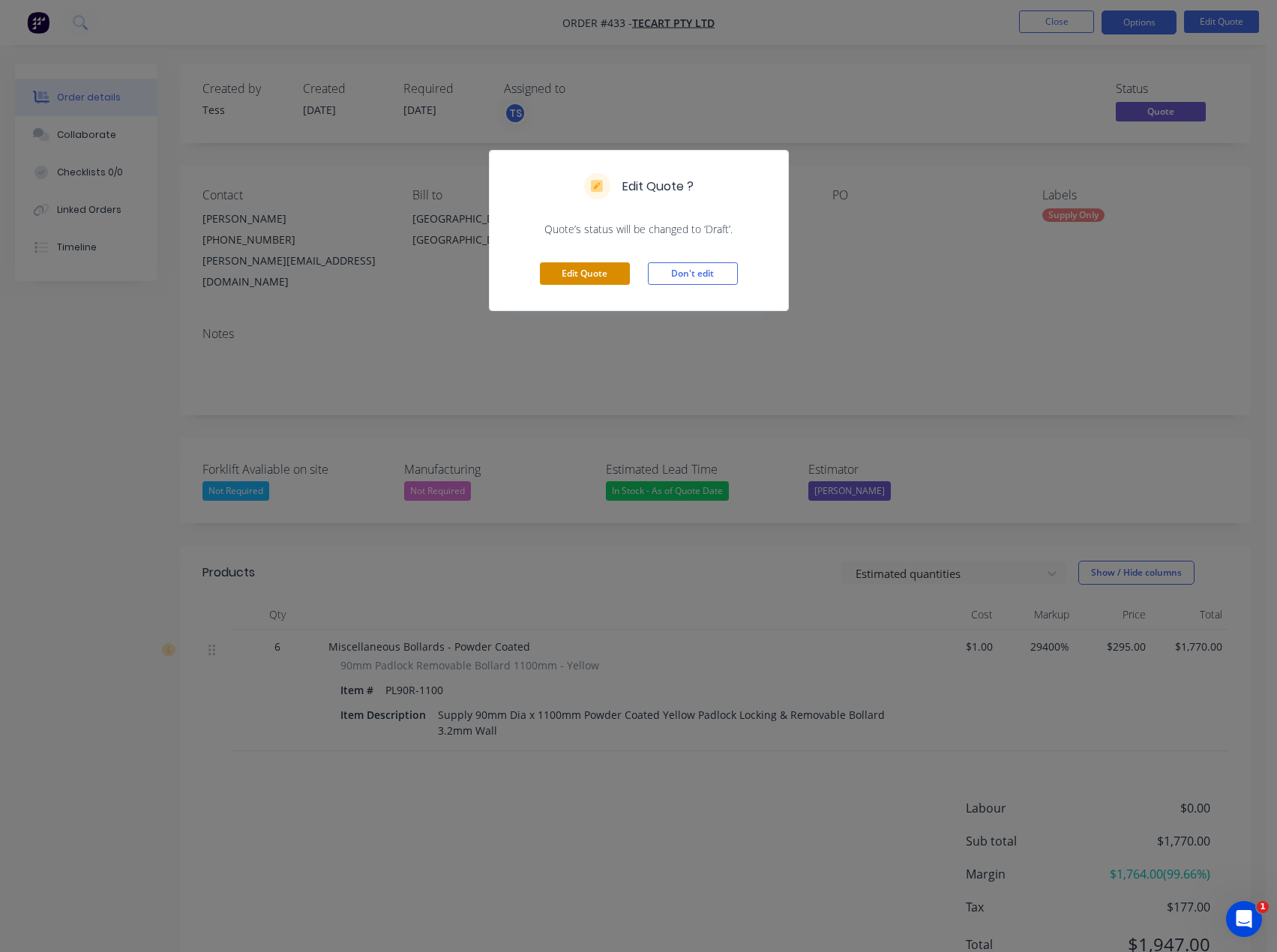
click at [596, 274] on button "Edit Quote" at bounding box center [585, 273] width 90 height 22
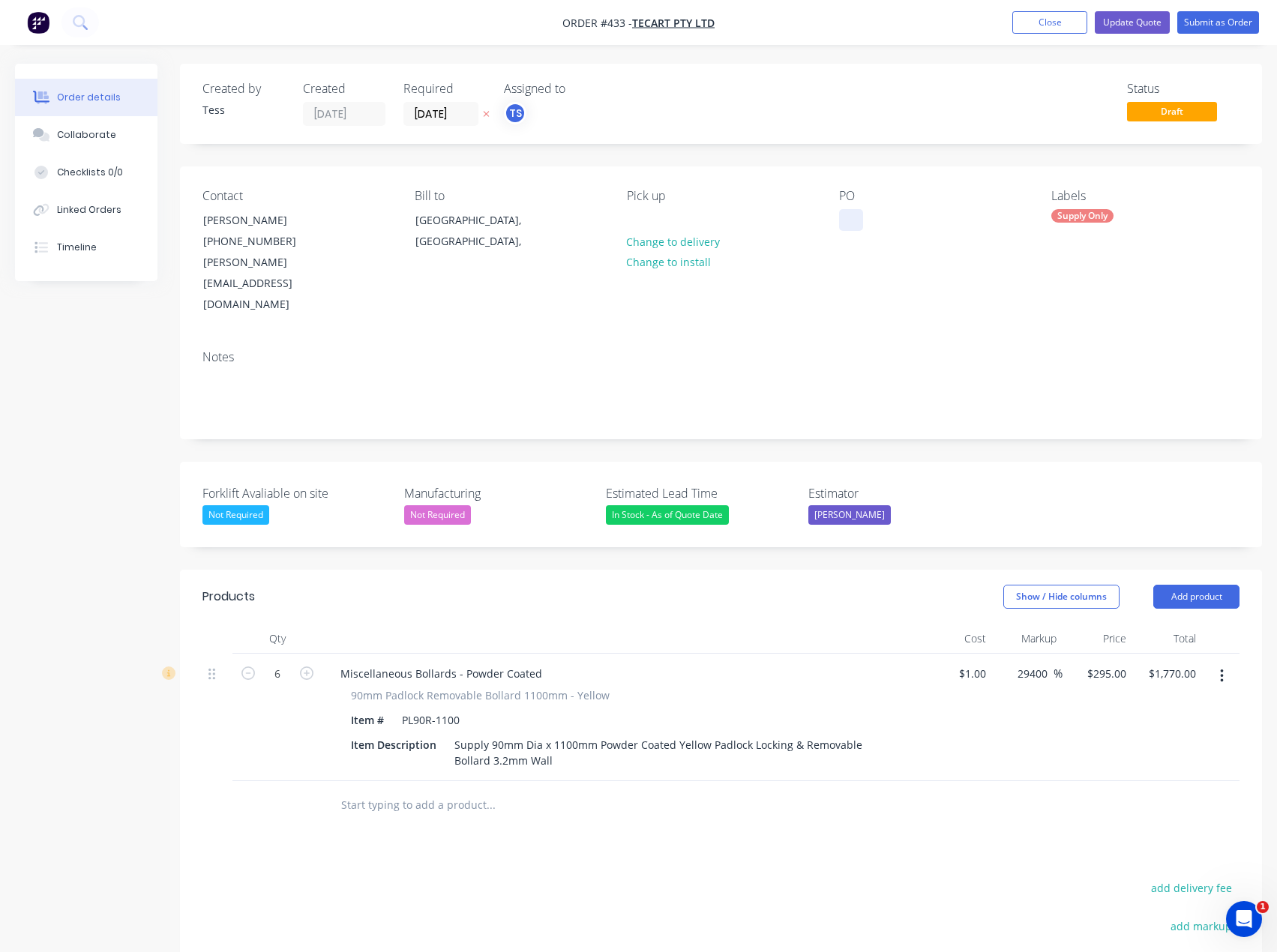
click at [857, 211] on div at bounding box center [850, 219] width 24 height 21
click at [867, 338] on div "Notes" at bounding box center [721, 388] width 1082 height 101
click at [1066, 26] on button "Close" at bounding box center [1049, 22] width 75 height 22
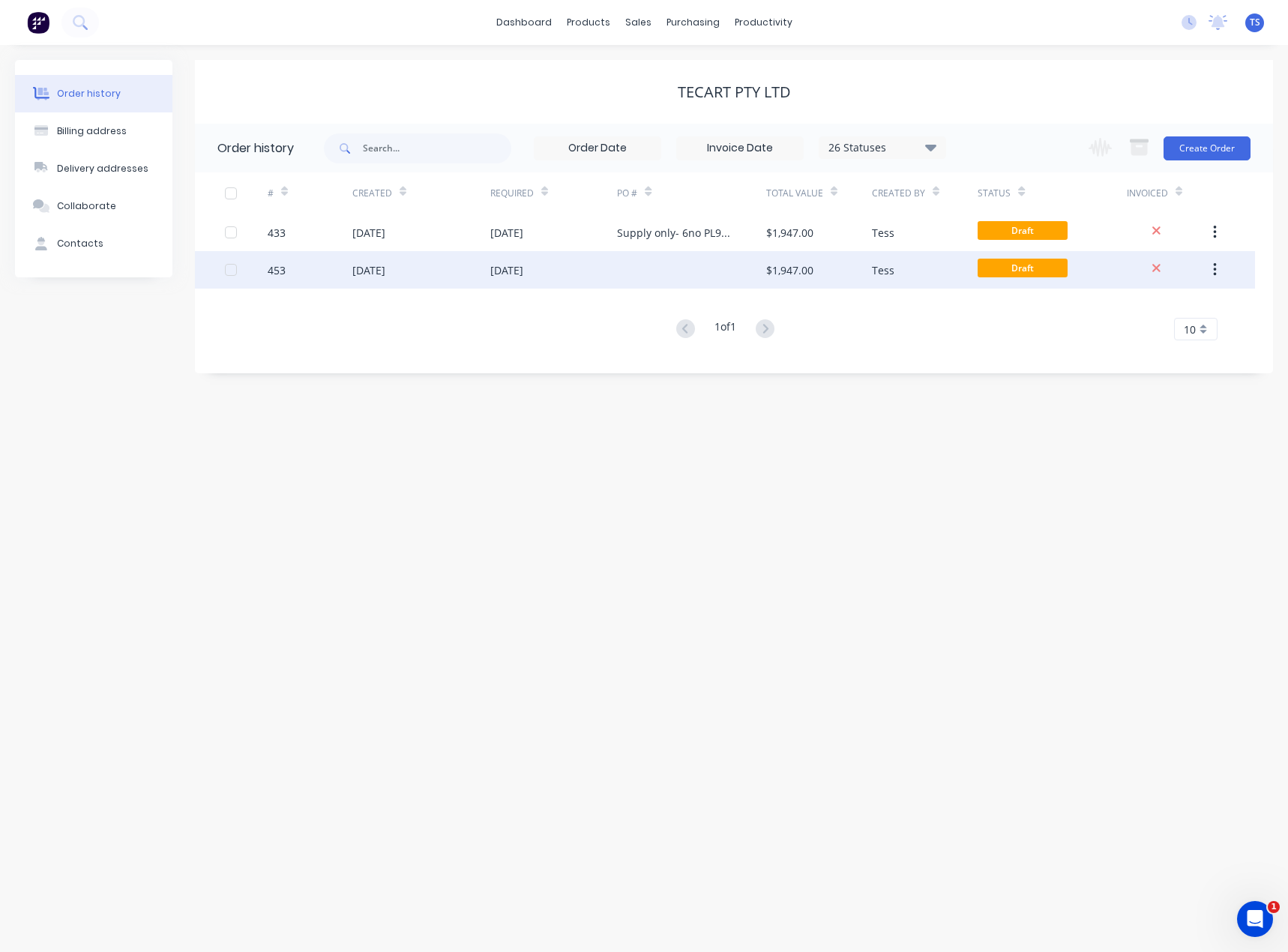
click at [659, 269] on div at bounding box center [691, 269] width 148 height 37
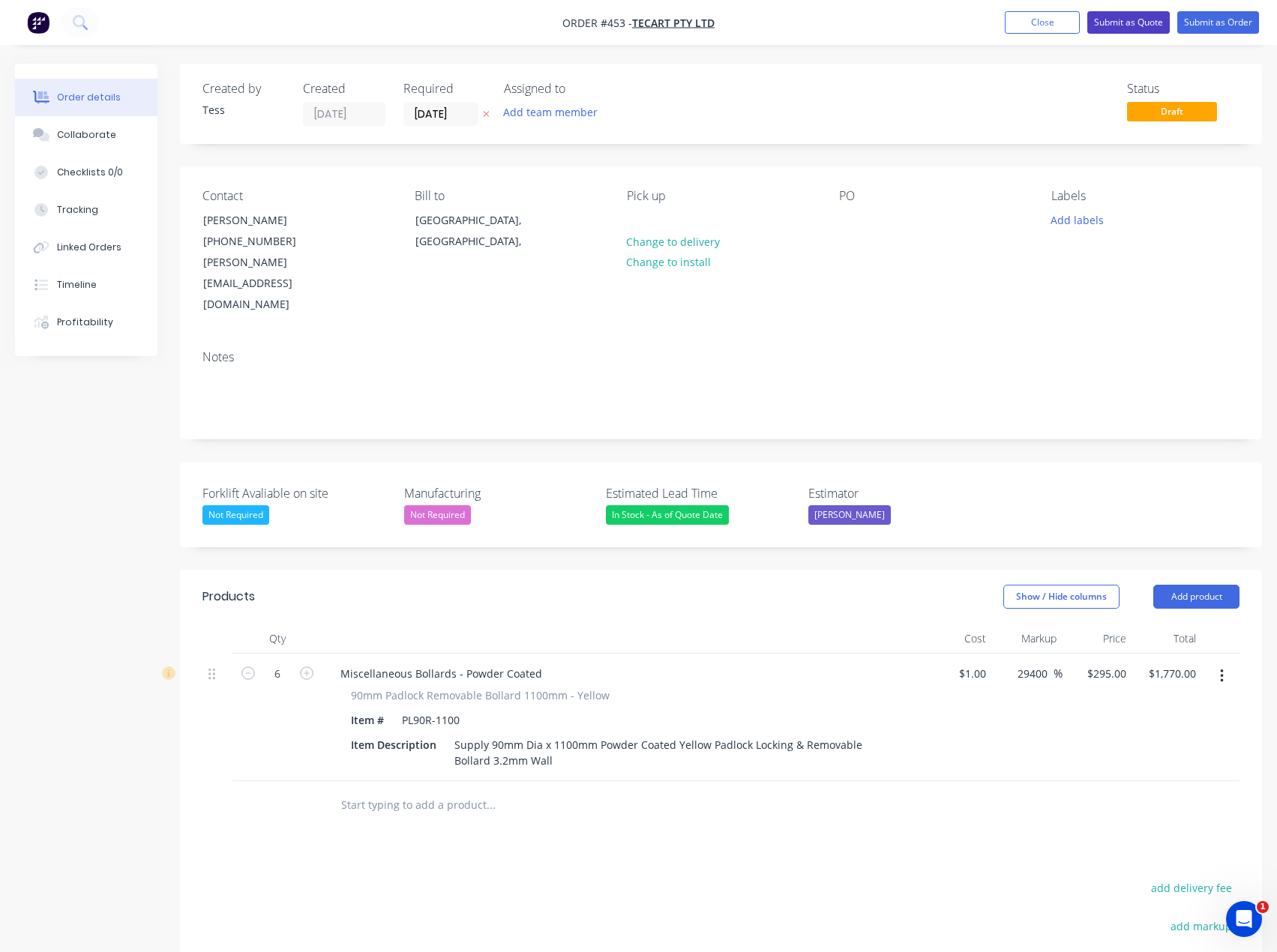
click at [1130, 21] on button "Submit as Quote" at bounding box center [1128, 22] width 82 height 22
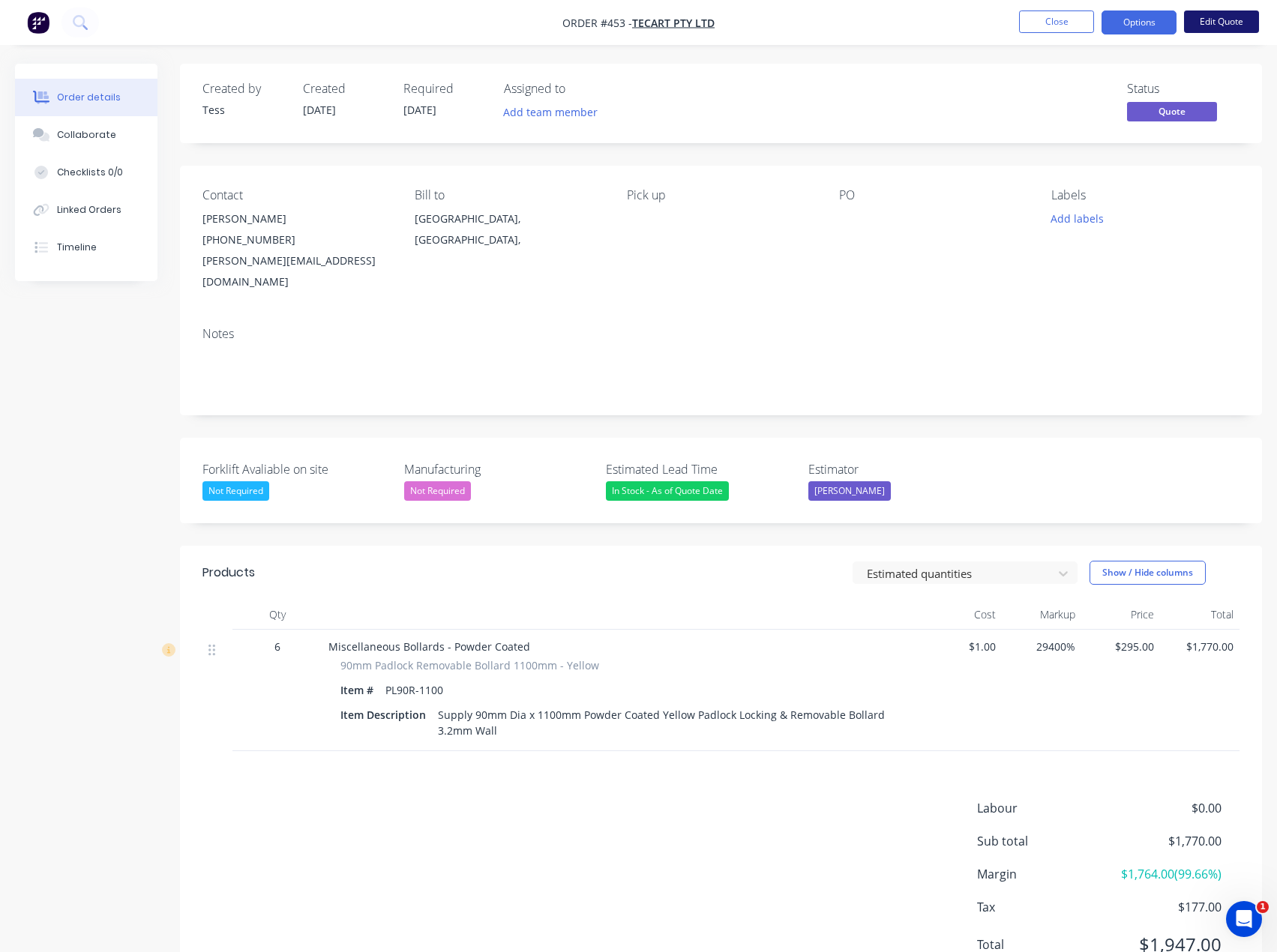
click at [1230, 21] on button "Edit Quote" at bounding box center [1221, 21] width 75 height 22
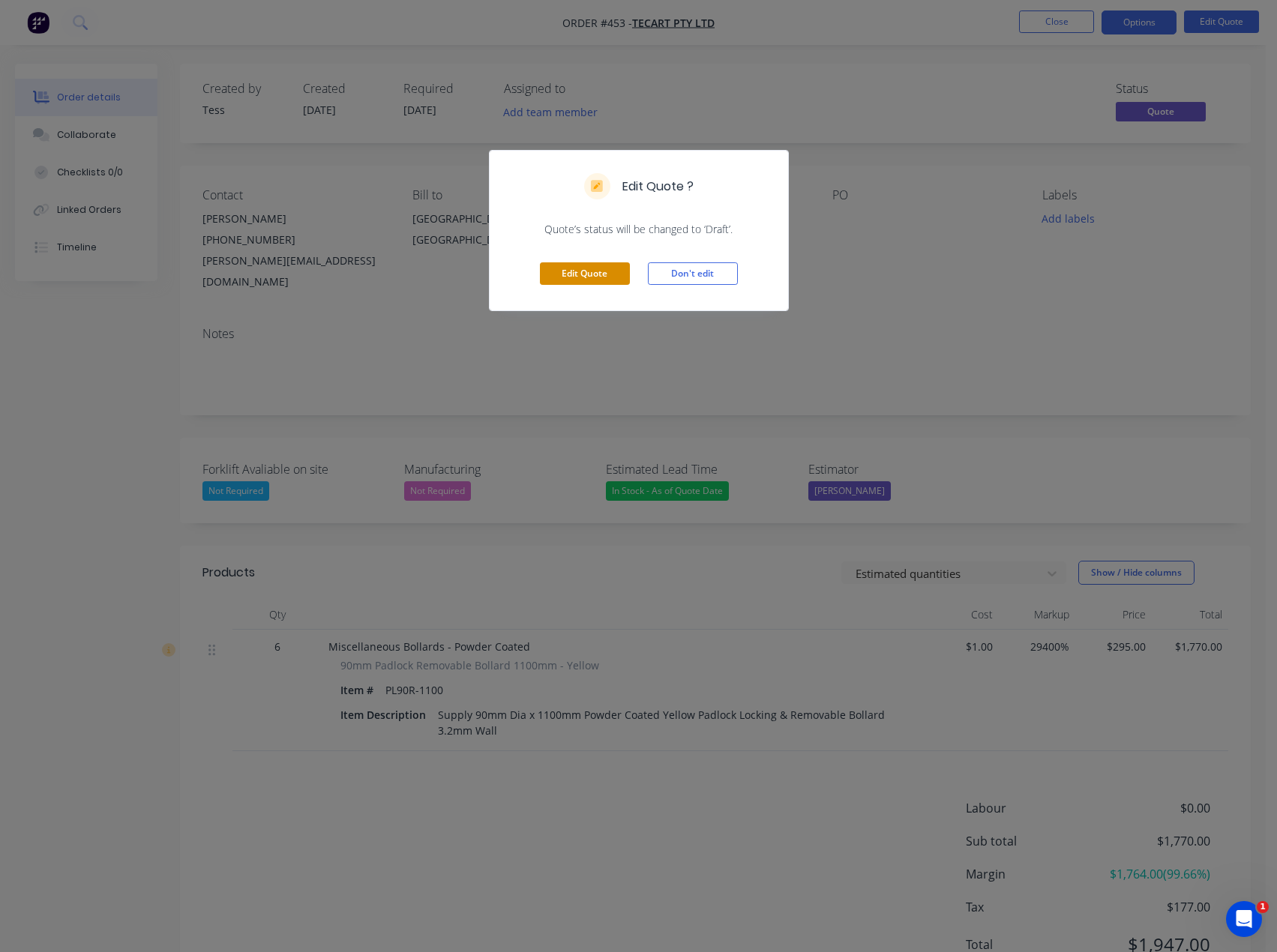
click at [580, 271] on button "Edit Quote" at bounding box center [585, 273] width 90 height 22
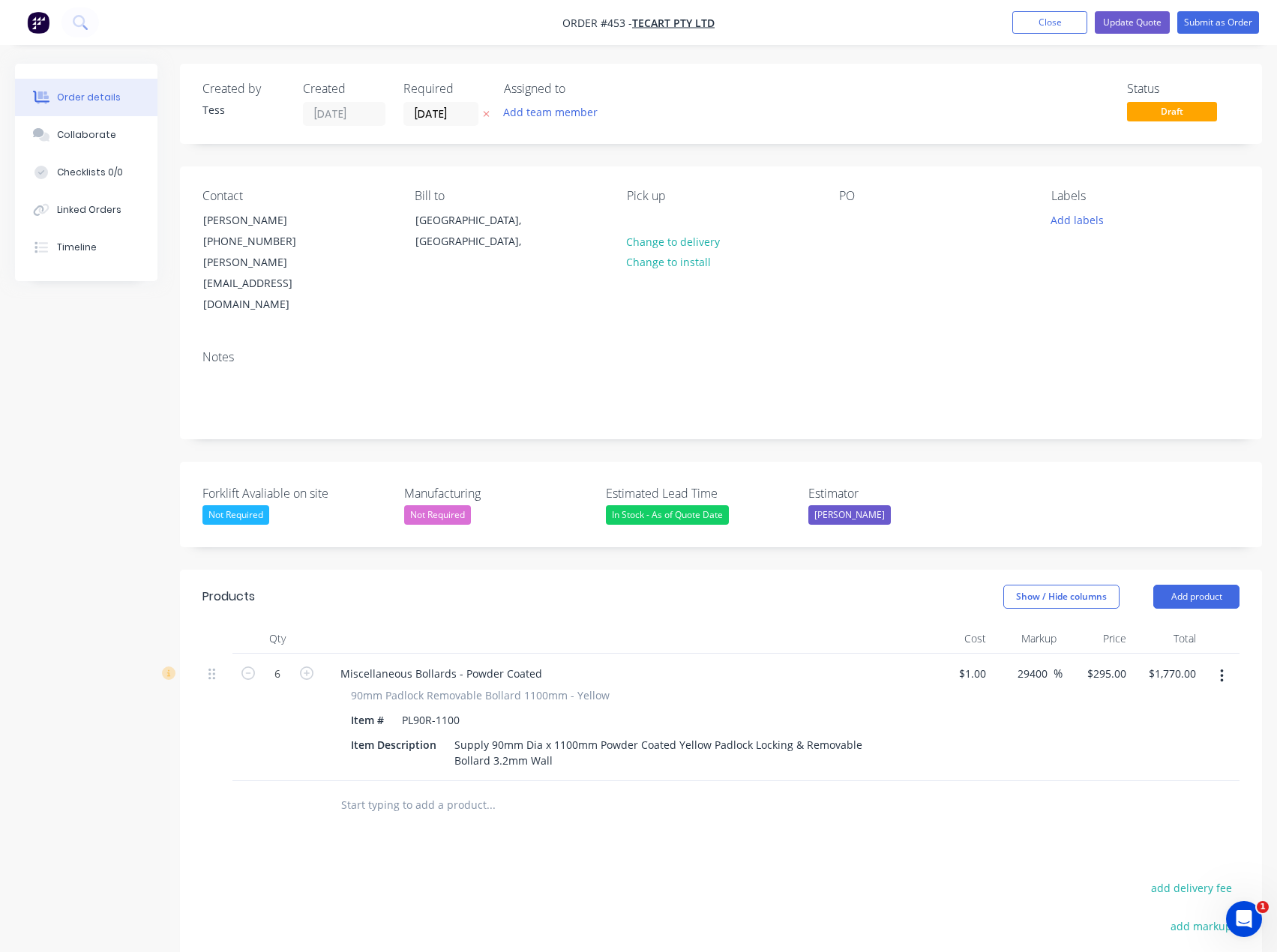
click at [1220, 667] on icon "button" at bounding box center [1222, 675] width 4 height 16
click at [1127, 794] on div "Delete" at bounding box center [1167, 805] width 115 height 21
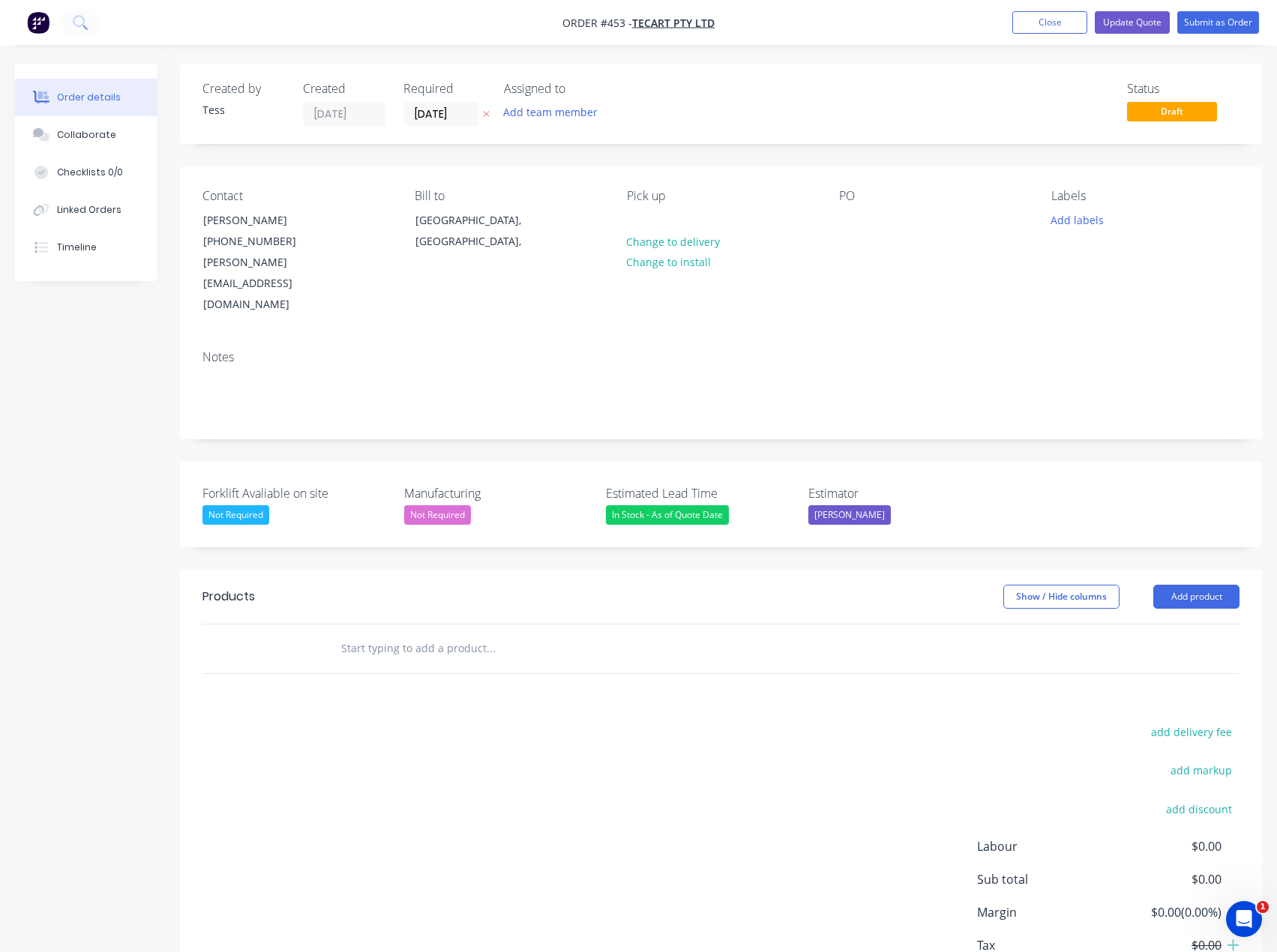
click at [410, 633] on input "text" at bounding box center [490, 649] width 300 height 30
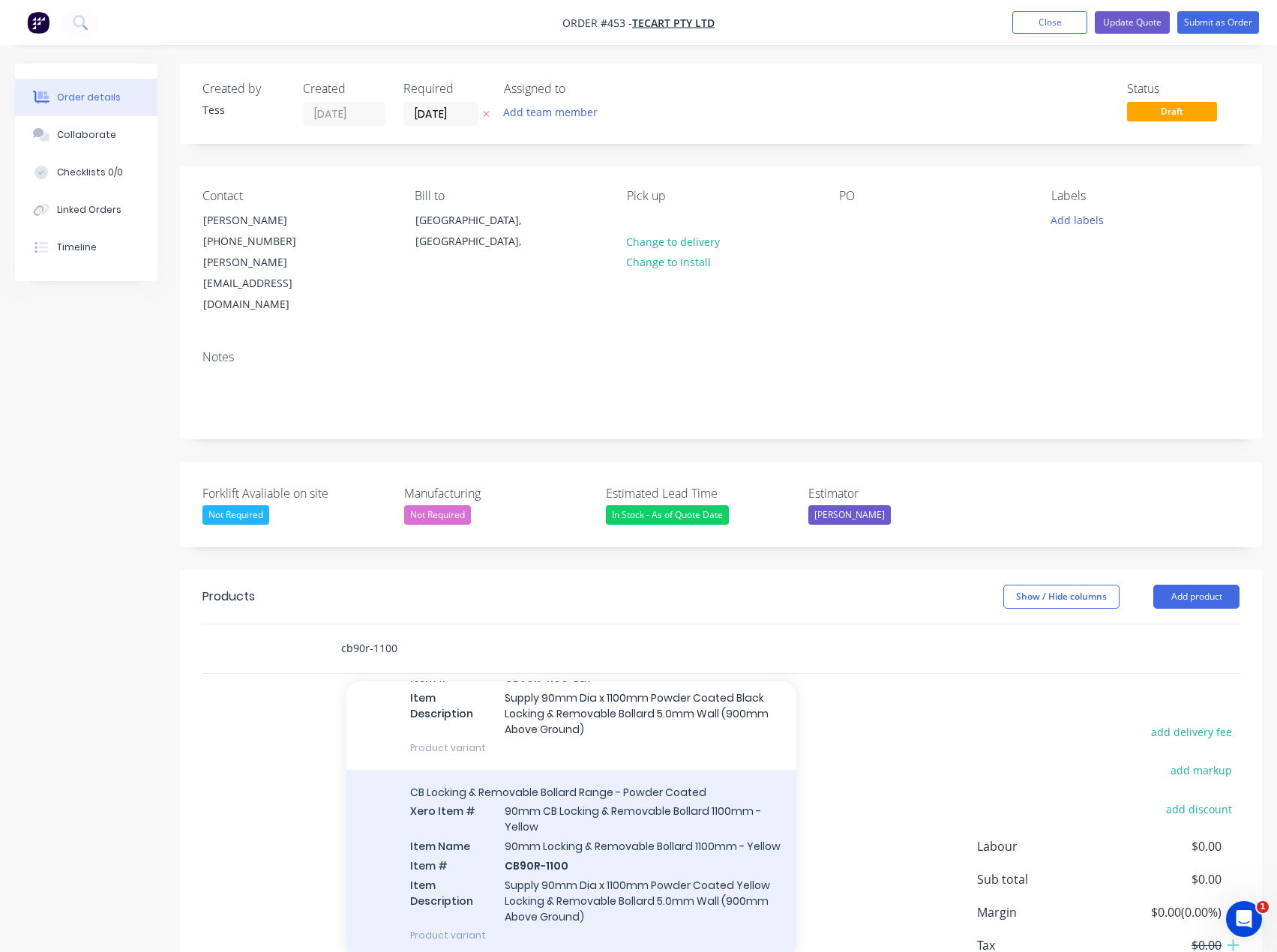
scroll to position [150, 0]
type input "cb90r-1100"
click at [535, 832] on div "CB Locking & Removable Bollard Range - Powder Coated Xero Item # 90mm CB Lockin…" at bounding box center [571, 860] width 450 height 187
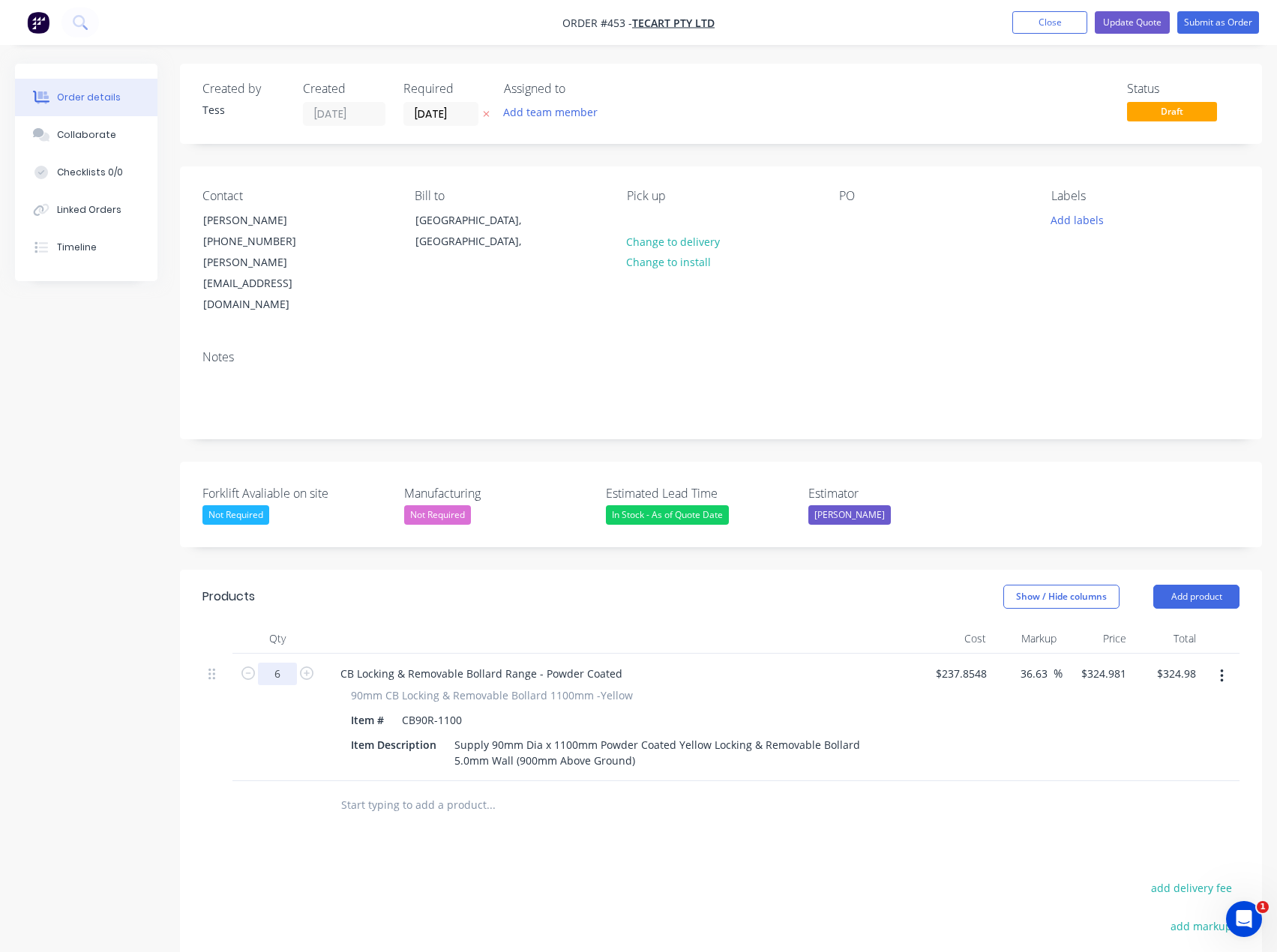
type input "6"
type input "$1,949.89"
click at [419, 816] on div "Products Show / Hide columns Add product Qty Cost Markup Price Total 6 CB Locki…" at bounding box center [721, 879] width 1082 height 620
click at [1085, 663] on div "324.981 $324.981" at bounding box center [1106, 674] width 53 height 21
click at [1099, 663] on input "324.981" at bounding box center [1108, 674] width 46 height 21
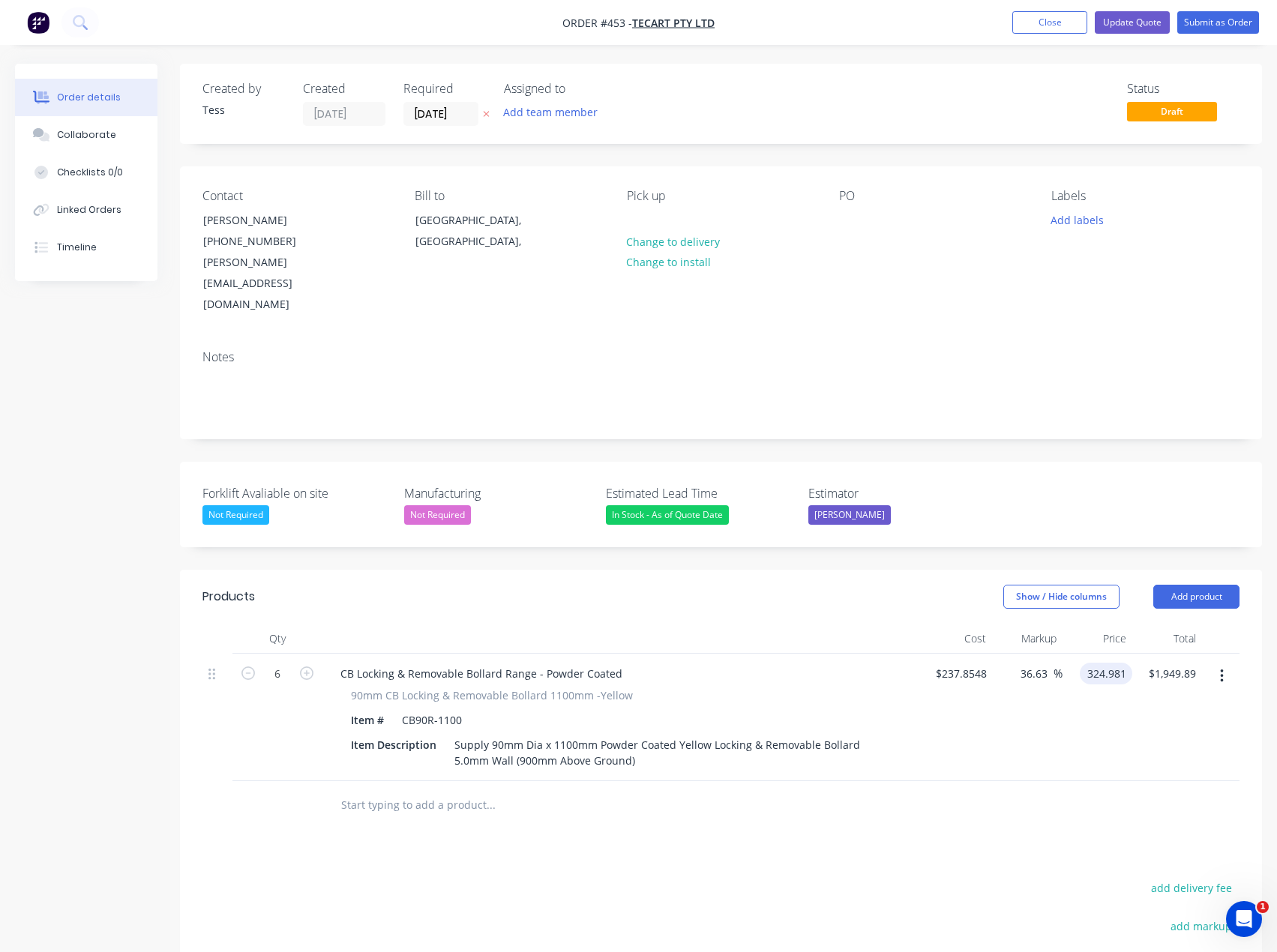
click at [1099, 663] on input "324.981" at bounding box center [1108, 674] width 46 height 21
type input "325"
type input "36.64"
type input "$325.00"
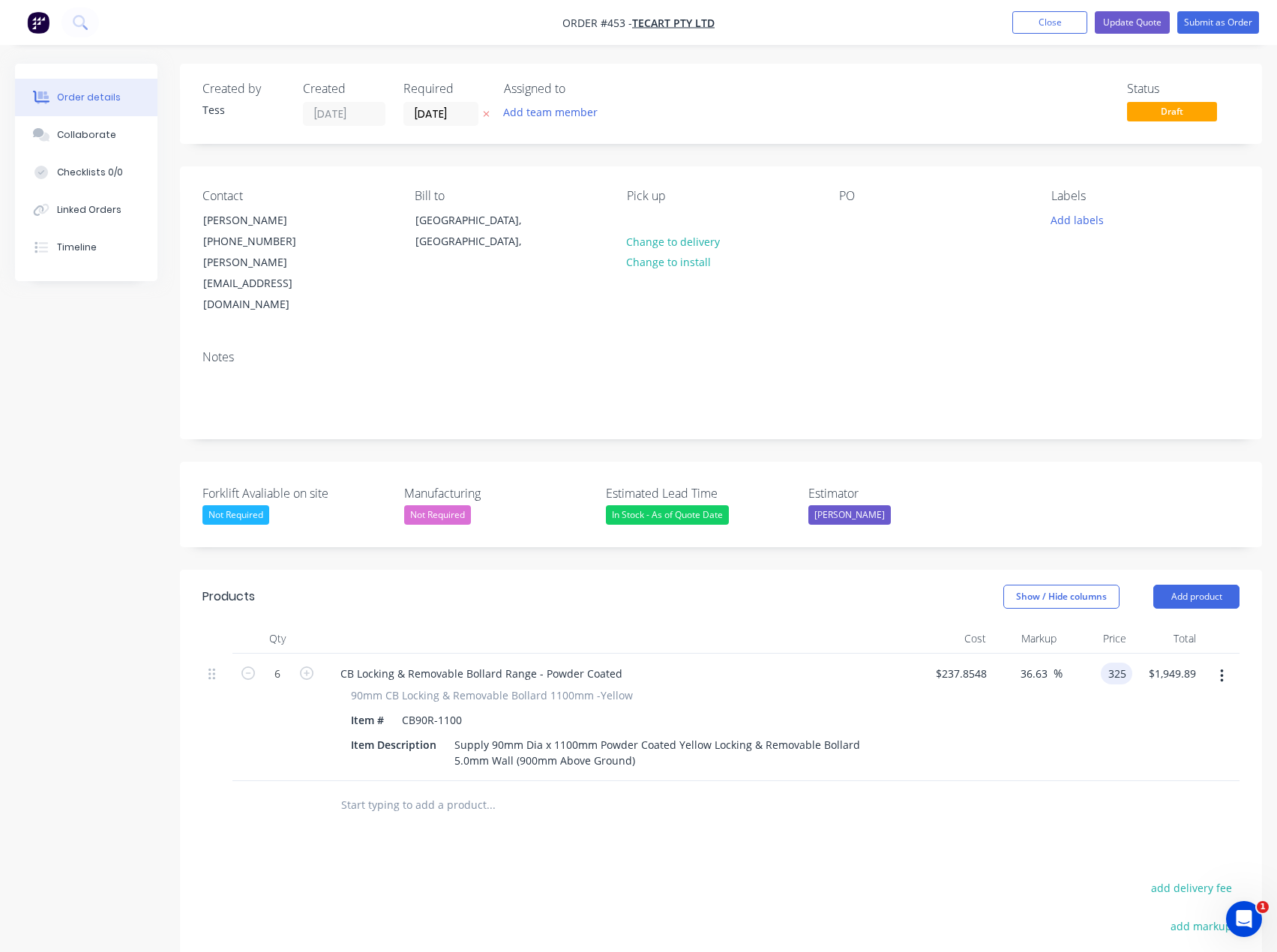
type input "$1,950.00"
click at [833, 830] on div "Products Show / Hide columns Add product Qty Cost Markup Price Total 6 CB Locki…" at bounding box center [721, 879] width 1082 height 620
click at [379, 790] on input "text" at bounding box center [490, 805] width 300 height 30
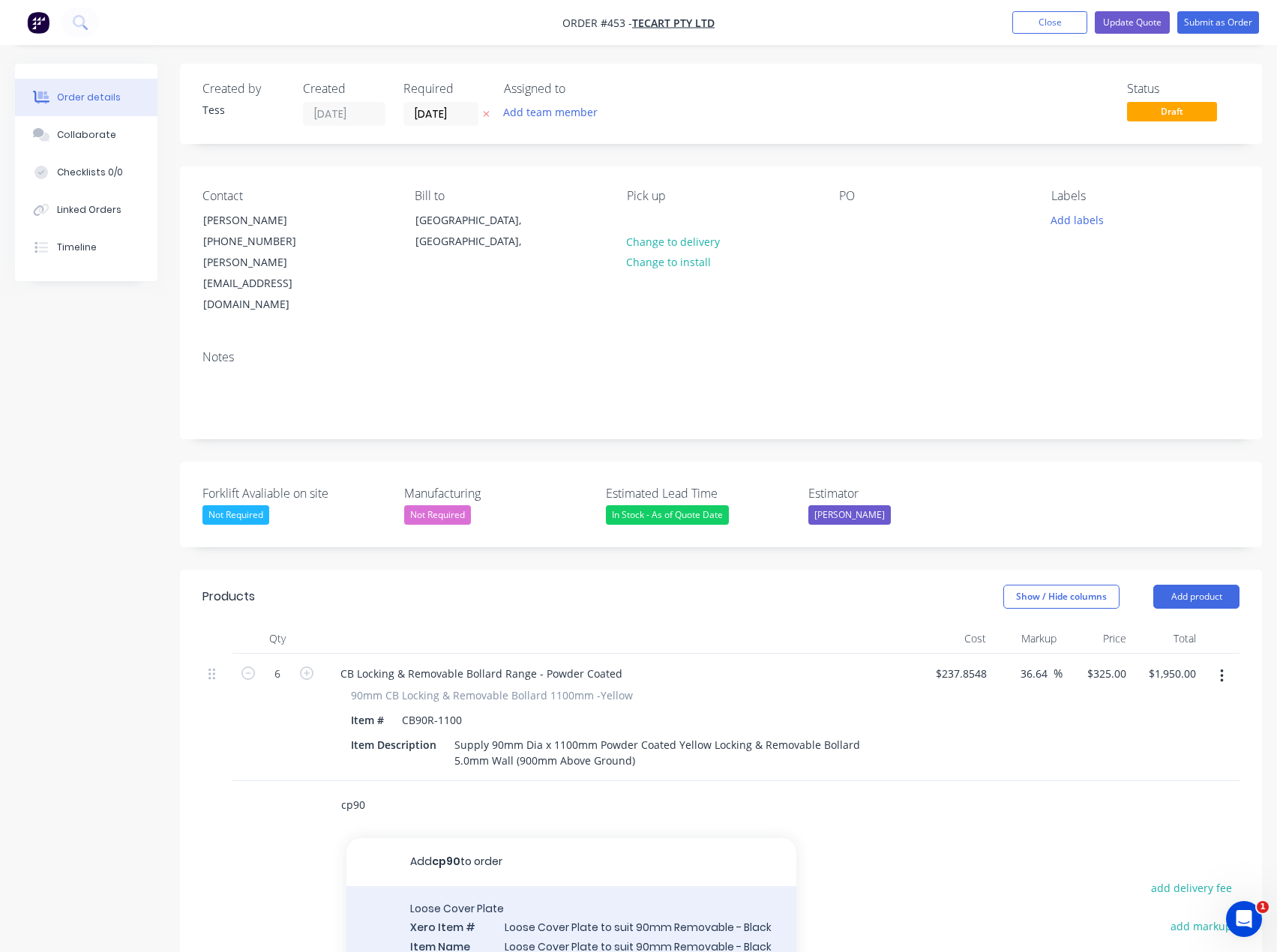
type input "cp90"
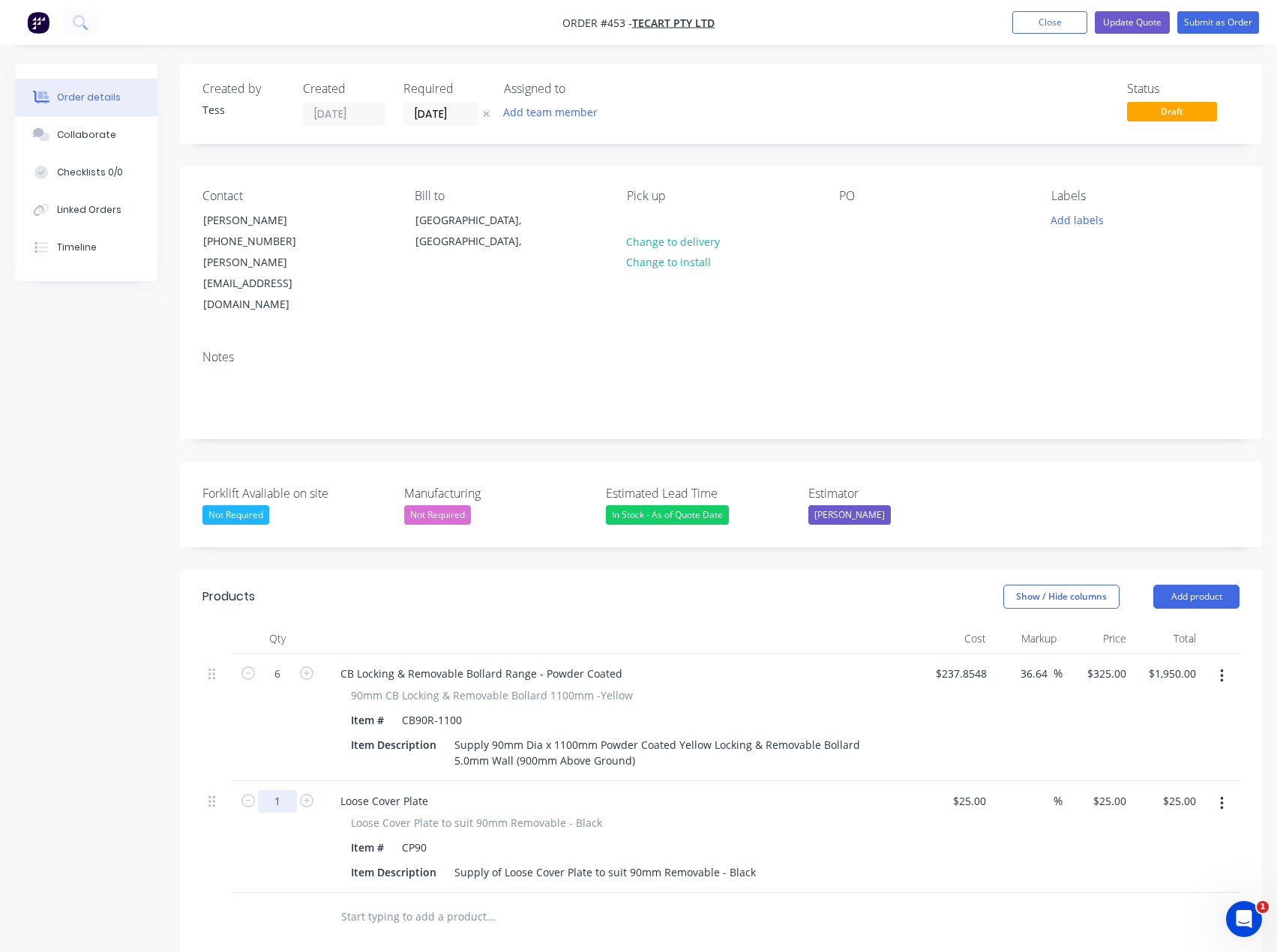
click at [277, 790] on input "1" at bounding box center [278, 800] width 39 height 22
type input "6"
type input "$150.00"
click at [493, 892] on div at bounding box center [592, 916] width 540 height 49
click at [421, 902] on input "text" at bounding box center [490, 917] width 300 height 30
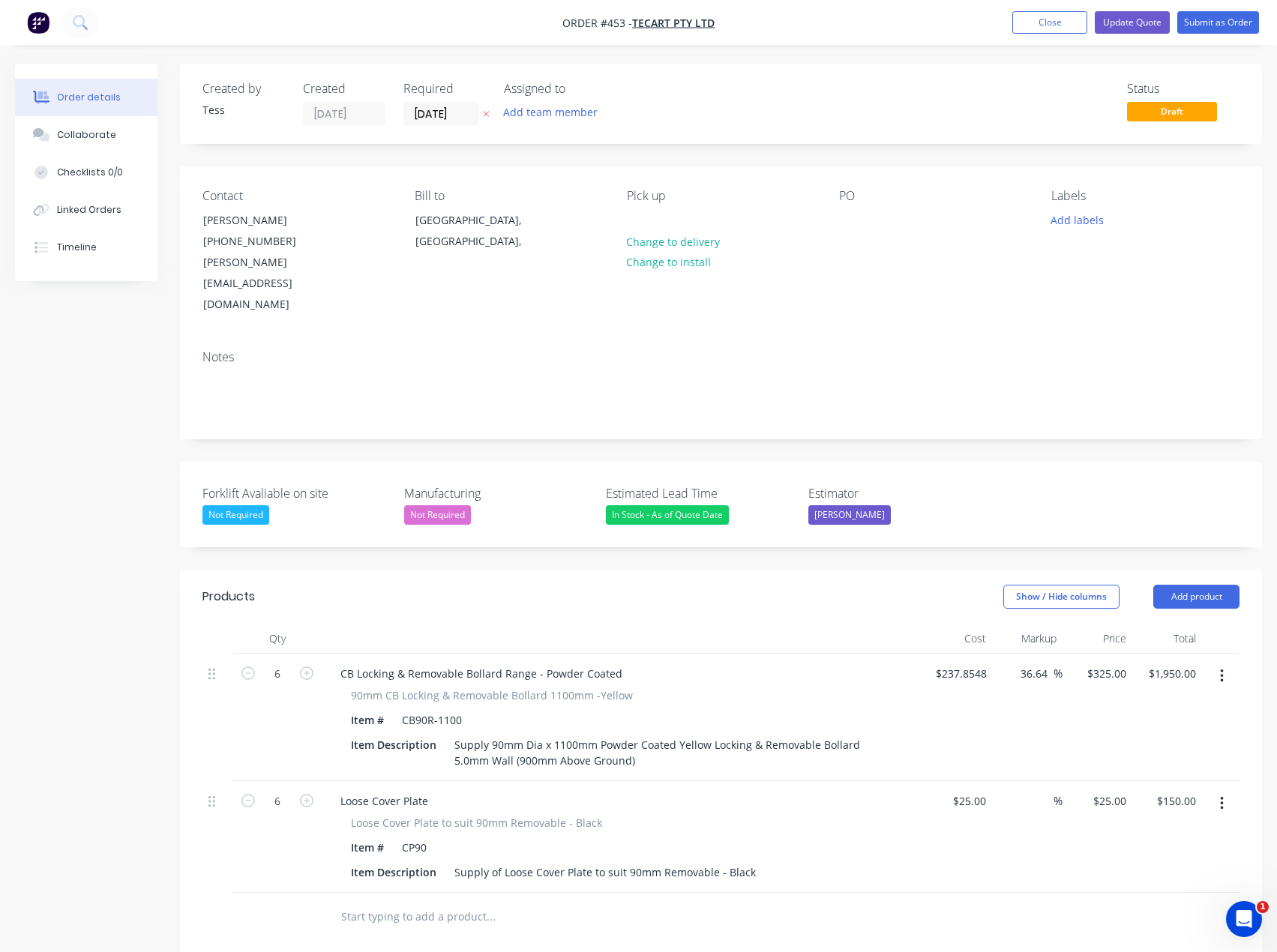
type input "3"
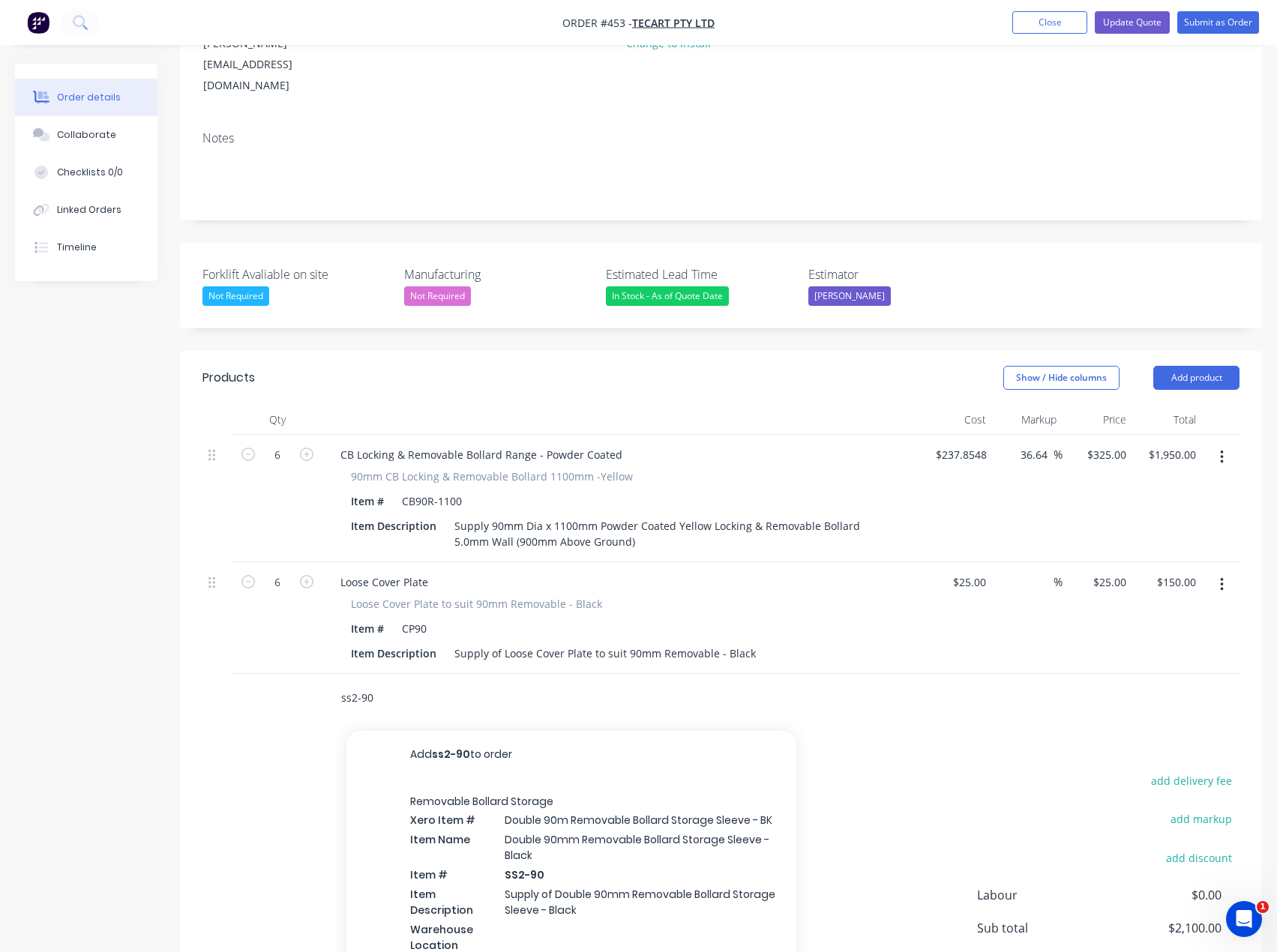
scroll to position [225, 0]
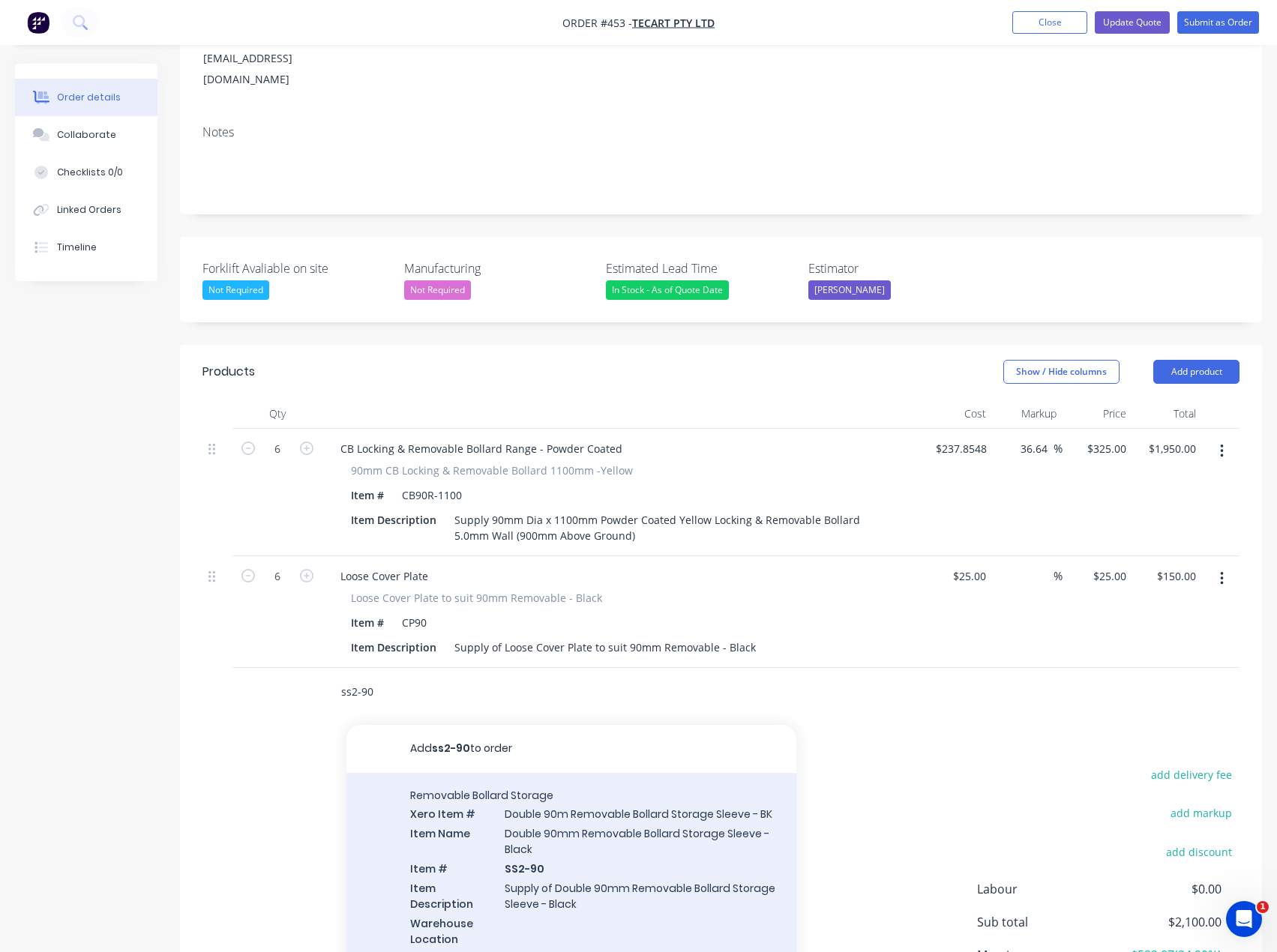
type input "ss2-90"
click at [564, 818] on div "Removable Bollard Storage Xero Item # Double 90m Removable Bollard Storage Slee…" at bounding box center [571, 876] width 450 height 207
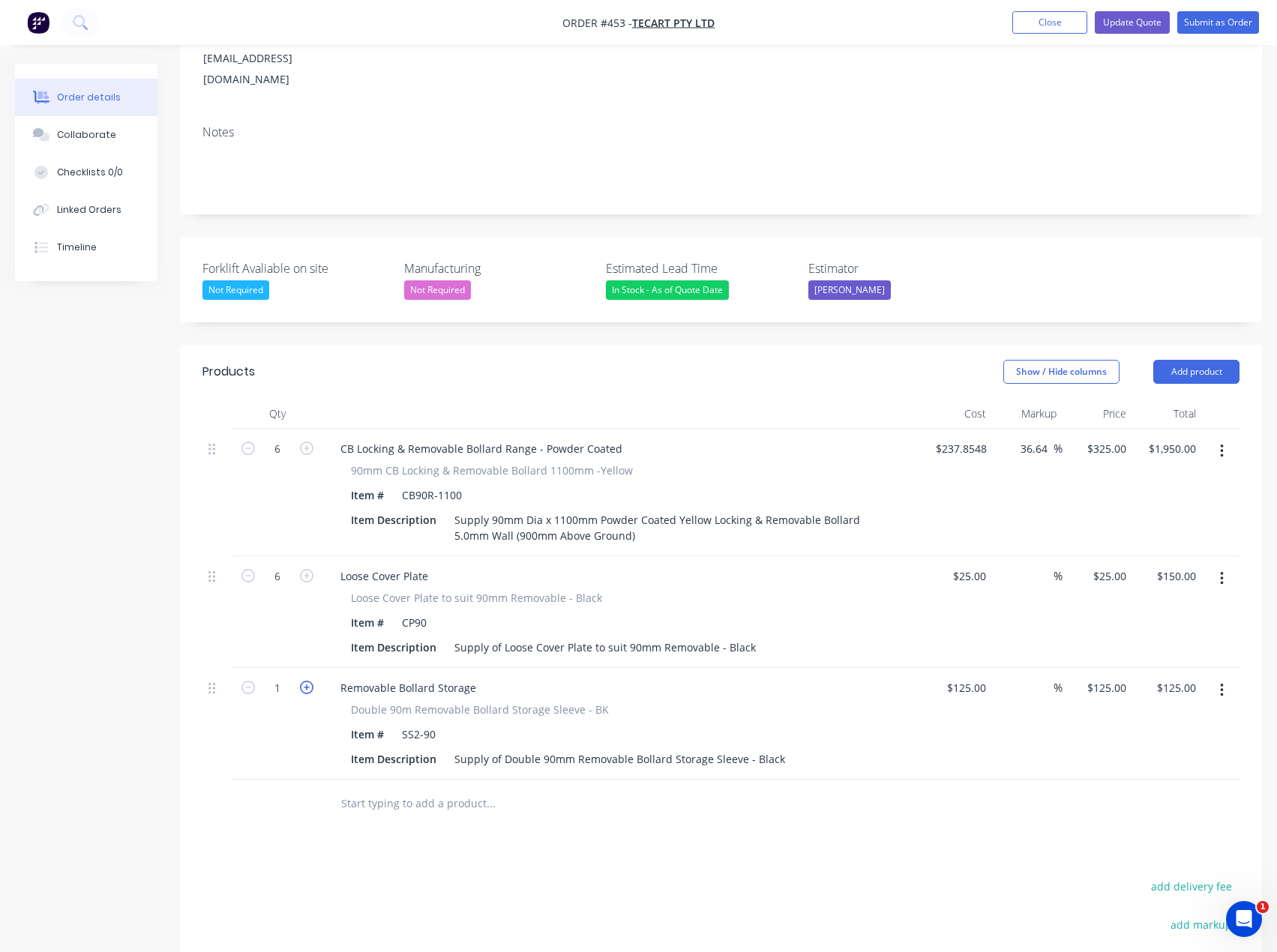
click at [310, 681] on icon "button" at bounding box center [306, 687] width 13 height 13
type input "2"
type input "$250.00"
click at [397, 789] on input "text" at bounding box center [490, 804] width 300 height 30
click at [1202, 360] on button "Add product" at bounding box center [1196, 371] width 87 height 24
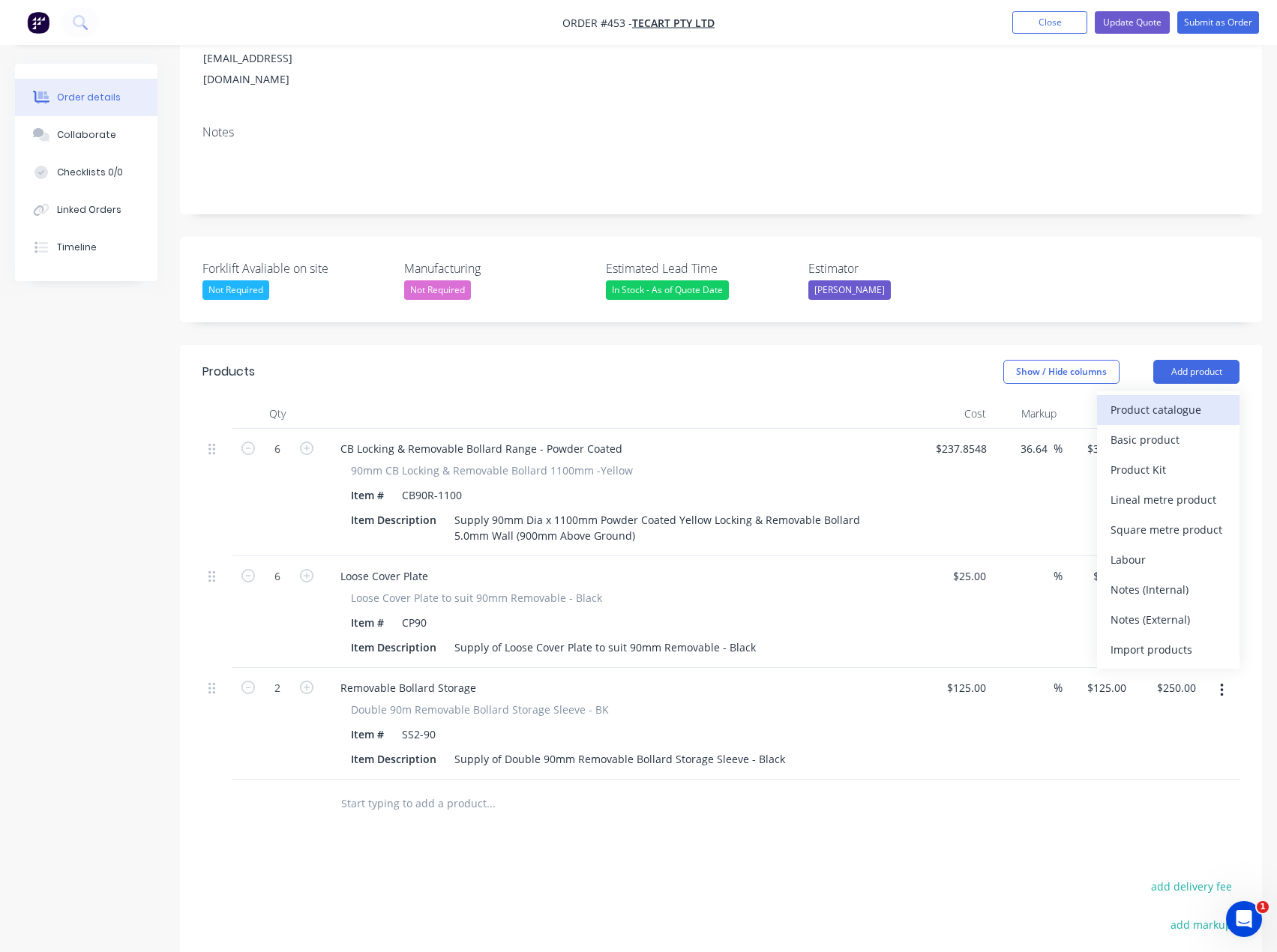
click at [1151, 399] on div "Product catalogue" at bounding box center [1167, 410] width 115 height 21
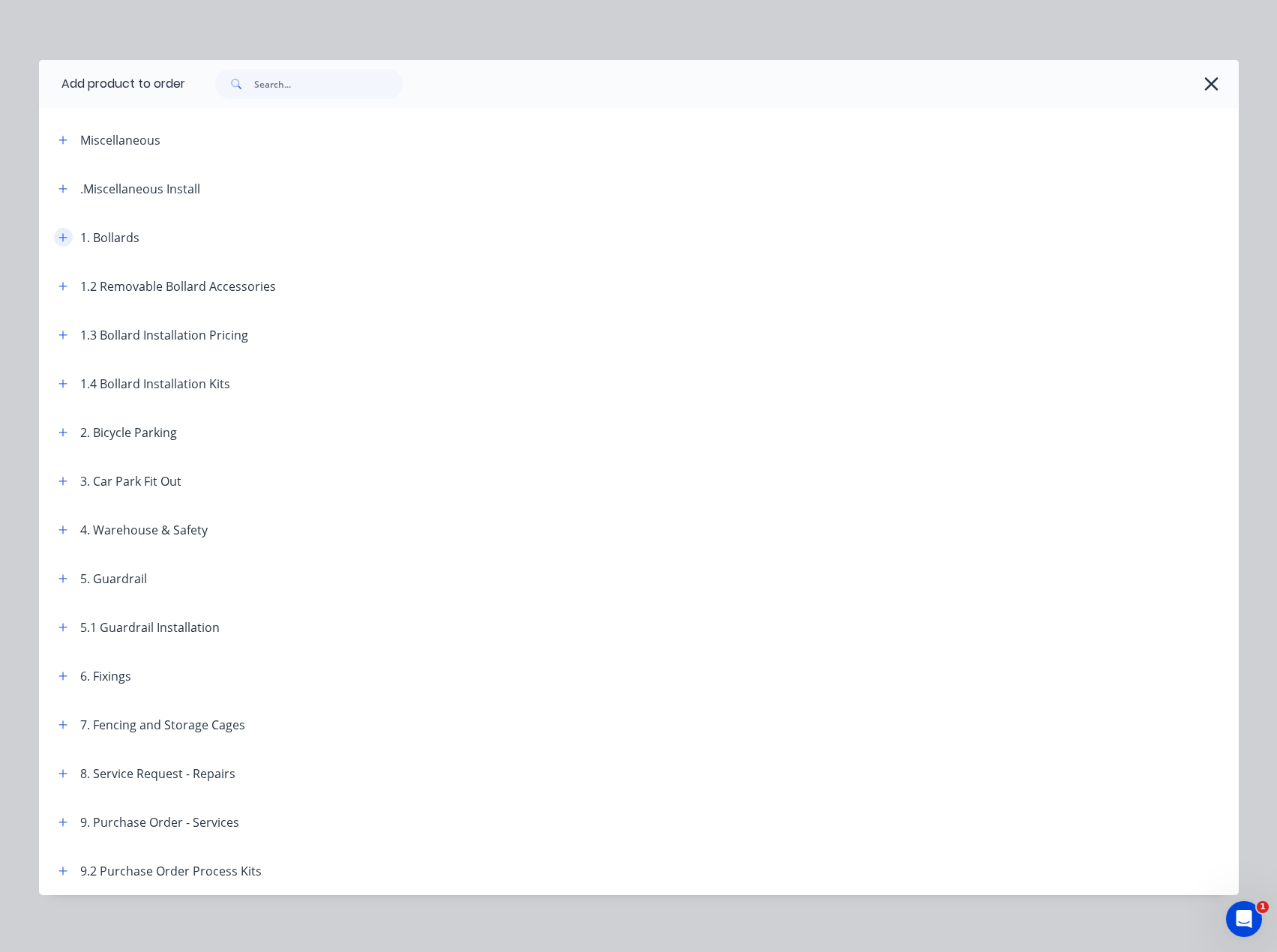
click at [54, 234] on button "button" at bounding box center [62, 236] width 19 height 19
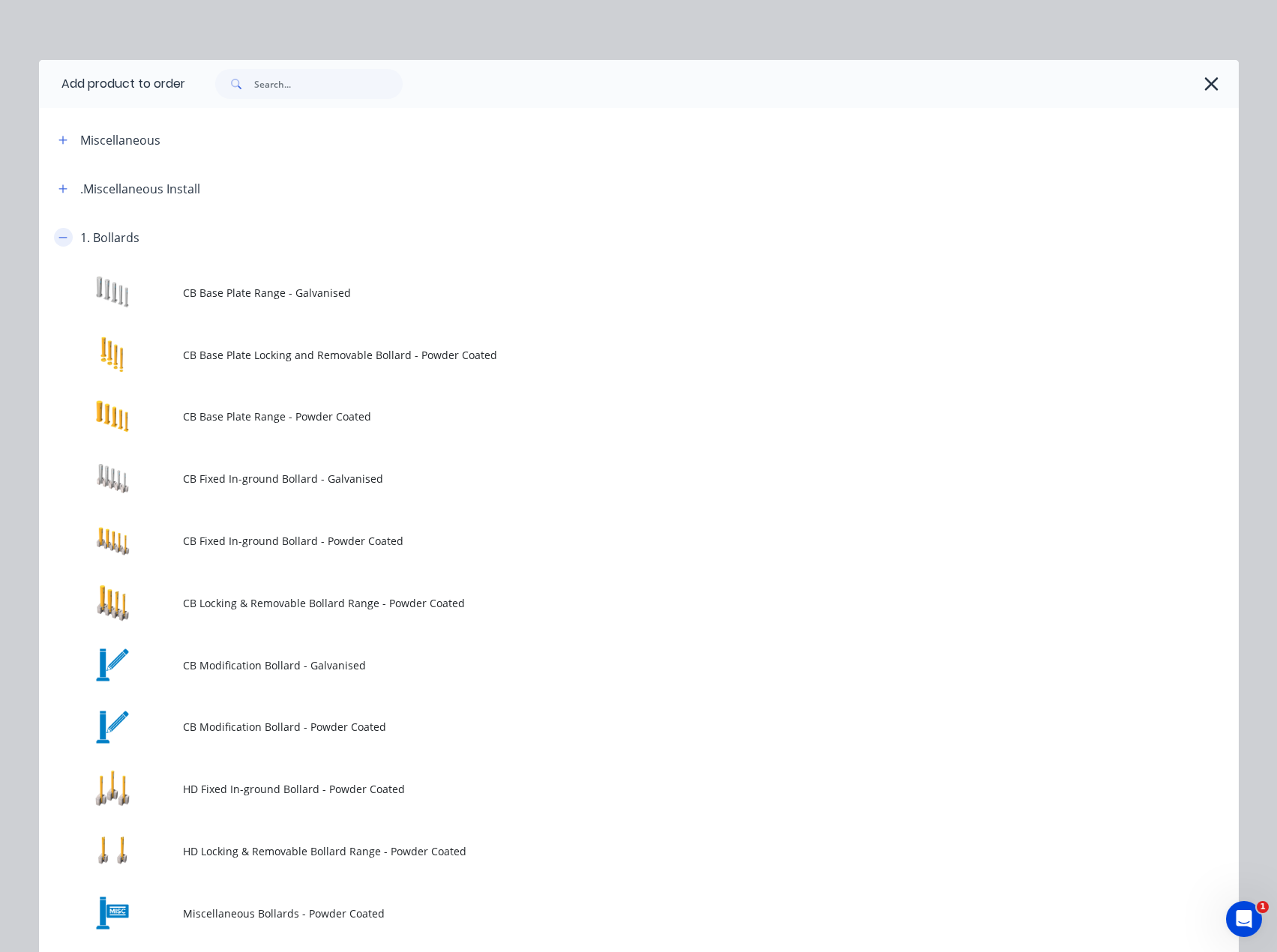
click at [59, 232] on icon "button" at bounding box center [63, 237] width 9 height 11
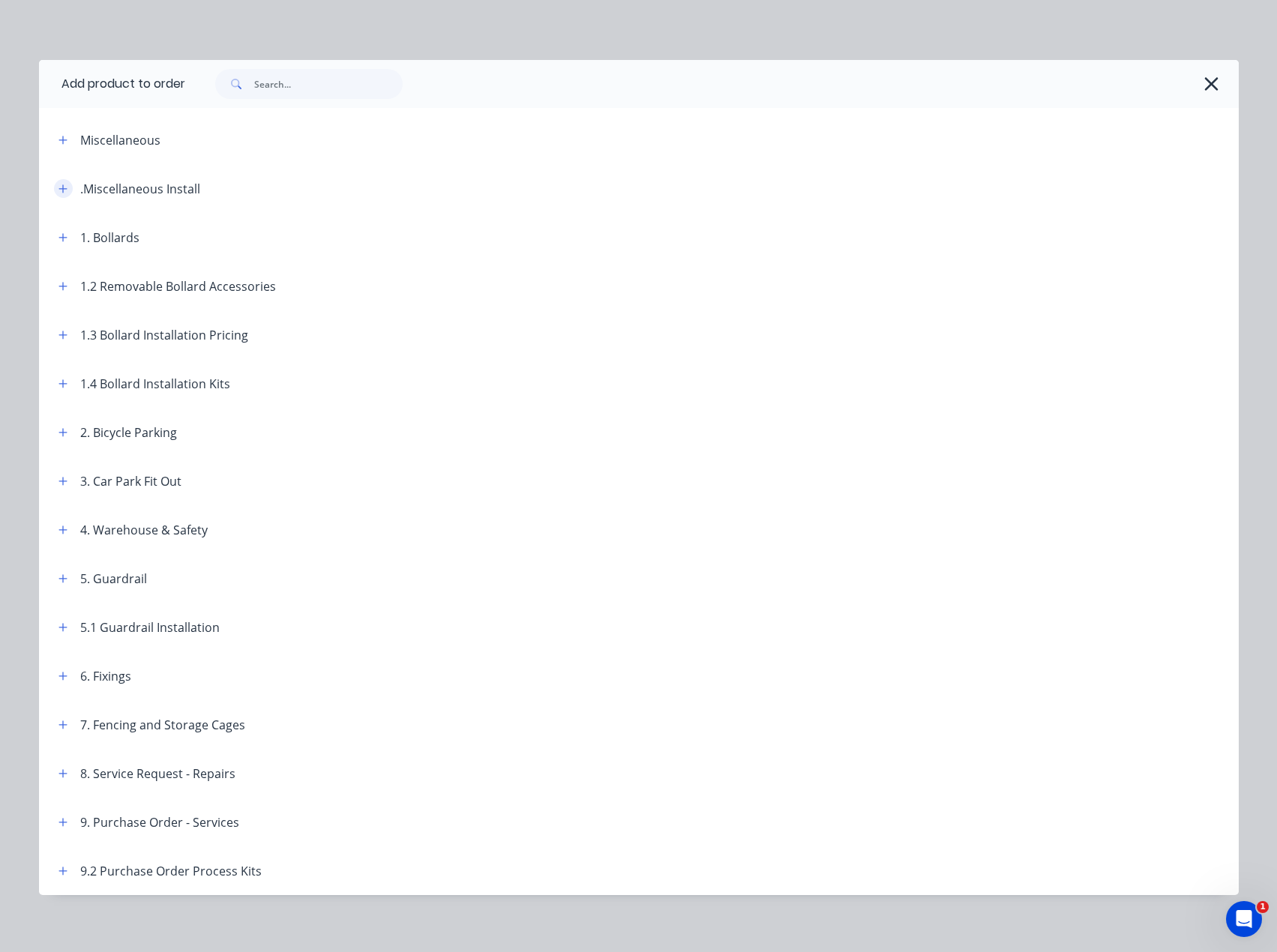
click at [61, 190] on icon "button" at bounding box center [63, 189] width 9 height 11
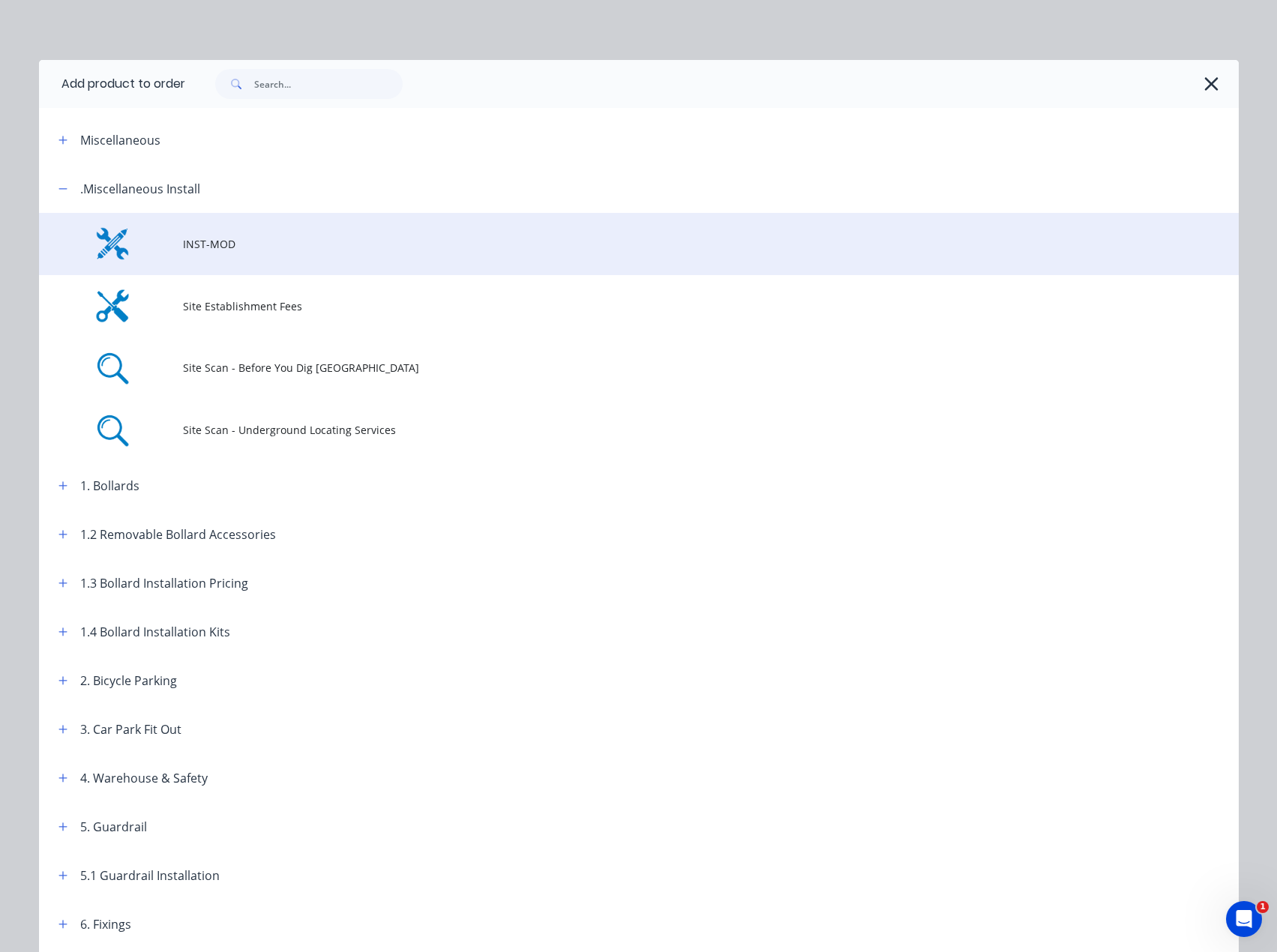
click at [210, 244] on span "INST-MOD" at bounding box center [605, 244] width 844 height 16
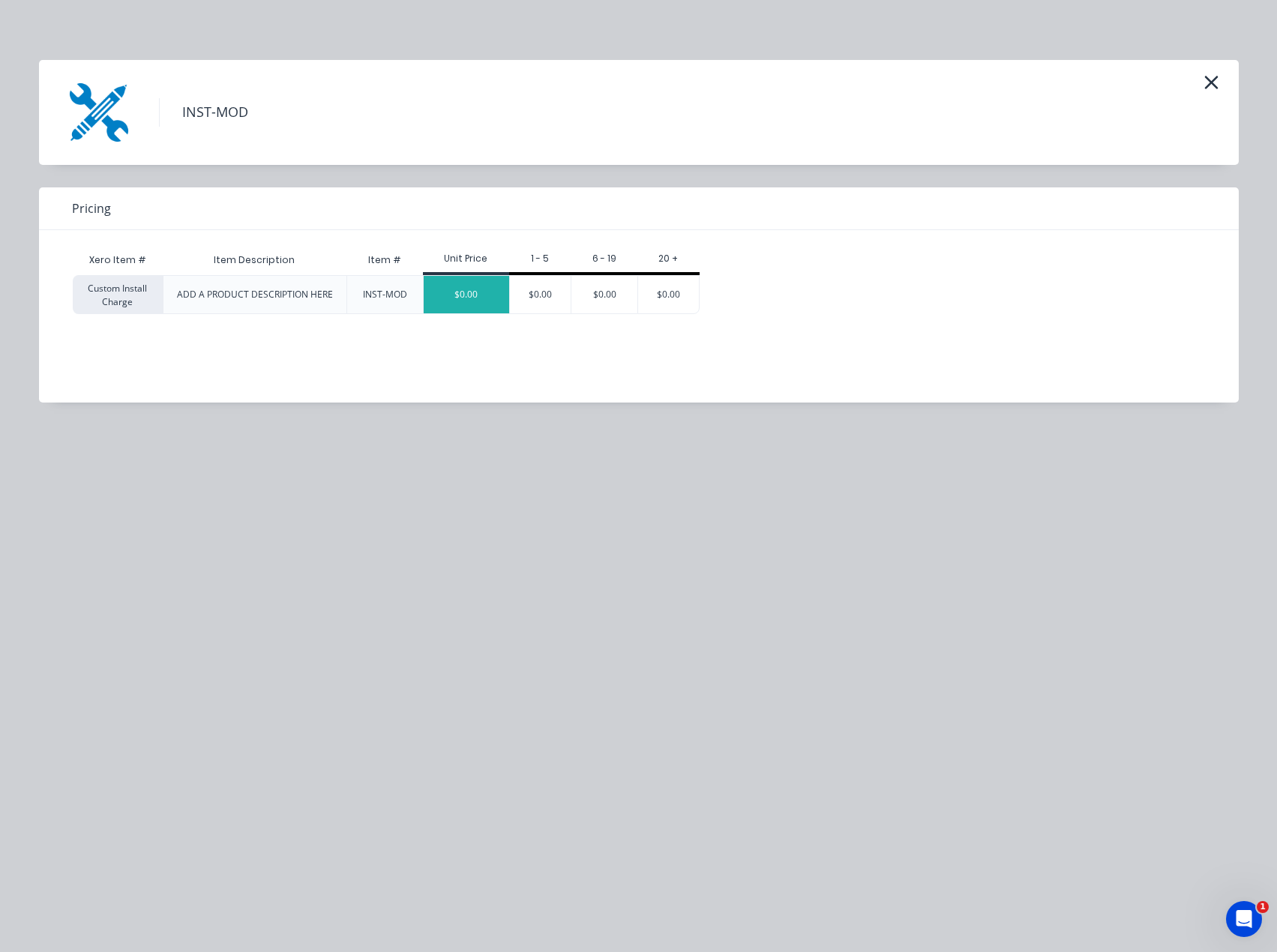
click at [476, 300] on div "$0.00" at bounding box center [467, 294] width 86 height 37
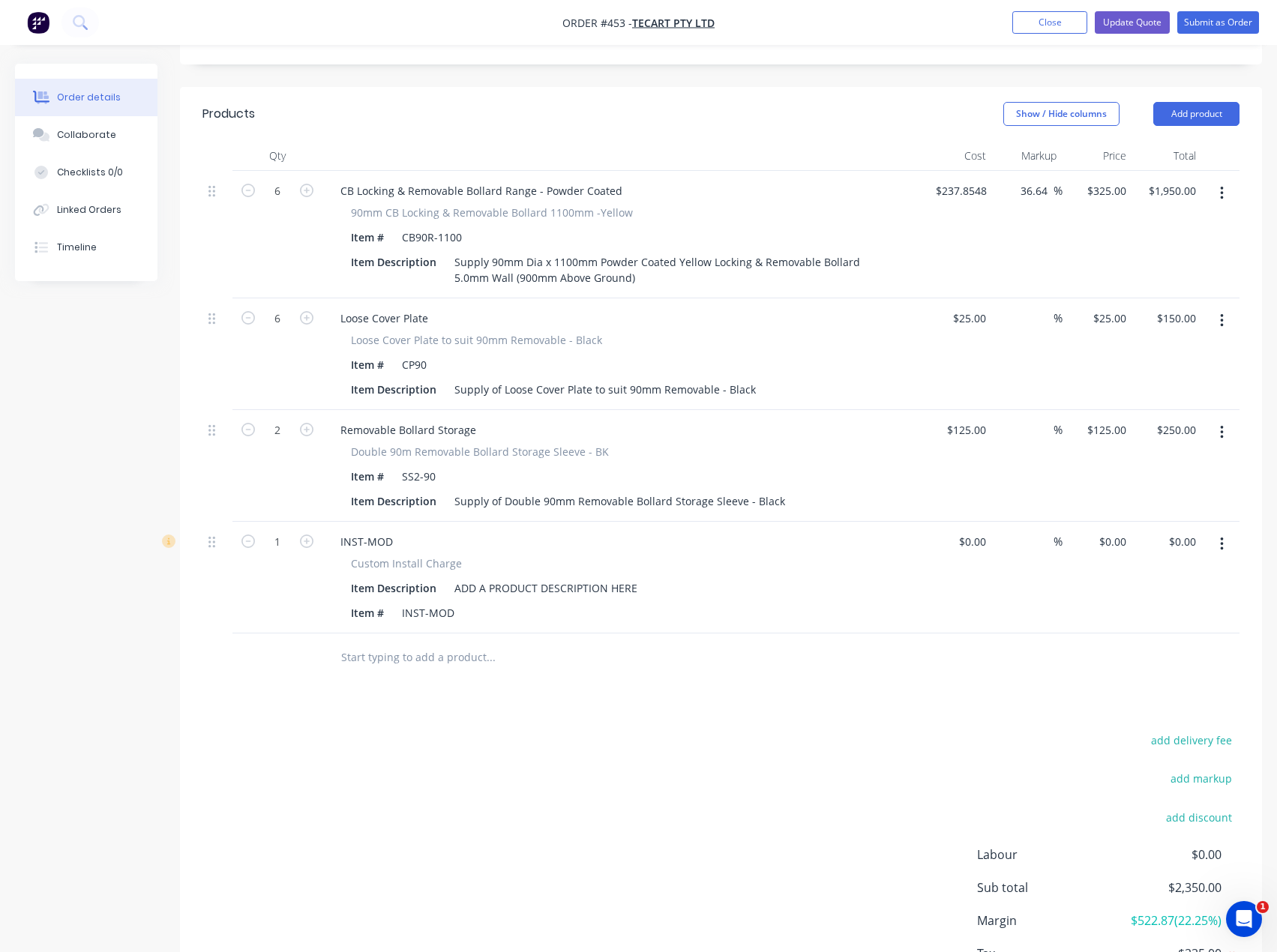
scroll to position [525, 0]
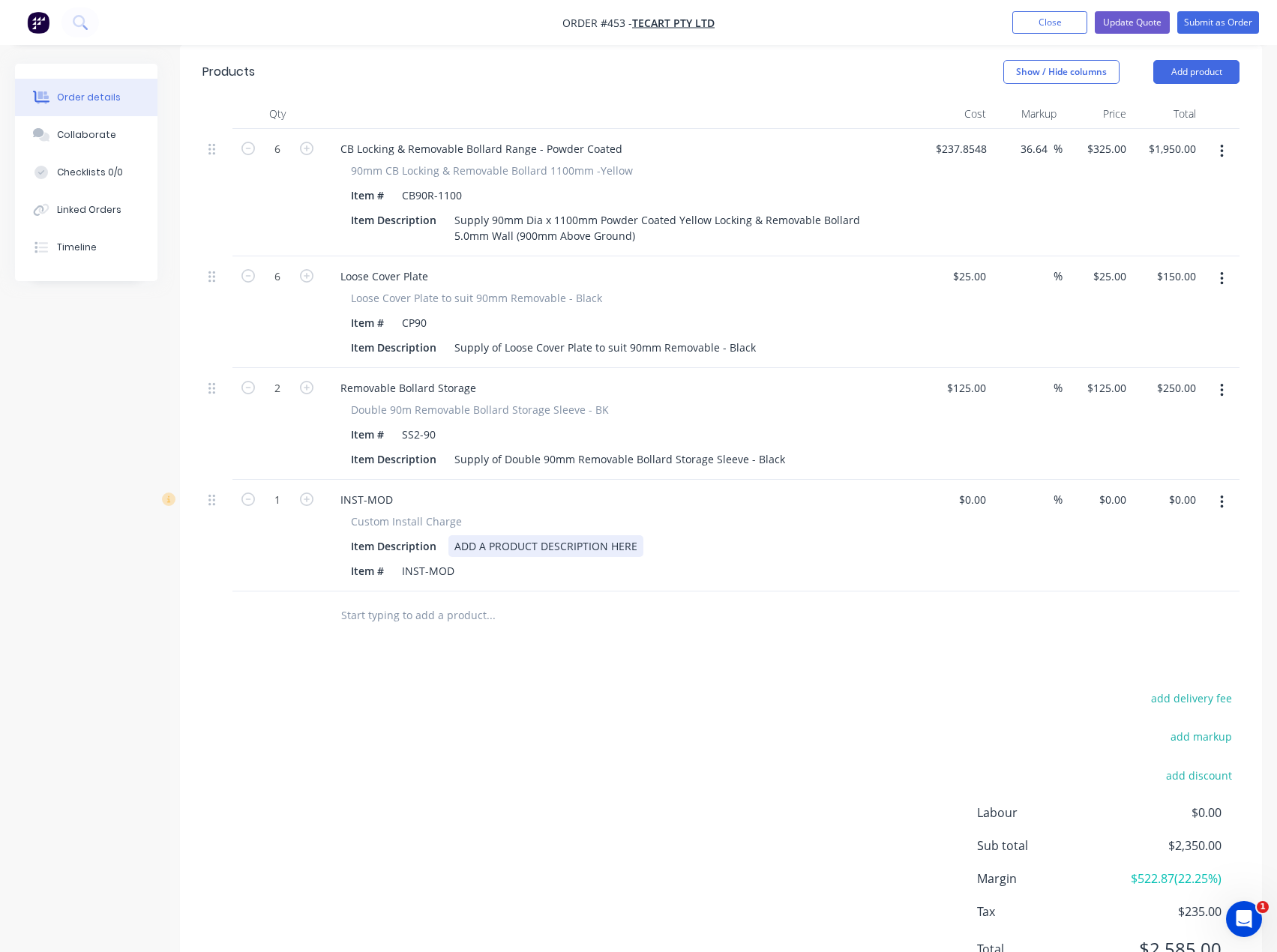
click at [514, 535] on div "ADD A PRODUCT DESCRIPTION HERE" at bounding box center [545, 546] width 195 height 21
drag, startPoint x: 592, startPoint y: 503, endPoint x: 456, endPoint y: 512, distance: 136.3
click at [456, 535] on div "ADD A PRODUCT DESCRIPTION HERE" at bounding box center [545, 546] width 195 height 21
paste div
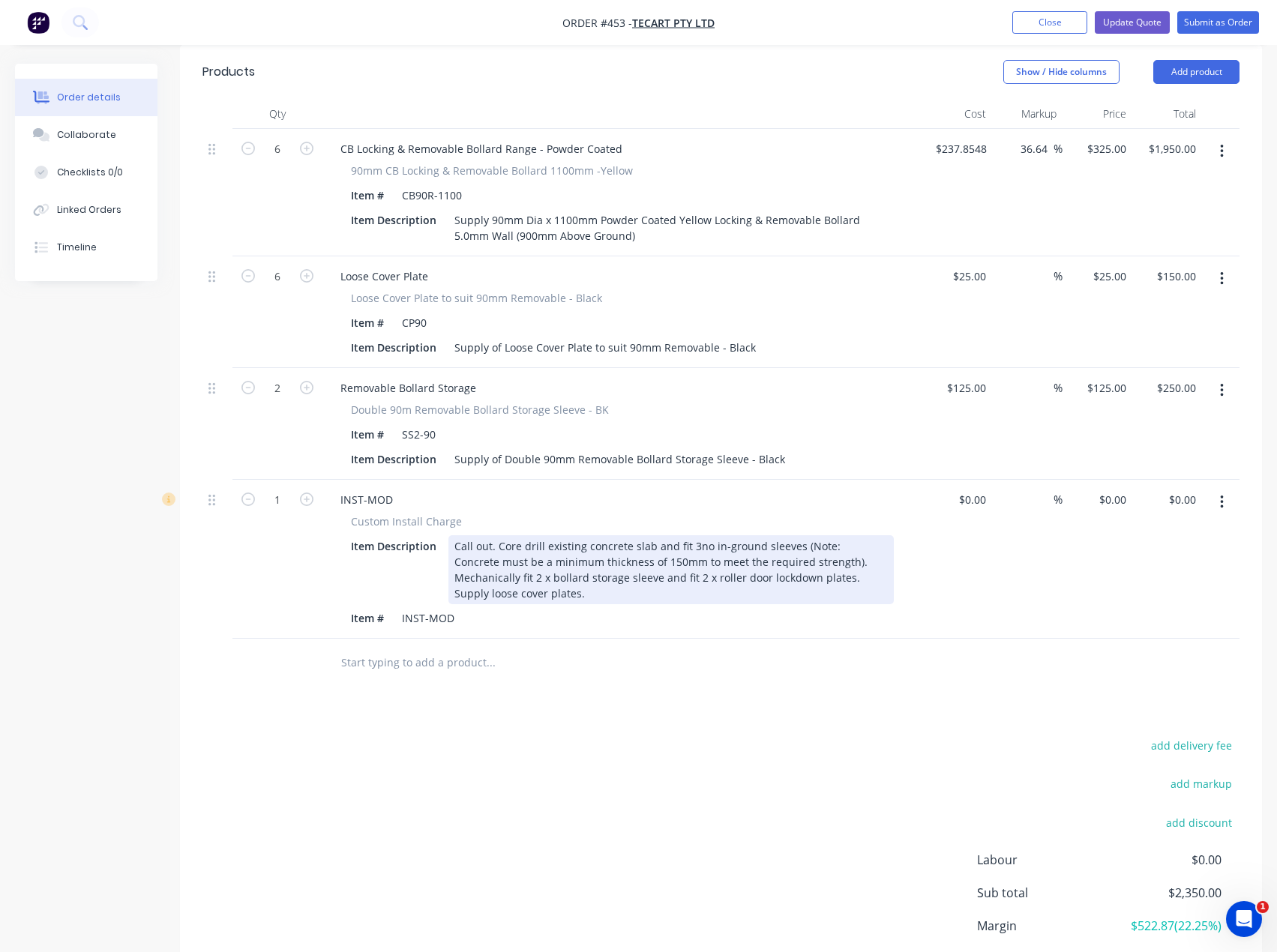
click at [694, 535] on div "Call out. Core drill existing concrete slab and fit 3no in-ground sleeves (Note…" at bounding box center [670, 569] width 445 height 69
click at [481, 536] on div "Call out. Core drill existing concrete slab and fit 6no in-ground sleeves (Note…" at bounding box center [670, 569] width 445 height 69
click at [485, 535] on div "Call out. Core drill existing concrete slab and fit 6no in-ground sleeves (Note…" at bounding box center [670, 569] width 445 height 69
drag, startPoint x: 793, startPoint y: 540, endPoint x: 602, endPoint y: 538, distance: 191.0
click at [602, 538] on div "Call out. Core drill existing concrete slab and fit 6no in-ground sleeves (Note…" at bounding box center [670, 569] width 445 height 69
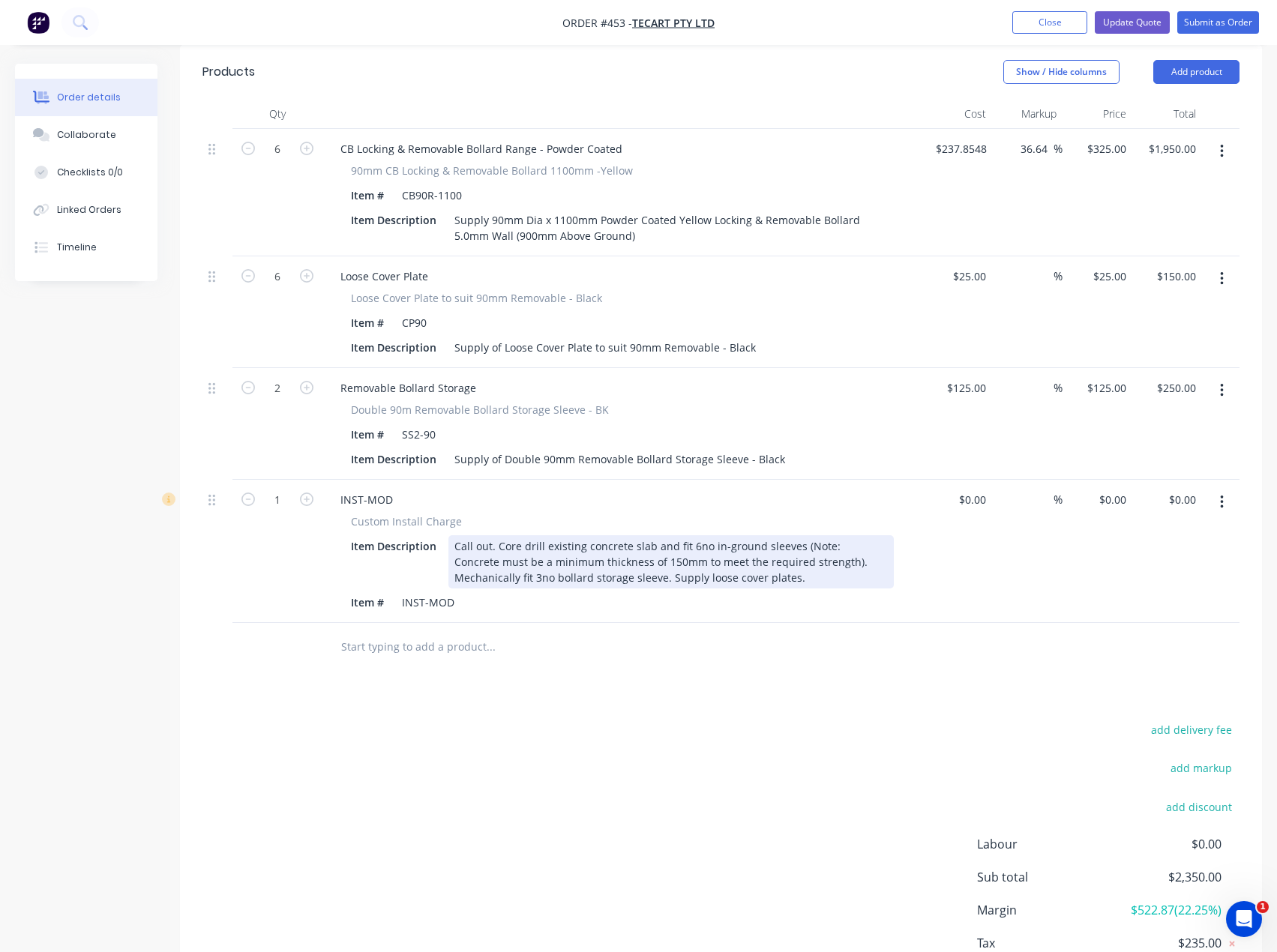
click at [643, 536] on div "Call out. Core drill existing concrete slab and fit 6no in-ground sleeves (Note…" at bounding box center [670, 562] width 445 height 54
click at [640, 538] on div "Call out. Core drill existing concrete slab and fit 6no in-ground sleeves (Note…" at bounding box center [670, 562] width 445 height 54
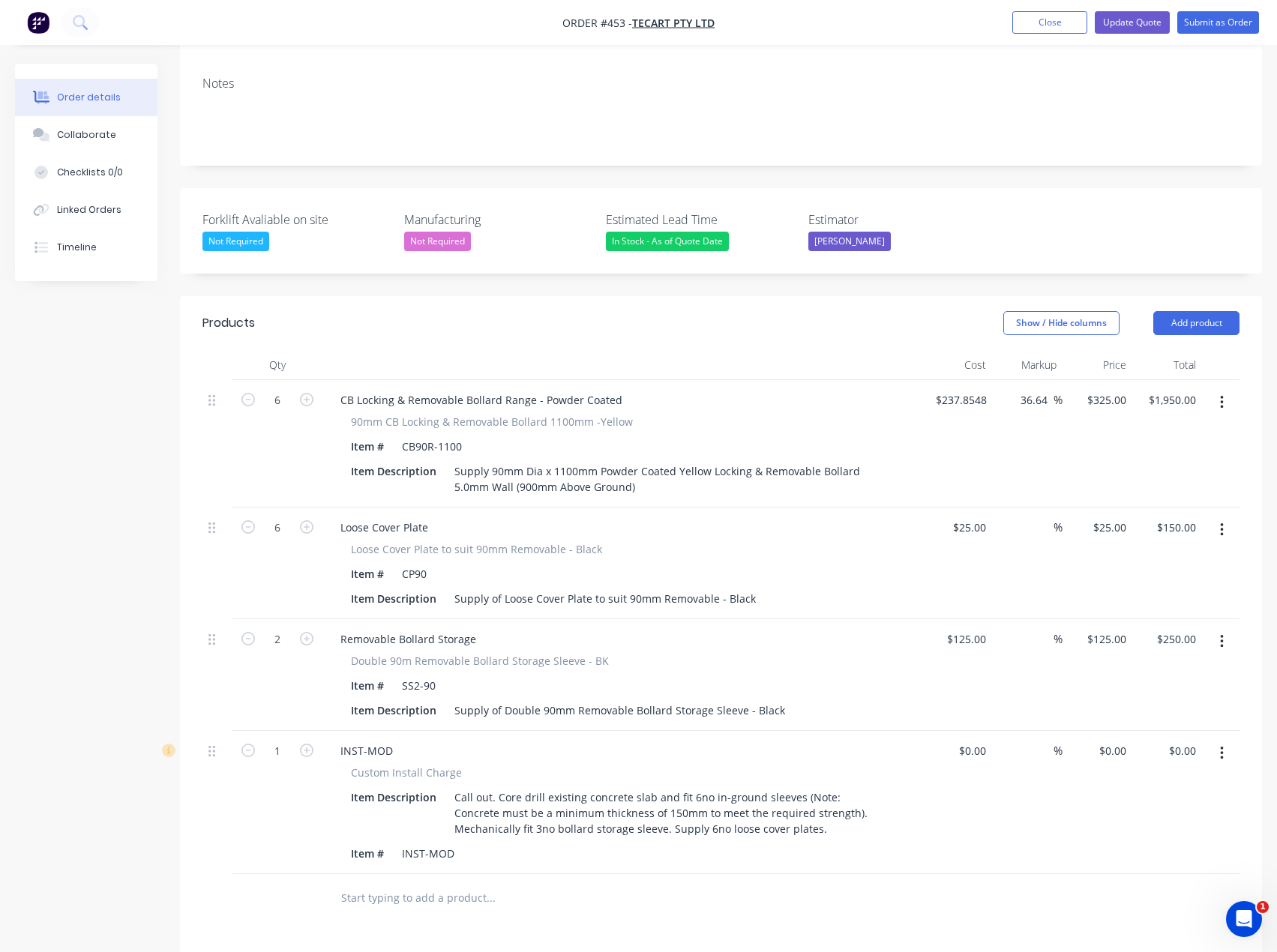
scroll to position [225, 0]
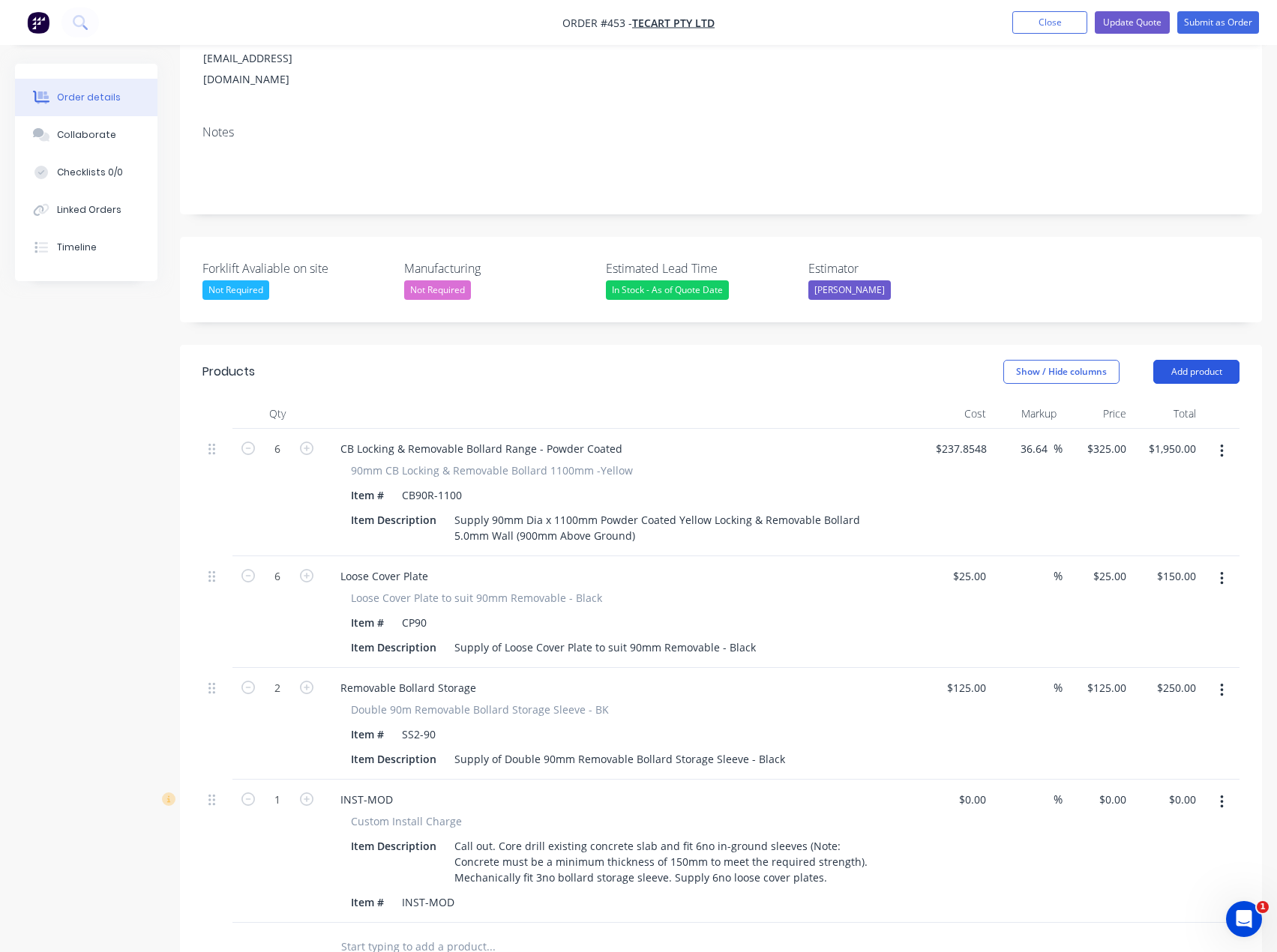
click at [1179, 360] on button "Add product" at bounding box center [1196, 371] width 87 height 24
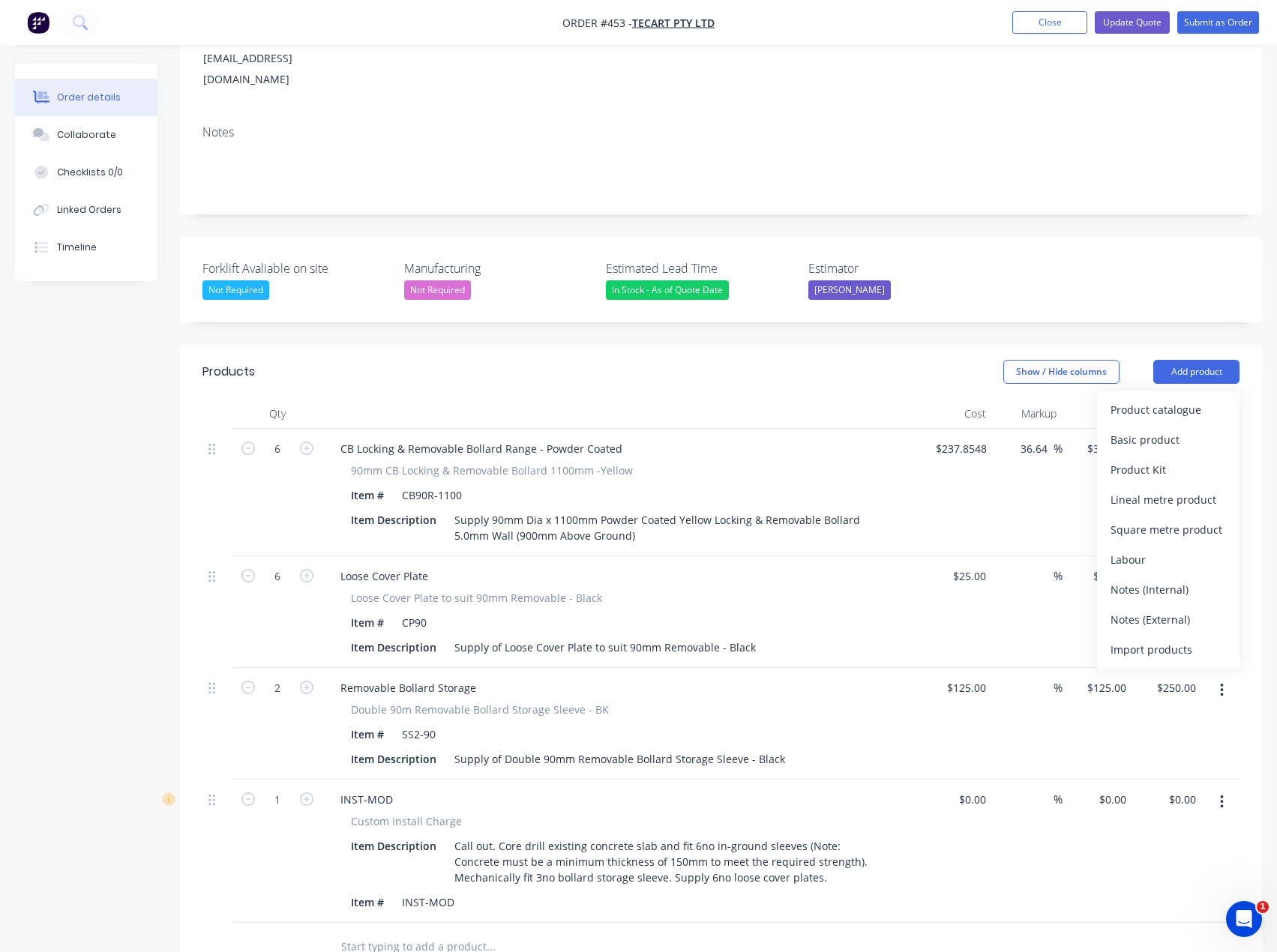
click at [799, 438] on div "CB Locking & Removable Bollard Range - Powder Coated" at bounding box center [622, 449] width 588 height 21
click at [1099, 428] on div "325 $325.00" at bounding box center [1097, 492] width 70 height 128
type input "2"
type input "315"
type input "32.43"
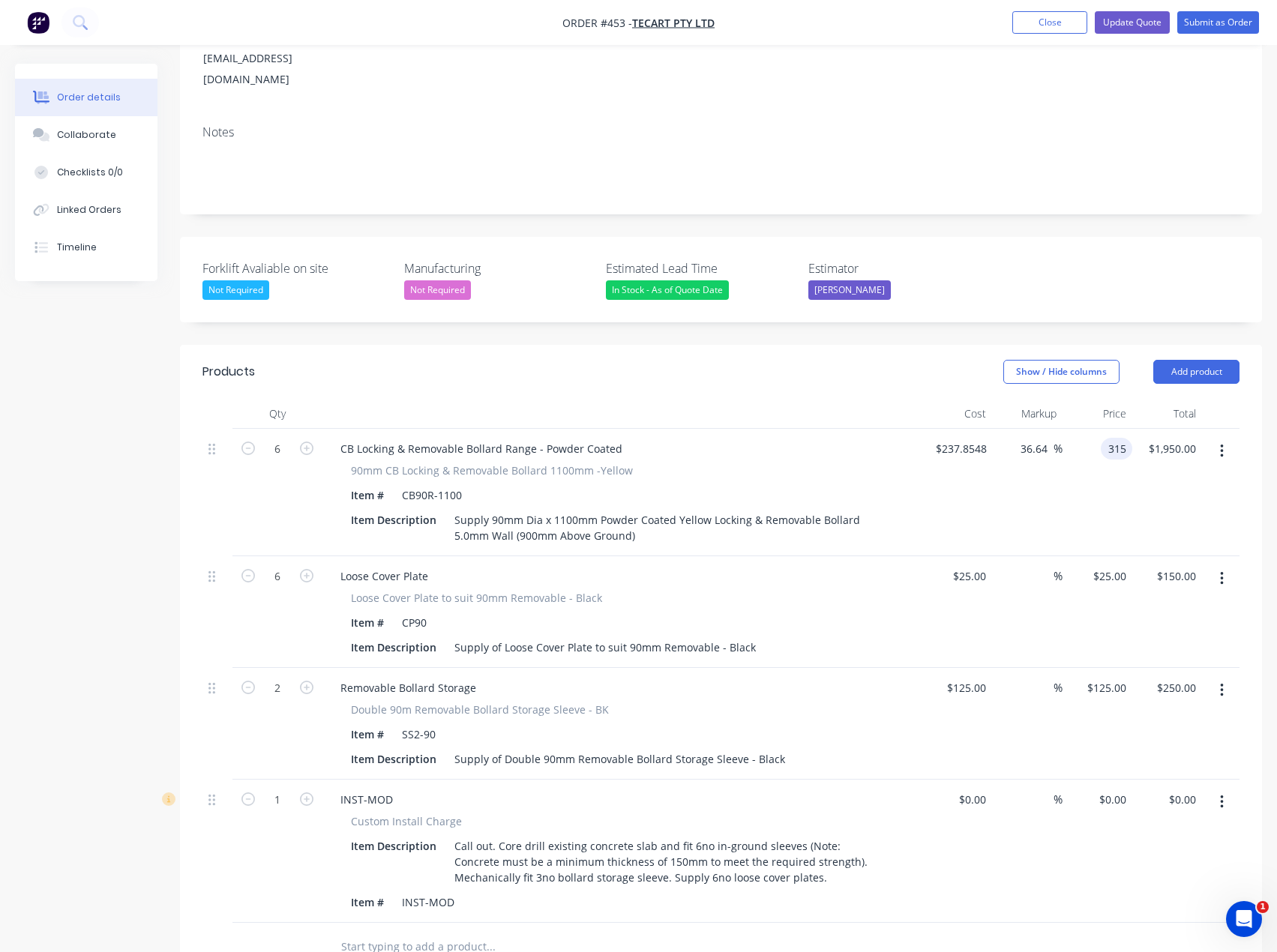
type input "$315.00"
type input "$1,890.00"
click at [984, 445] on div "$237.8548 $237.8548" at bounding box center [957, 492] width 70 height 128
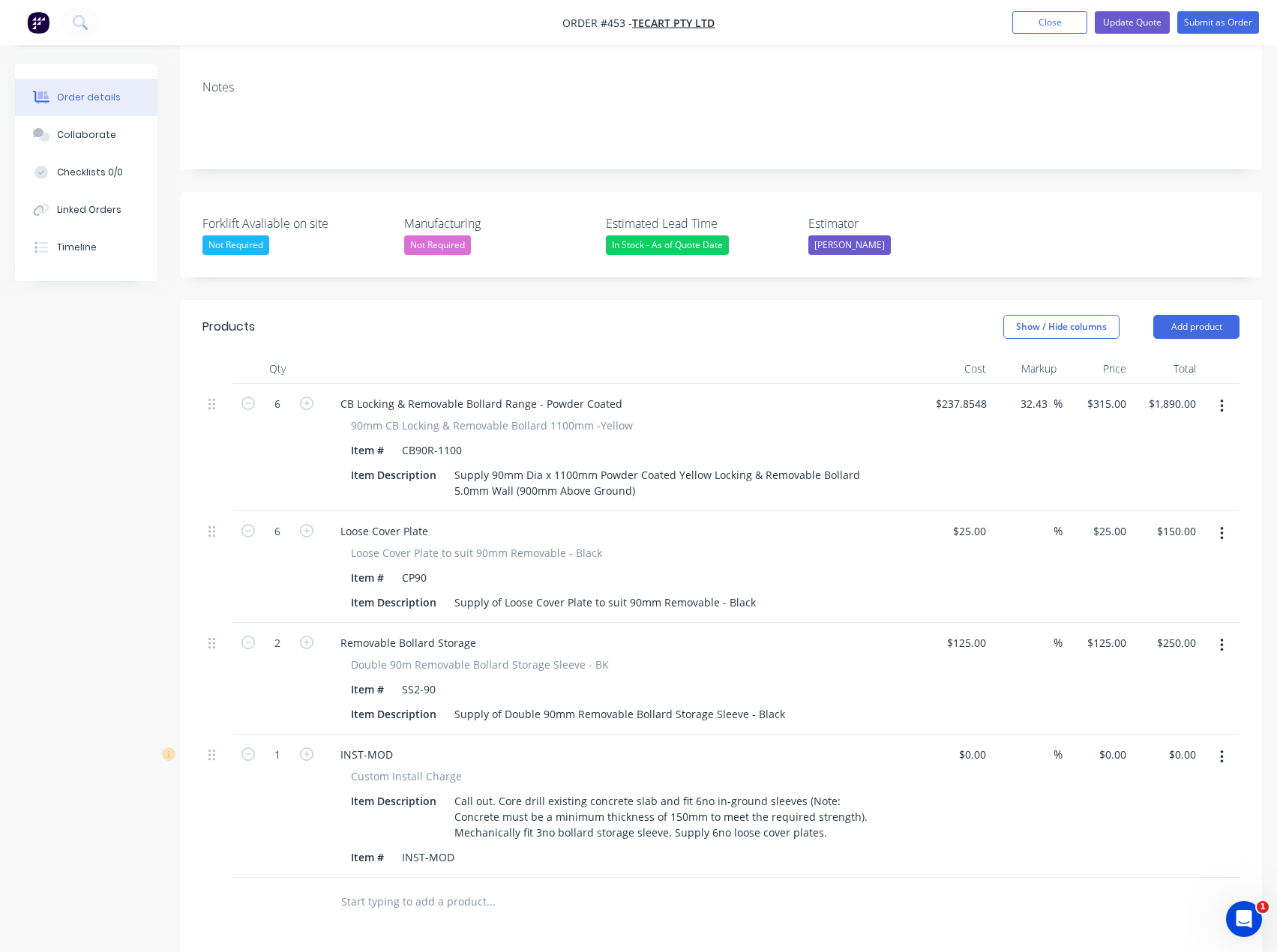
scroll to position [300, 0]
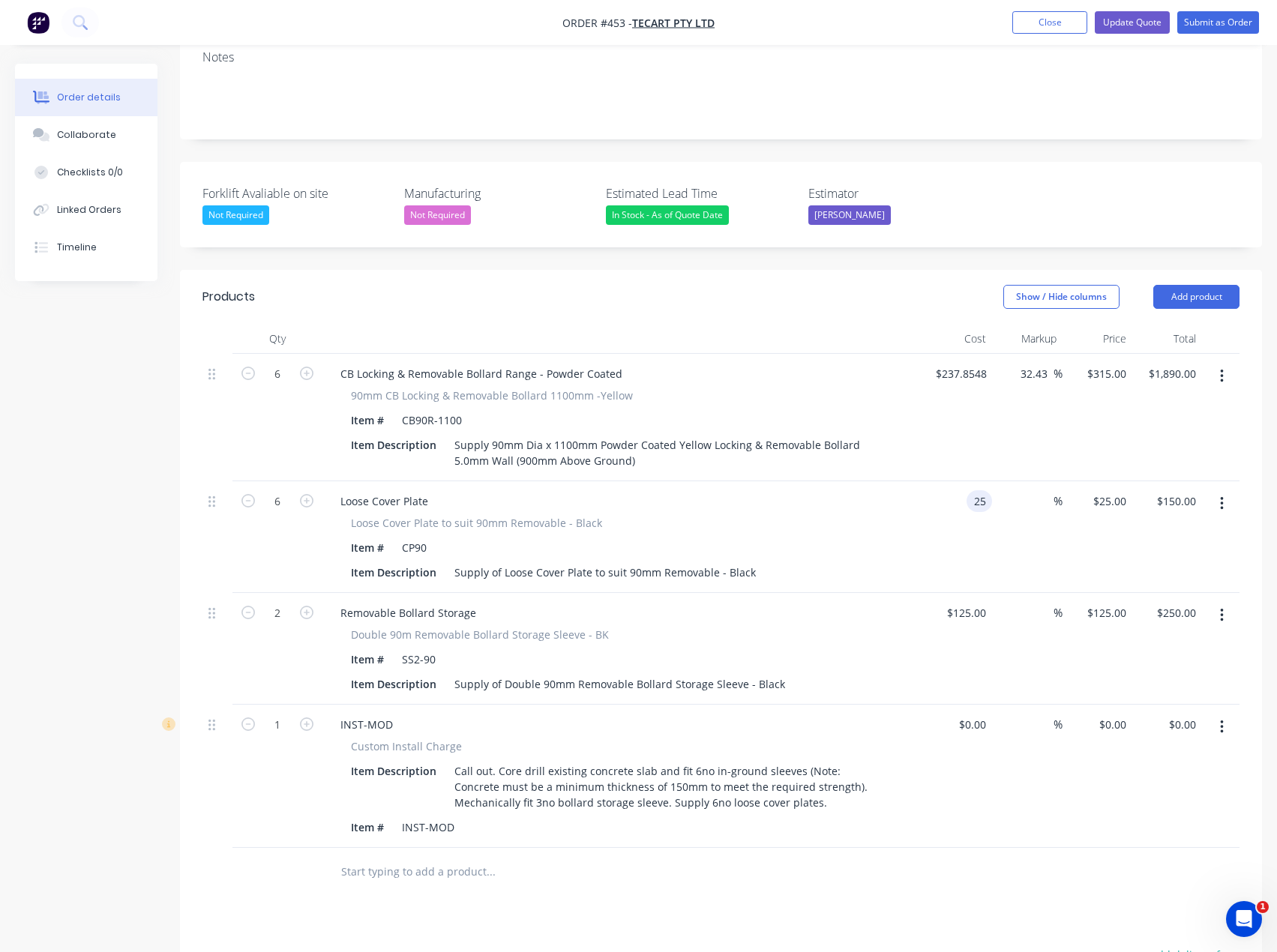
click at [967, 490] on div "25 25" at bounding box center [979, 501] width 26 height 21
type input "$1.00"
type input "1"
type input "$6.00"
click at [1107, 481] on div "1 $25.00" at bounding box center [1097, 536] width 70 height 112
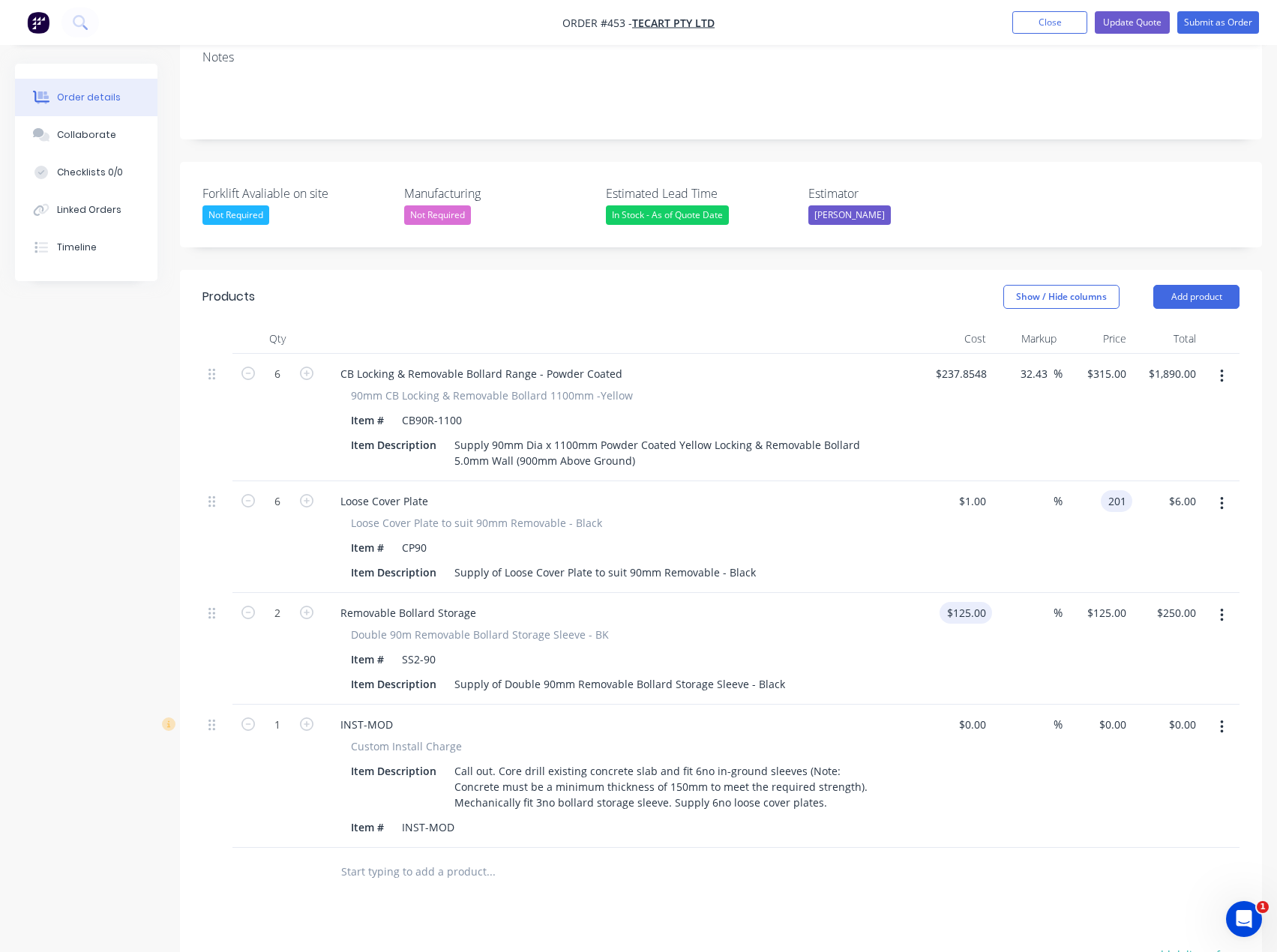
type input "201"
type input "20000"
type input "$201.00"
type input "$1,206.00"
click at [958, 592] on div "125 125" at bounding box center [957, 648] width 70 height 112
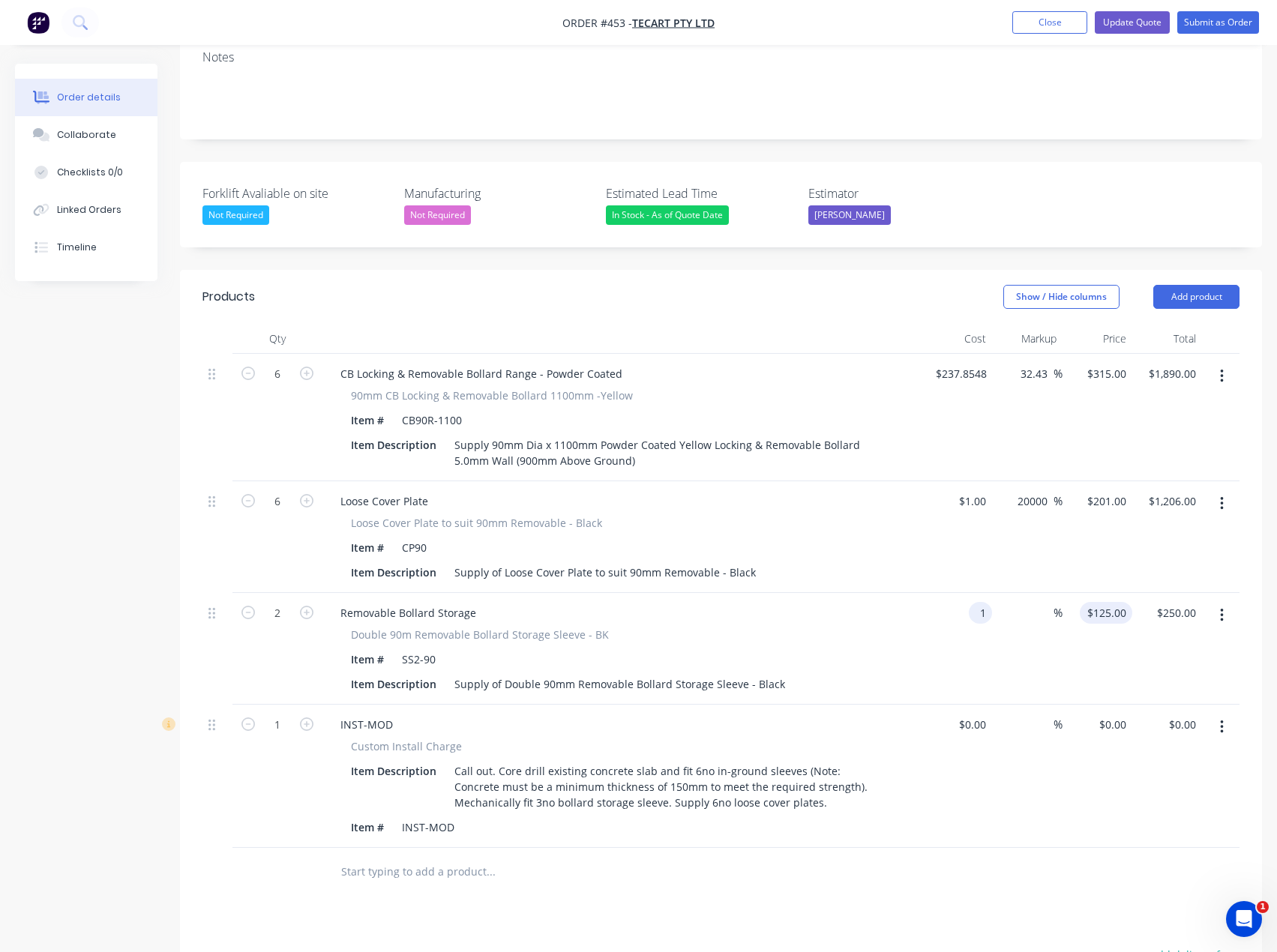
type input "$1.00"
type input "1"
type input "$2.00"
click at [1111, 602] on div "1 $125.00" at bounding box center [1106, 613] width 53 height 21
type input "120"
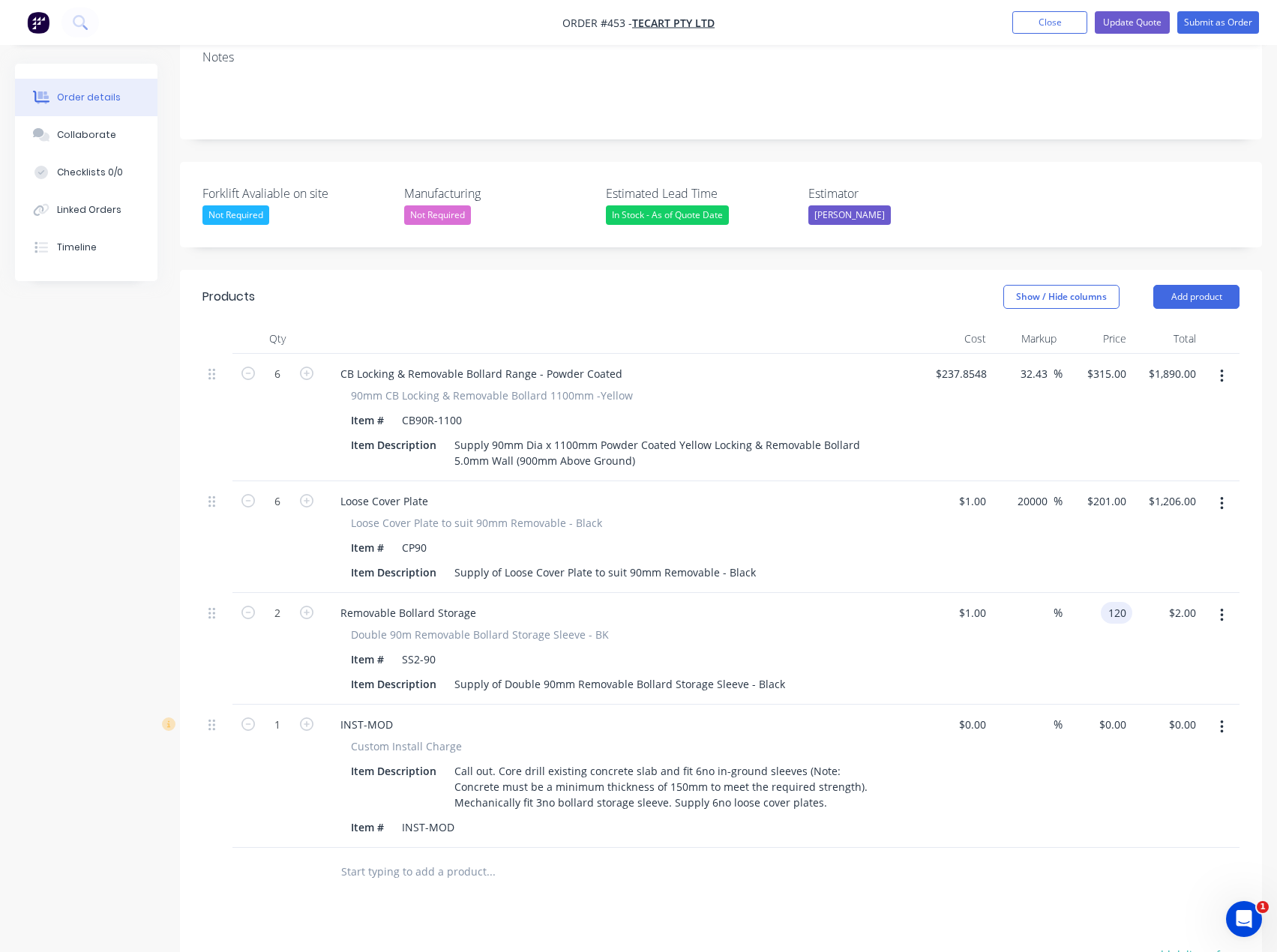
type input "11900"
type input "$120.00"
type input "$240.00"
click at [875, 714] on div "INST-MOD" at bounding box center [622, 724] width 588 height 21
click at [977, 714] on input at bounding box center [983, 724] width 17 height 21
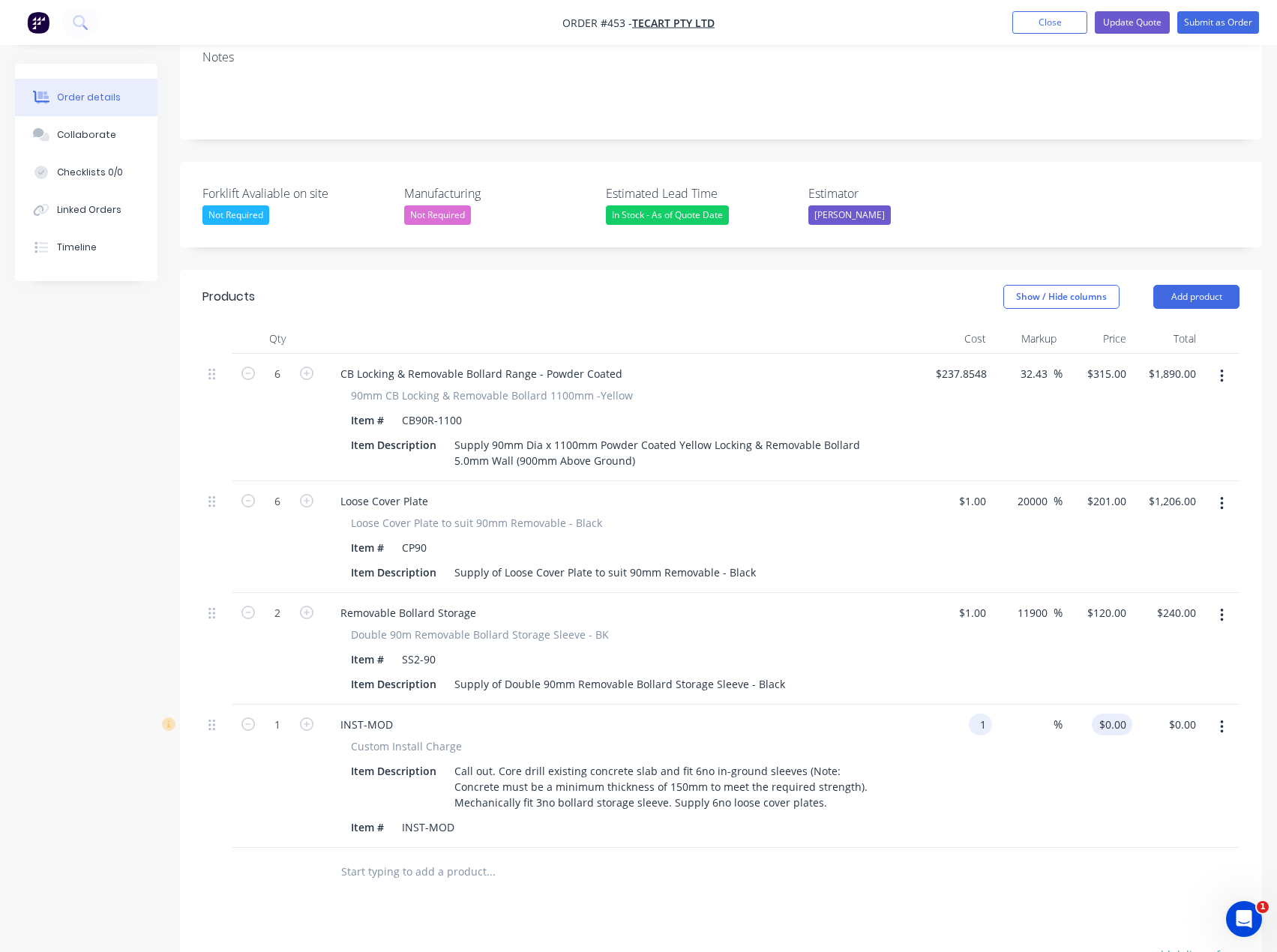
type input "$1.00"
type input "1"
type input "$1.00"
click at [1108, 714] on div "1 $0.00" at bounding box center [1111, 724] width 40 height 21
type input "$1.00"
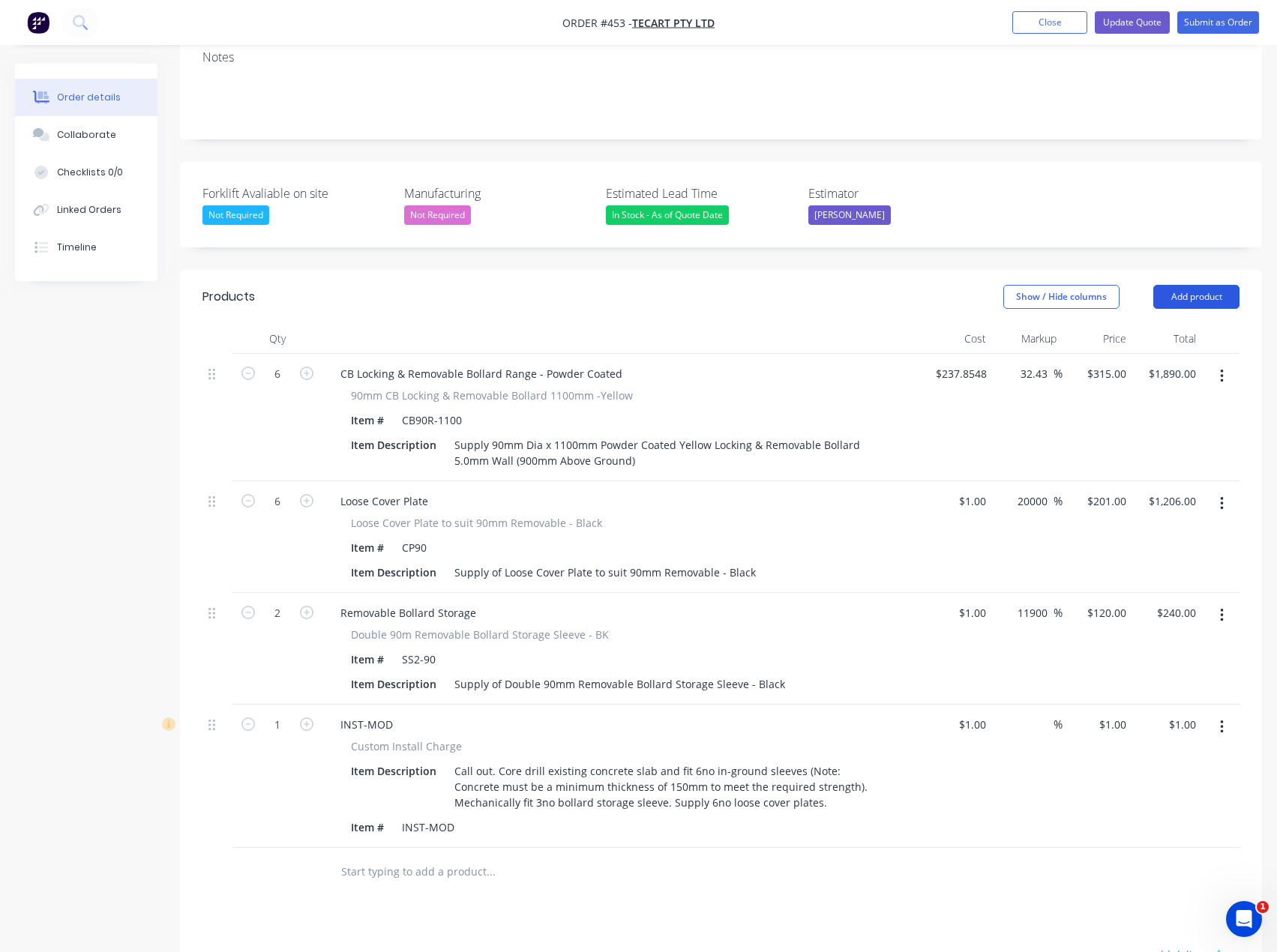
click at [1198, 285] on button "Add product" at bounding box center [1196, 296] width 87 height 24
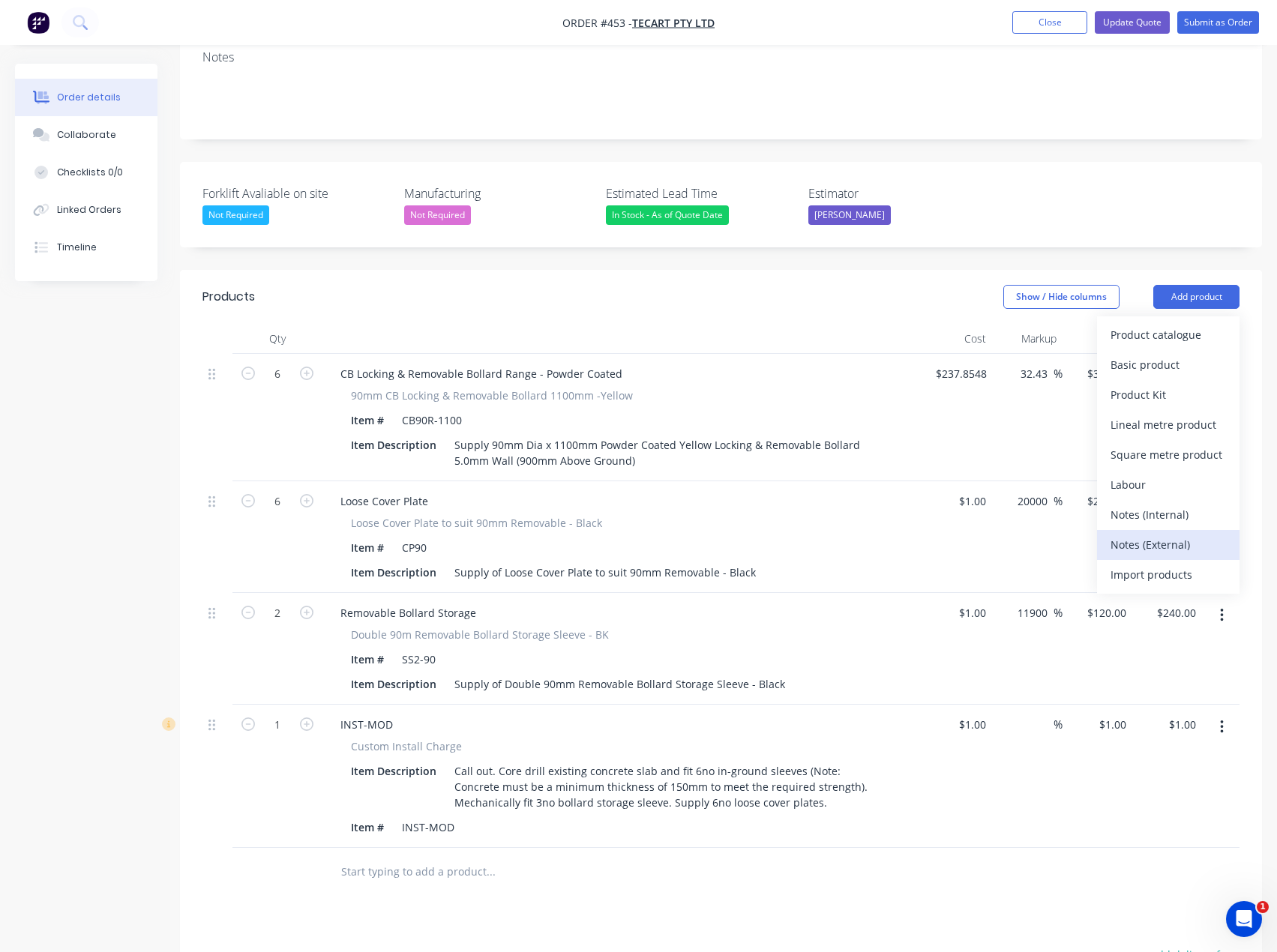
click at [1135, 534] on div "Notes (External)" at bounding box center [1167, 544] width 115 height 21
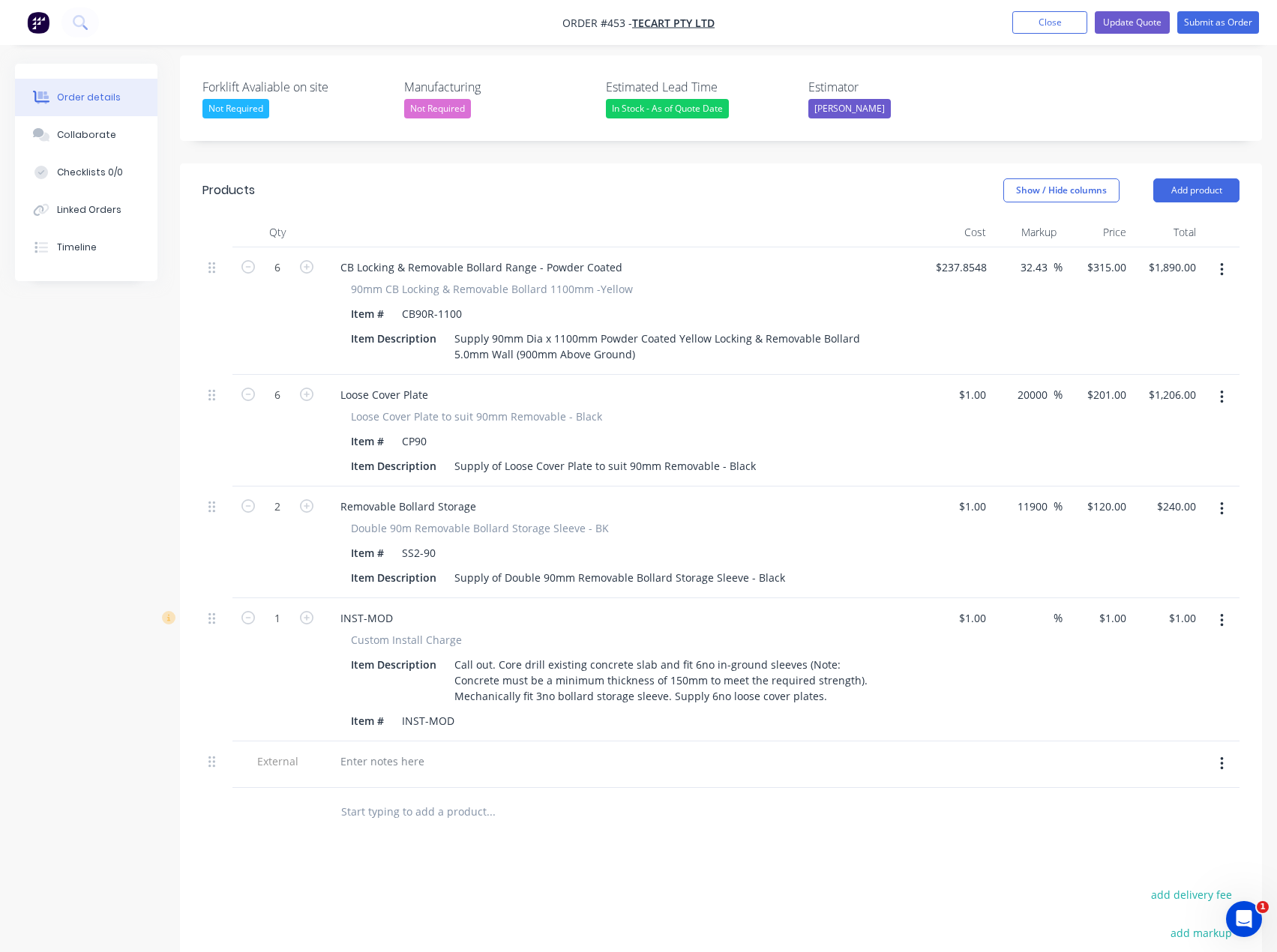
scroll to position [600, 0]
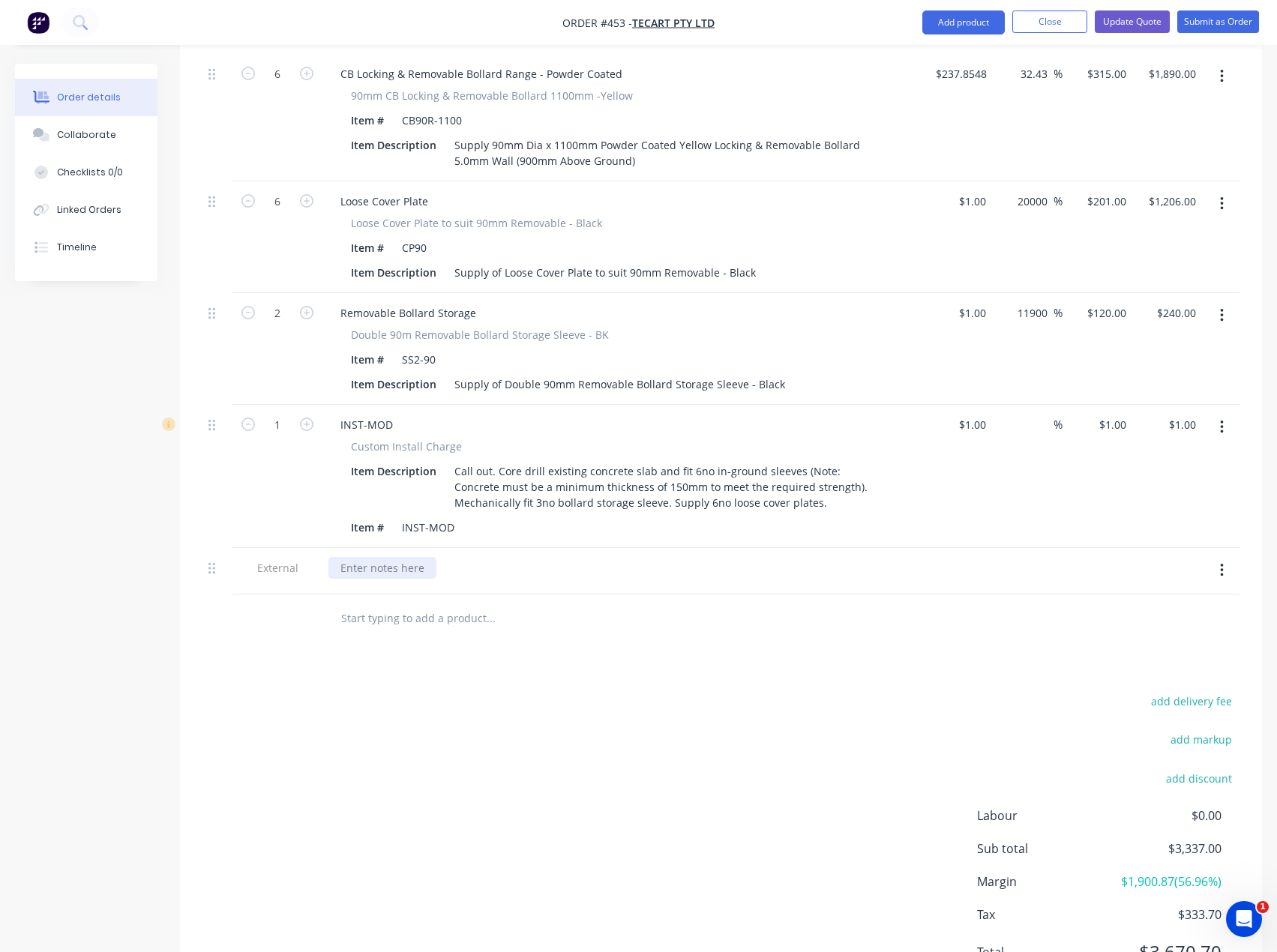
click at [373, 557] on div at bounding box center [382, 567] width 108 height 21
paste div
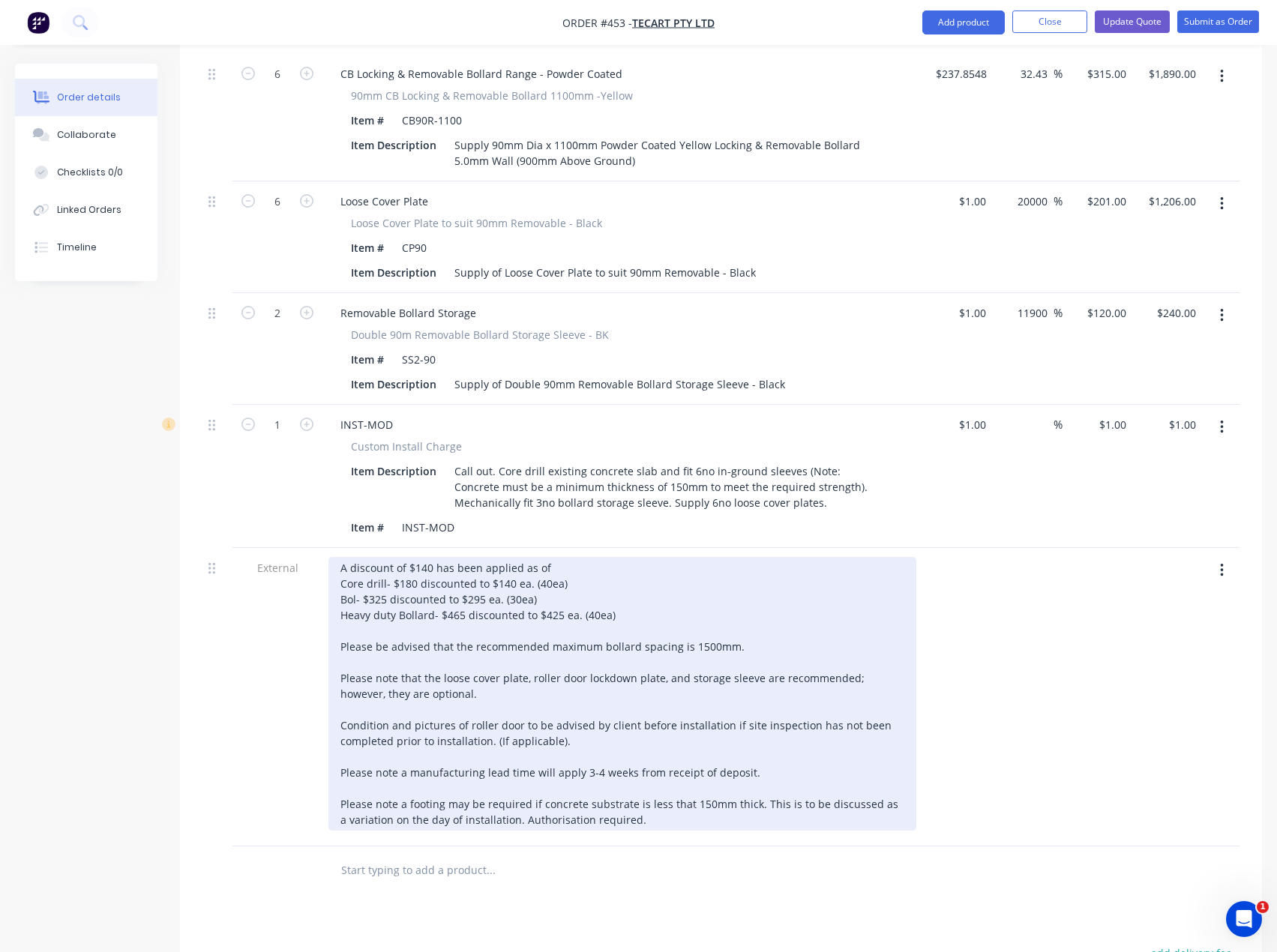
click at [481, 558] on div "A discount of $140 has been applied as of Core drill- $180 discounted to $140 e…" at bounding box center [622, 693] width 588 height 274
click at [485, 558] on div "A discount of $140 has been applied as of Core drill- $180 discounted to $140 e…" at bounding box center [622, 693] width 588 height 274
click at [531, 560] on div "A discount of $140 has been applied as of Core drill- $180 discounted to $140 e…" at bounding box center [622, 693] width 588 height 274
click at [576, 557] on div "A discount of $140 has been applied as of Core drill- $180 discounted to $140 e…" at bounding box center [622, 693] width 588 height 274
drag, startPoint x: 621, startPoint y: 573, endPoint x: 344, endPoint y: 574, distance: 277.0
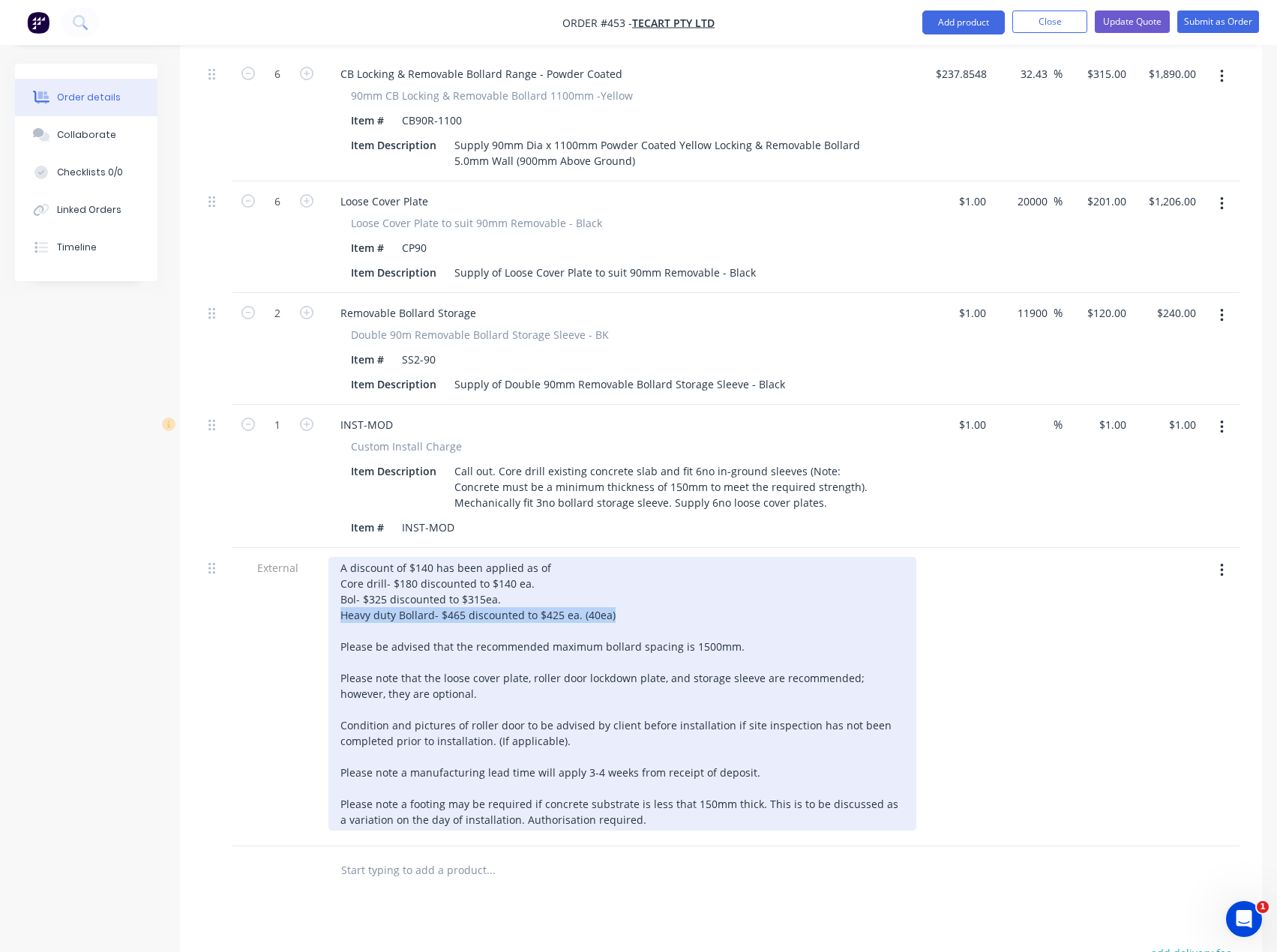
click at [344, 574] on div "A discount of $140 has been applied as of Core drill- $180 discounted to $140 e…" at bounding box center [622, 693] width 588 height 274
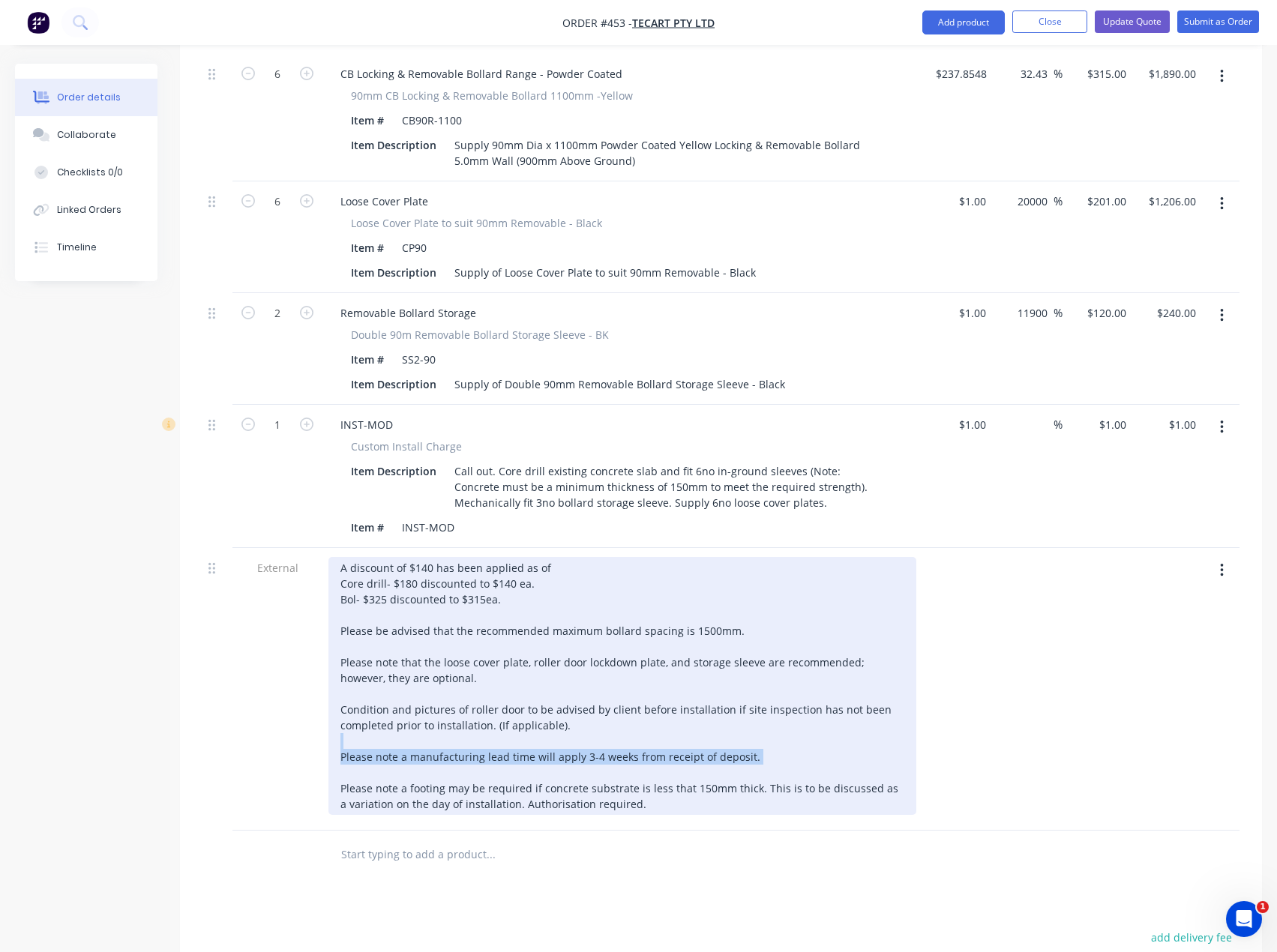
drag, startPoint x: 763, startPoint y: 719, endPoint x: 311, endPoint y: 702, distance: 452.3
click at [311, 702] on div "External A discount of $140 has been applied as of Core drill- $180 discounted …" at bounding box center [721, 689] width 1037 height 283
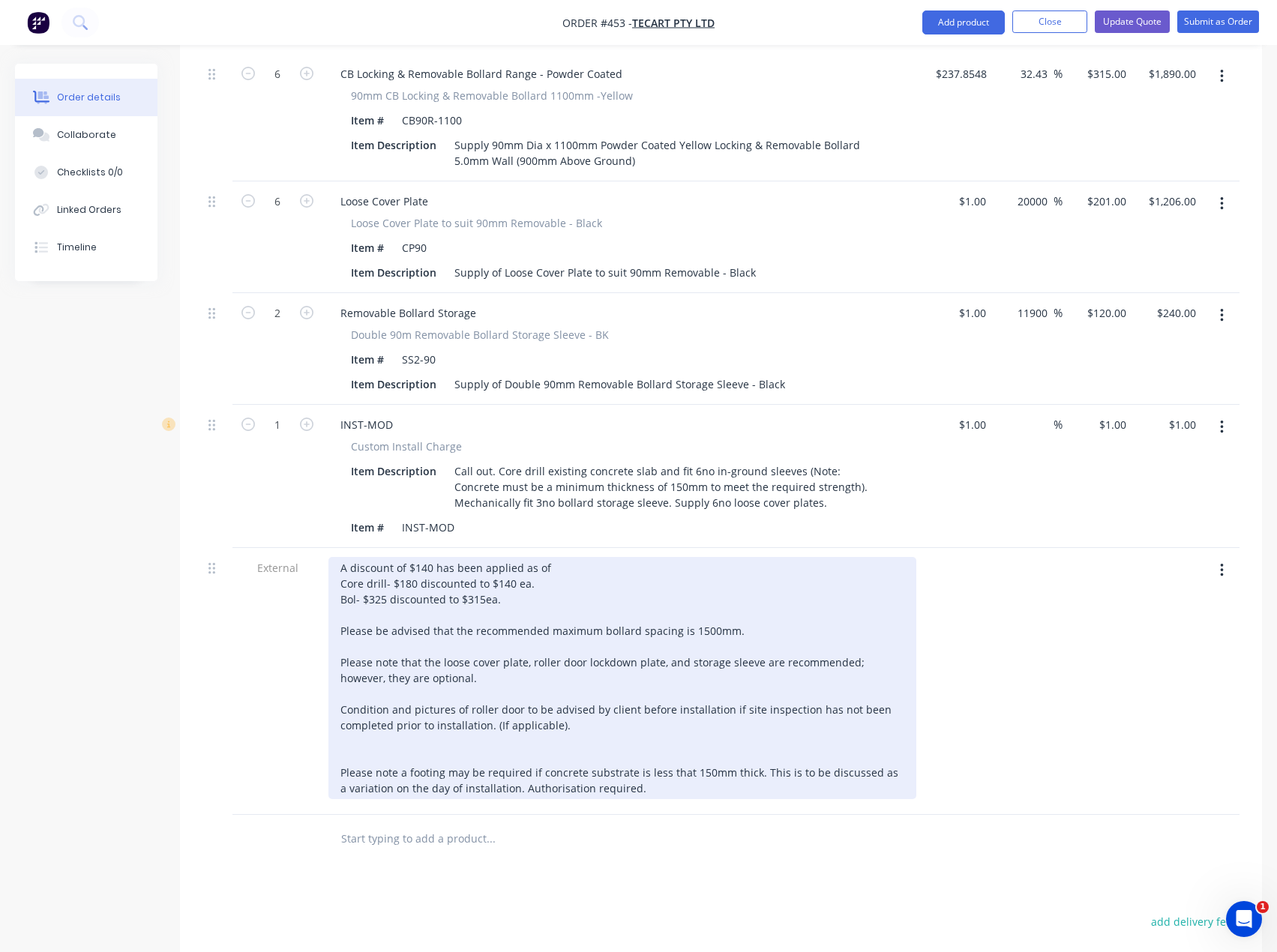
click at [344, 704] on div "A discount of $140 has been applied as of Core drill- $180 discounted to $140 e…" at bounding box center [622, 677] width 588 height 242
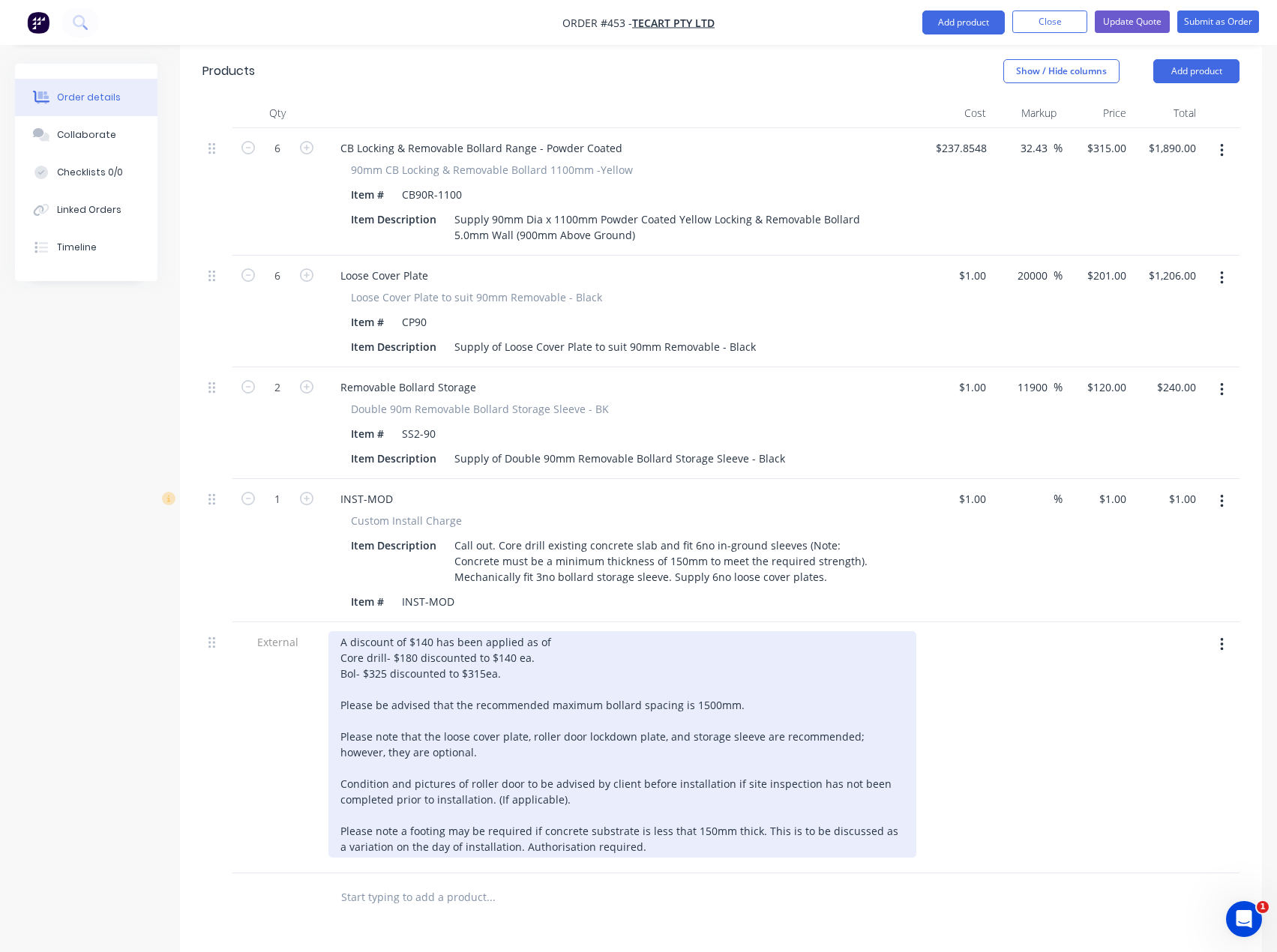
scroll to position [525, 0]
click at [432, 632] on div "A discount of $140 has been applied as of Core drill- $180 discounted to $140 e…" at bounding box center [622, 745] width 588 height 227
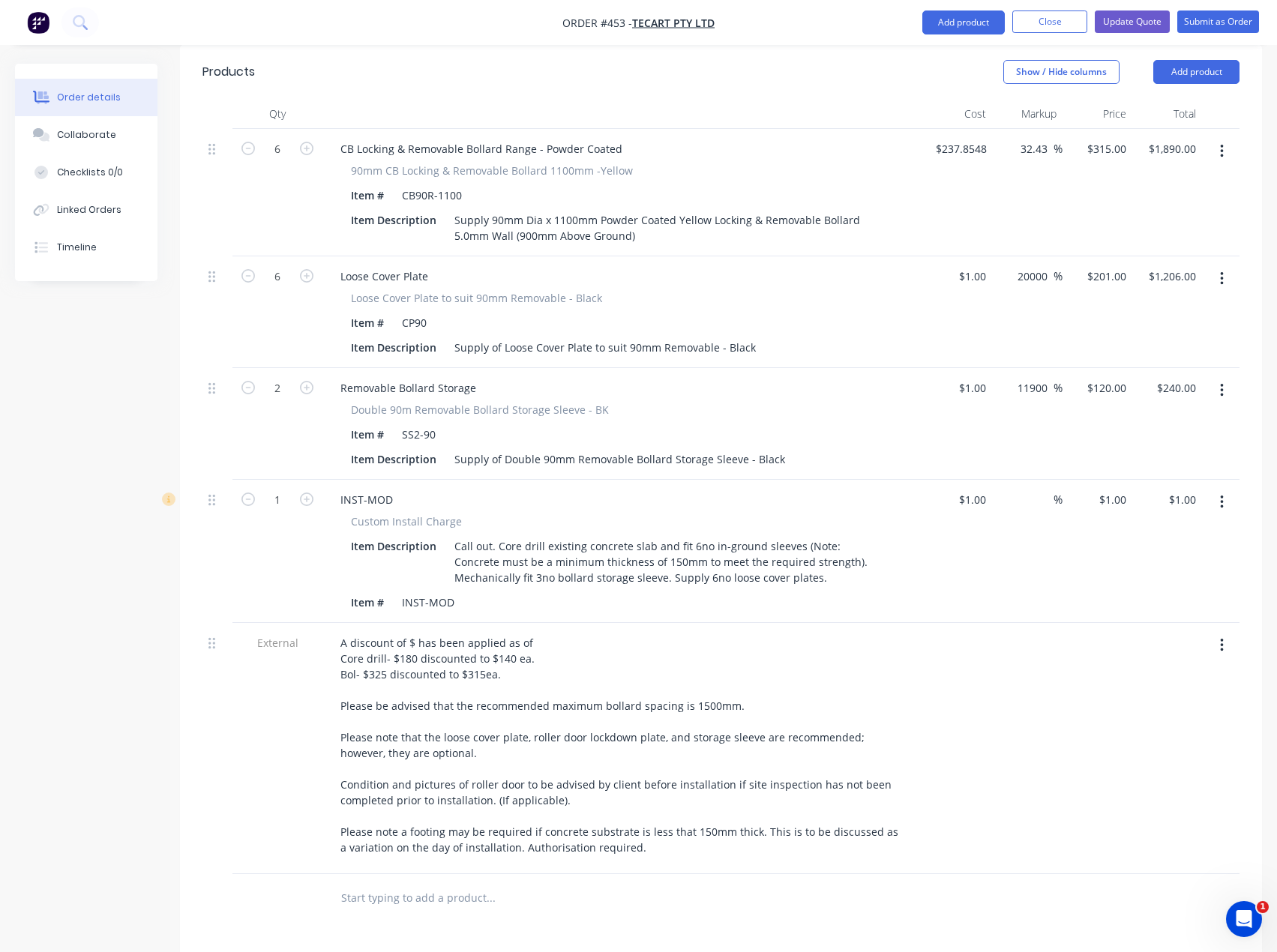
click at [1126, 480] on div "$1.00 $1.00" at bounding box center [1097, 551] width 70 height 143
click at [1118, 489] on input "1" at bounding box center [1115, 500] width 35 height 21
type input "1110"
type input "110900"
type input "$1,110.00"
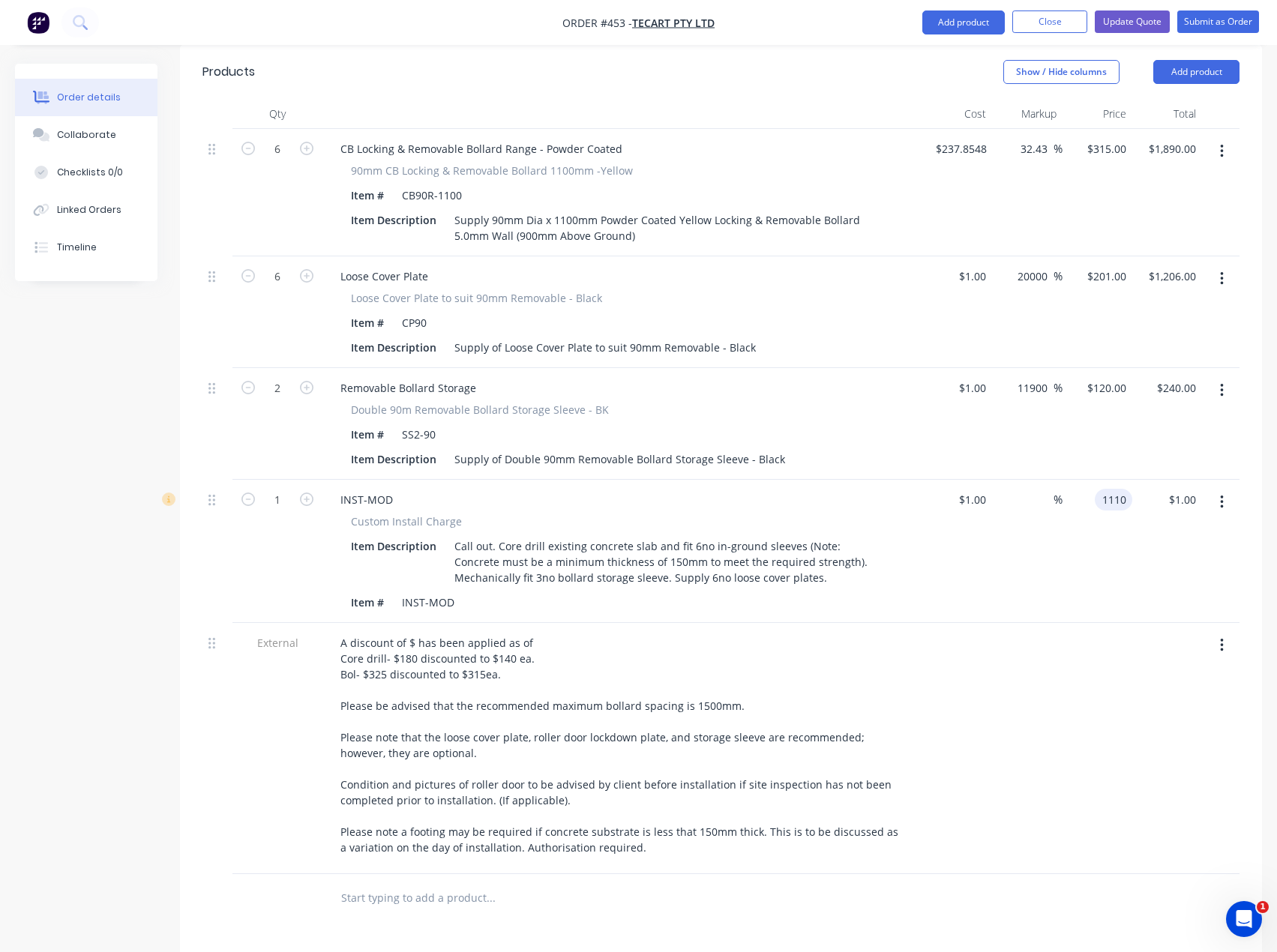
type input "$1,110.00"
click at [1057, 628] on div at bounding box center [1026, 748] width 70 height 251
click at [88, 141] on div "Collaborate" at bounding box center [87, 135] width 59 height 13
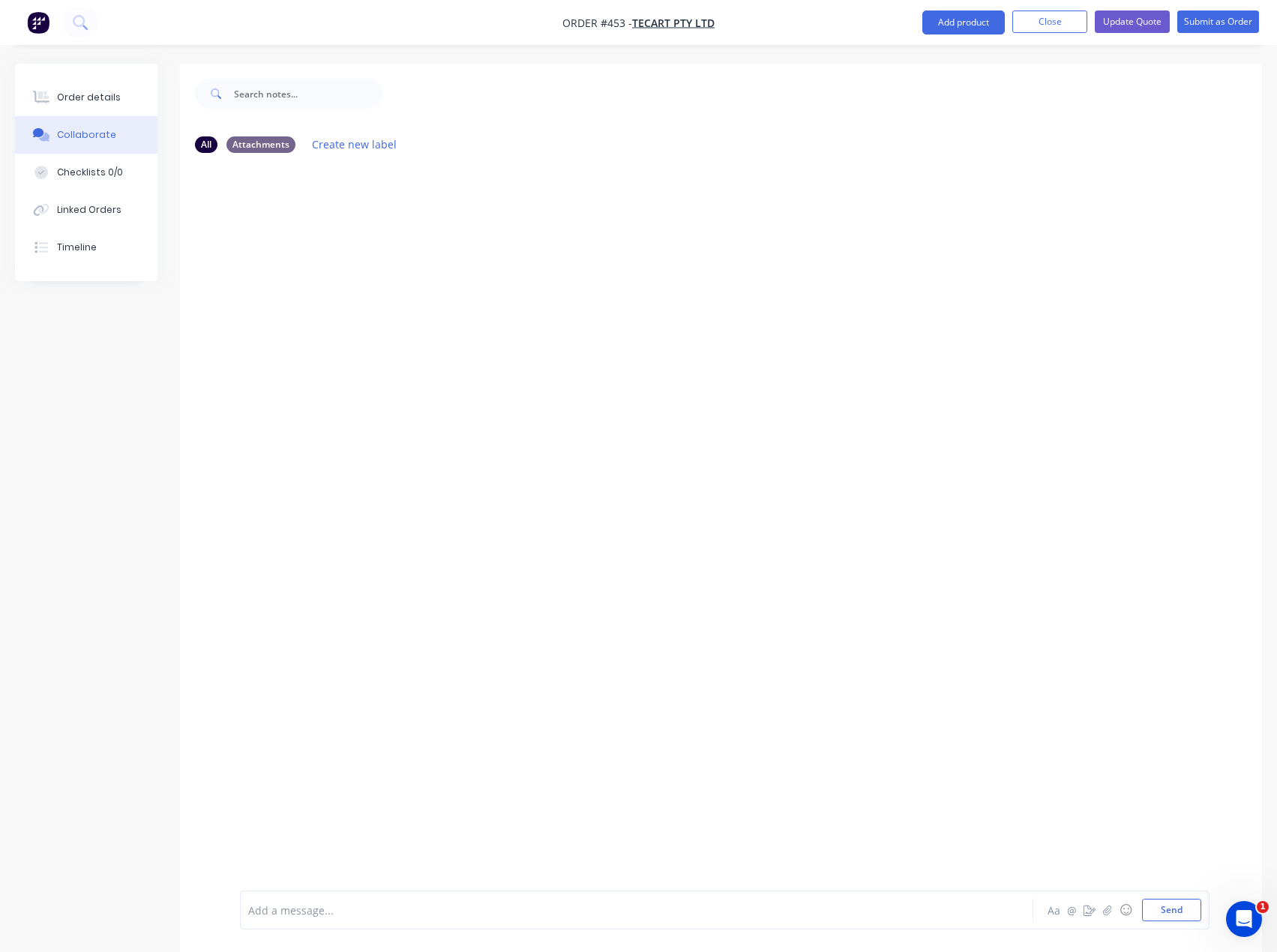
click at [311, 911] on div at bounding box center [606, 910] width 714 height 16
drag, startPoint x: 1162, startPoint y: 914, endPoint x: 569, endPoint y: 919, distance: 593.0
click at [1161, 914] on button "Send" at bounding box center [1171, 909] width 59 height 22
click at [353, 916] on div at bounding box center [606, 910] width 714 height 16
click at [251, 911] on span "core drills" at bounding box center [274, 910] width 50 height 14
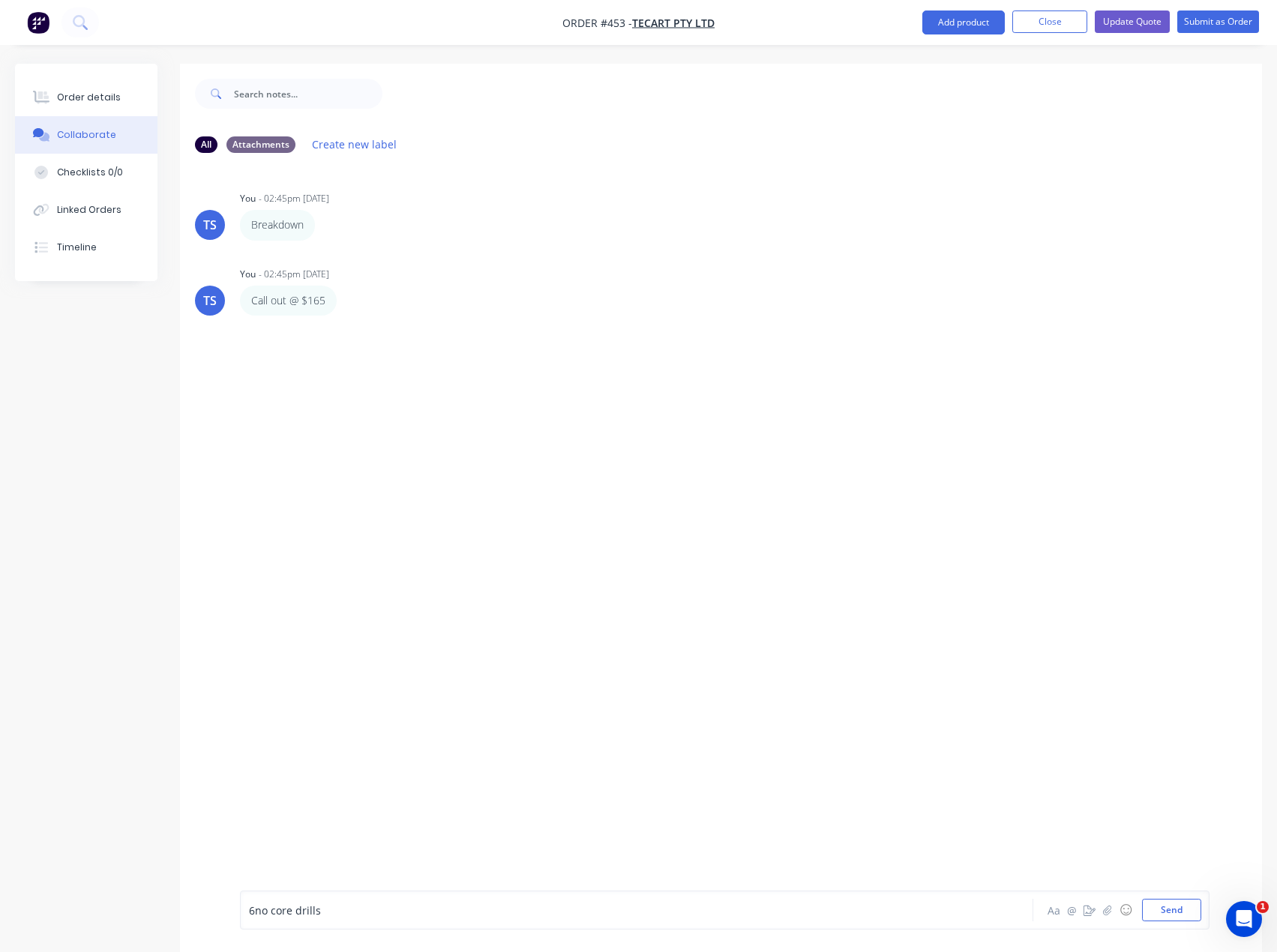
click at [341, 905] on div "6no core drills" at bounding box center [606, 910] width 714 height 16
click at [1170, 914] on button "Send" at bounding box center [1171, 909] width 59 height 22
click at [280, 904] on div at bounding box center [606, 910] width 714 height 16
click at [1193, 908] on button "Send" at bounding box center [1171, 909] width 59 height 22
click at [325, 221] on icon "button" at bounding box center [325, 224] width 3 height 13
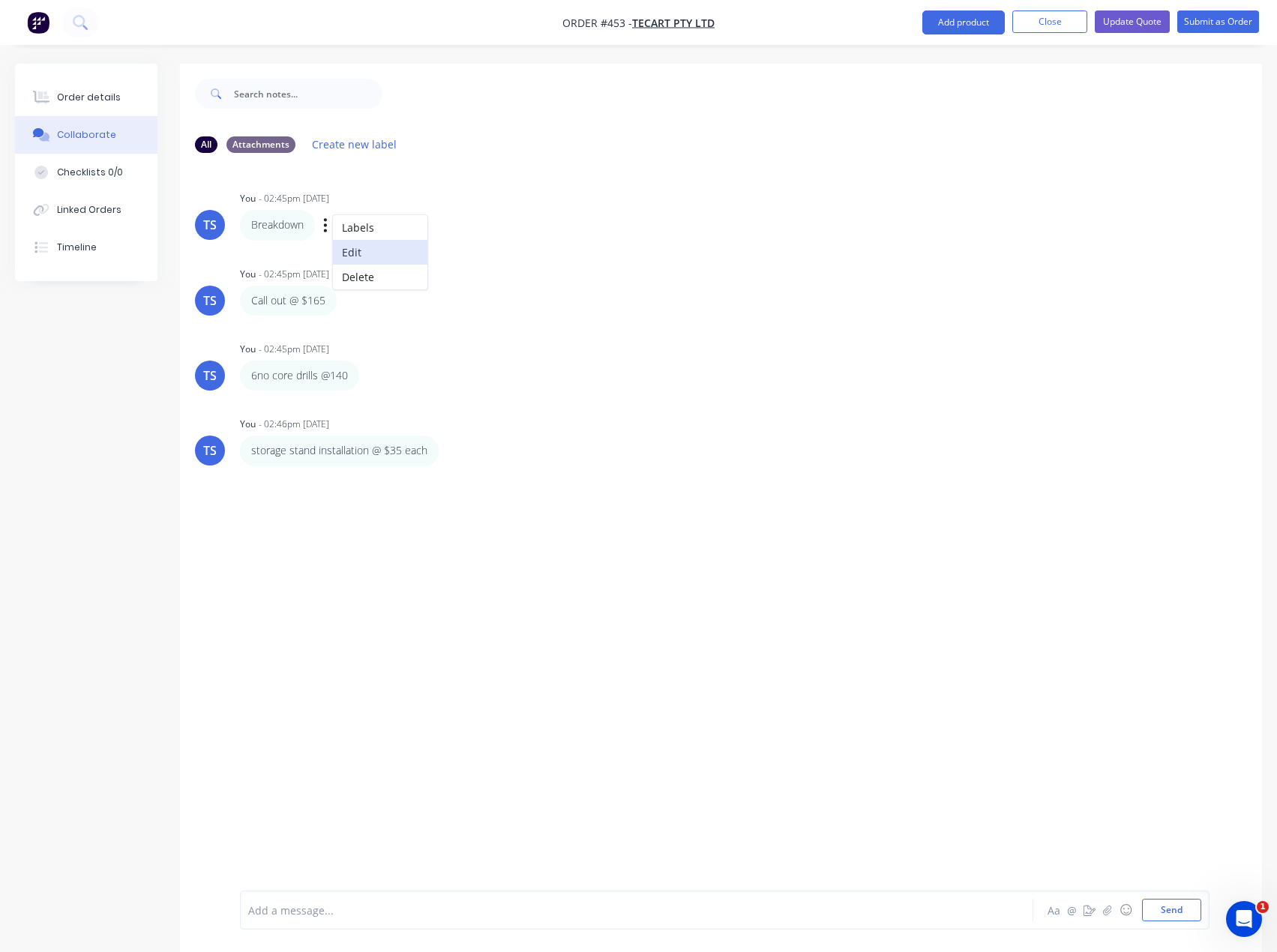
click at [357, 247] on button "Edit" at bounding box center [380, 252] width 95 height 25
click at [332, 223] on div "Breakdown Labels Edit Delete" at bounding box center [474, 225] width 469 height 30
click at [327, 227] on icon "button" at bounding box center [325, 225] width 4 height 17
click at [345, 248] on button "Edit" at bounding box center [380, 252] width 95 height 25
click at [297, 224] on p "Breakdown" at bounding box center [277, 225] width 53 height 15
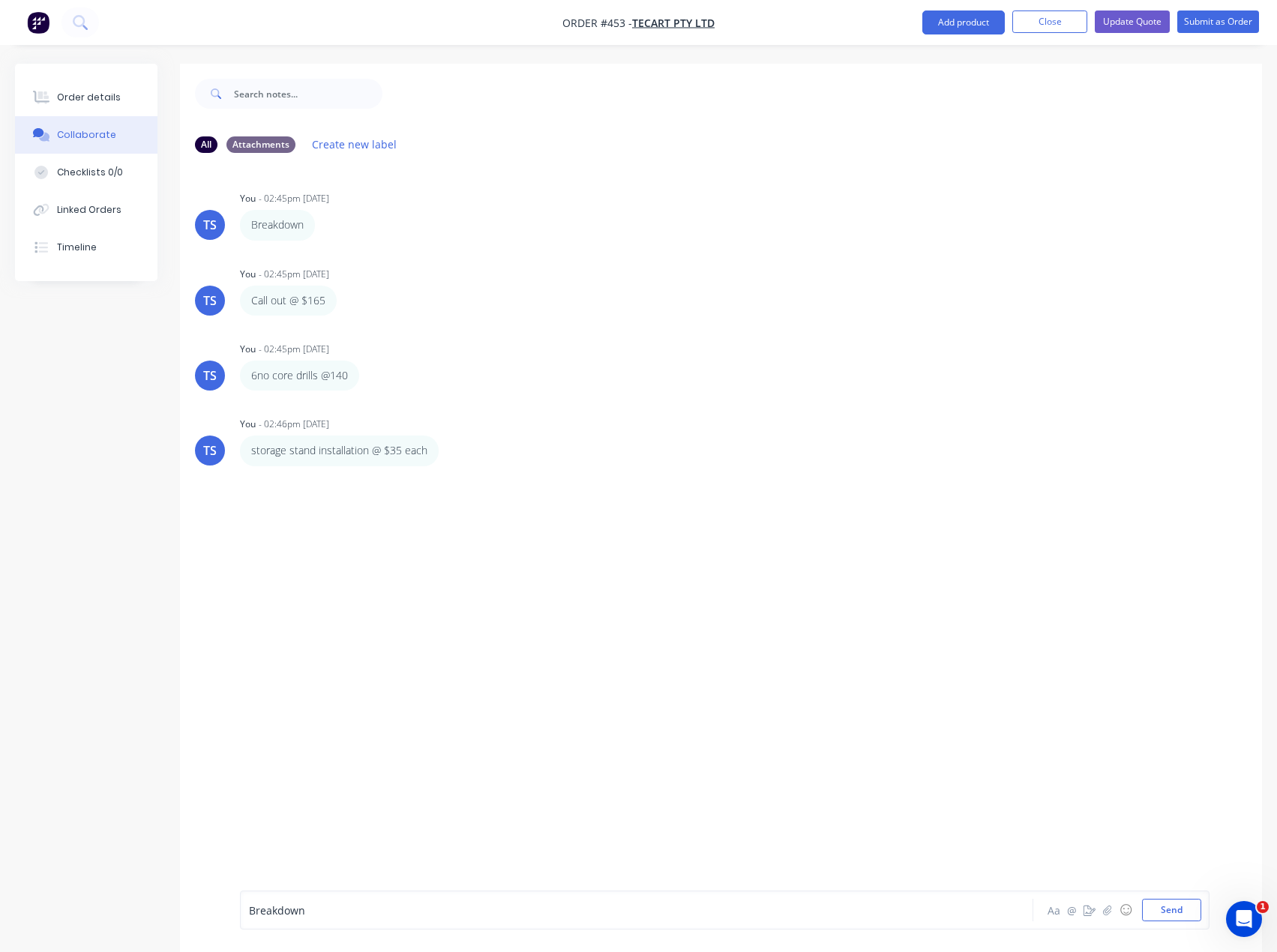
click at [0, 0] on icon "button" at bounding box center [0, 0] width 0 height 0
click at [0, 0] on button "Edit" at bounding box center [0, 0] width 0 height 0
click at [86, 96] on div "Order details" at bounding box center [88, 97] width 63 height 13
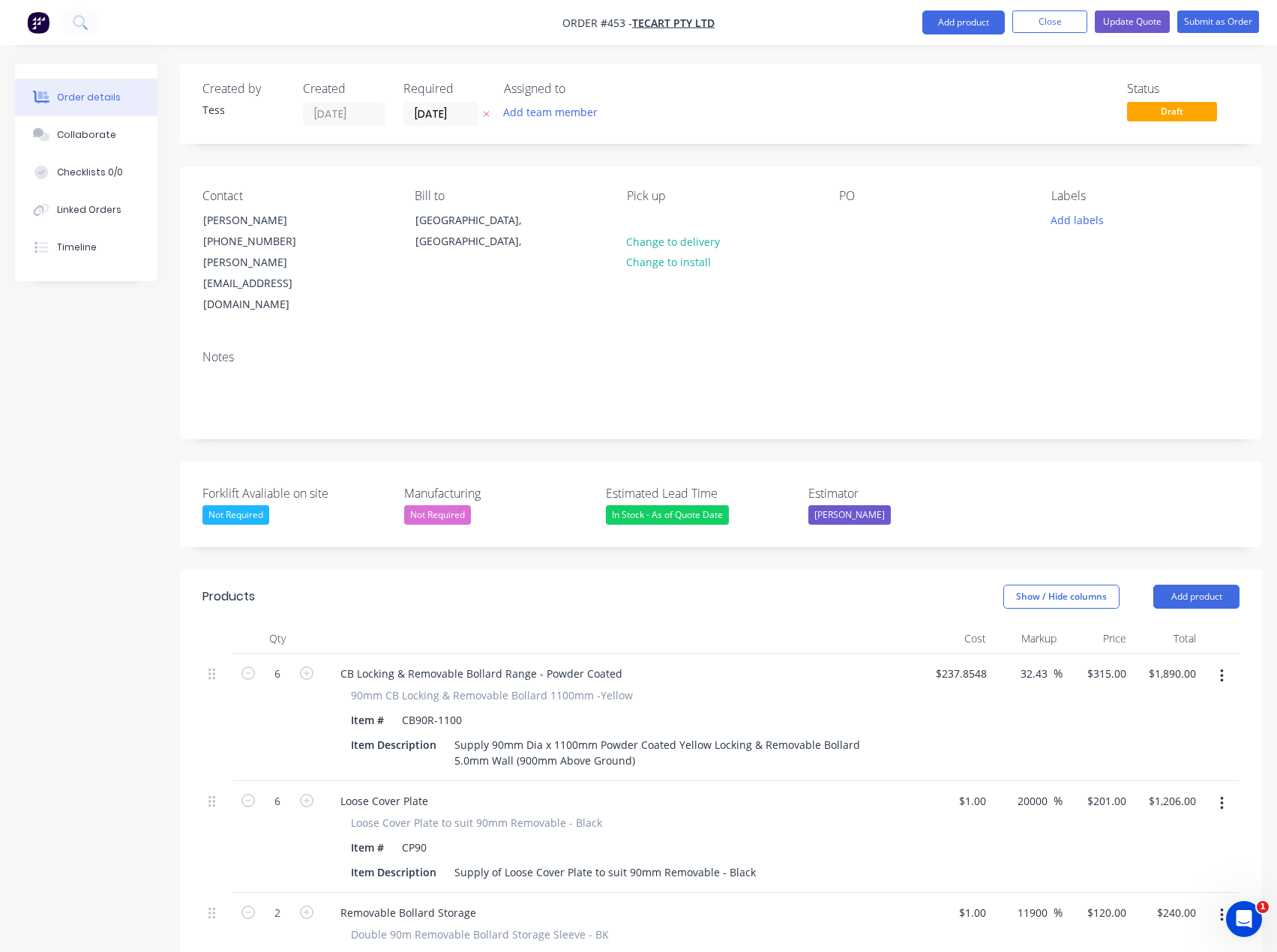
click at [1204, 569] on header "Products Show / Hide columns Add product" at bounding box center [721, 596] width 1082 height 54
click at [1201, 584] on button "Add product" at bounding box center [1196, 596] width 87 height 24
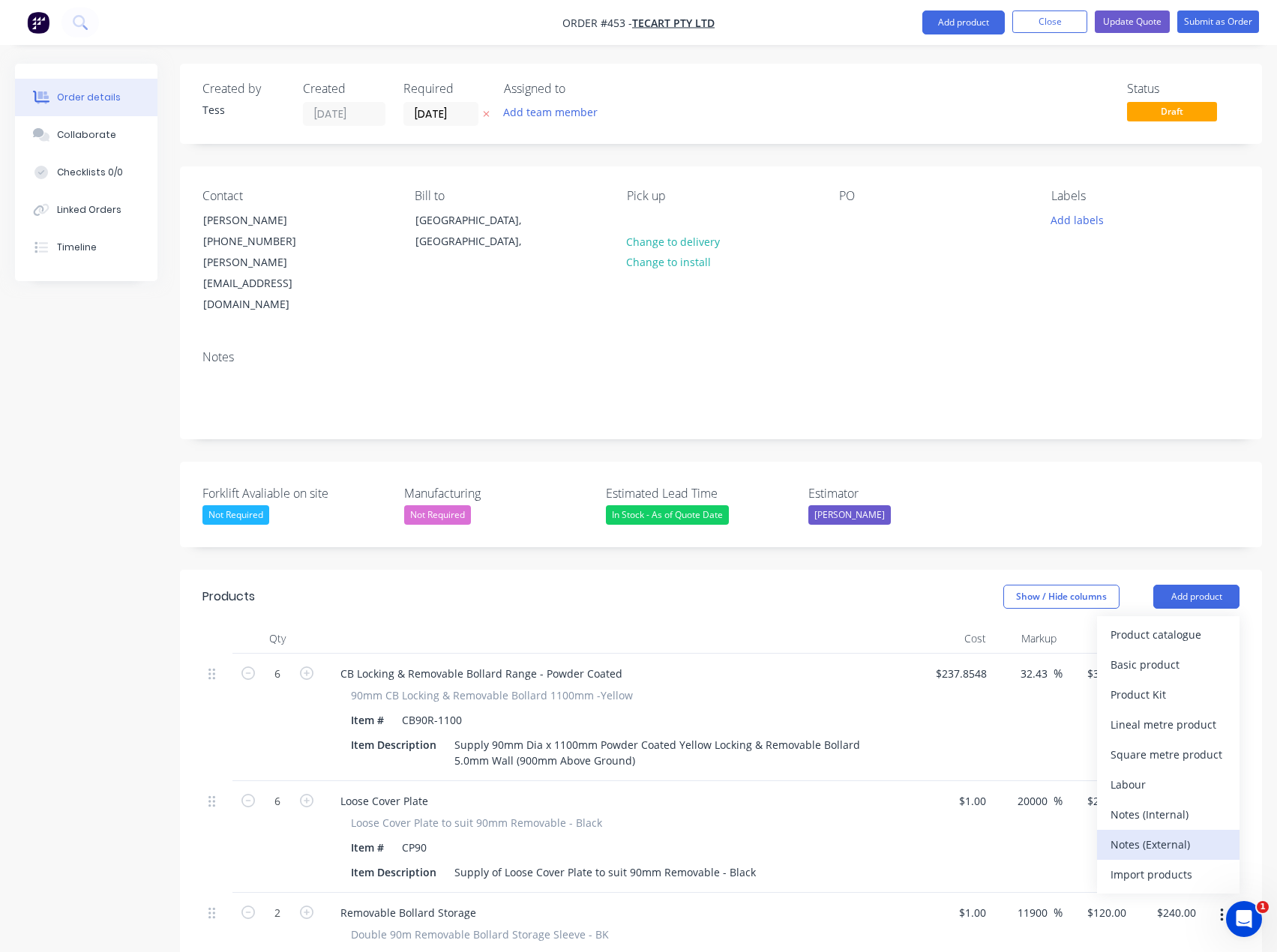
click at [1150, 833] on div "Notes (External)" at bounding box center [1167, 844] width 115 height 21
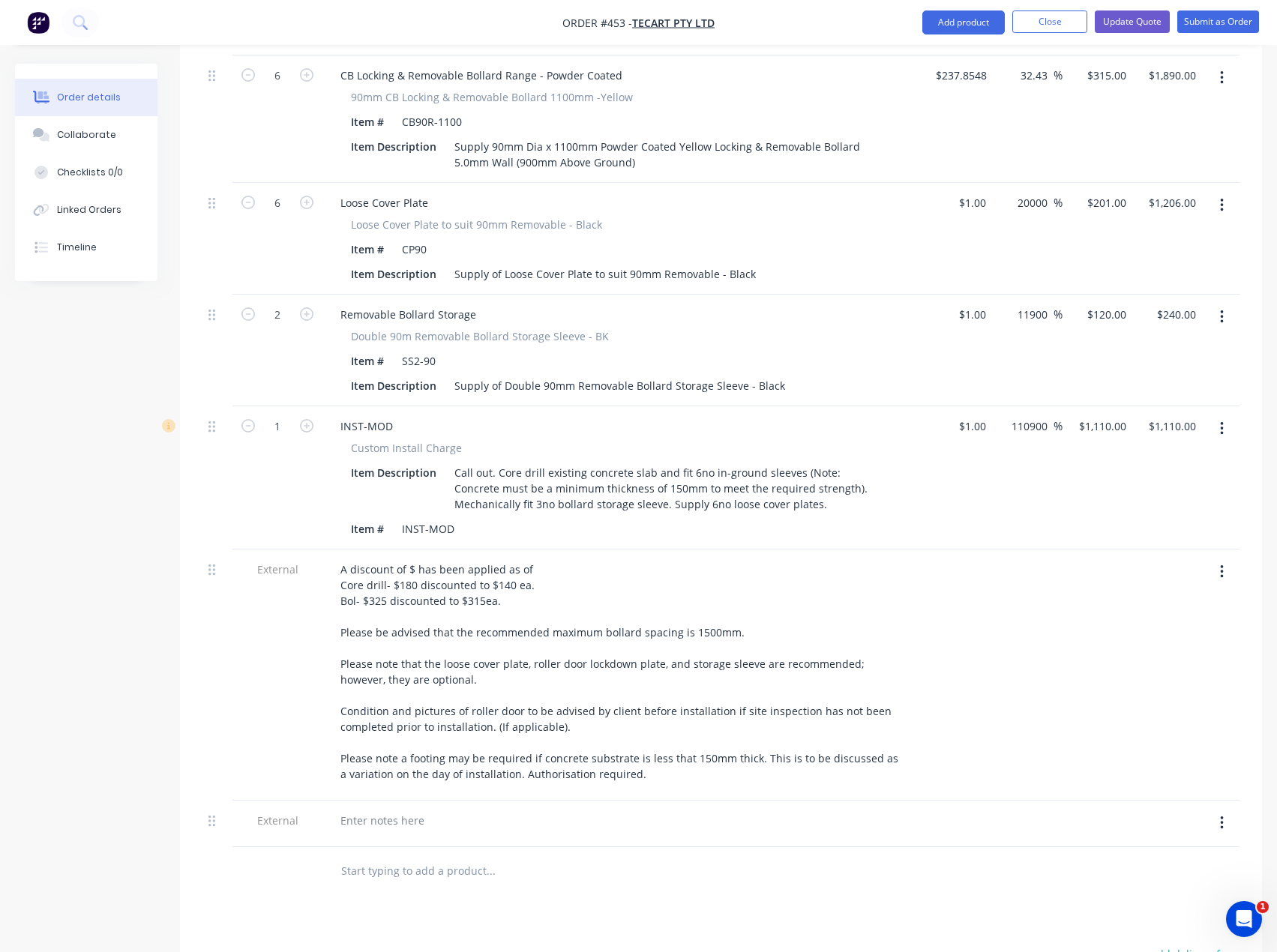
scroll to position [824, 0]
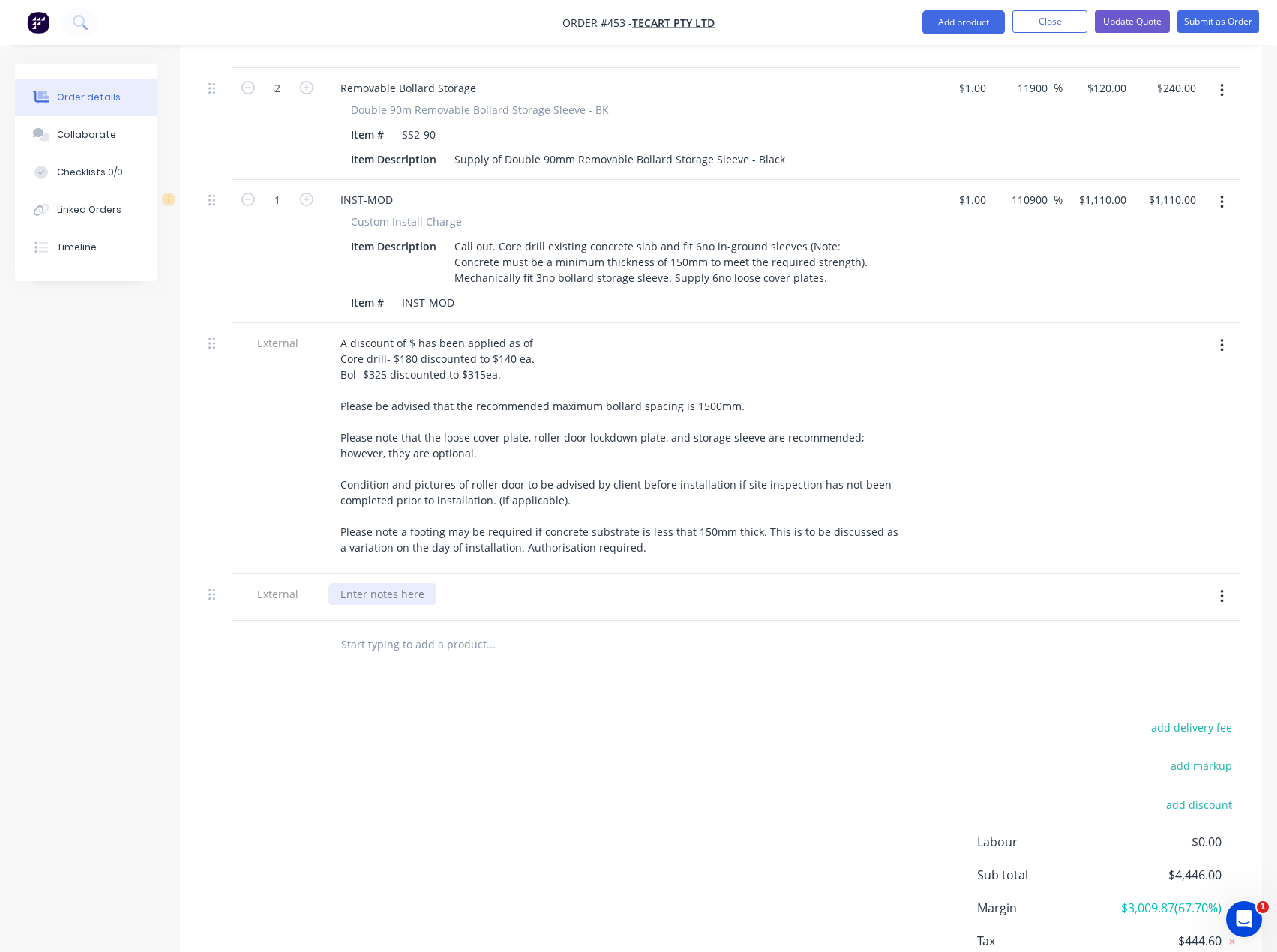
click at [369, 584] on div at bounding box center [382, 594] width 108 height 21
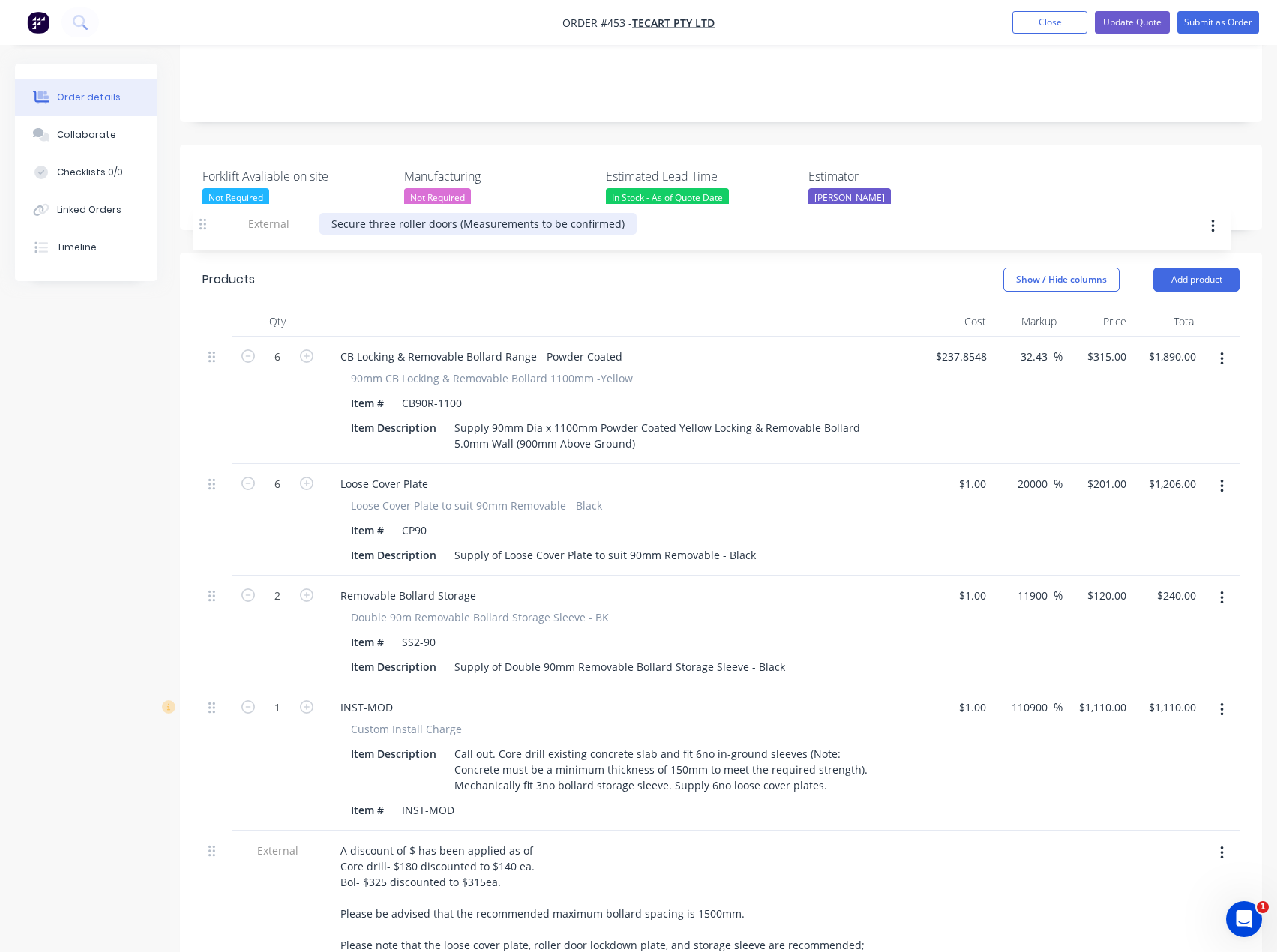
scroll to position [291, 0]
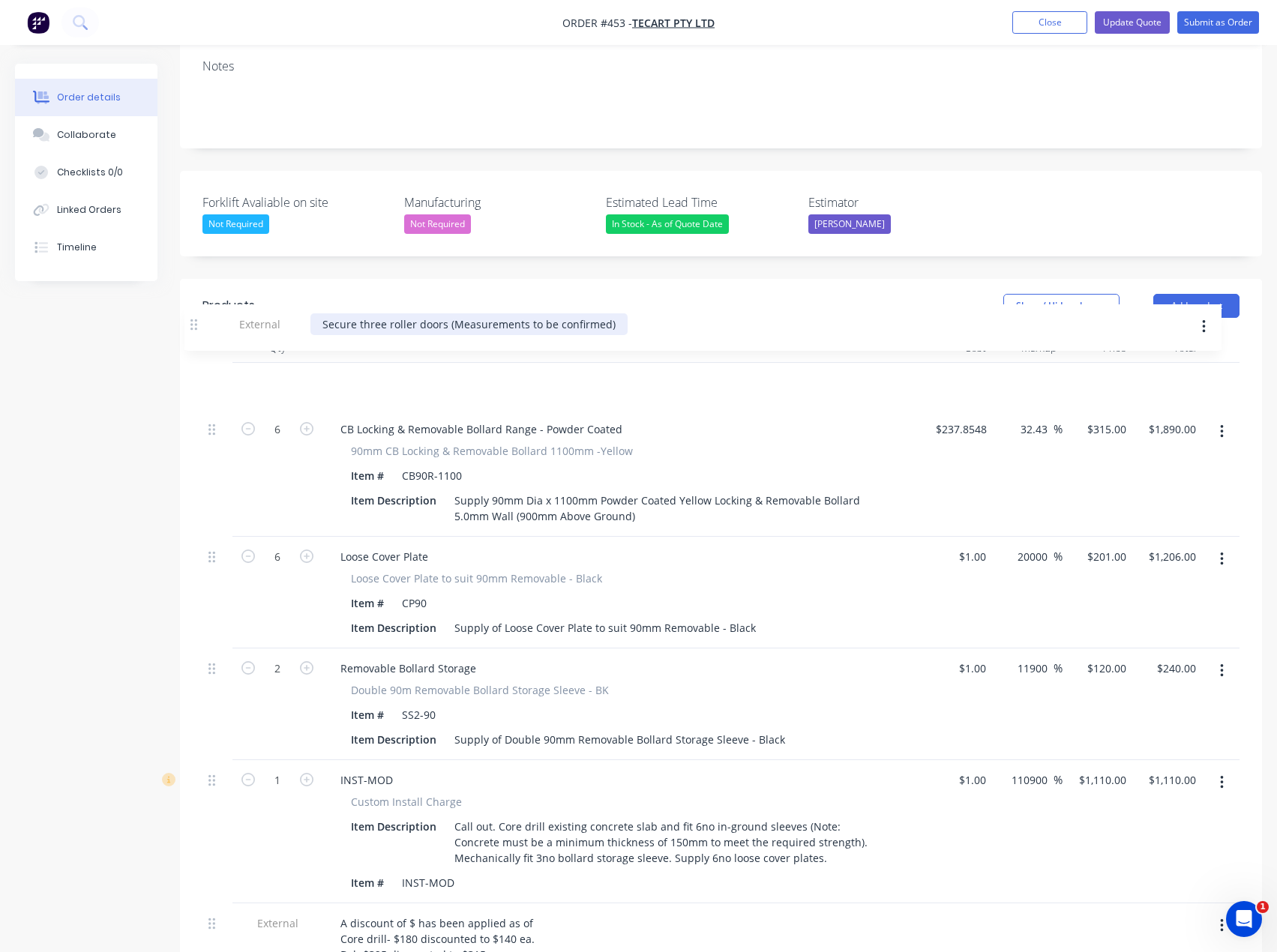
drag, startPoint x: 213, startPoint y: 555, endPoint x: 195, endPoint y: 332, distance: 223.7
click at [195, 333] on div "Qty Cost Markup Price Total 6 CB Locking & Removable Bollard Range - Powder Coa…" at bounding box center [721, 767] width 1082 height 870
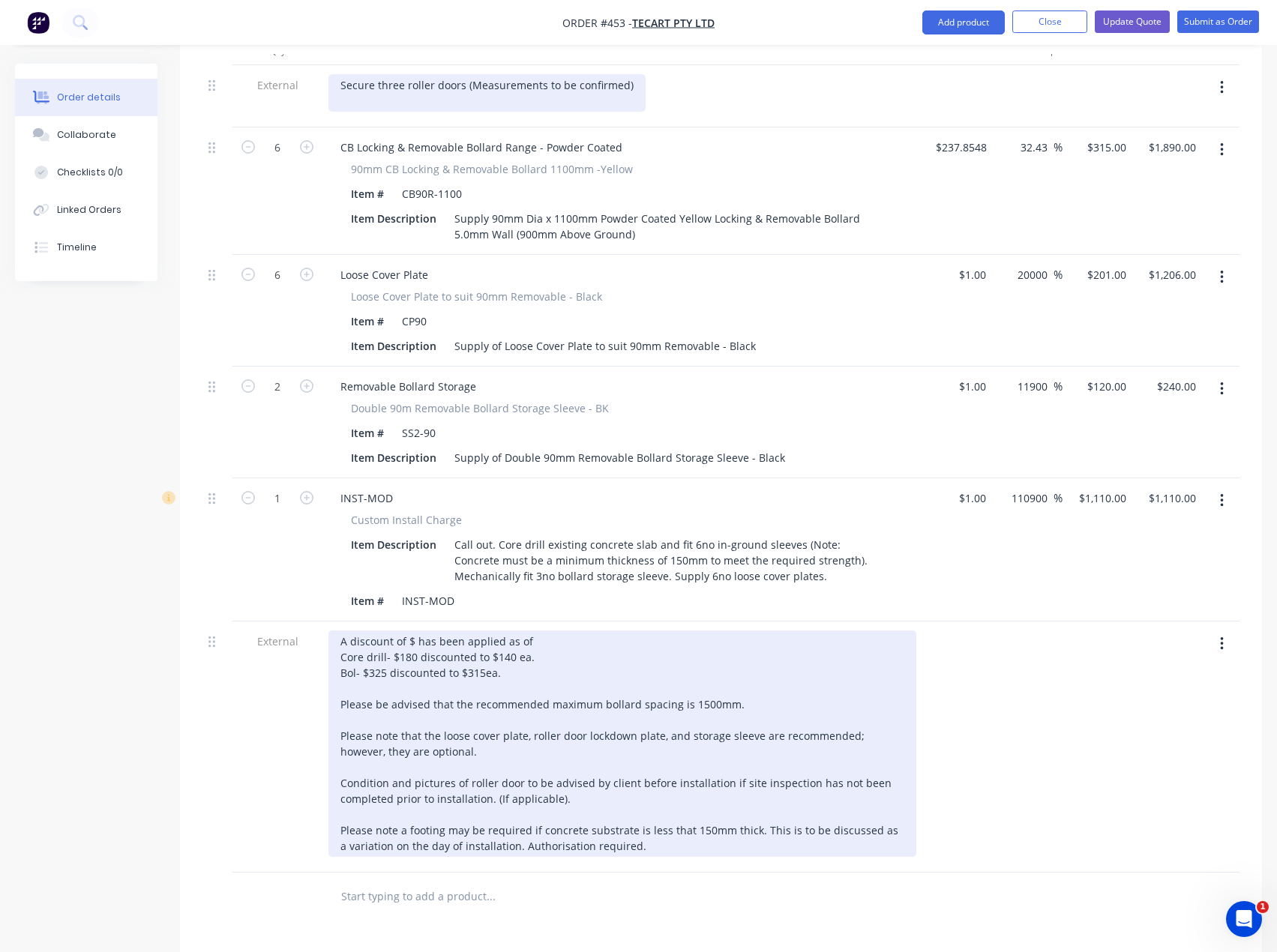
scroll to position [591, 0]
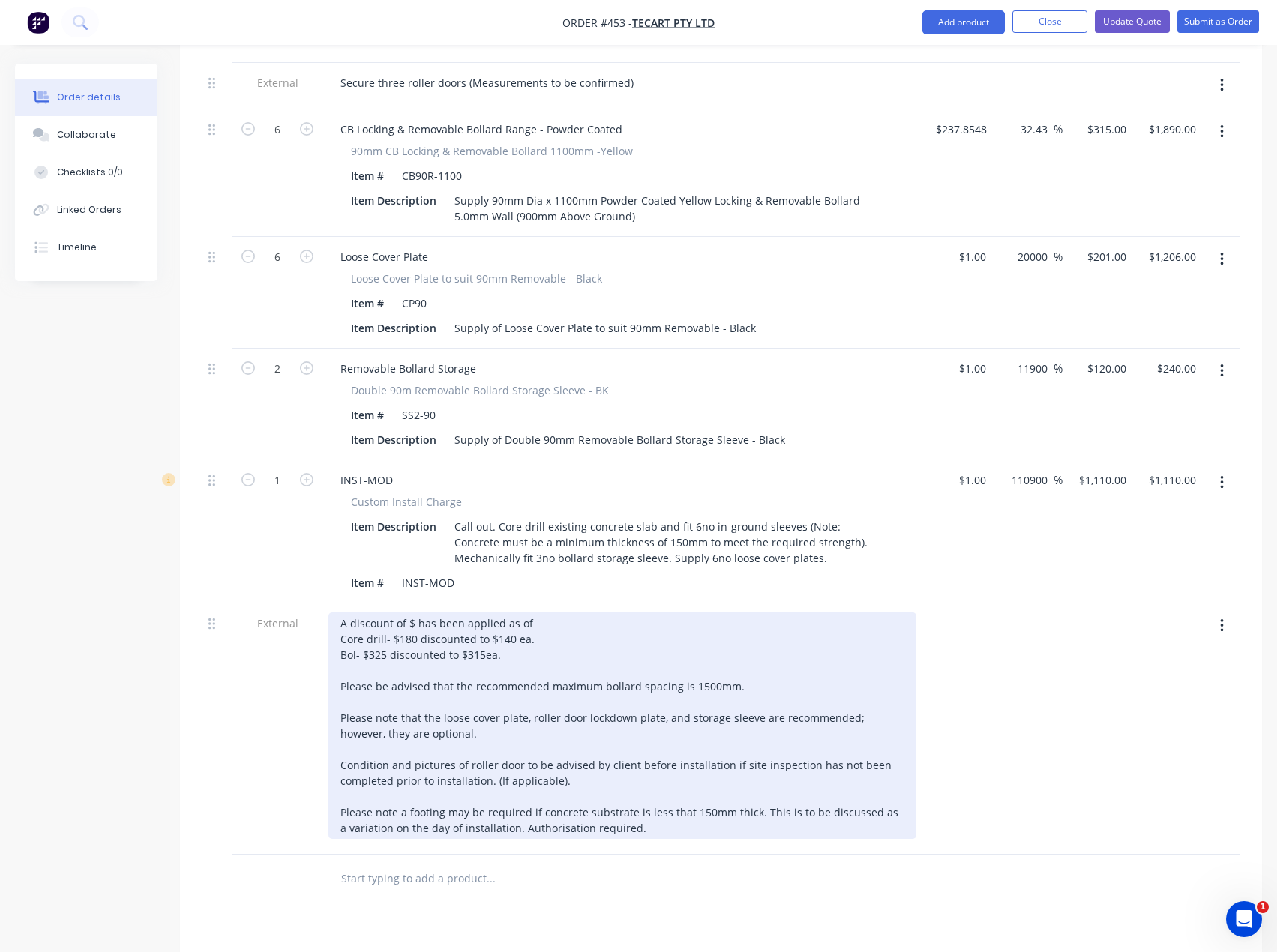
click at [411, 612] on div "A discount of $ has been applied as of Core drill- $180 discounted to $140 ea. …" at bounding box center [622, 725] width 588 height 227
click at [557, 612] on div "A discount of $300 has been applied as of Core drill- $180 discounted to $140 e…" at bounding box center [622, 725] width 588 height 227
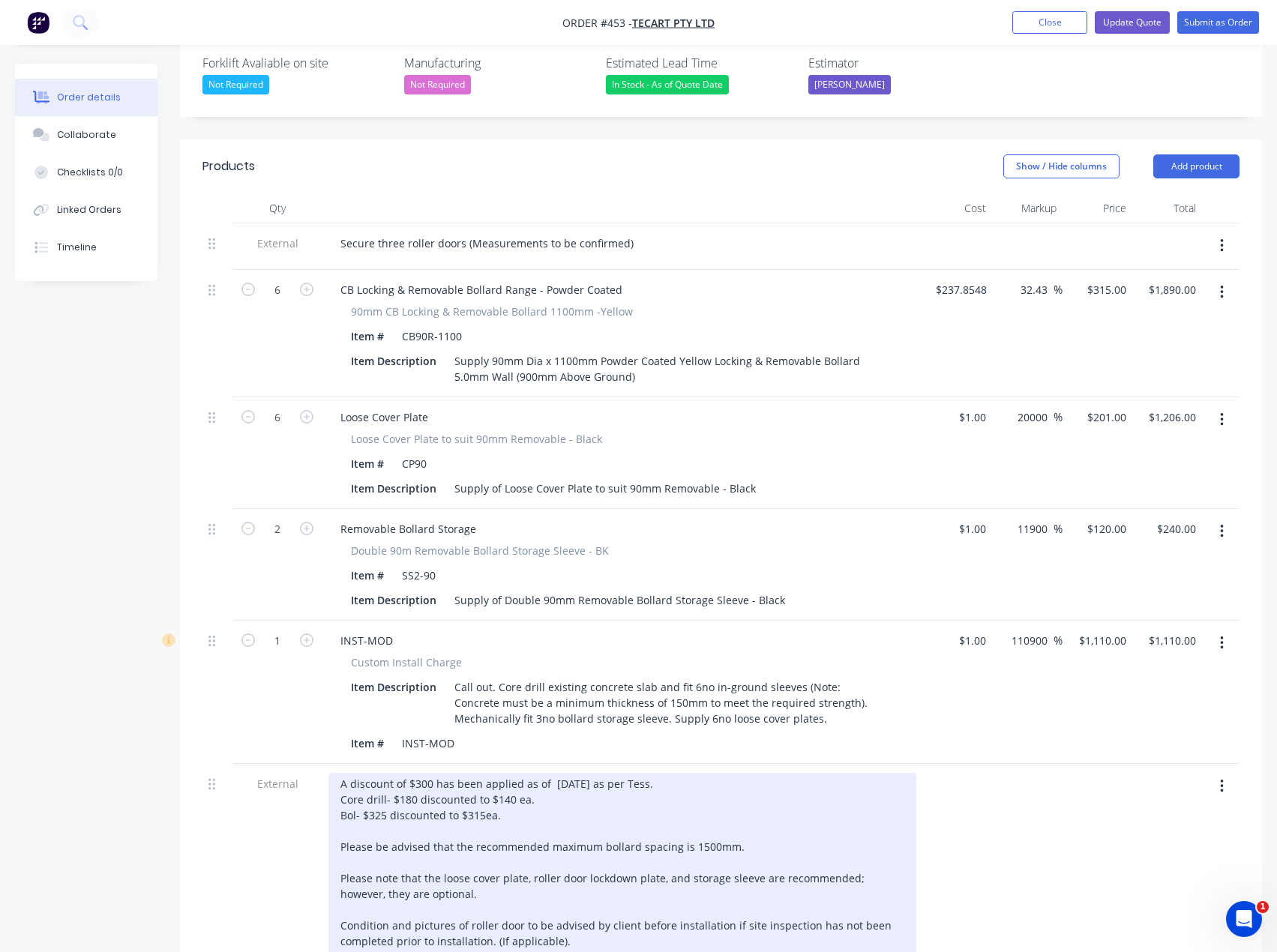
scroll to position [366, 0]
